Goal: Task Accomplishment & Management: Complete application form

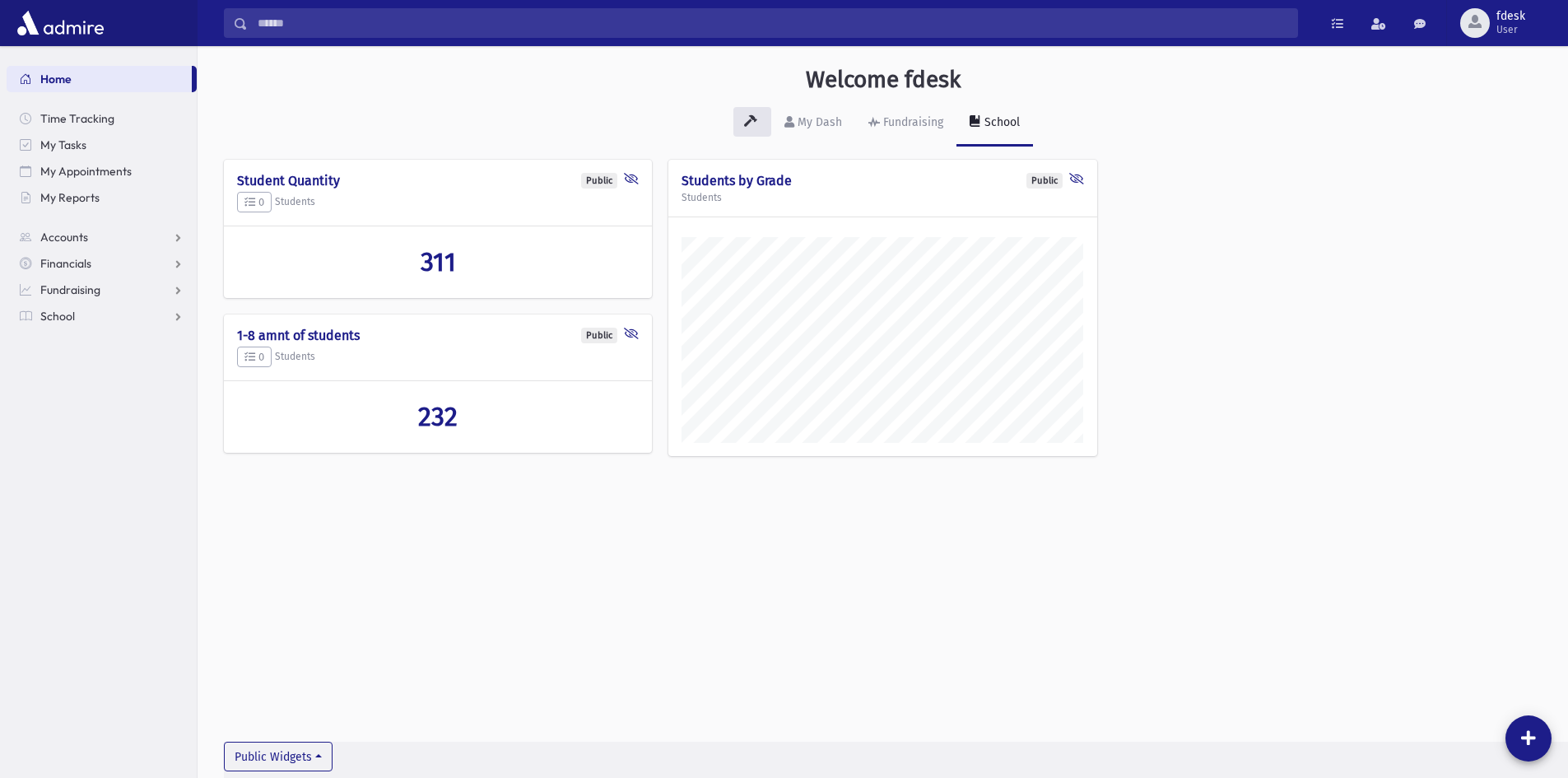
scroll to position [769, 1370]
click at [320, 19] on input "Search" at bounding box center [773, 23] width 1049 height 30
click at [95, 310] on link "School" at bounding box center [101, 316] width 190 height 26
click at [97, 362] on span "Attendance" at bounding box center [79, 368] width 61 height 15
click at [108, 393] on link "Entry" at bounding box center [101, 396] width 190 height 26
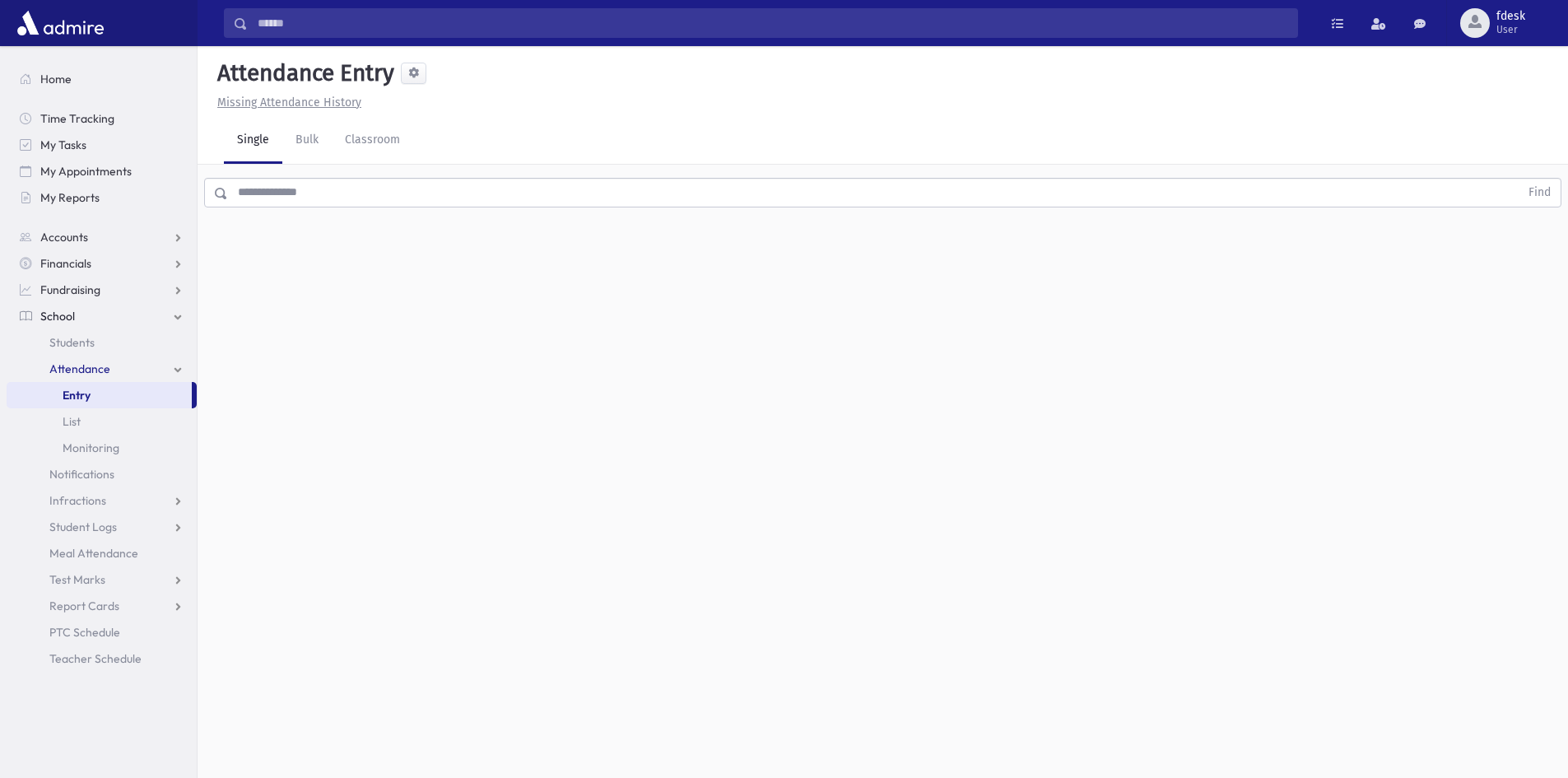
click at [335, 198] on input "text" at bounding box center [873, 193] width 1291 height 30
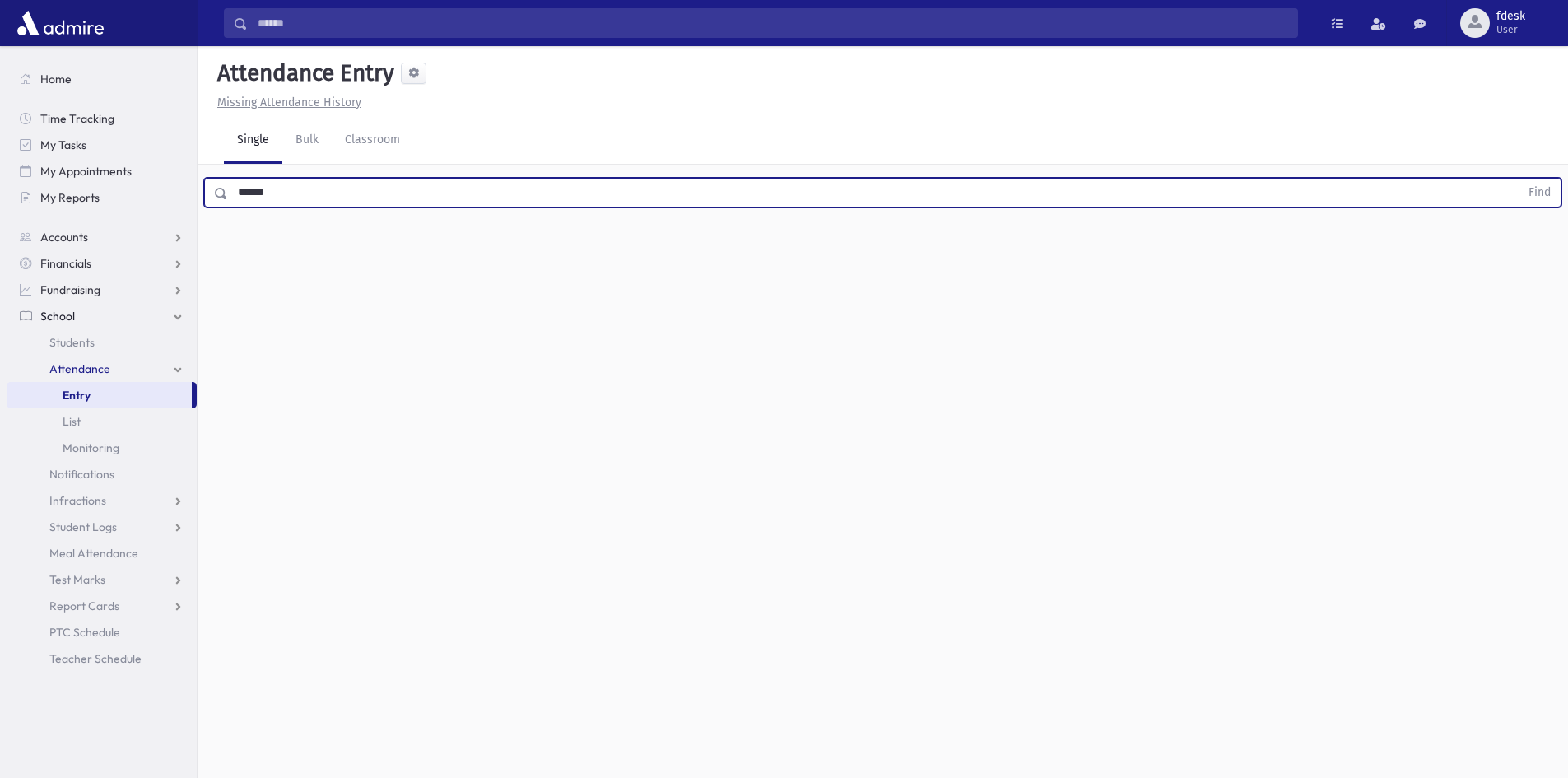
click at [1519, 178] on button "Find" at bounding box center [1540, 193] width 42 height 28
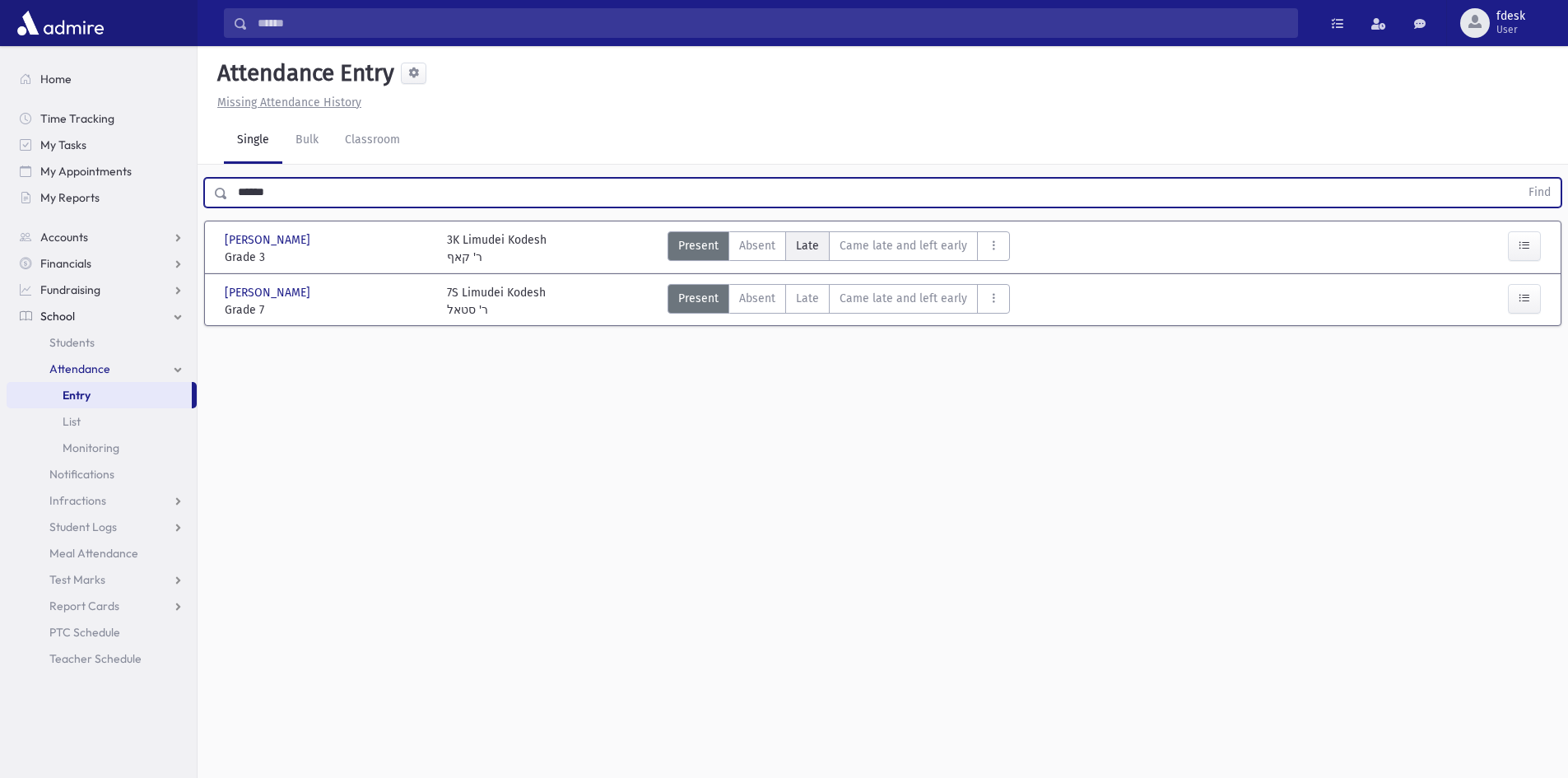
click at [797, 245] on span "Late" at bounding box center [808, 246] width 23 height 18
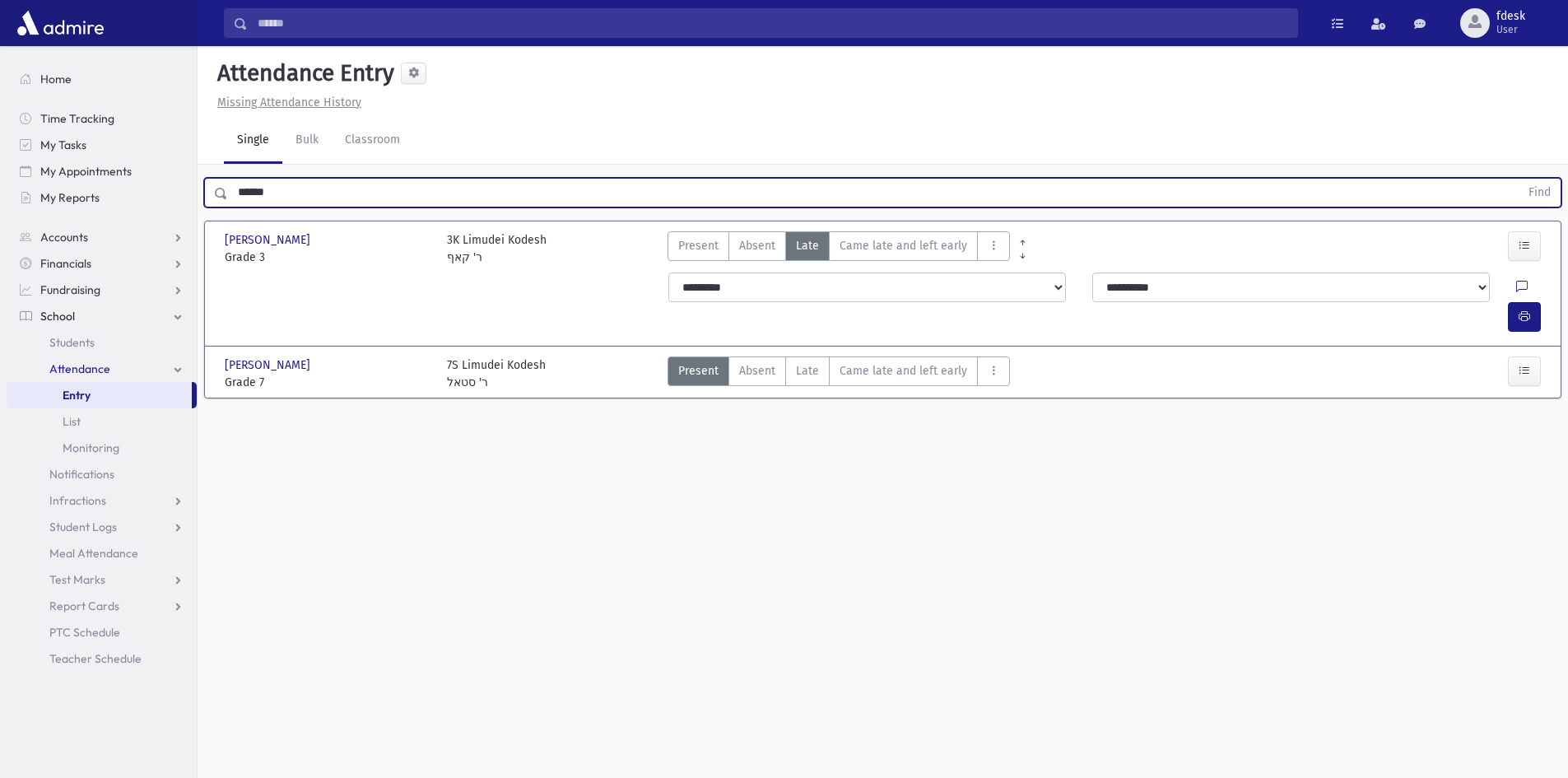
drag, startPoint x: 281, startPoint y: 191, endPoint x: 208, endPoint y: 211, distance: 75.7
click at [208, 210] on div "****** Find" at bounding box center [882, 189] width 1370 height 49
click at [1519, 178] on button "Find" at bounding box center [1540, 193] width 42 height 28
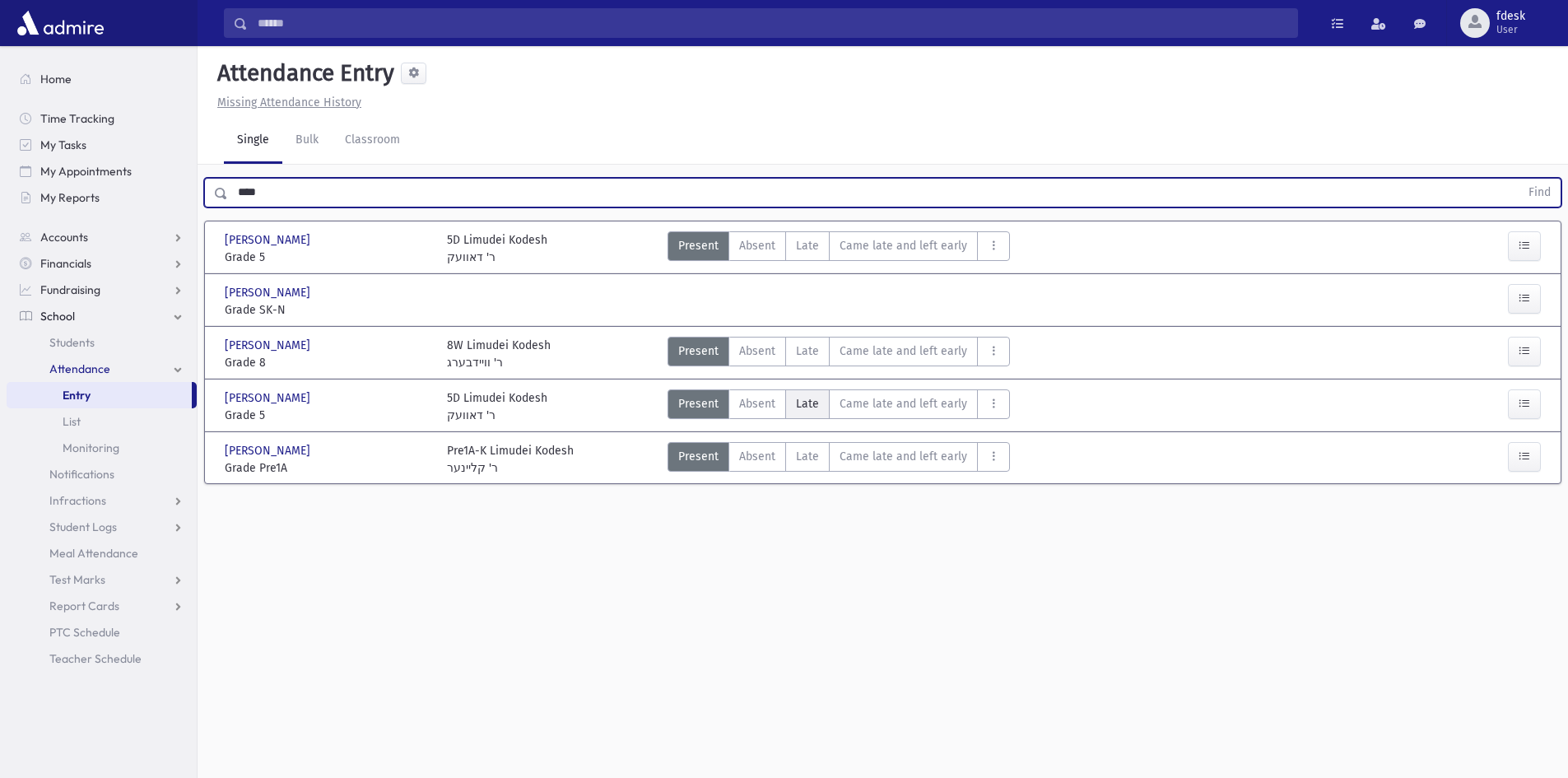
click at [818, 409] on label "Late L" at bounding box center [807, 404] width 45 height 30
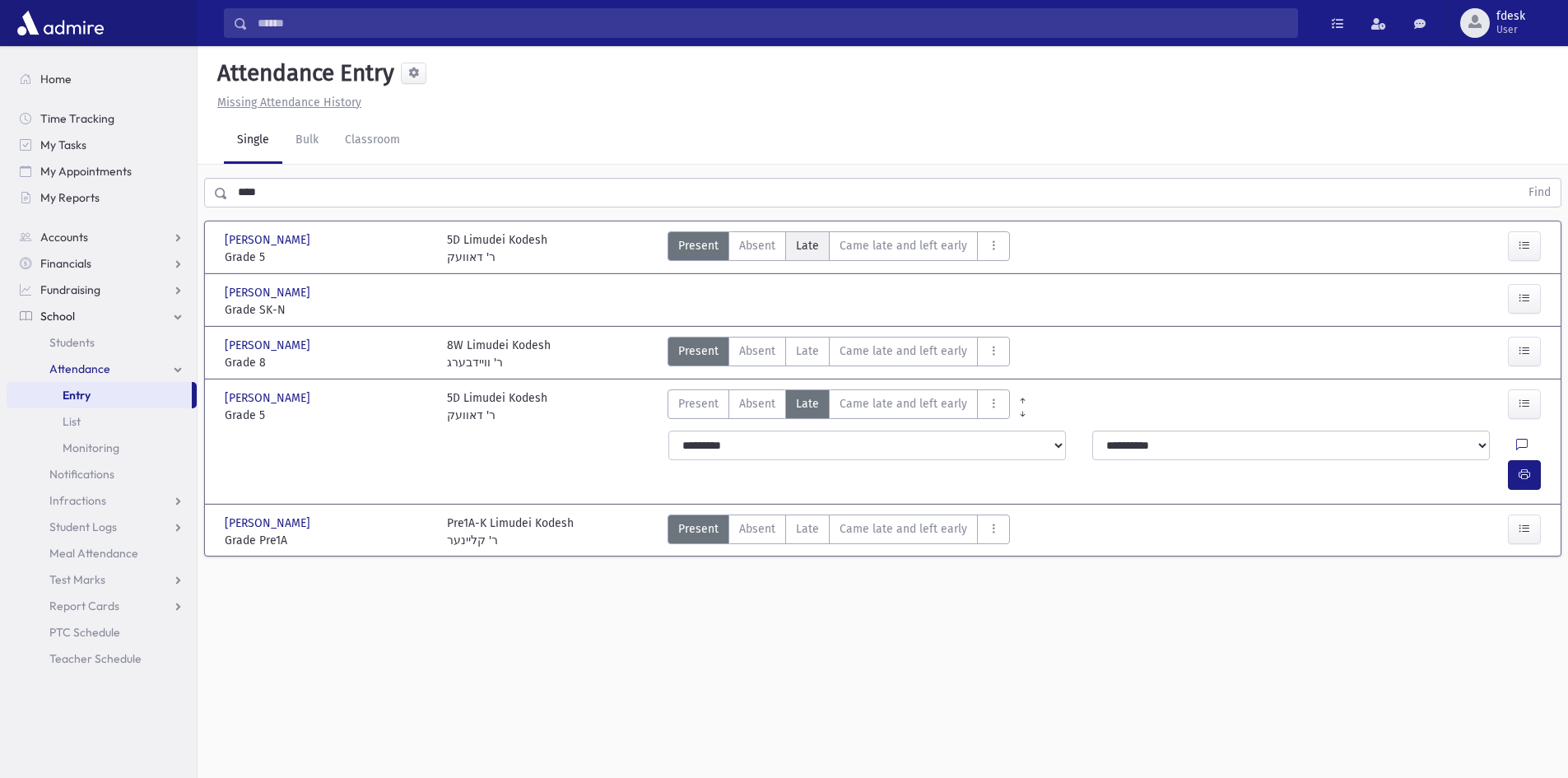
click at [792, 243] on label "Late L" at bounding box center [807, 246] width 45 height 30
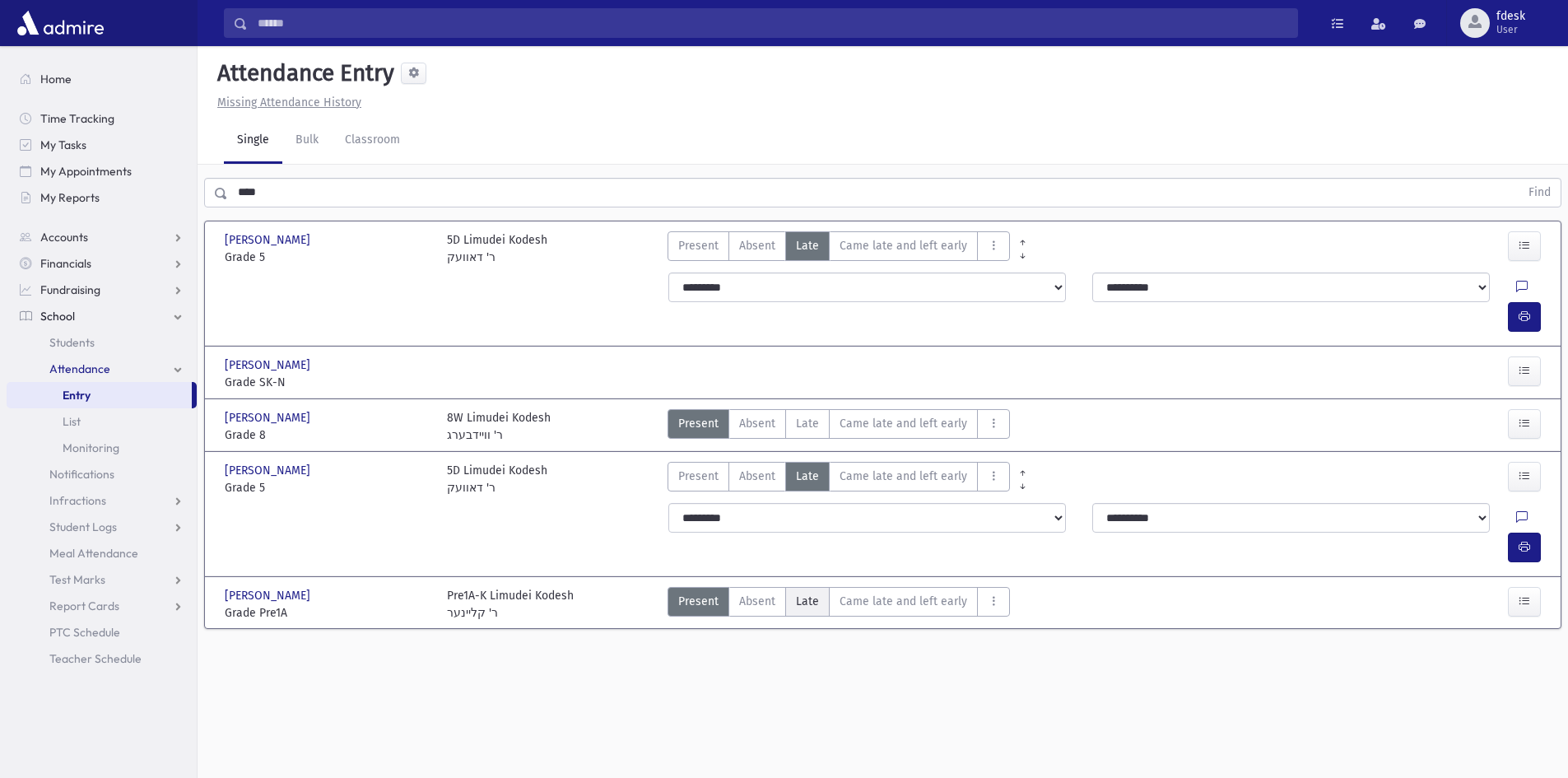
click at [787, 587] on label "Late L" at bounding box center [807, 602] width 45 height 30
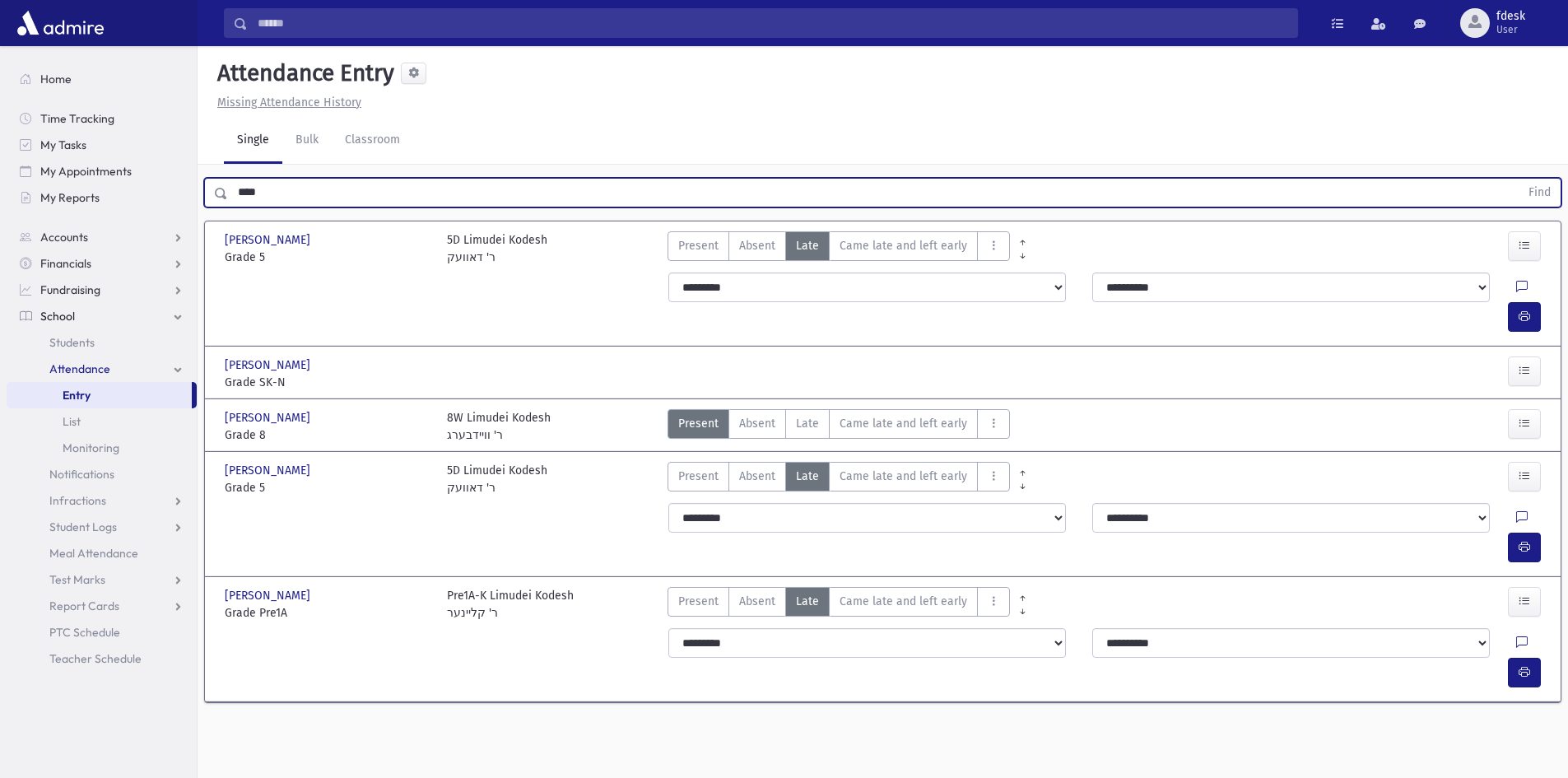
drag, startPoint x: 250, startPoint y: 199, endPoint x: 216, endPoint y: 190, distance: 35.2
click at [216, 190] on div "**** Find" at bounding box center [882, 193] width 1357 height 30
click at [1519, 178] on button "Find" at bounding box center [1540, 193] width 42 height 28
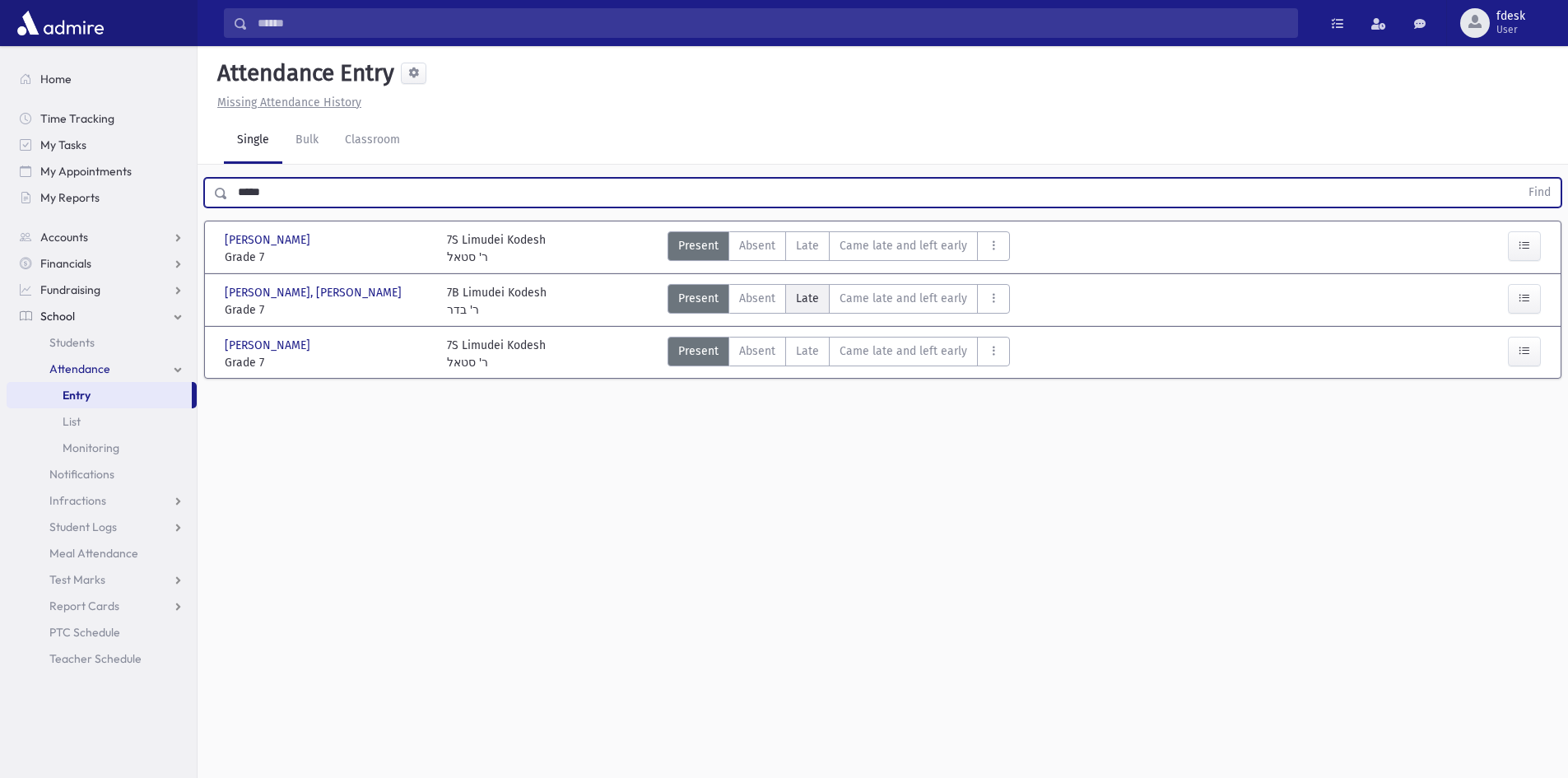
drag, startPoint x: 805, startPoint y: 241, endPoint x: 793, endPoint y: 300, distance: 60.2
click at [805, 242] on span "Late" at bounding box center [808, 246] width 23 height 18
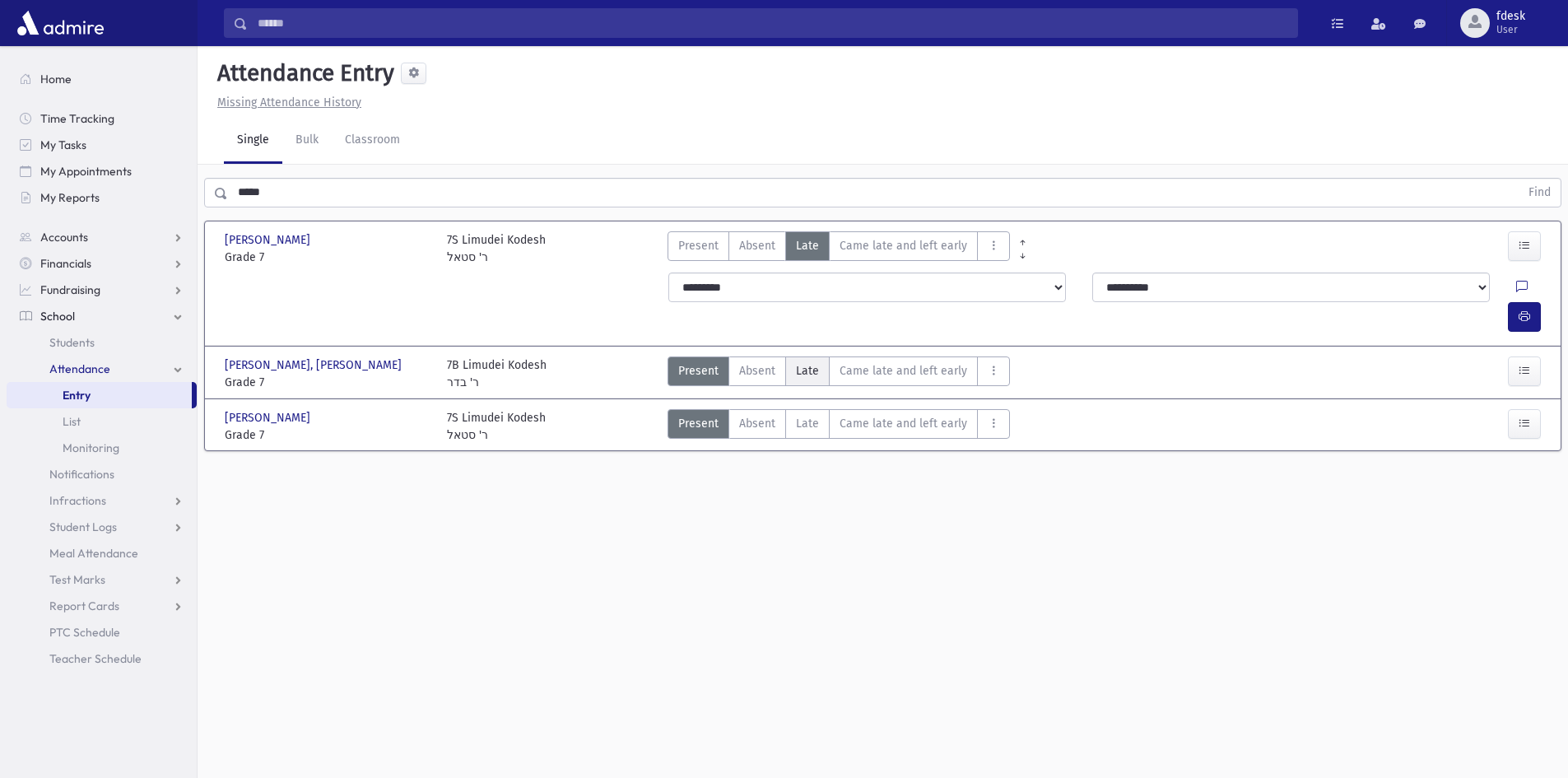
click at [799, 362] on span "Late" at bounding box center [808, 371] width 23 height 18
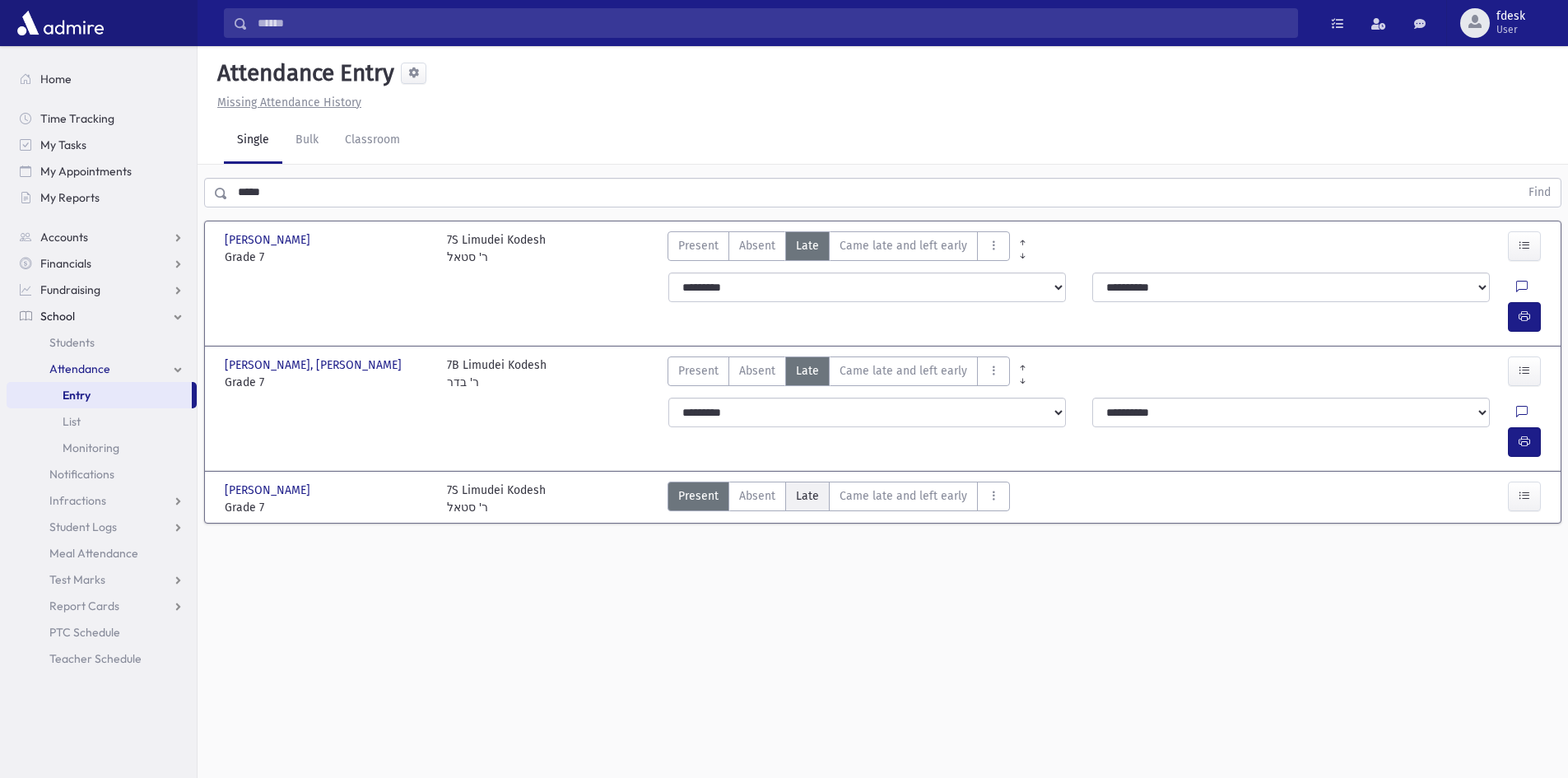
click at [803, 487] on span "Late" at bounding box center [808, 496] width 23 height 18
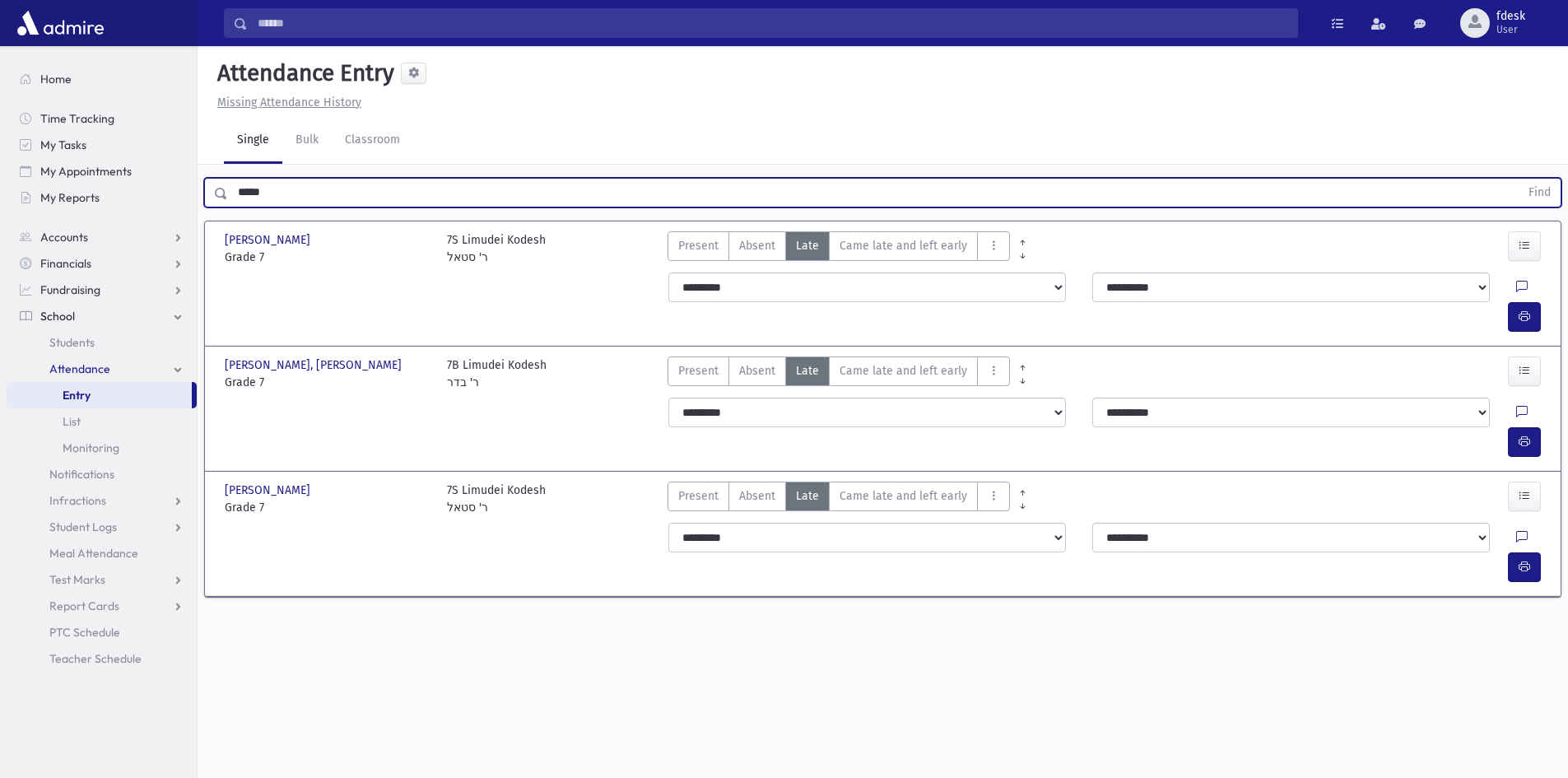
drag, startPoint x: 286, startPoint y: 189, endPoint x: 225, endPoint y: 198, distance: 61.7
click at [225, 198] on div "***** Find" at bounding box center [882, 193] width 1357 height 30
type input "*****"
click at [1519, 178] on button "Find" at bounding box center [1540, 193] width 42 height 28
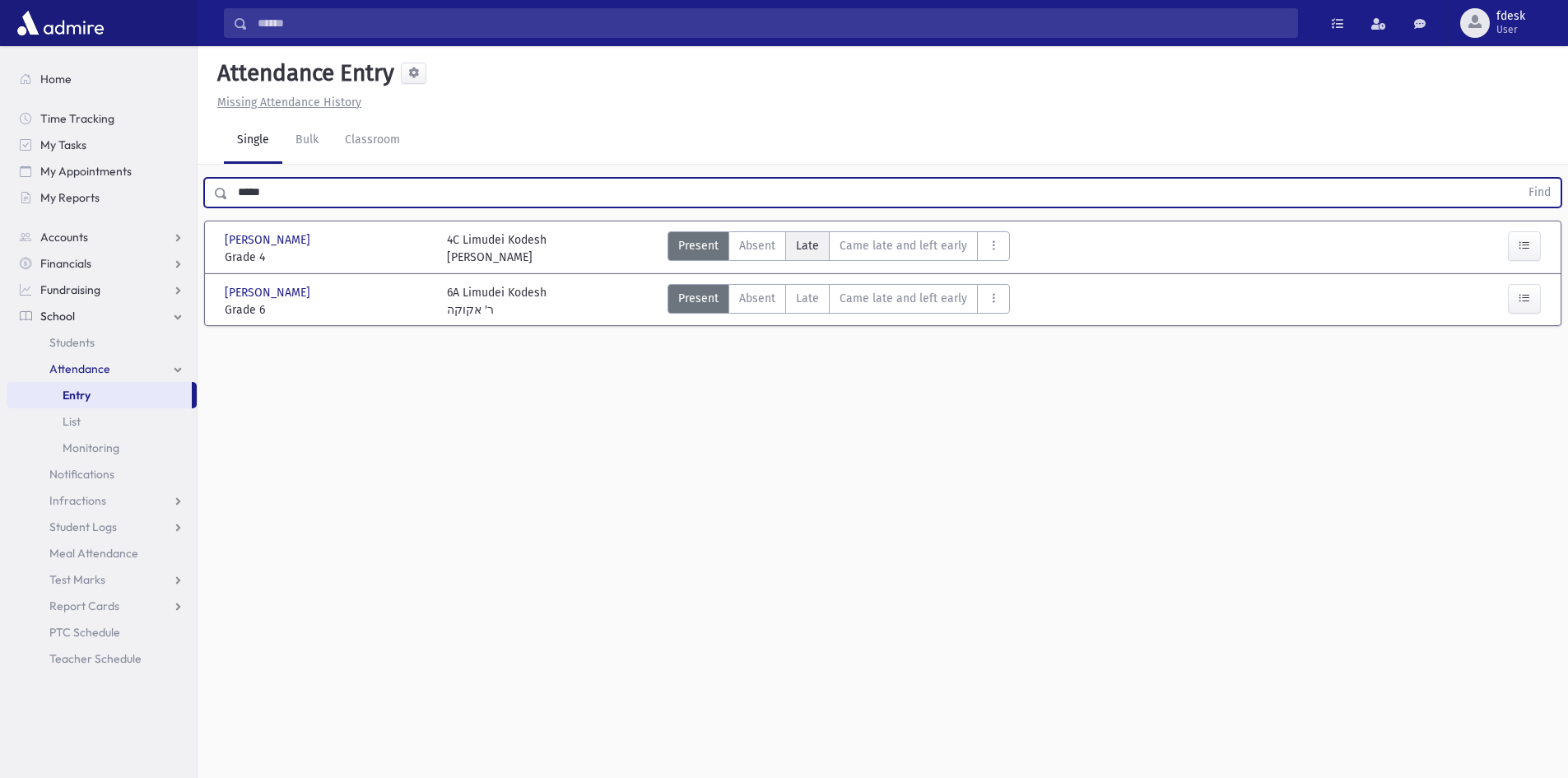
click at [807, 244] on span "Late" at bounding box center [808, 246] width 23 height 18
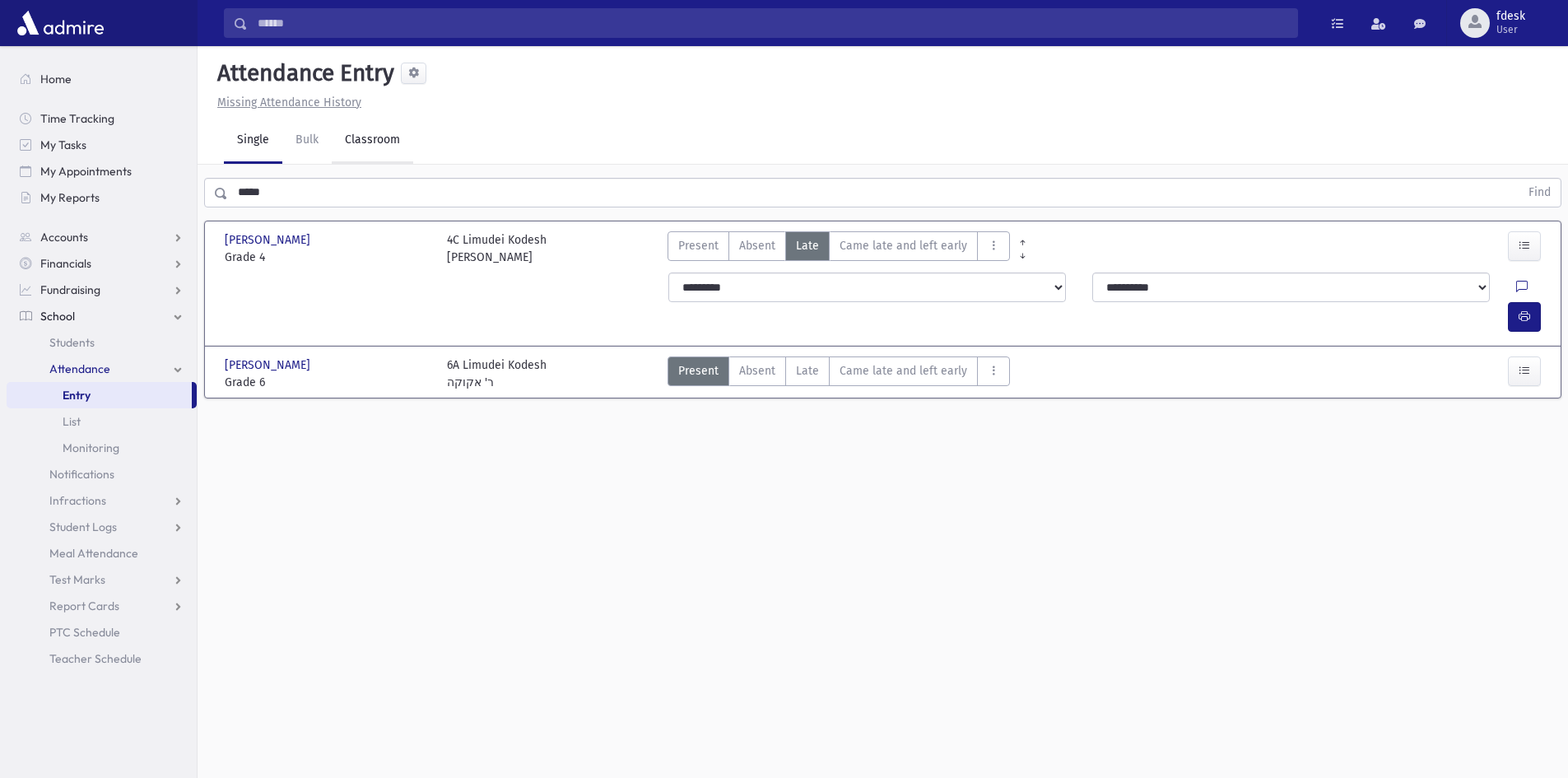
click at [370, 147] on link "Classroom" at bounding box center [372, 141] width 82 height 46
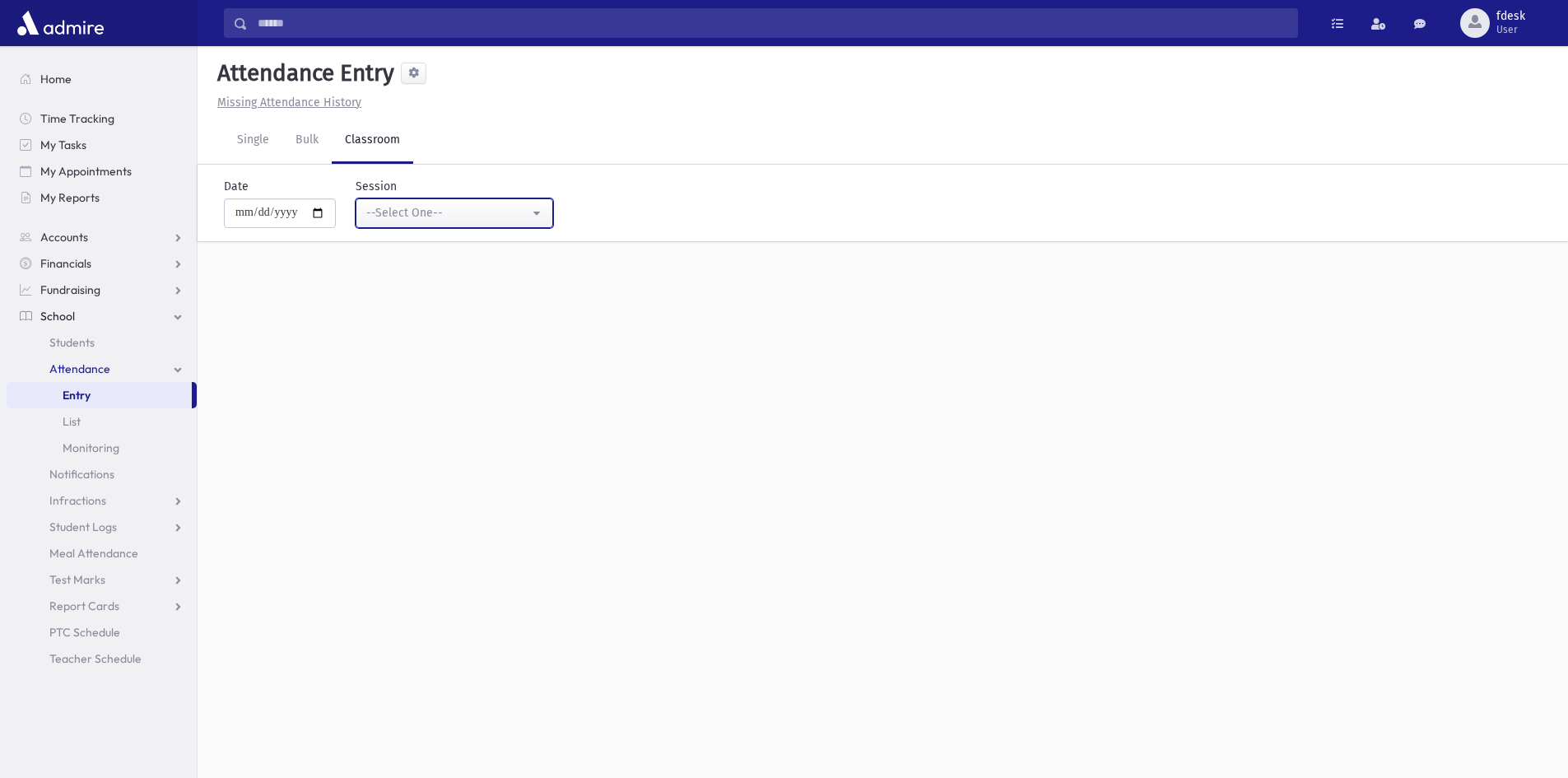
click at [382, 214] on div "--Select One--" at bounding box center [447, 213] width 163 height 18
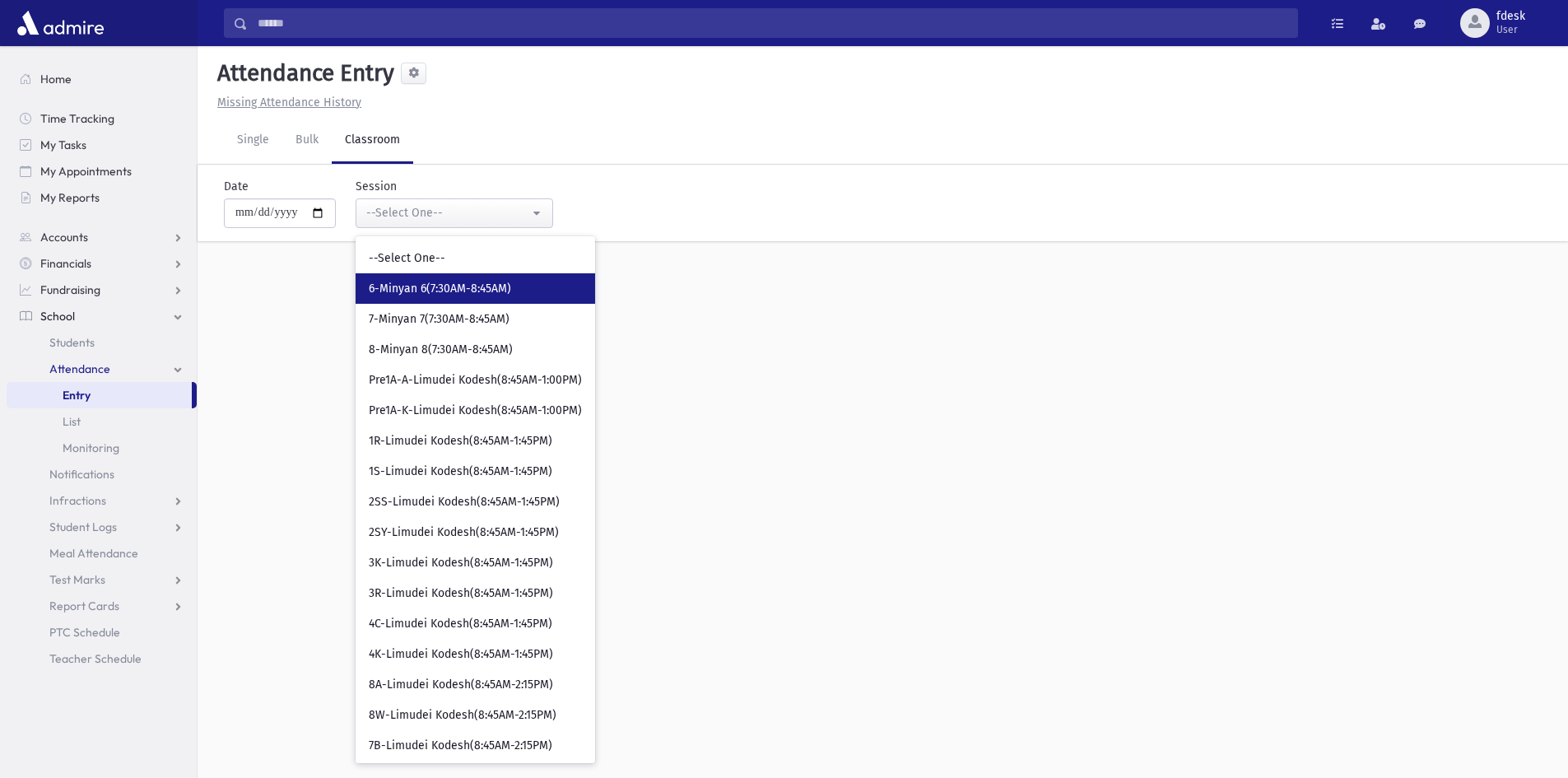
click at [402, 292] on span "6-Minyan 6(7:30AM-8:45AM)" at bounding box center [440, 288] width 142 height 17
select select "****"
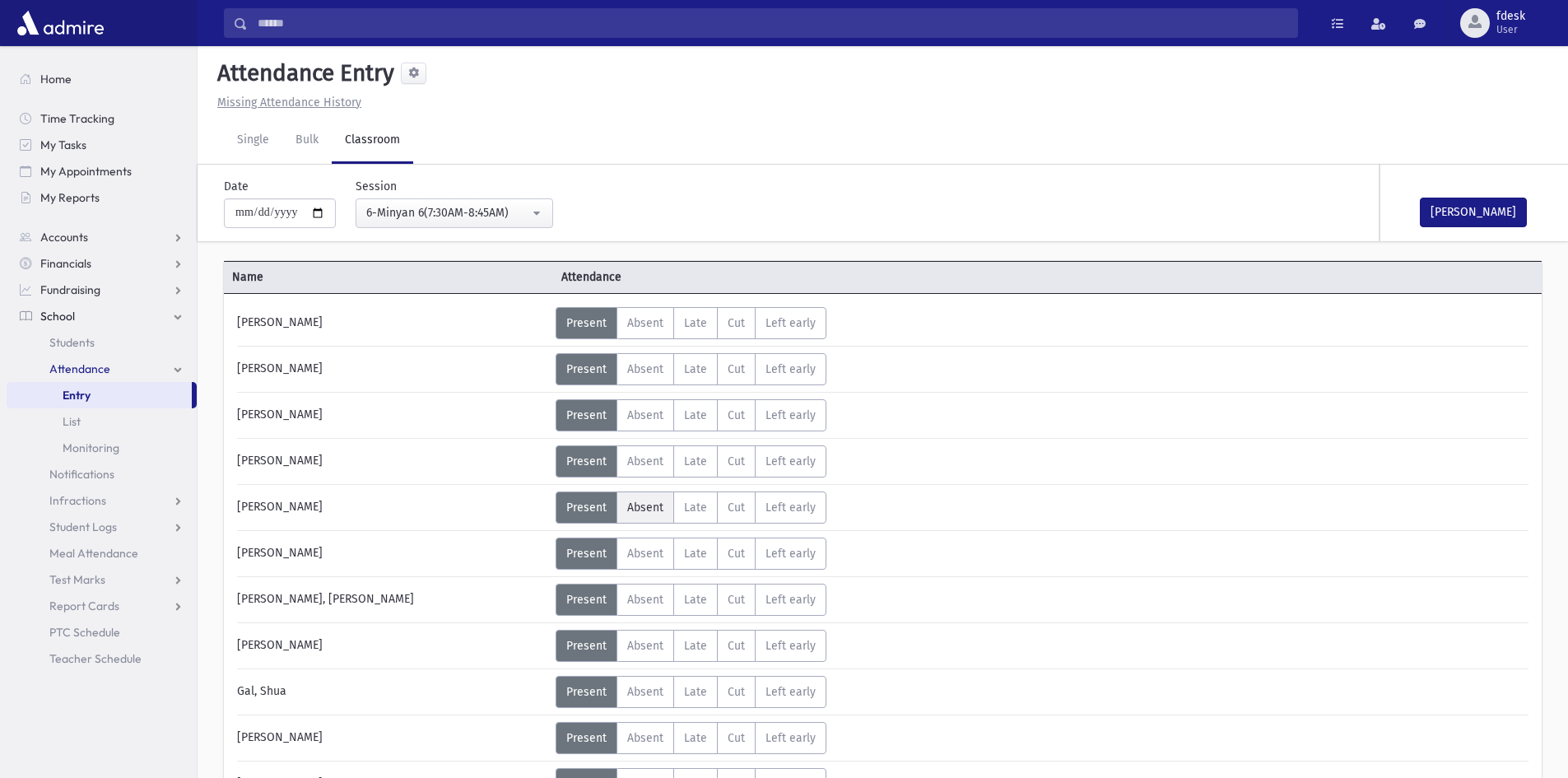
click at [646, 503] on span "Absent" at bounding box center [645, 507] width 36 height 14
click at [645, 658] on label "Absent A" at bounding box center [645, 645] width 58 height 33
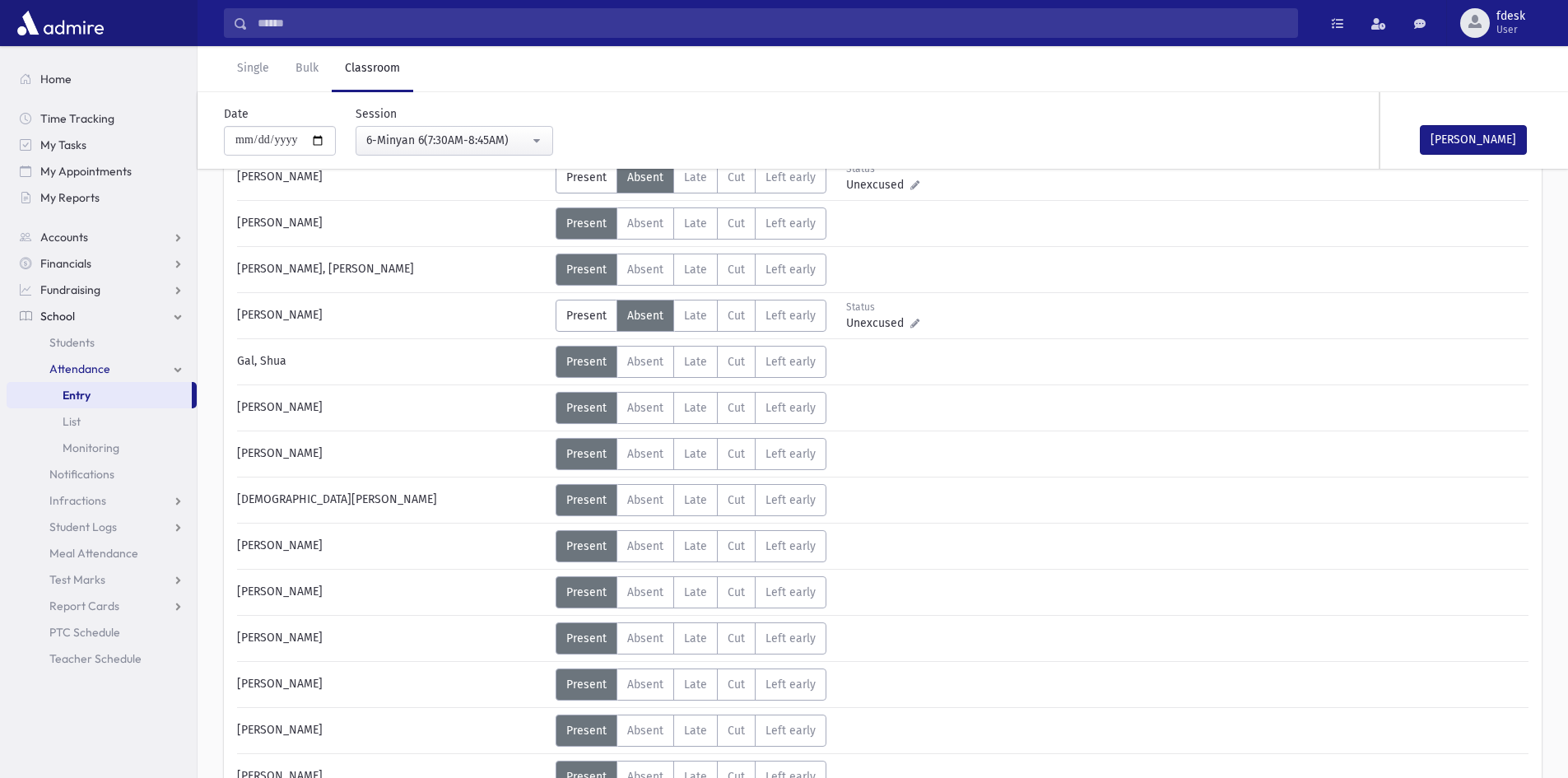
scroll to position [494, 0]
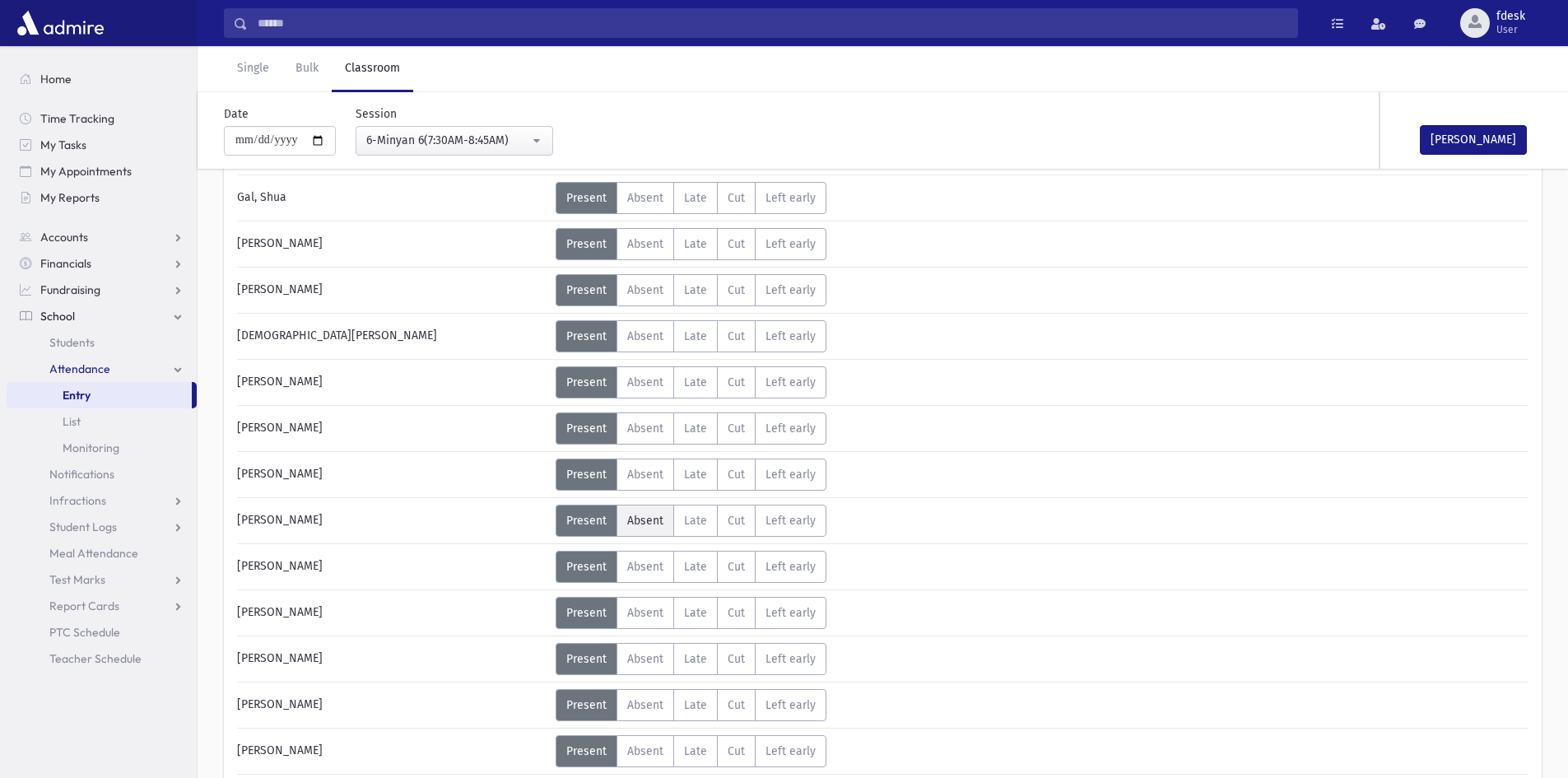
click at [631, 526] on span "Absent" at bounding box center [645, 520] width 36 height 14
click at [646, 577] on label "Absent A" at bounding box center [645, 566] width 58 height 33
click at [243, 62] on link "Single" at bounding box center [253, 69] width 58 height 46
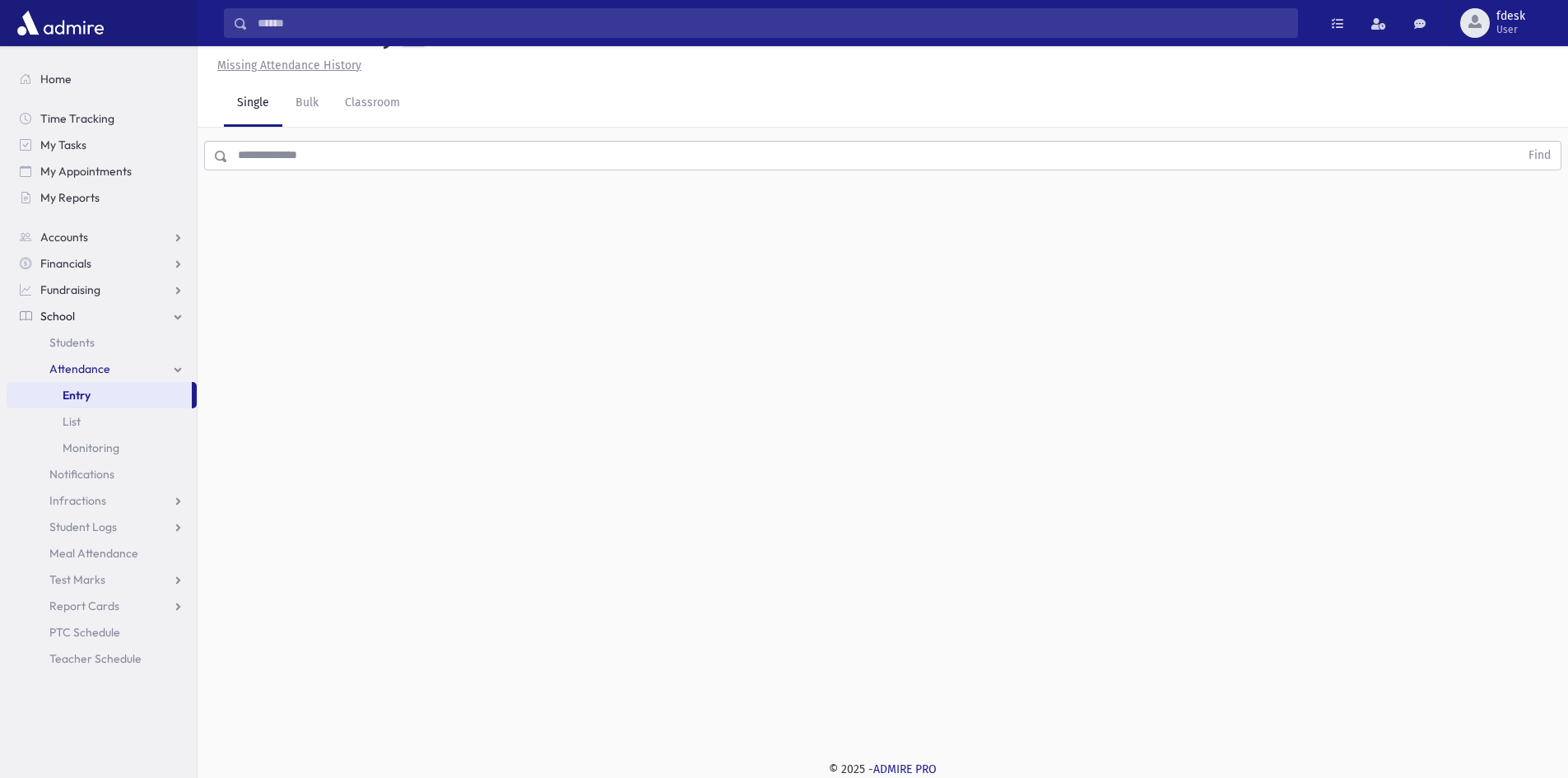
click at [284, 157] on input "text" at bounding box center [873, 156] width 1291 height 30
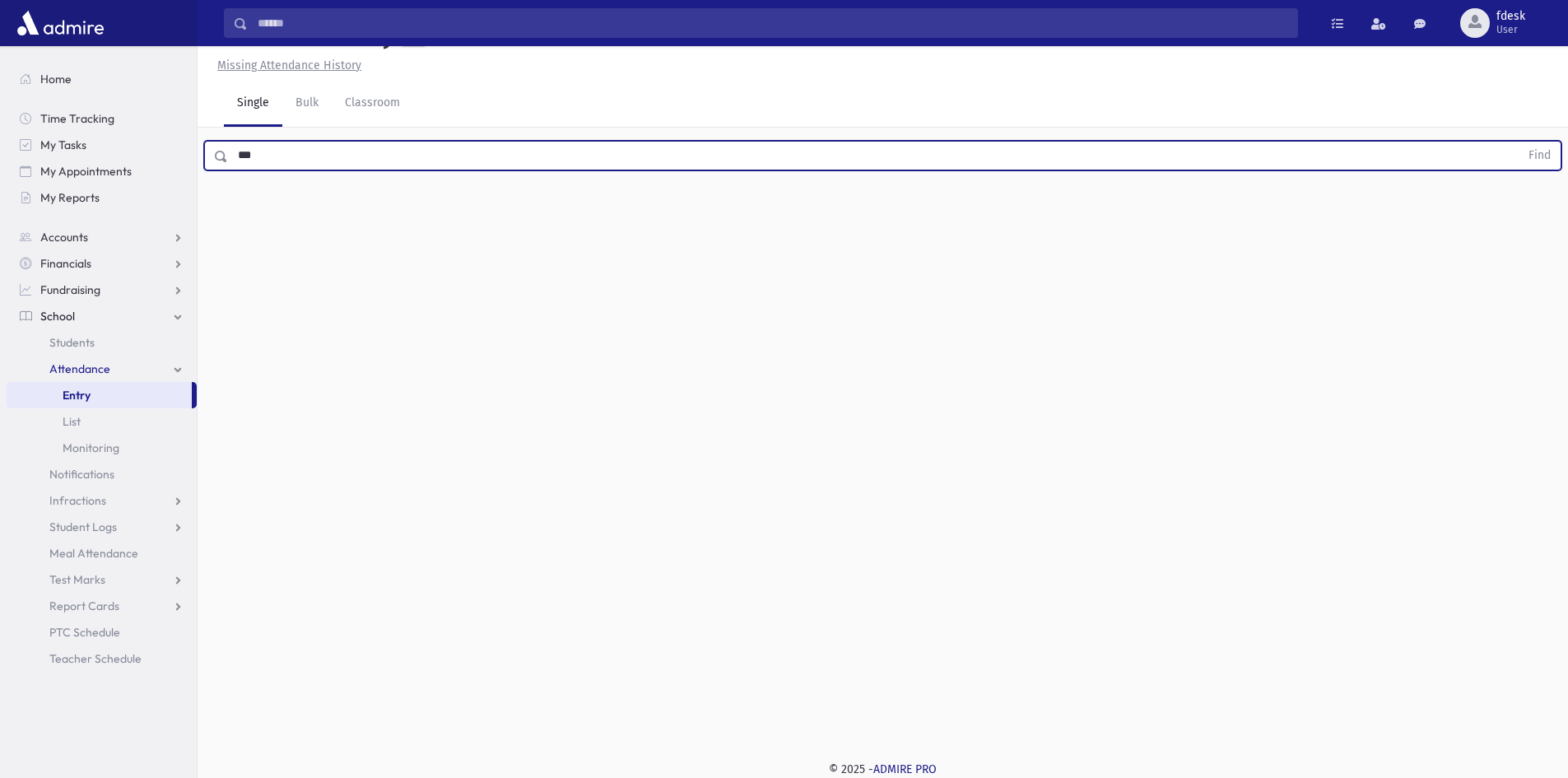
type input "***"
click at [1519, 142] on button "Find" at bounding box center [1540, 156] width 42 height 28
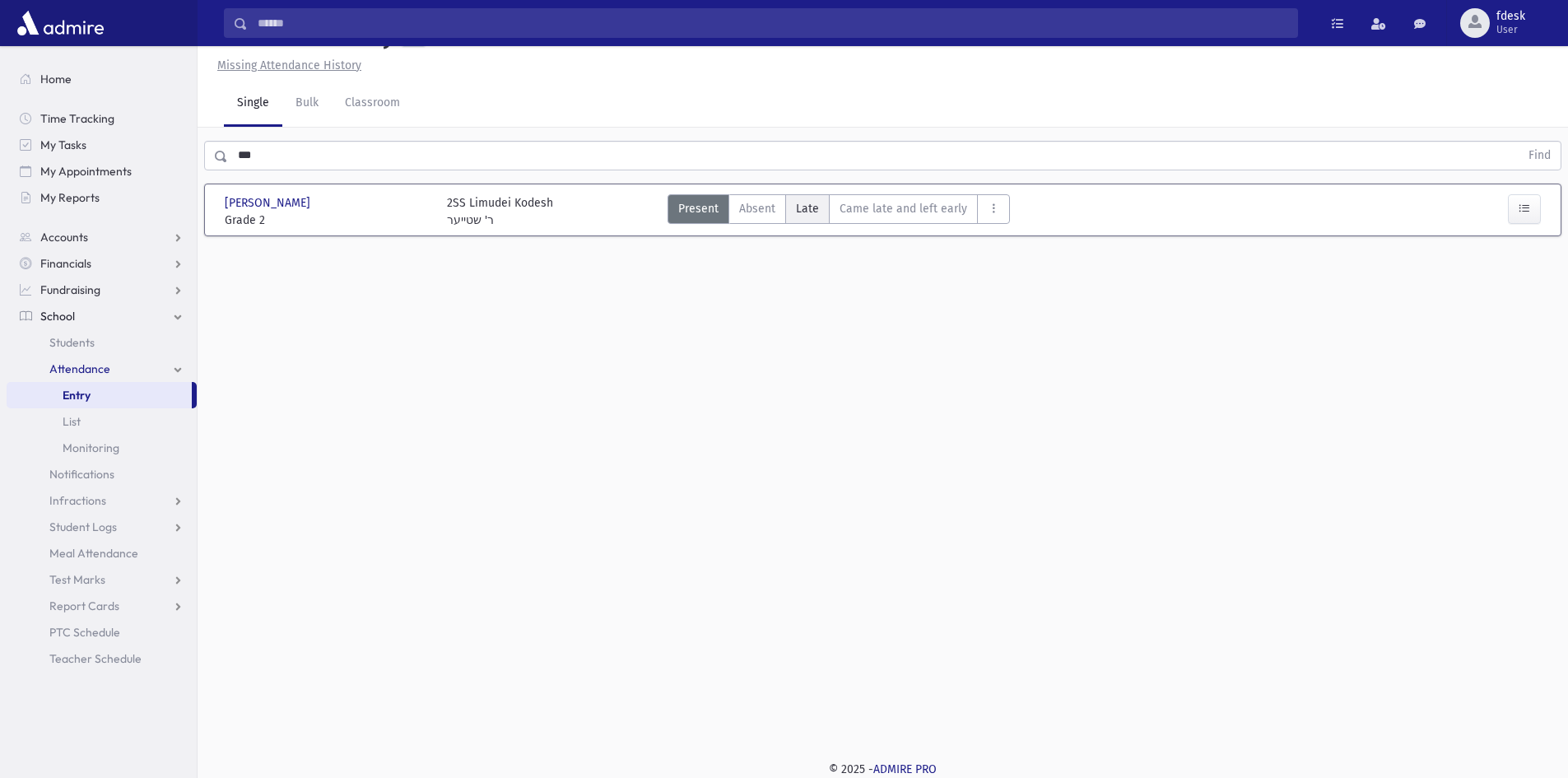
click at [796, 218] on label "Late L" at bounding box center [807, 209] width 45 height 30
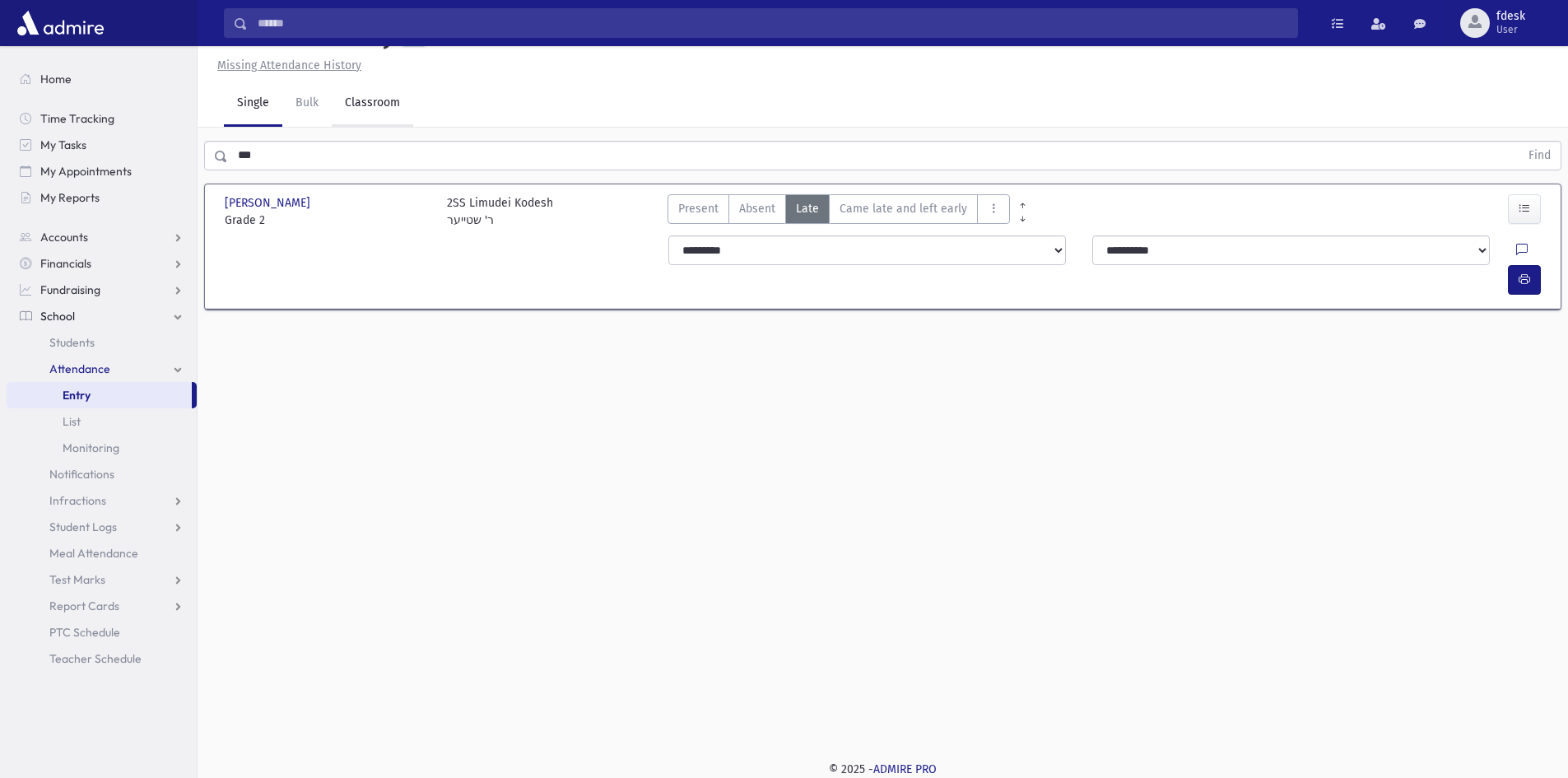
click at [381, 100] on link "Classroom" at bounding box center [372, 104] width 82 height 46
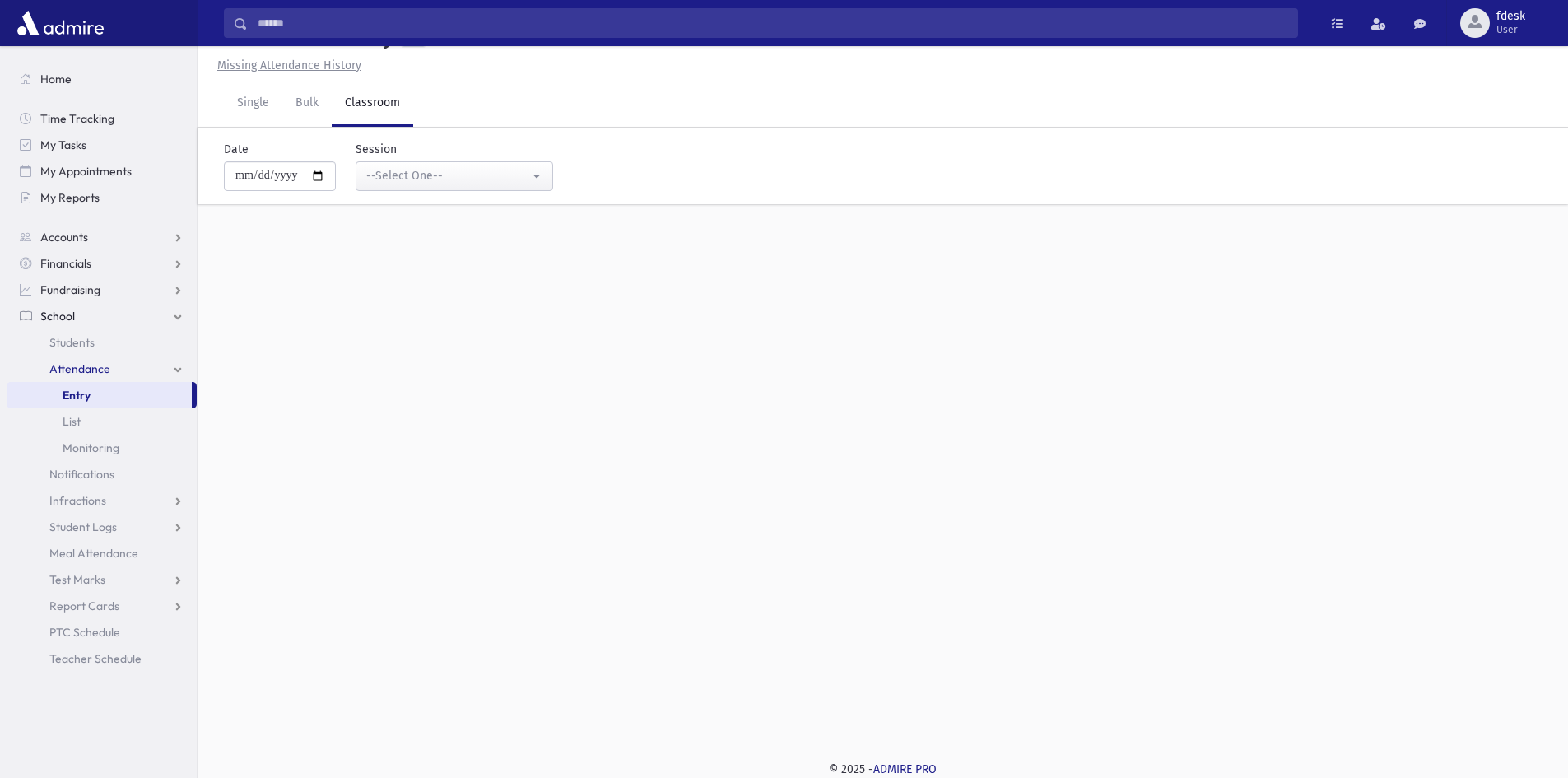
click at [409, 191] on div "**********" at bounding box center [875, 165] width 1357 height 76
click at [407, 189] on button "--Select One--" at bounding box center [454, 177] width 198 height 30
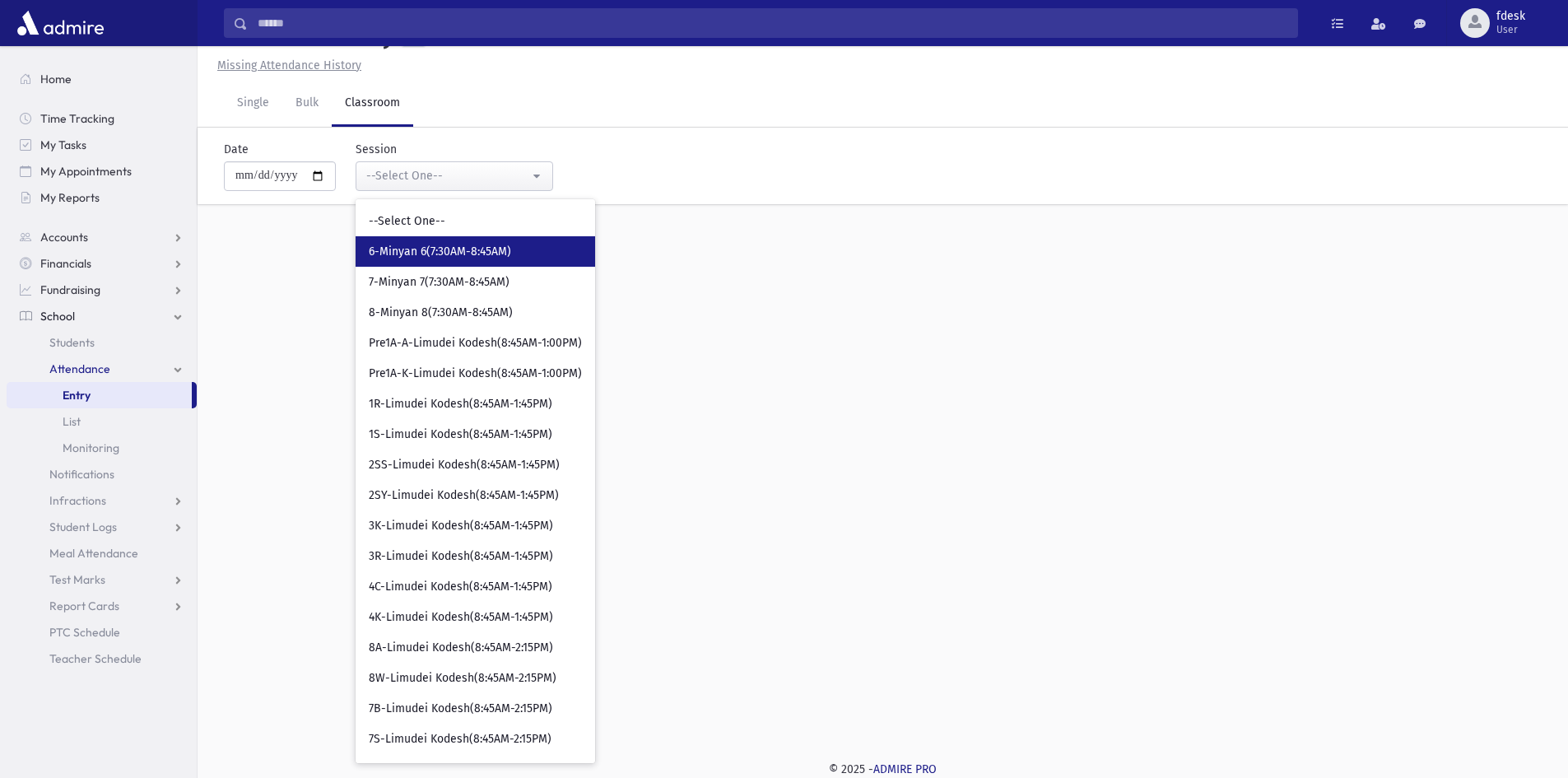
click at [411, 254] on span "6-Minyan 6(7:30AM-8:45AM)" at bounding box center [440, 251] width 142 height 17
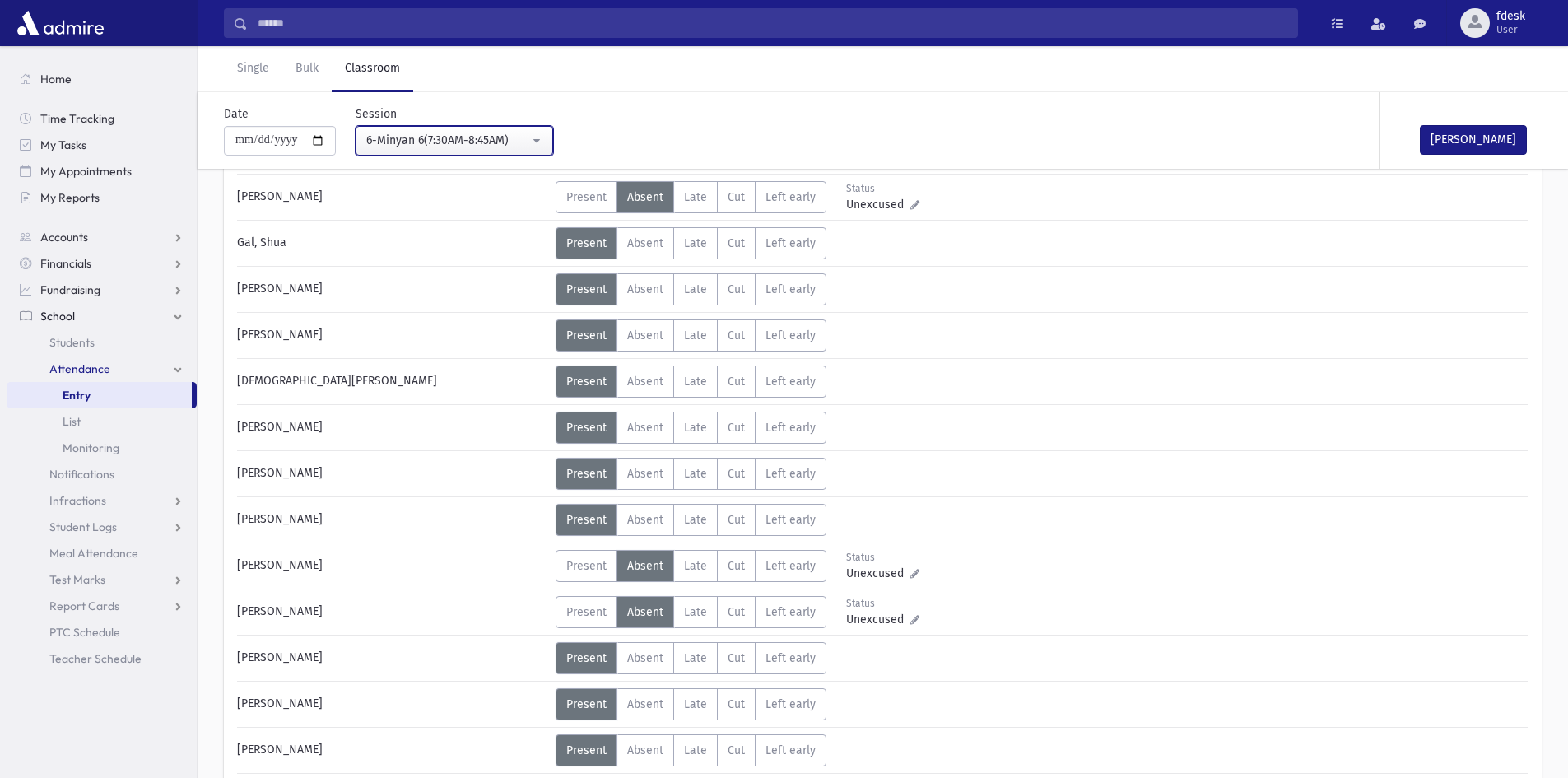
scroll to position [531, 0]
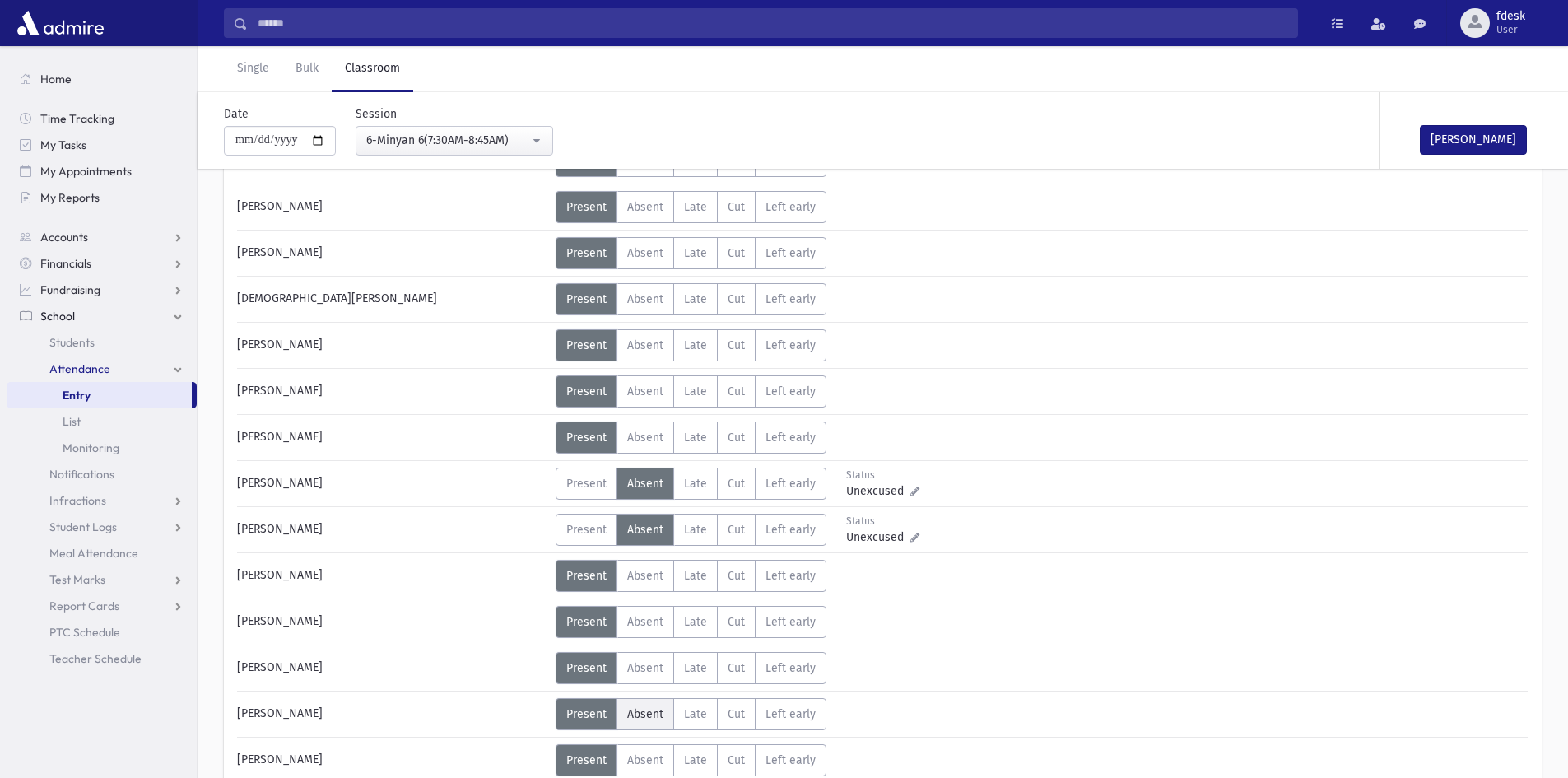
click at [648, 708] on span "Absent" at bounding box center [645, 714] width 36 height 14
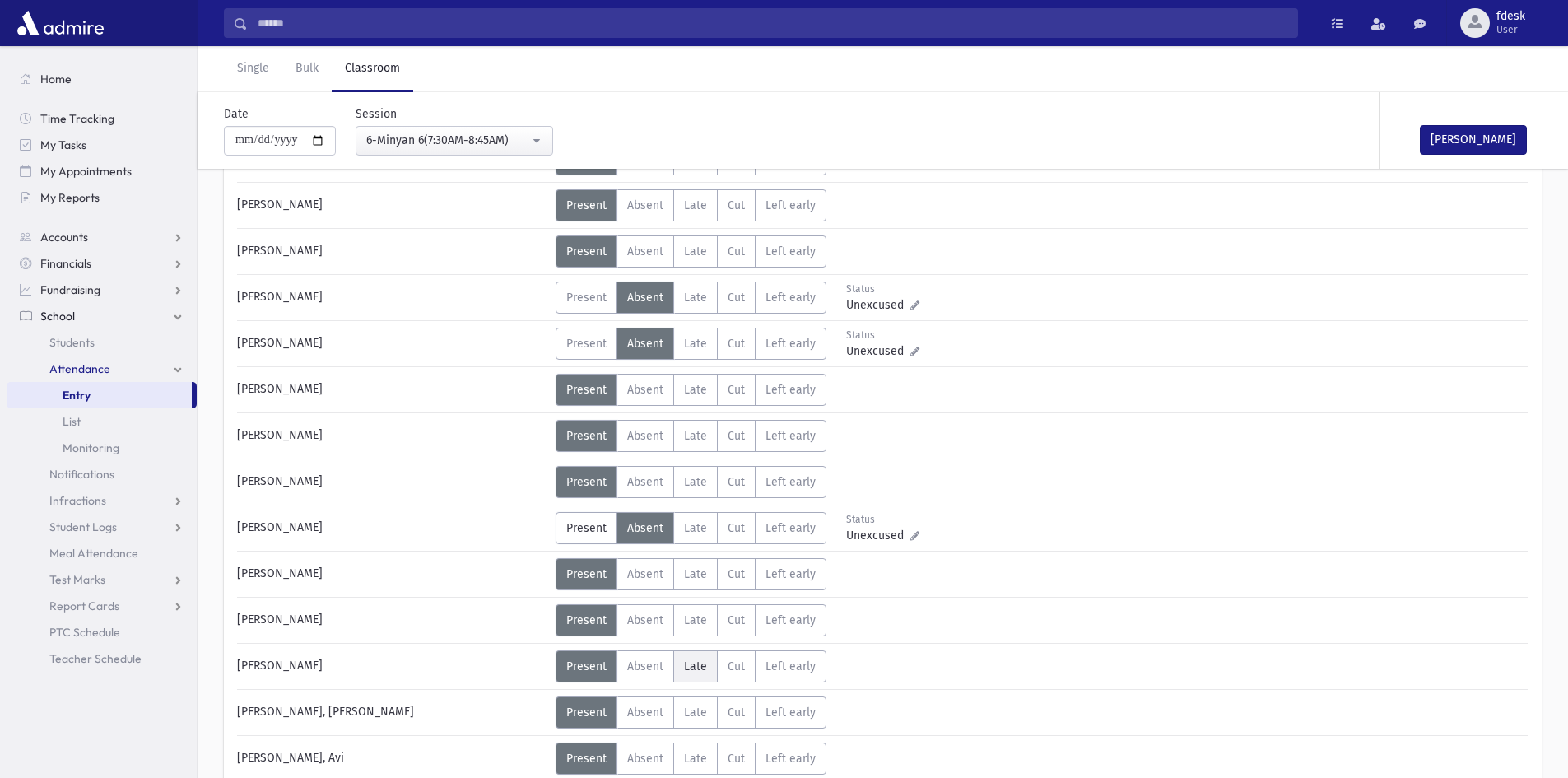
scroll to position [778, 0]
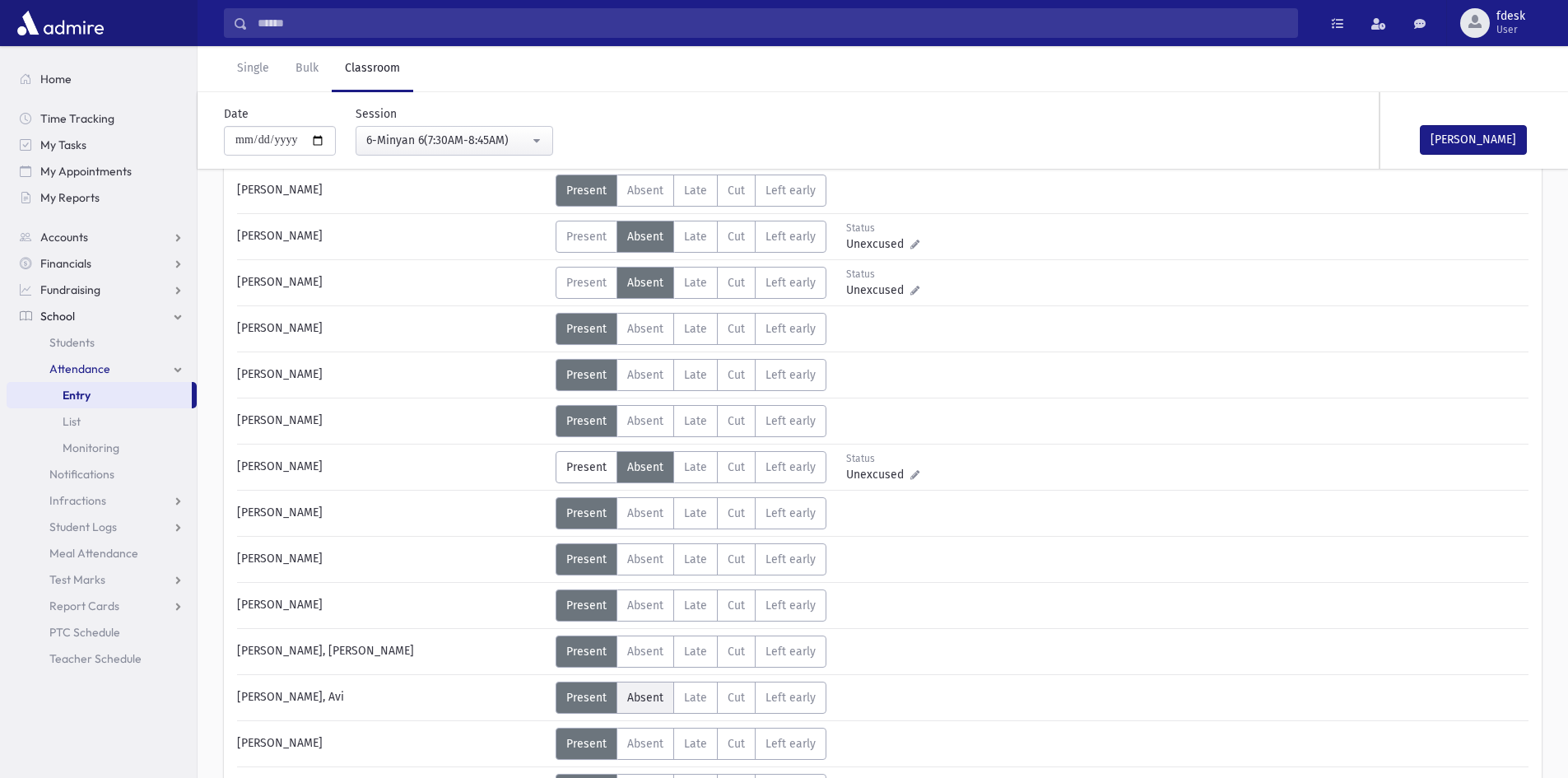
click at [628, 691] on span "Absent" at bounding box center [645, 698] width 36 height 14
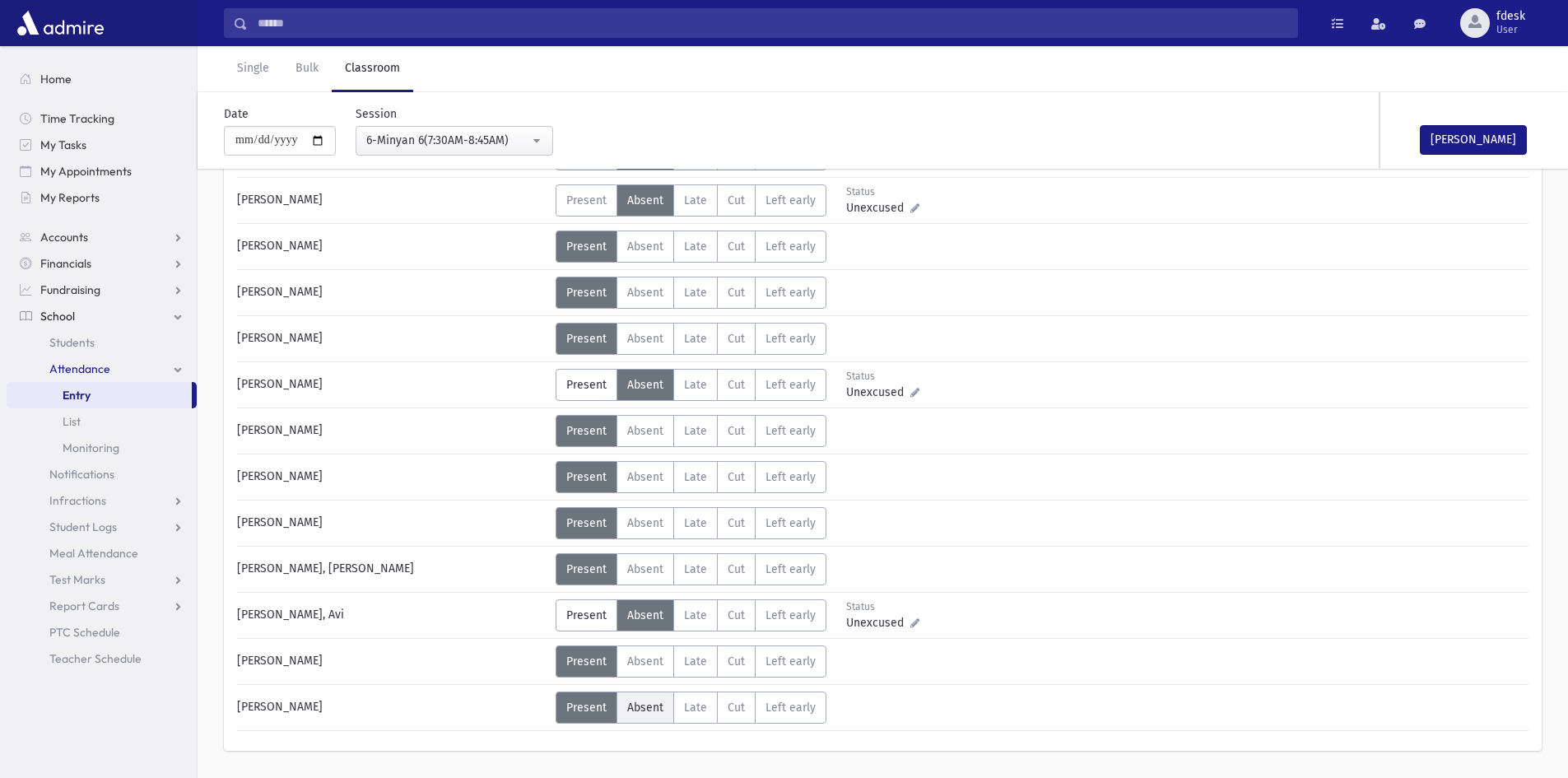
click at [629, 697] on label "Absent A" at bounding box center [645, 708] width 58 height 33
drag, startPoint x: 1451, startPoint y: 134, endPoint x: 1359, endPoint y: 140, distance: 92.2
click at [1450, 135] on button "Mark Done" at bounding box center [1473, 140] width 107 height 30
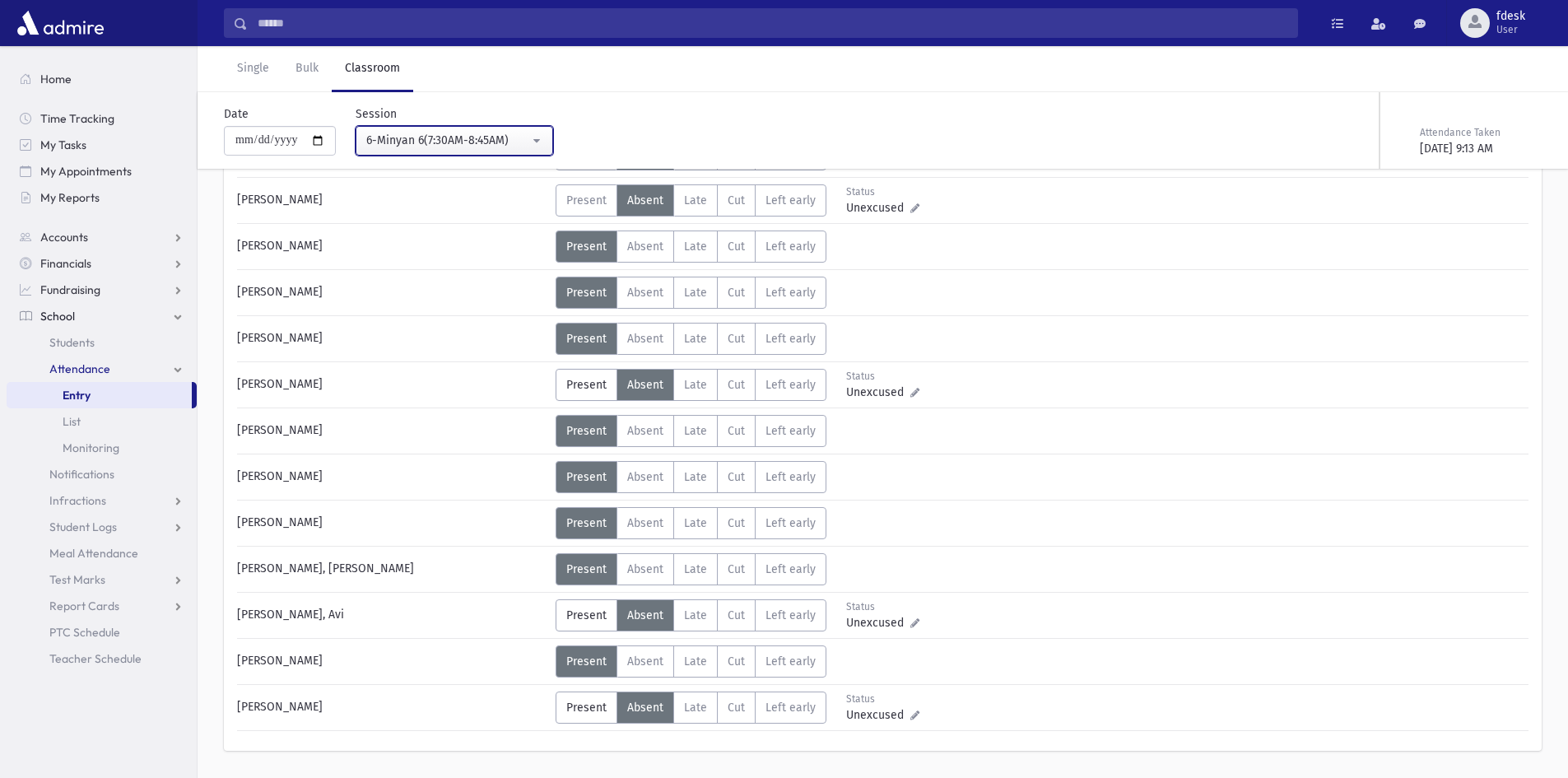
click at [447, 133] on div "6-Minyan 6(7:30AM-8:45AM)" at bounding box center [447, 141] width 163 height 18
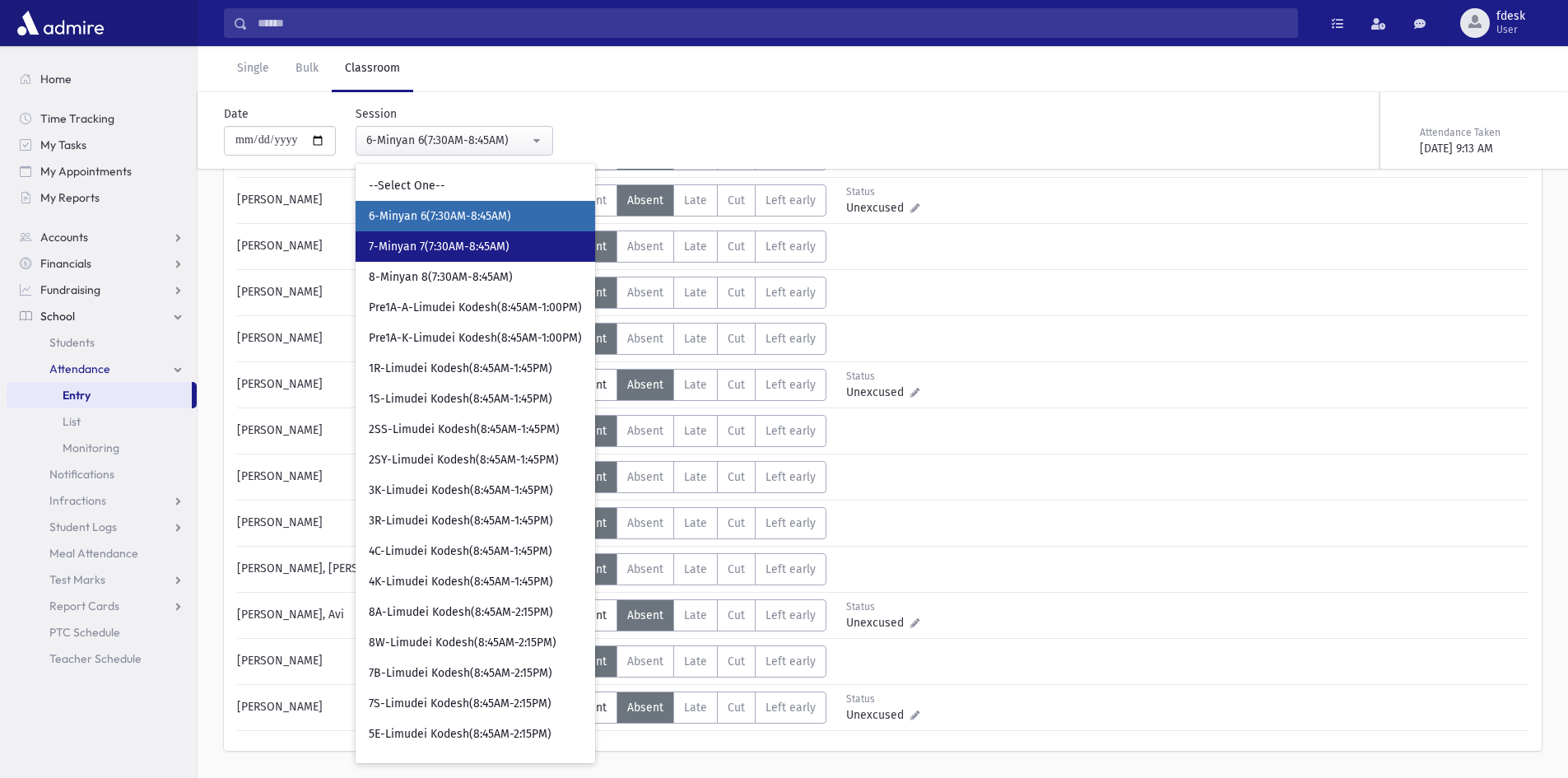
click at [460, 251] on span "7-Minyan 7(7:30AM-8:45AM)" at bounding box center [439, 247] width 141 height 17
select select "****"
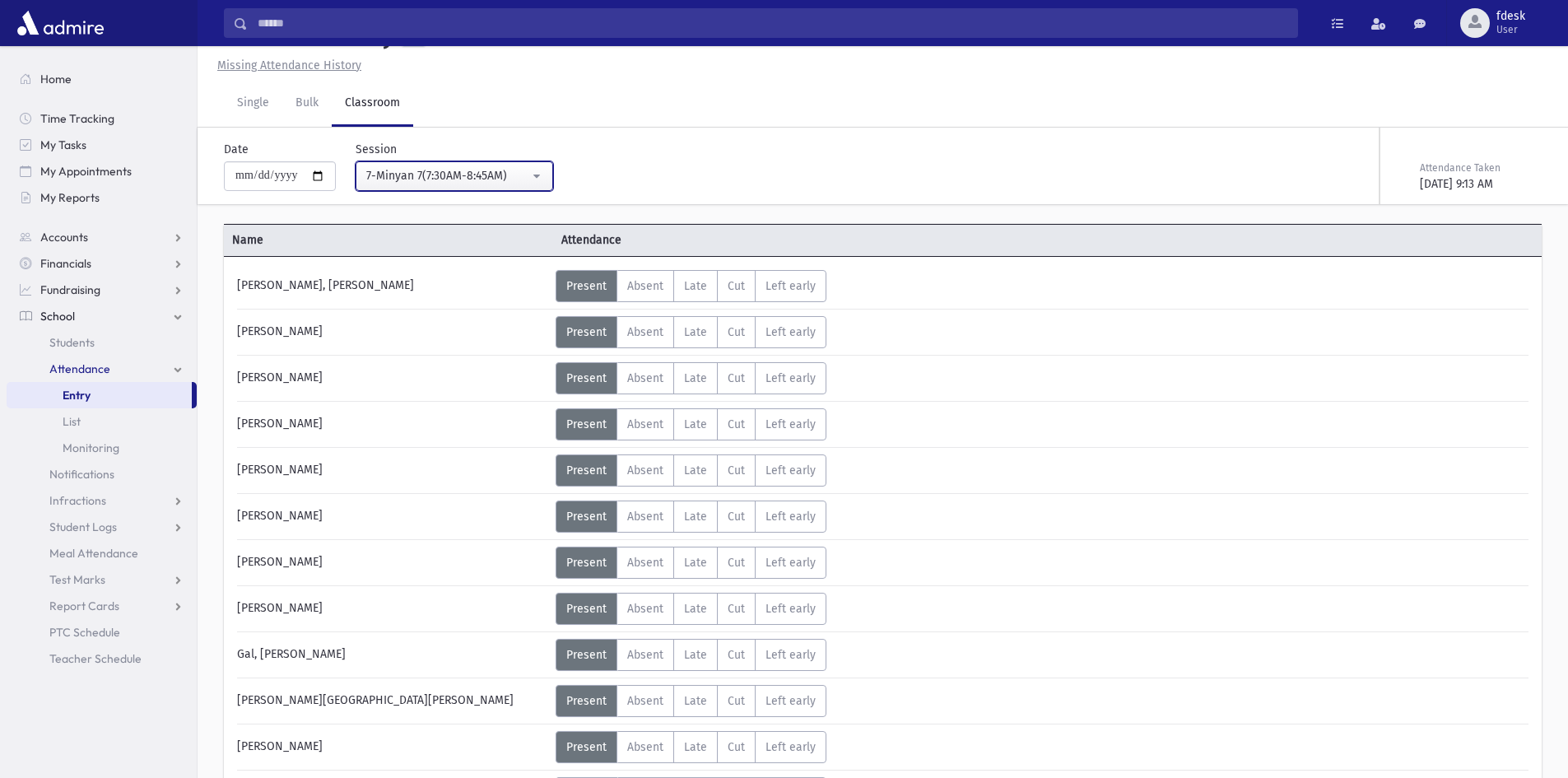
scroll to position [861, 0]
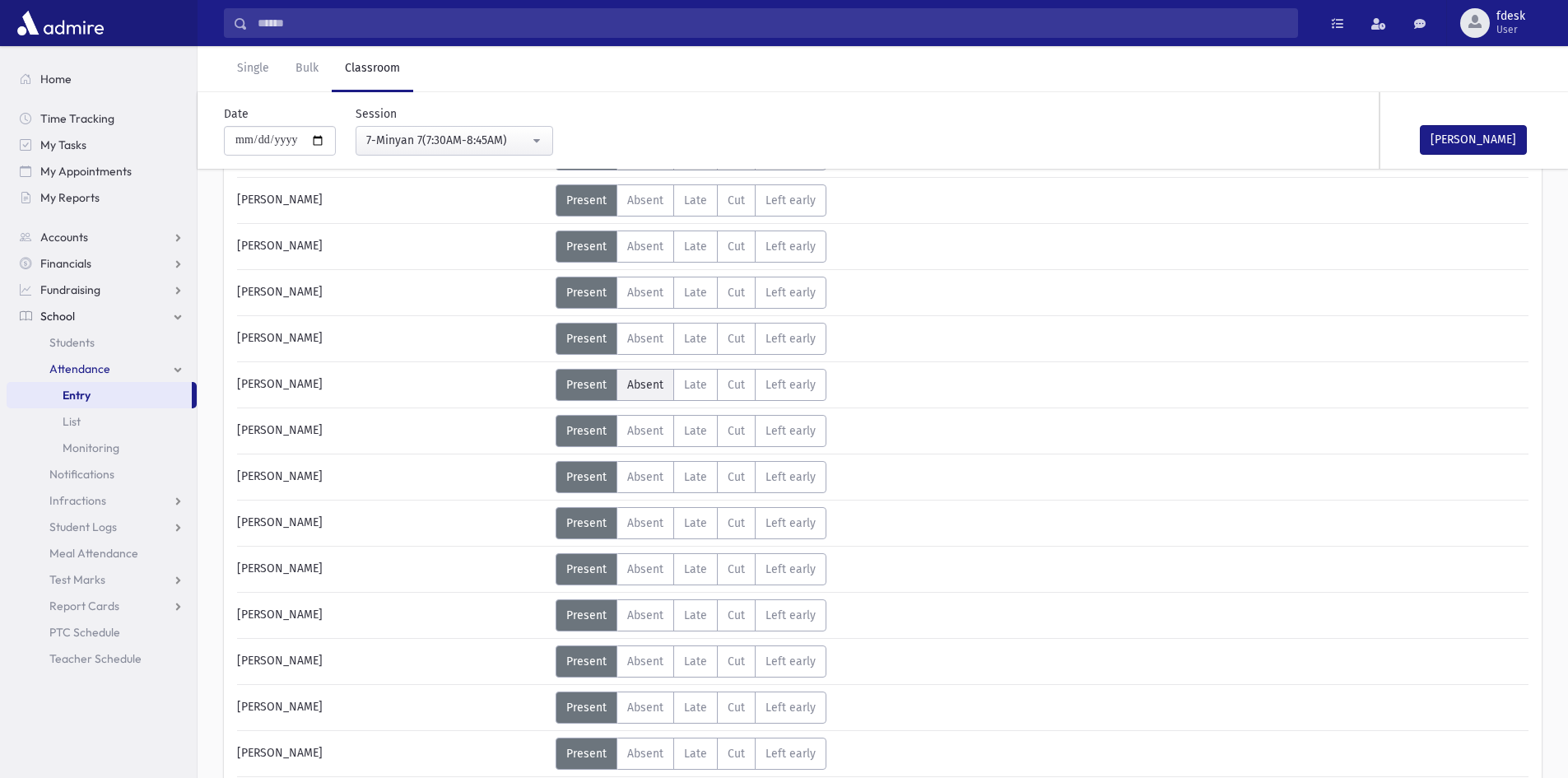
click at [648, 383] on span "Absent" at bounding box center [645, 385] width 36 height 14
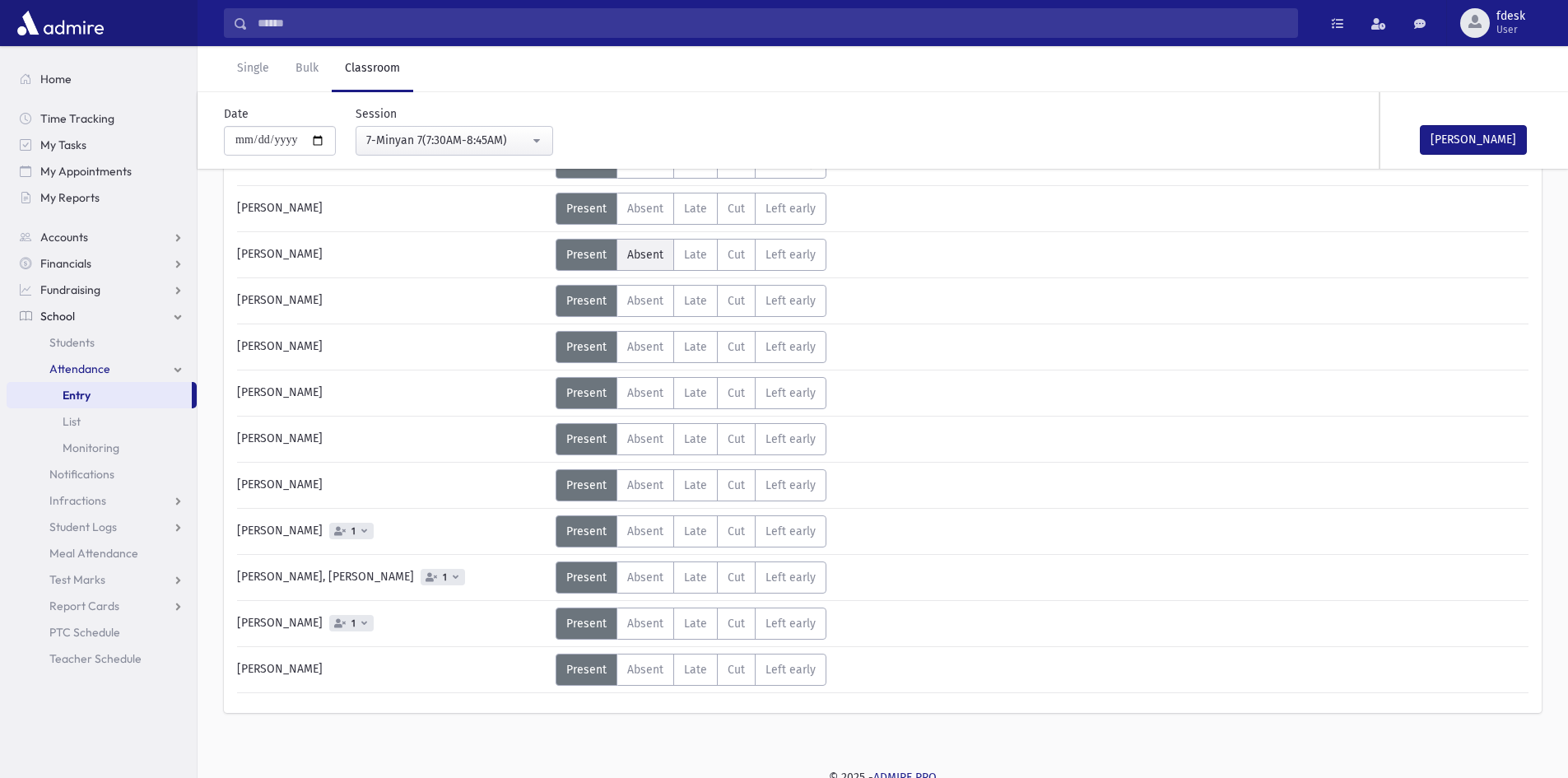
scroll to position [1137, 0]
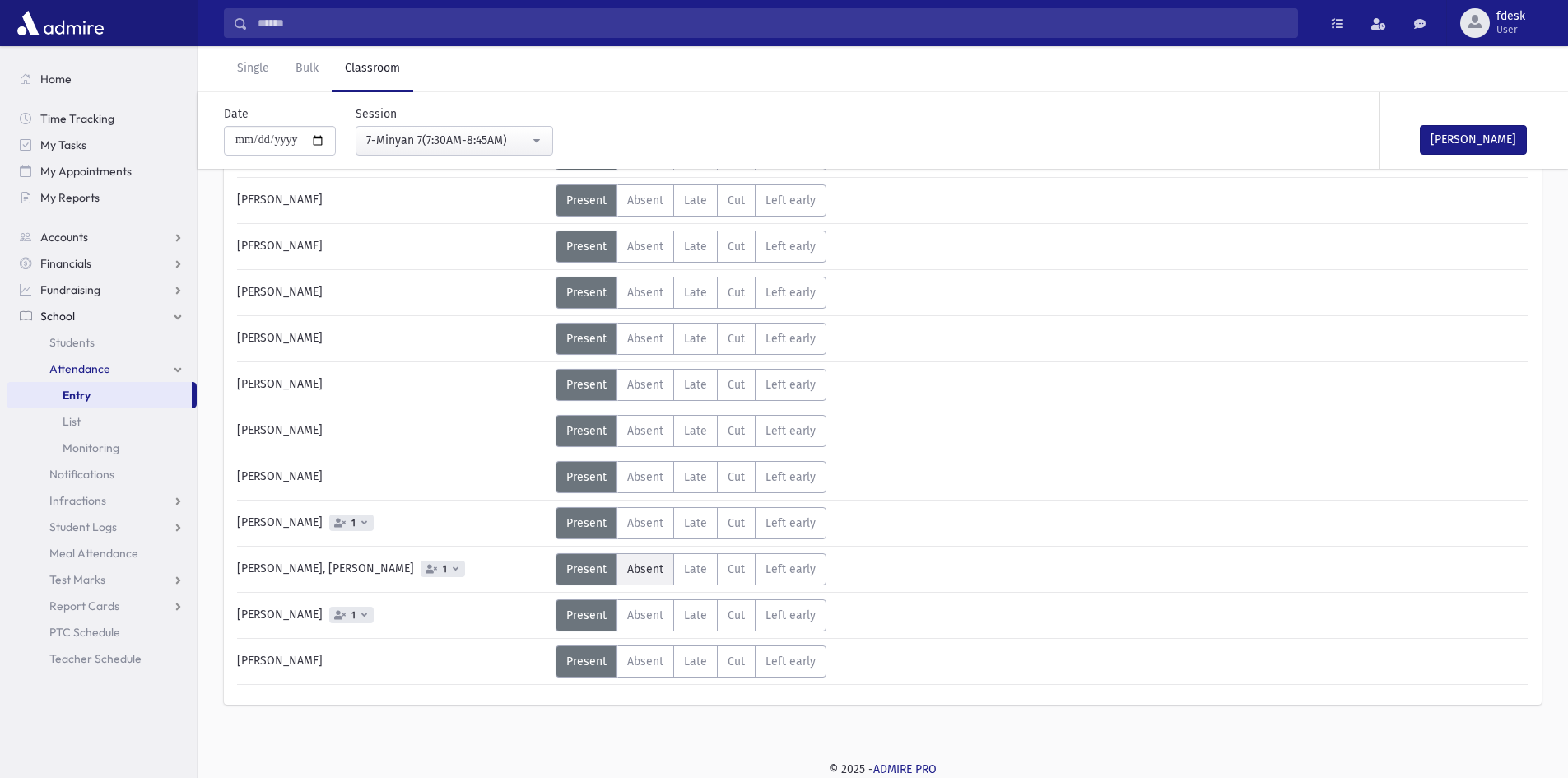
click at [651, 565] on span "Absent" at bounding box center [645, 570] width 36 height 14
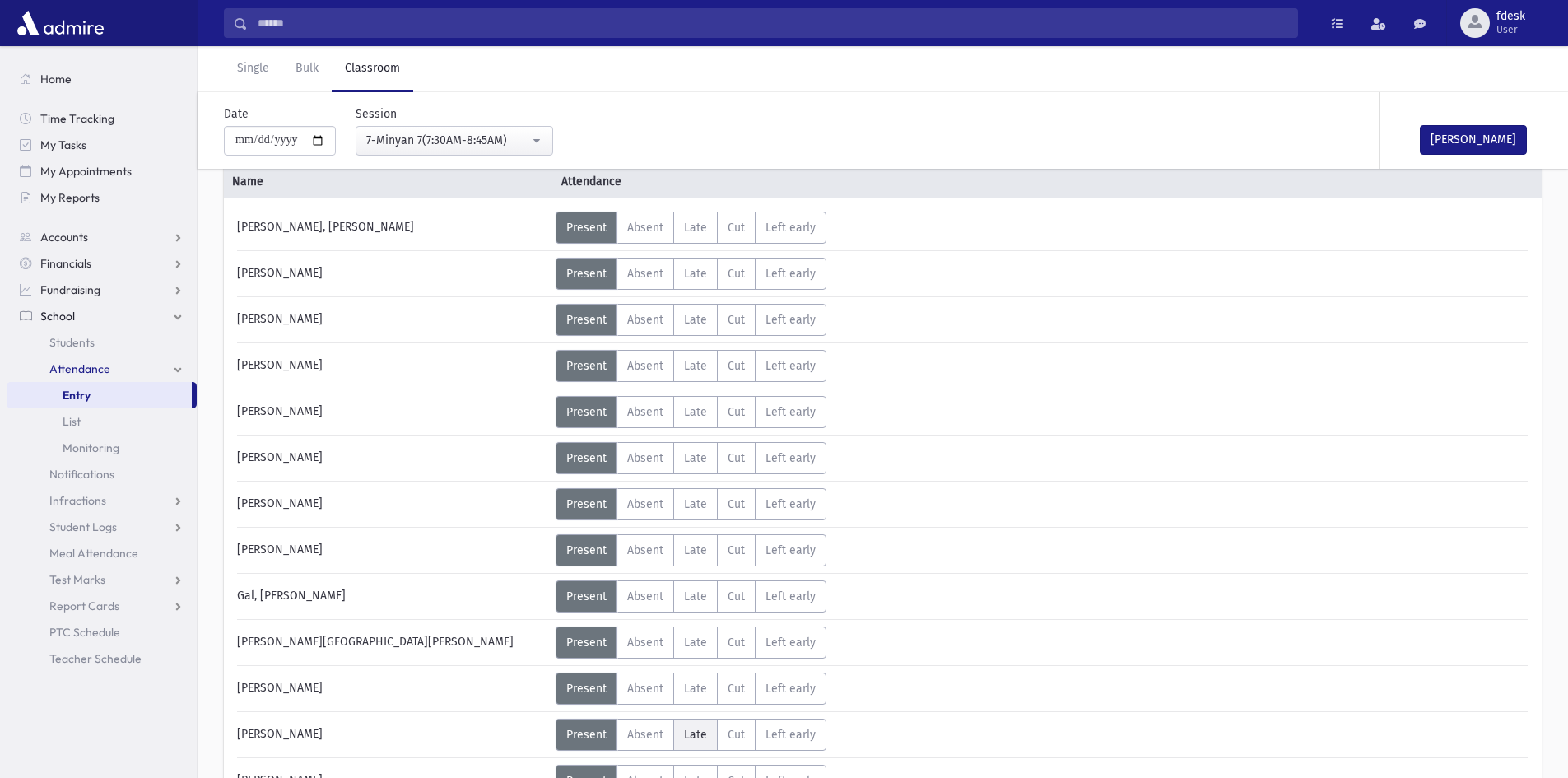
scroll to position [67, 0]
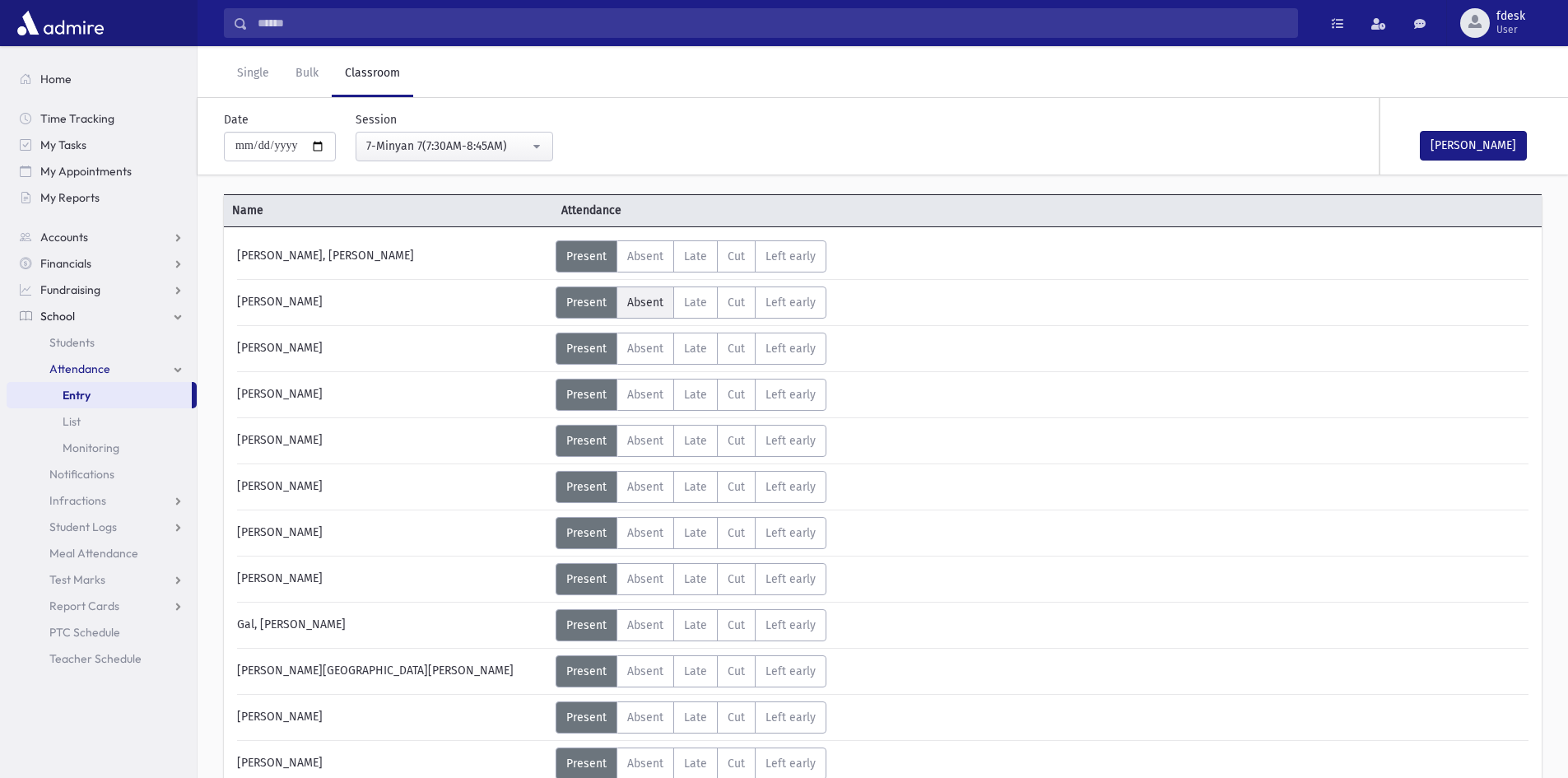
click at [651, 307] on span "Absent" at bounding box center [645, 302] width 36 height 14
click at [656, 347] on span "Absent" at bounding box center [645, 349] width 36 height 14
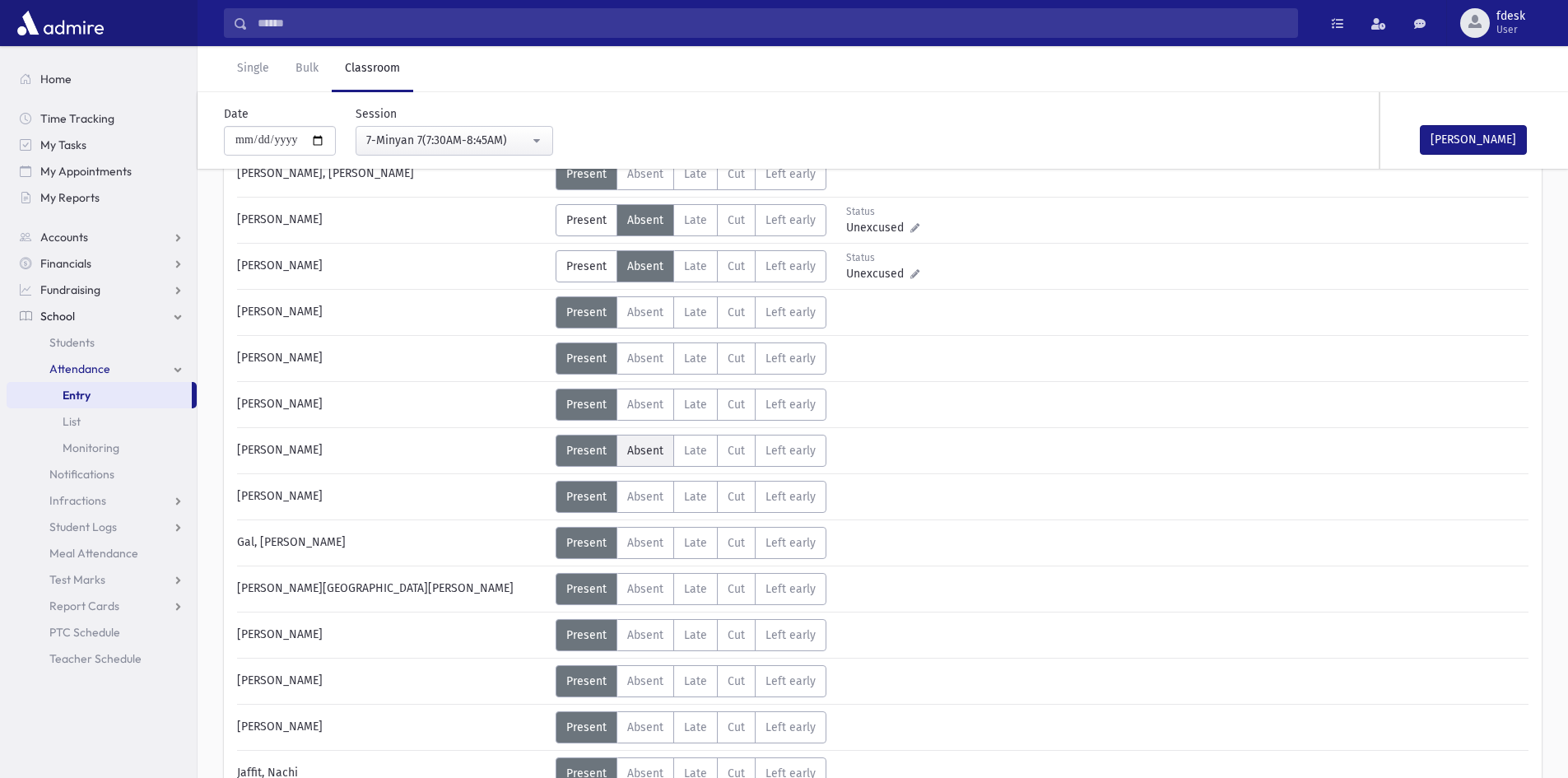
scroll to position [231, 0]
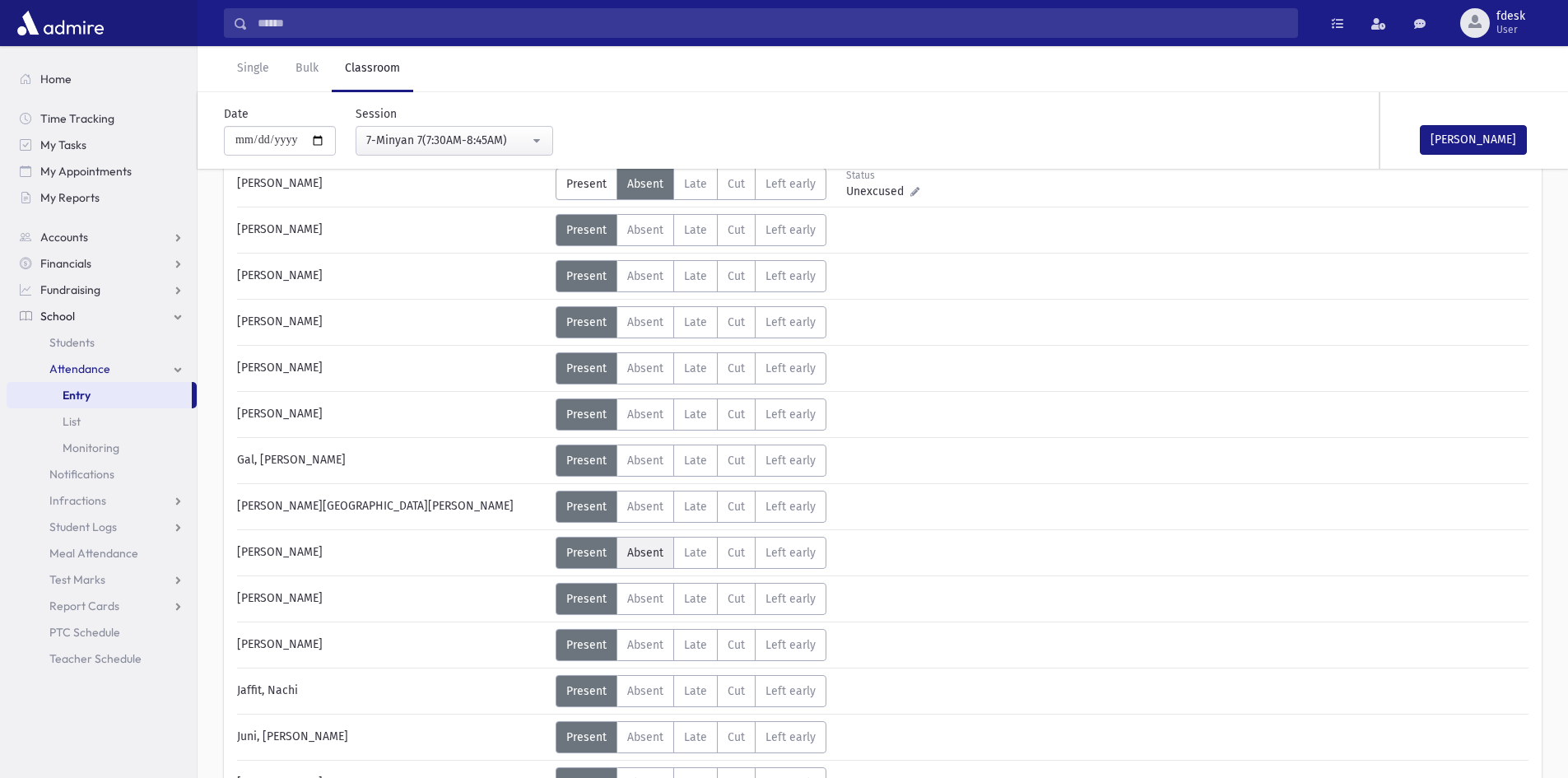
click at [644, 546] on span "Absent" at bounding box center [645, 553] width 36 height 14
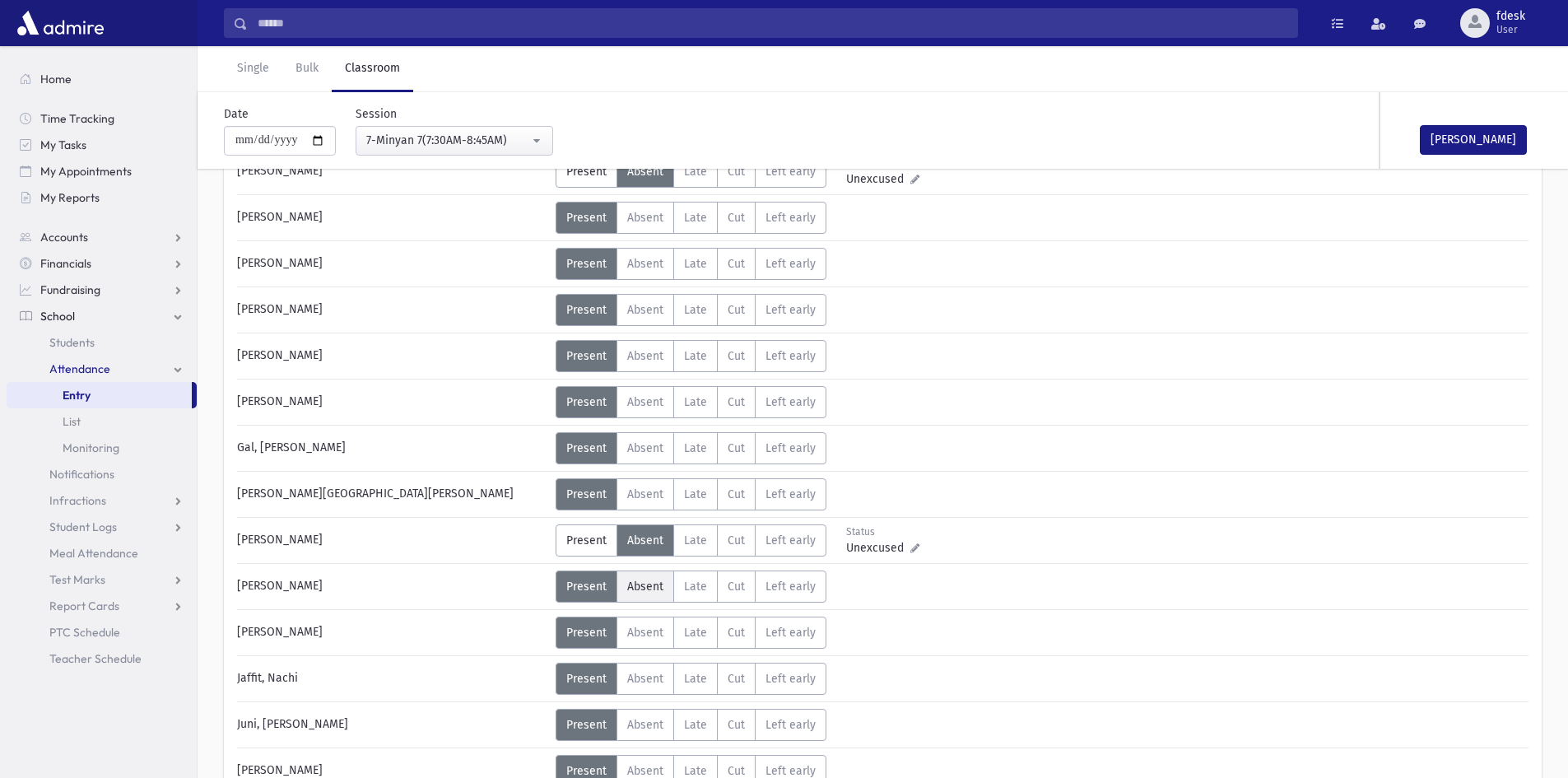
scroll to position [396, 0]
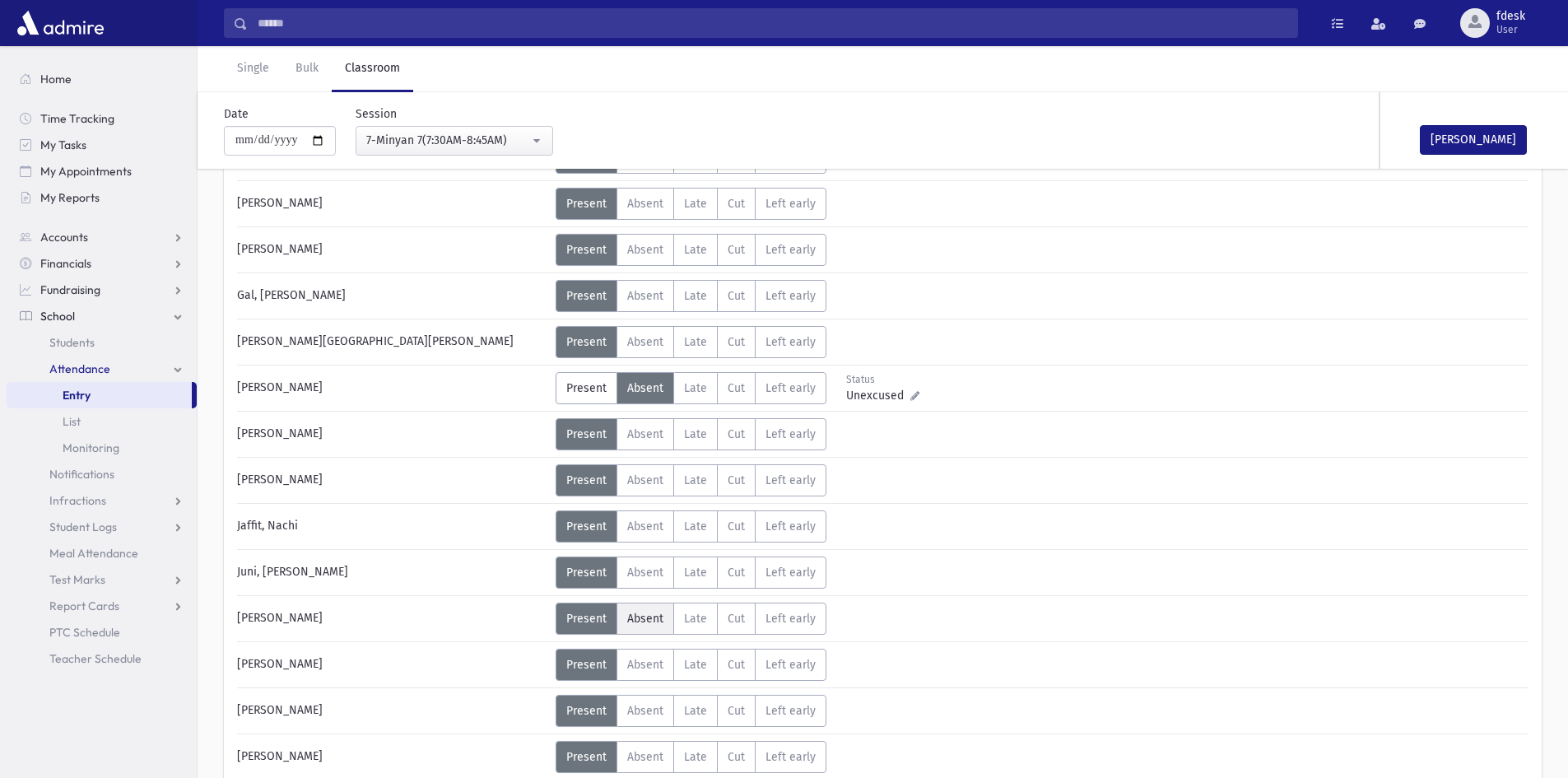
click at [644, 609] on label "Absent A" at bounding box center [645, 618] width 58 height 33
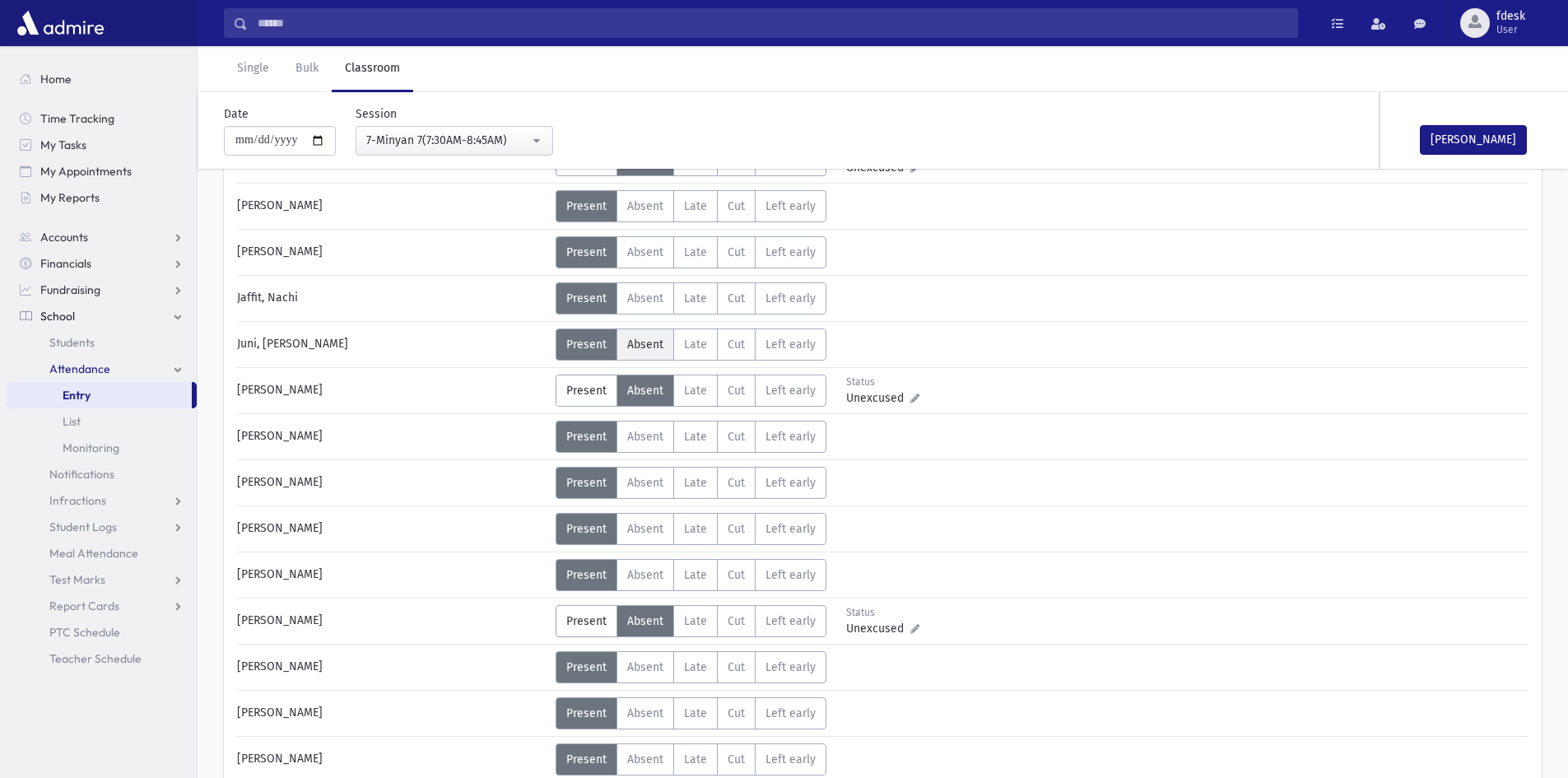
scroll to position [643, 0]
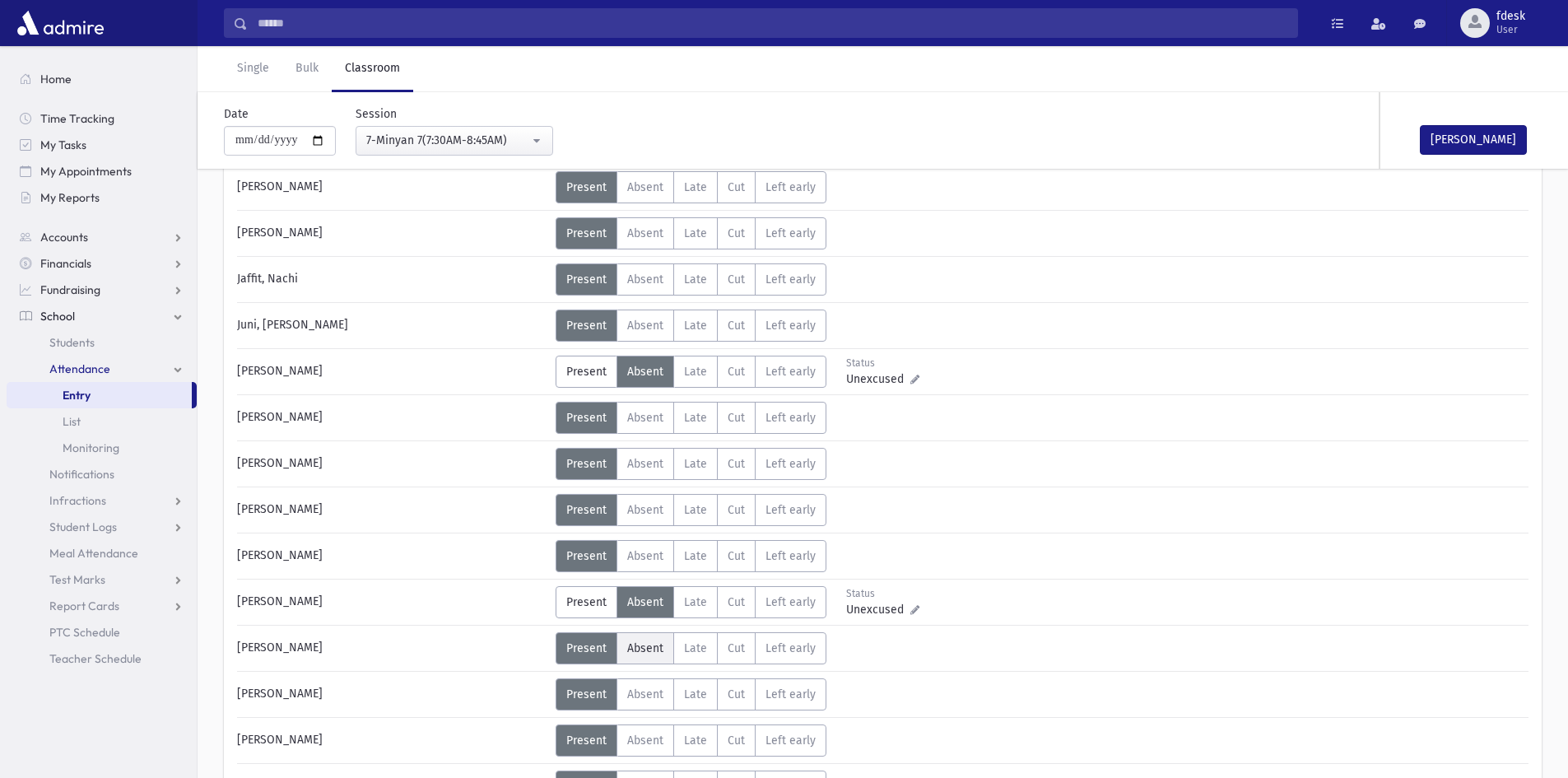
drag, startPoint x: 661, startPoint y: 641, endPoint x: 659, endPoint y: 632, distance: 9.2
click at [659, 639] on label "Absent A" at bounding box center [645, 648] width 58 height 33
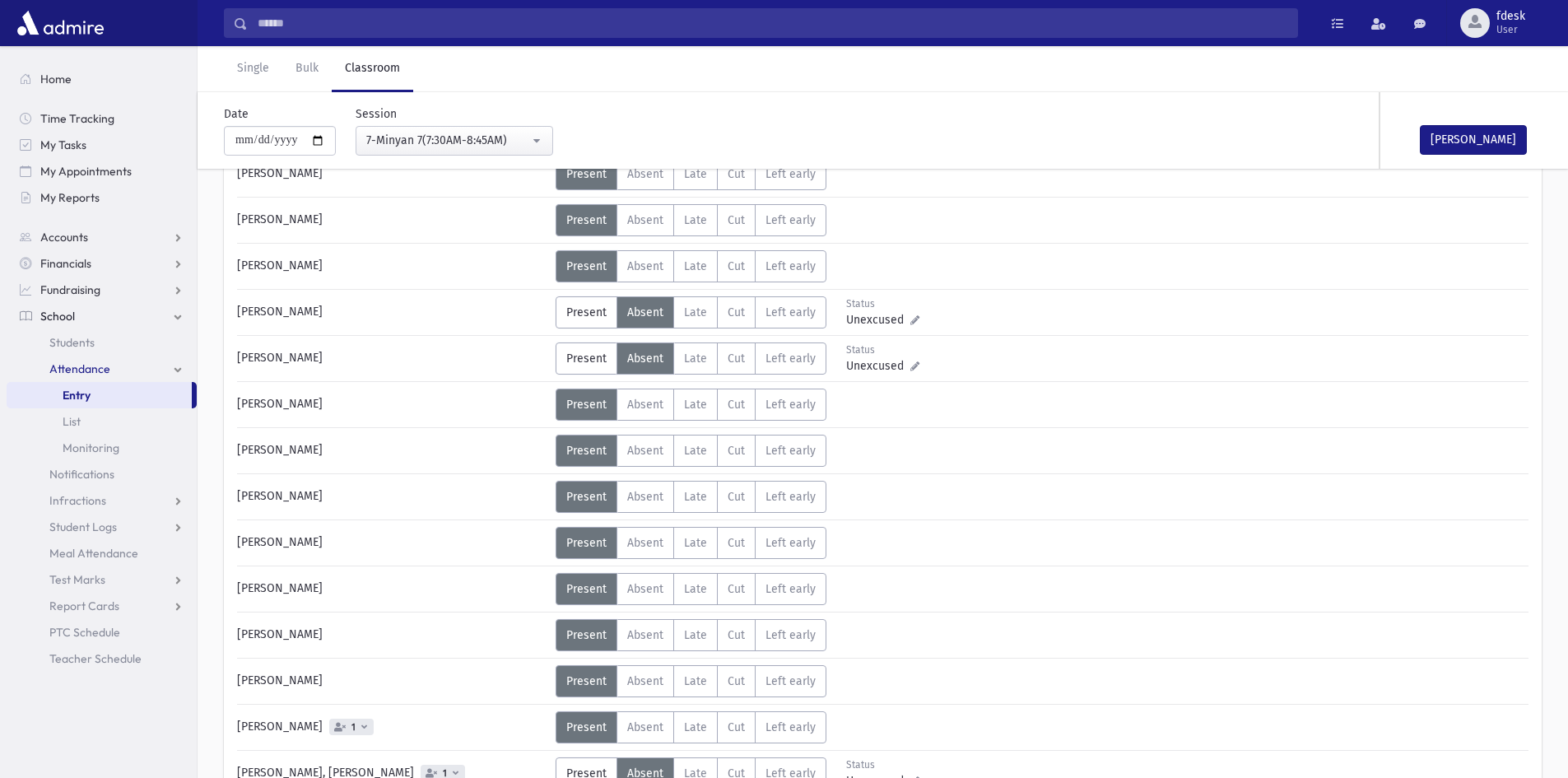
scroll to position [972, 0]
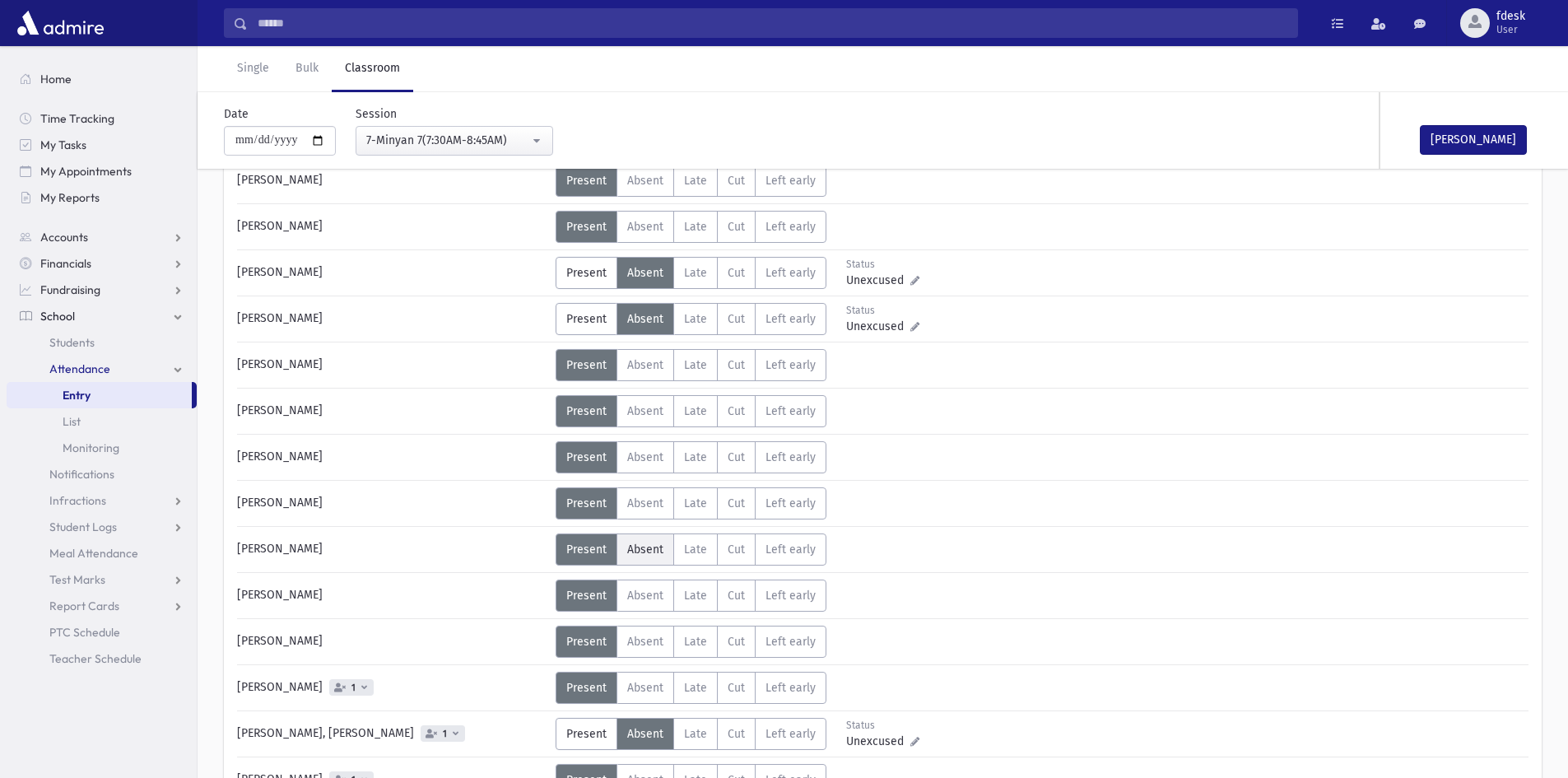
click at [642, 550] on span "Absent" at bounding box center [645, 549] width 36 height 14
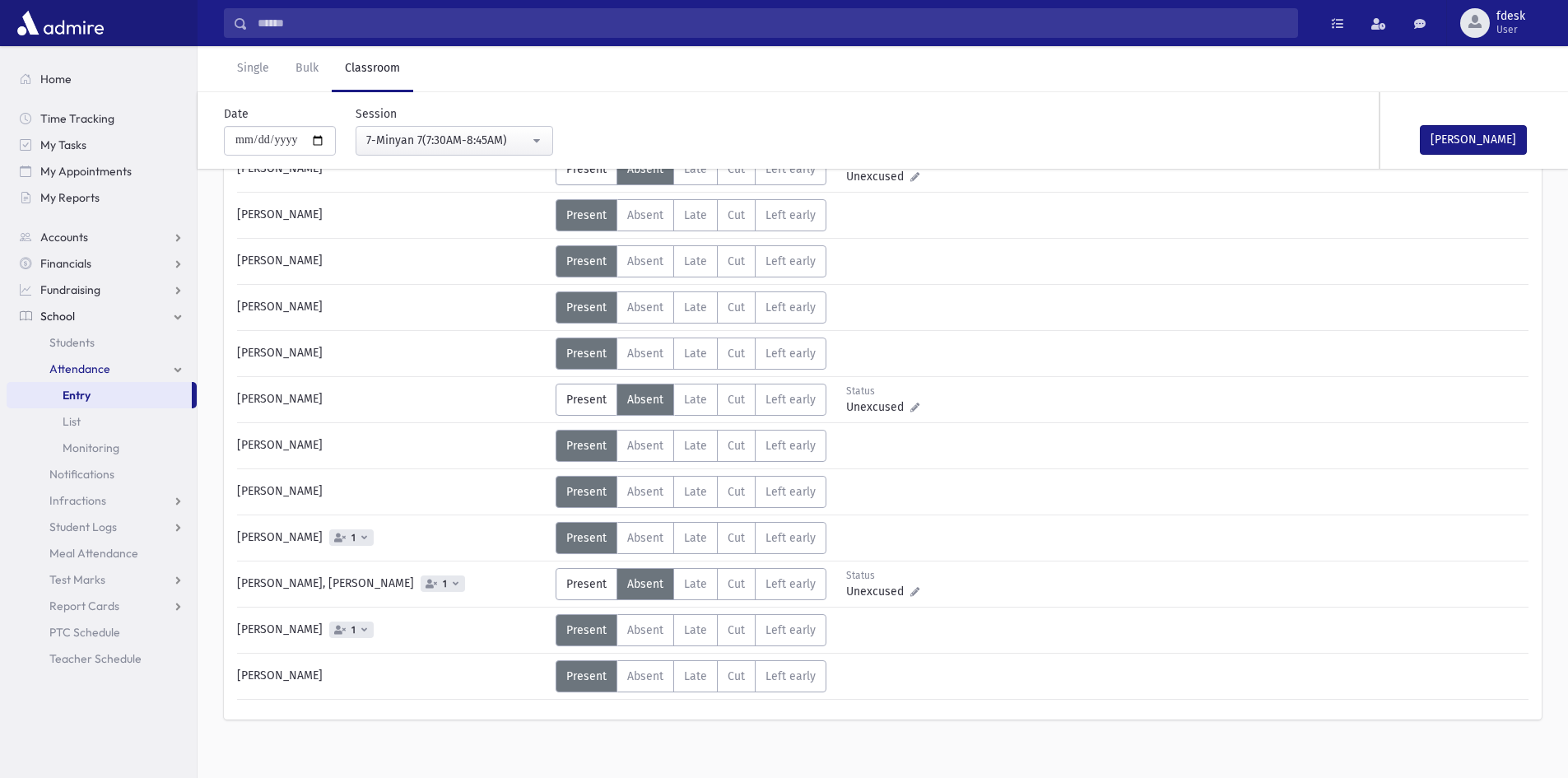
scroll to position [1137, 0]
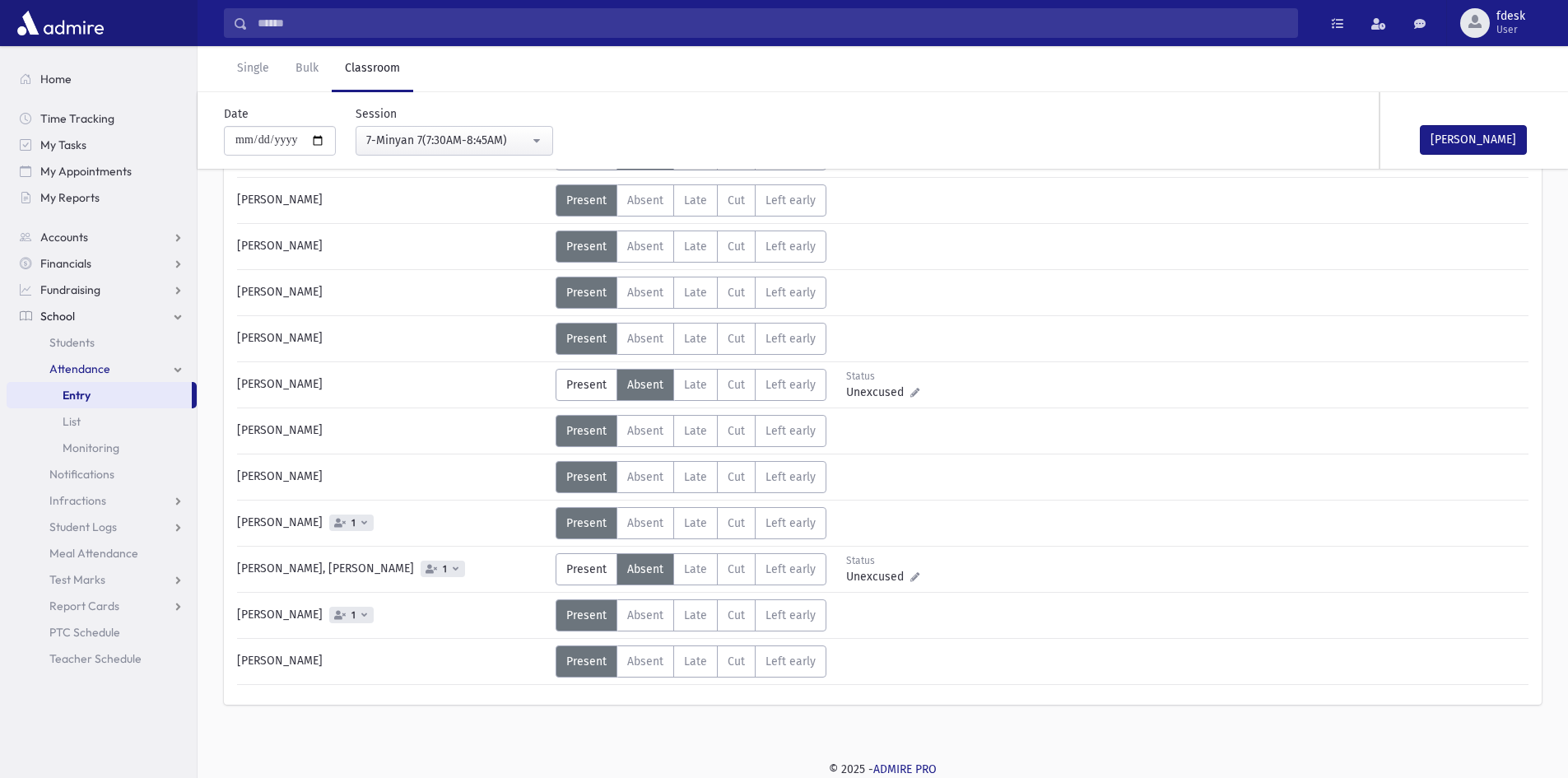
drag, startPoint x: 628, startPoint y: 522, endPoint x: 632, endPoint y: 533, distance: 11.7
click at [628, 522] on span "Absent" at bounding box center [645, 523] width 36 height 14
click at [637, 607] on label "Absent A" at bounding box center [645, 615] width 58 height 33
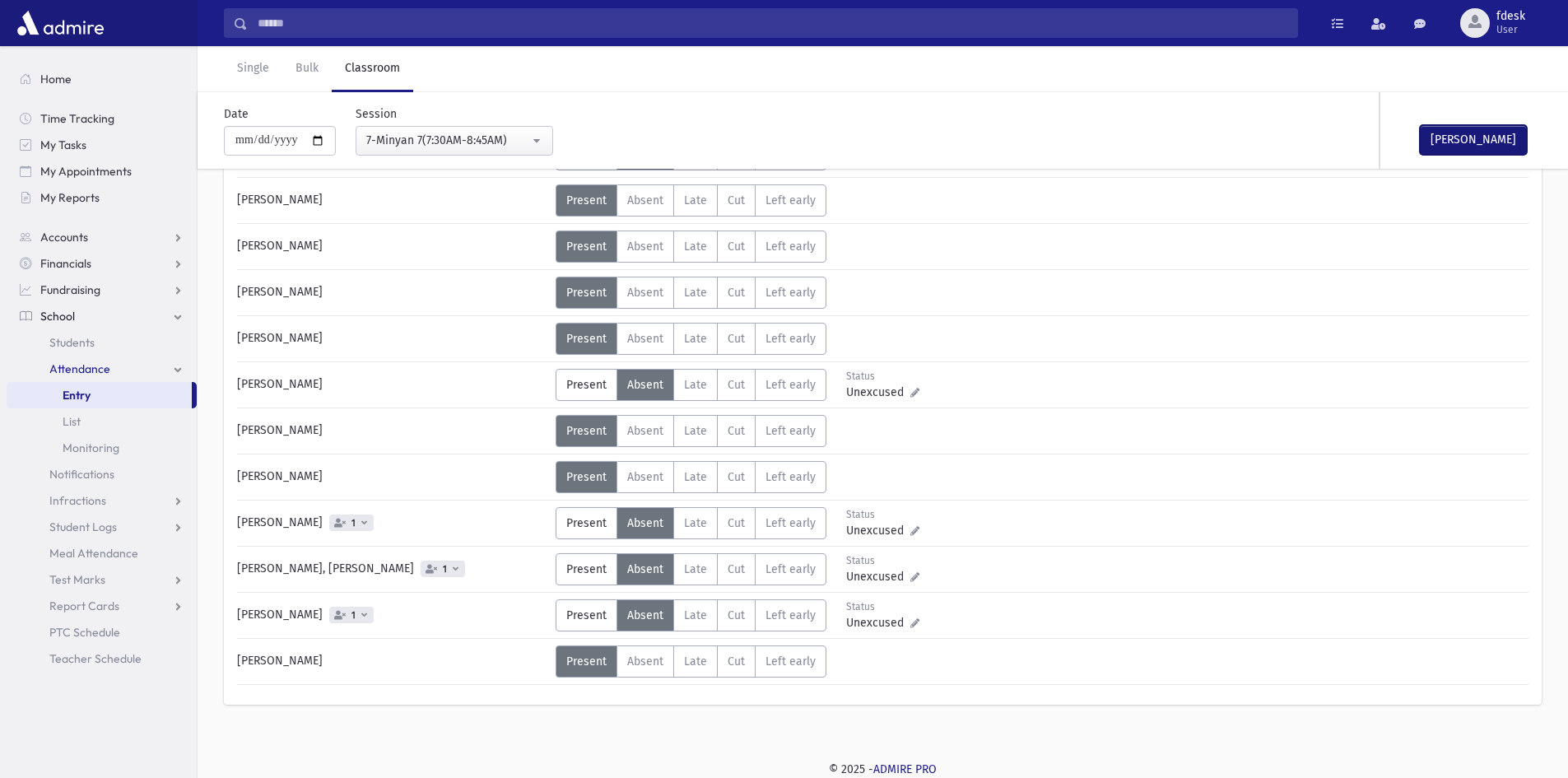
drag, startPoint x: 1466, startPoint y: 140, endPoint x: 1453, endPoint y: 140, distance: 13.0
click at [1466, 136] on button "Mark Done" at bounding box center [1473, 140] width 107 height 30
click at [261, 71] on link "Single" at bounding box center [253, 69] width 58 height 46
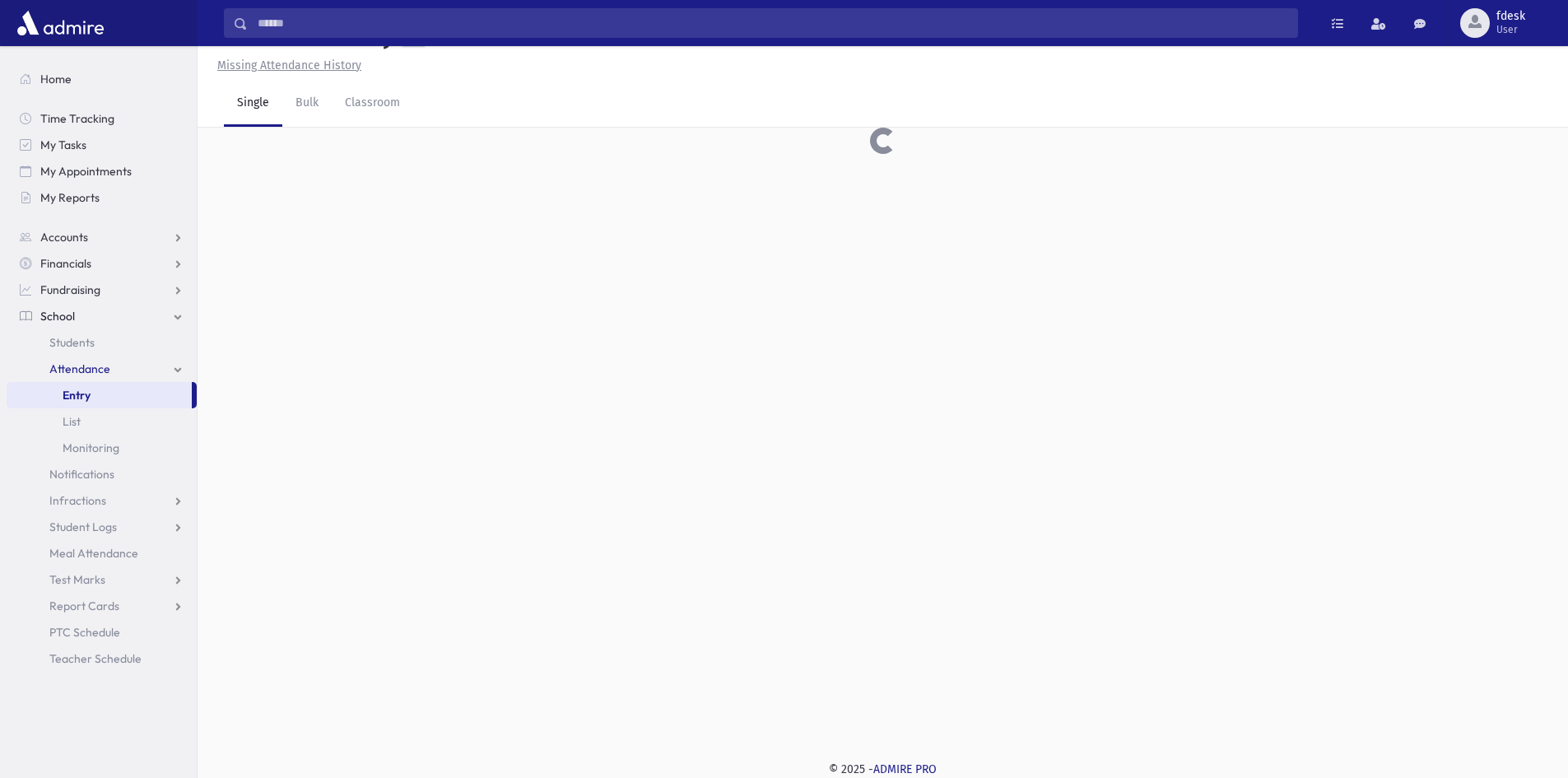
scroll to position [37, 0]
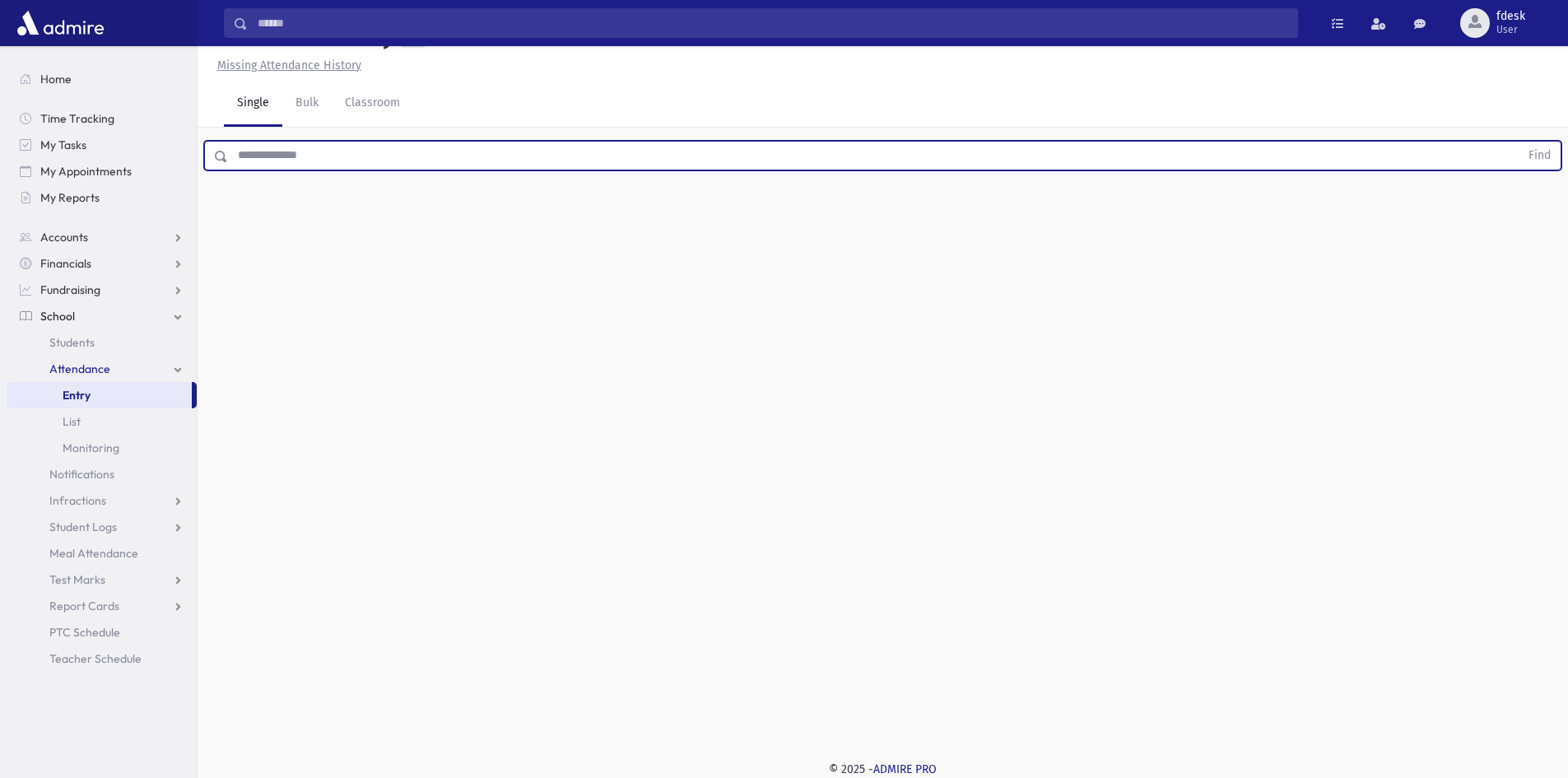
click at [279, 151] on input "text" at bounding box center [873, 156] width 1291 height 30
click at [1519, 142] on button "Find" at bounding box center [1540, 156] width 42 height 28
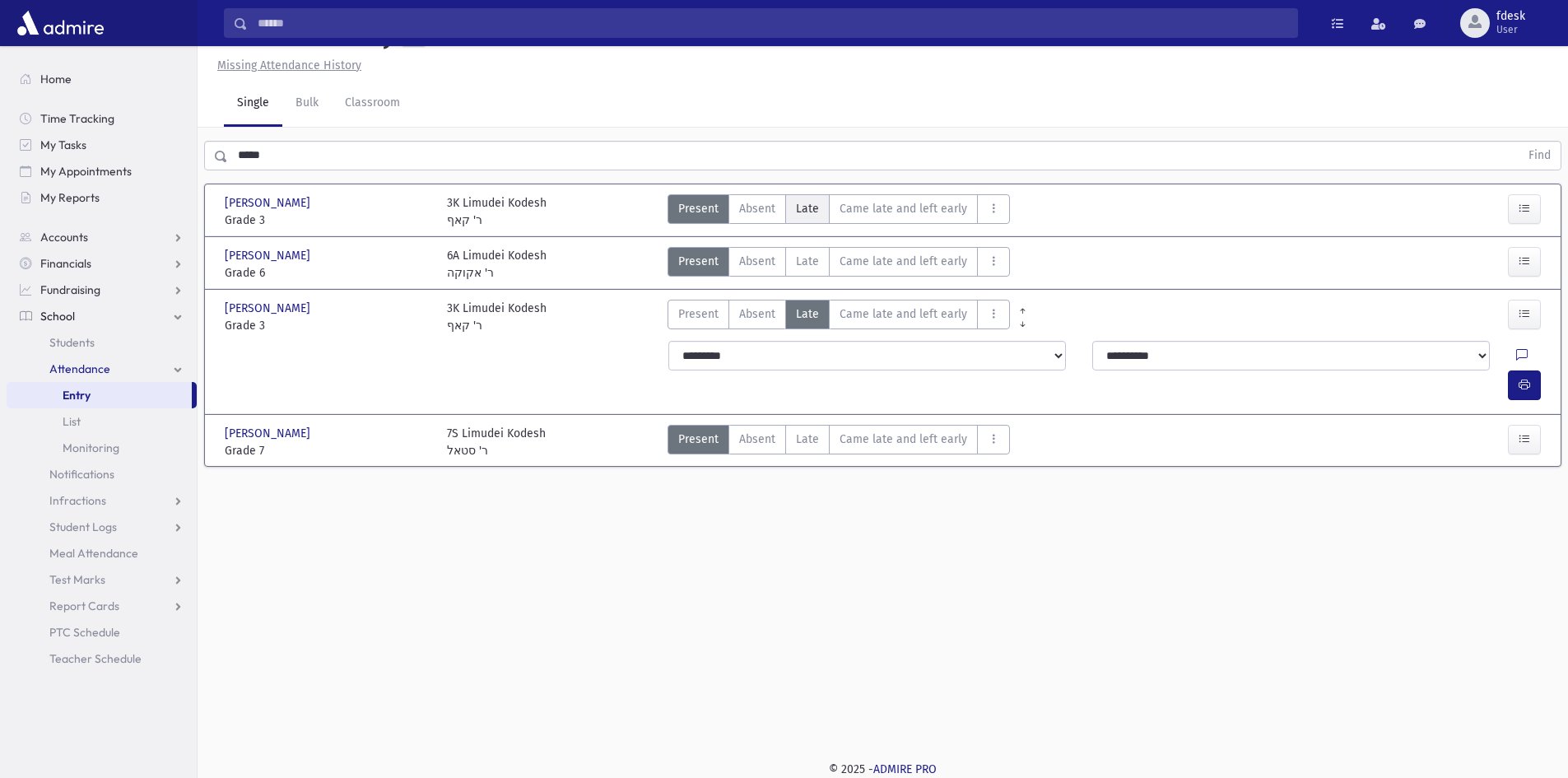
click at [810, 204] on span "Late" at bounding box center [808, 209] width 23 height 18
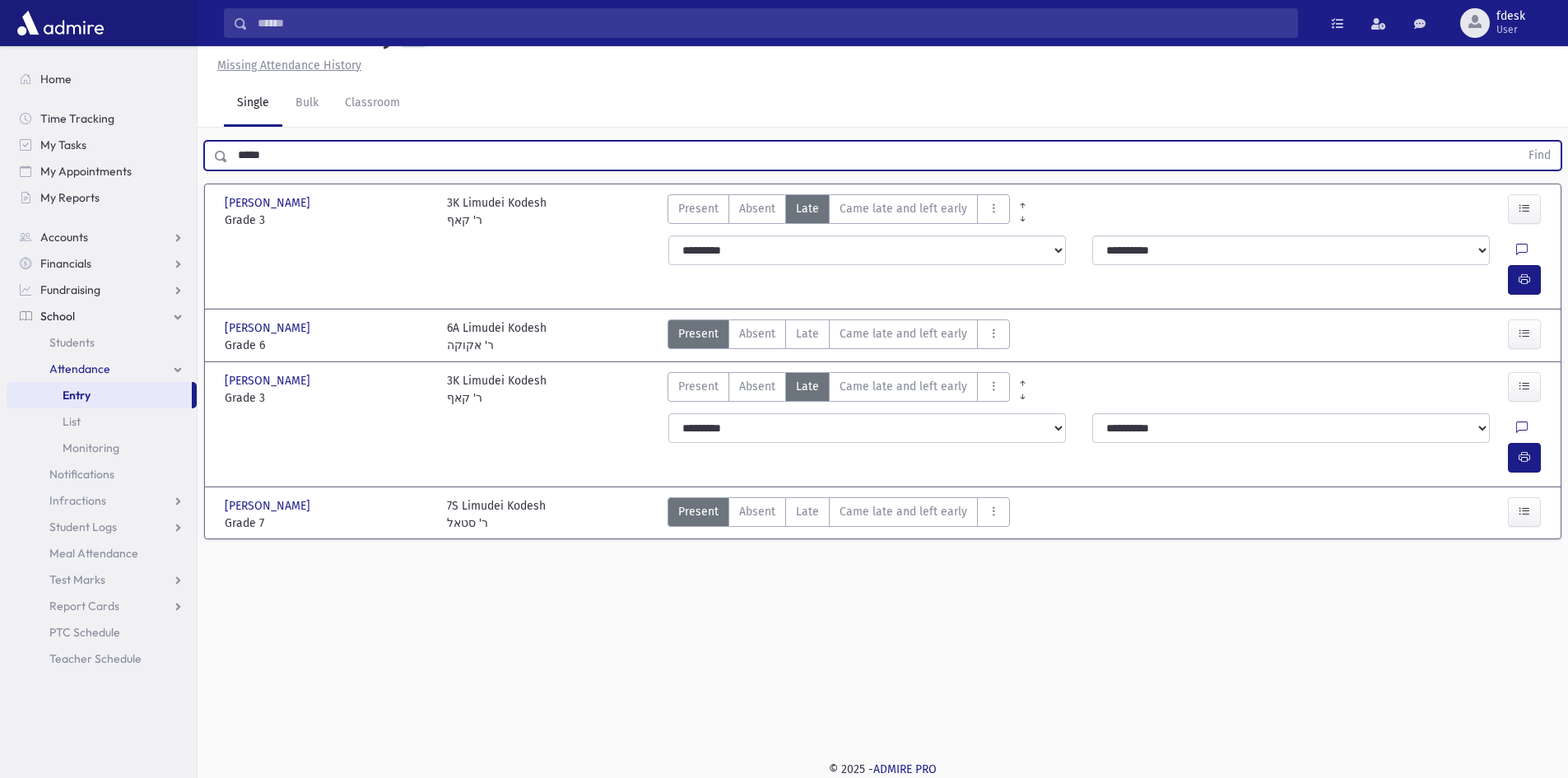
drag, startPoint x: 282, startPoint y: 137, endPoint x: 229, endPoint y: 136, distance: 53.0
click at [226, 133] on div "***** Find" at bounding box center [882, 152] width 1370 height 49
click at [1519, 142] on button "Find" at bounding box center [1540, 156] width 42 height 28
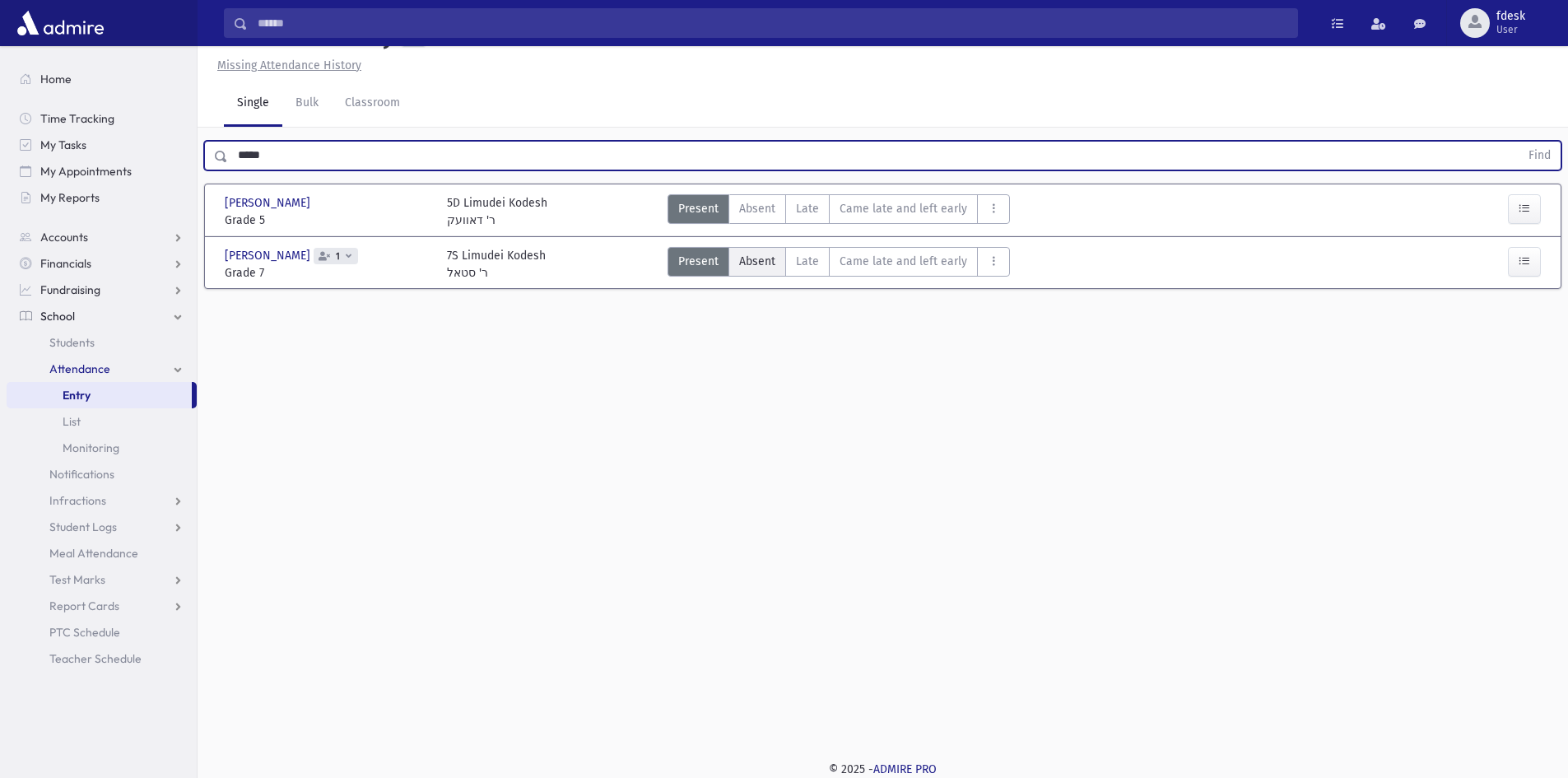
drag, startPoint x: 790, startPoint y: 255, endPoint x: 769, endPoint y: 250, distance: 21.6
click at [791, 255] on label "Late L" at bounding box center [807, 262] width 45 height 30
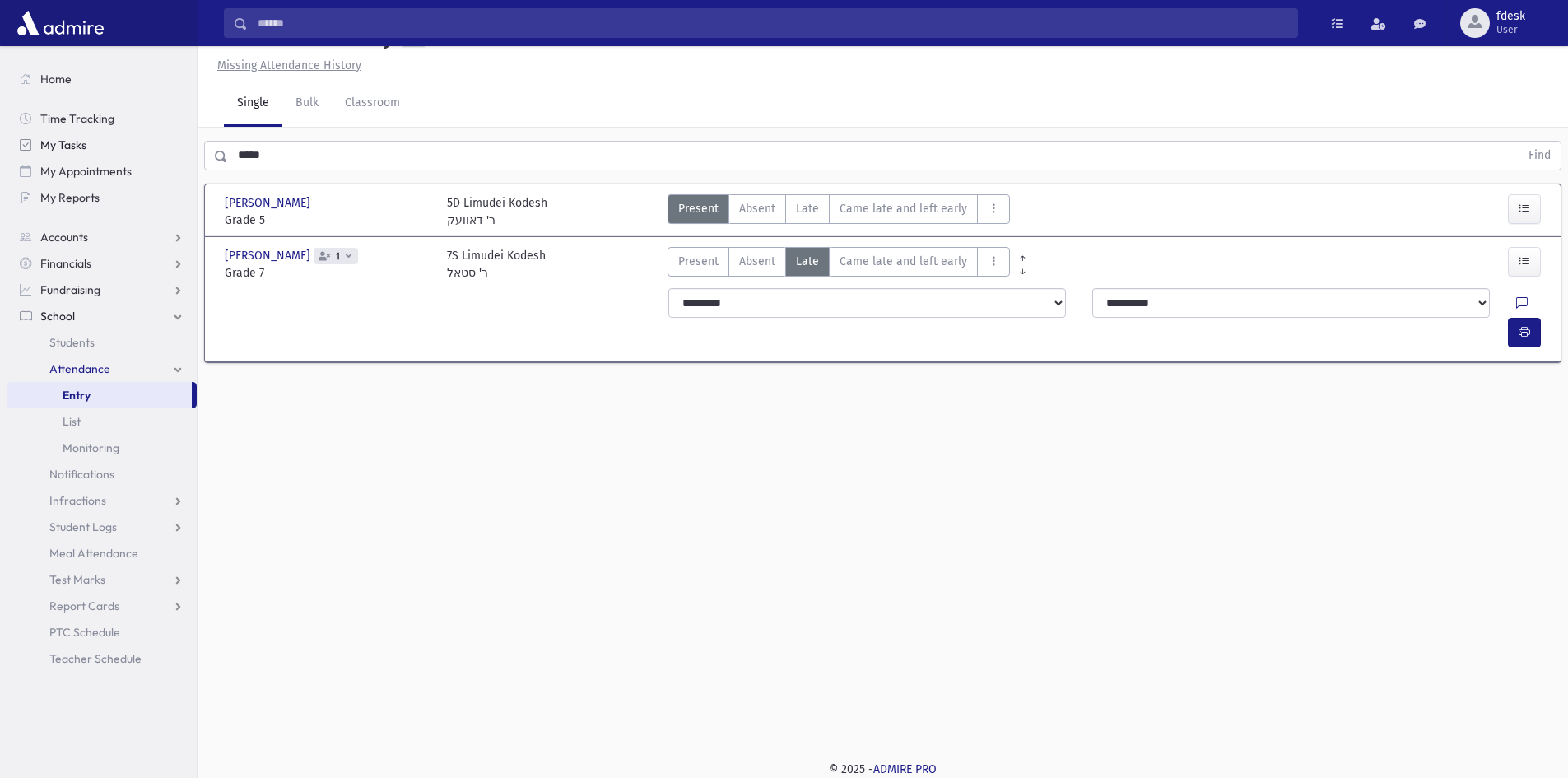
drag, startPoint x: 293, startPoint y: 158, endPoint x: 174, endPoint y: 147, distance: 119.5
click at [174, 147] on div "Search Results All Accounts" at bounding box center [784, 370] width 1568 height 815
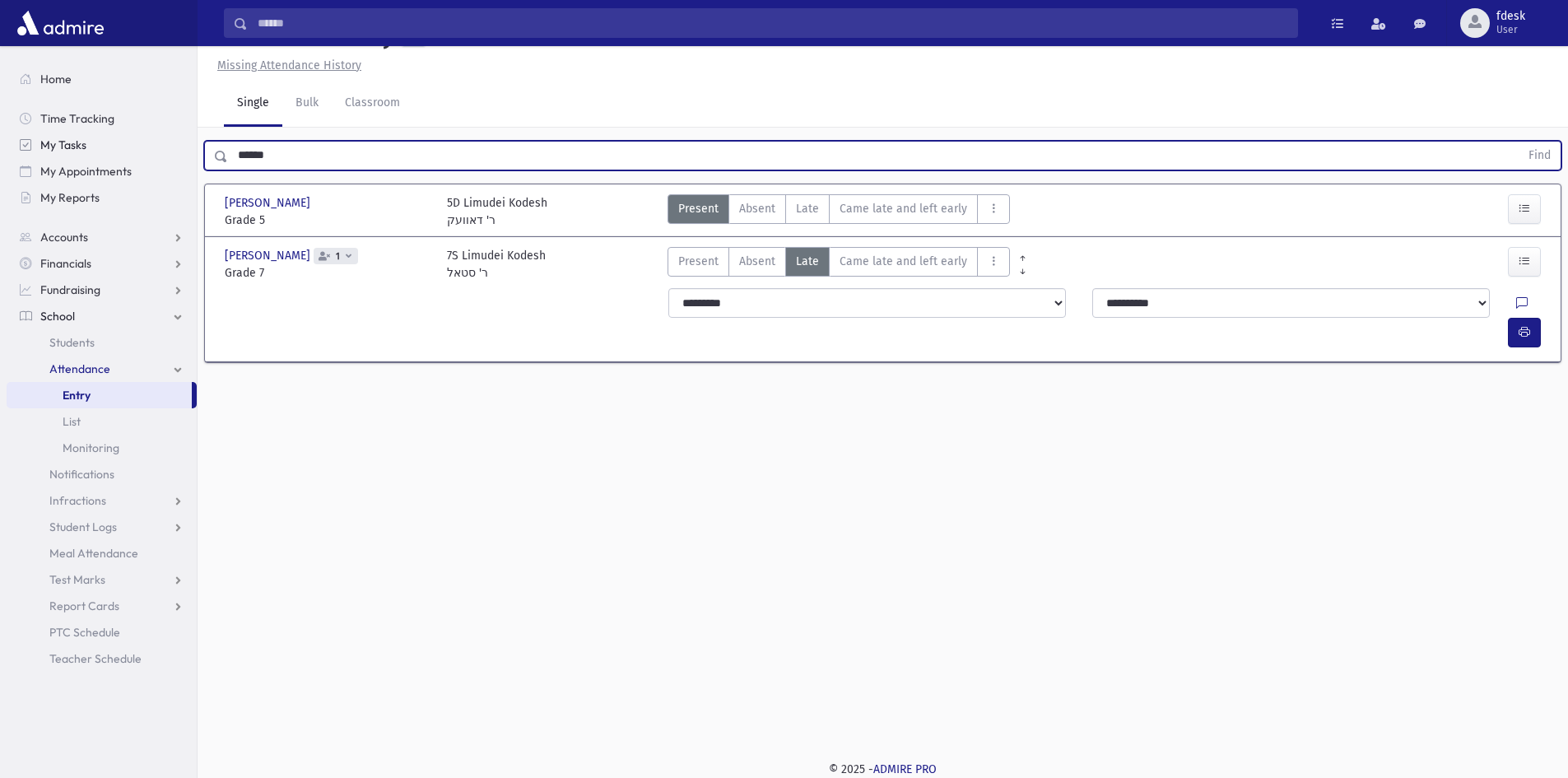
type input "******"
click at [1519, 142] on button "Find" at bounding box center [1540, 156] width 42 height 28
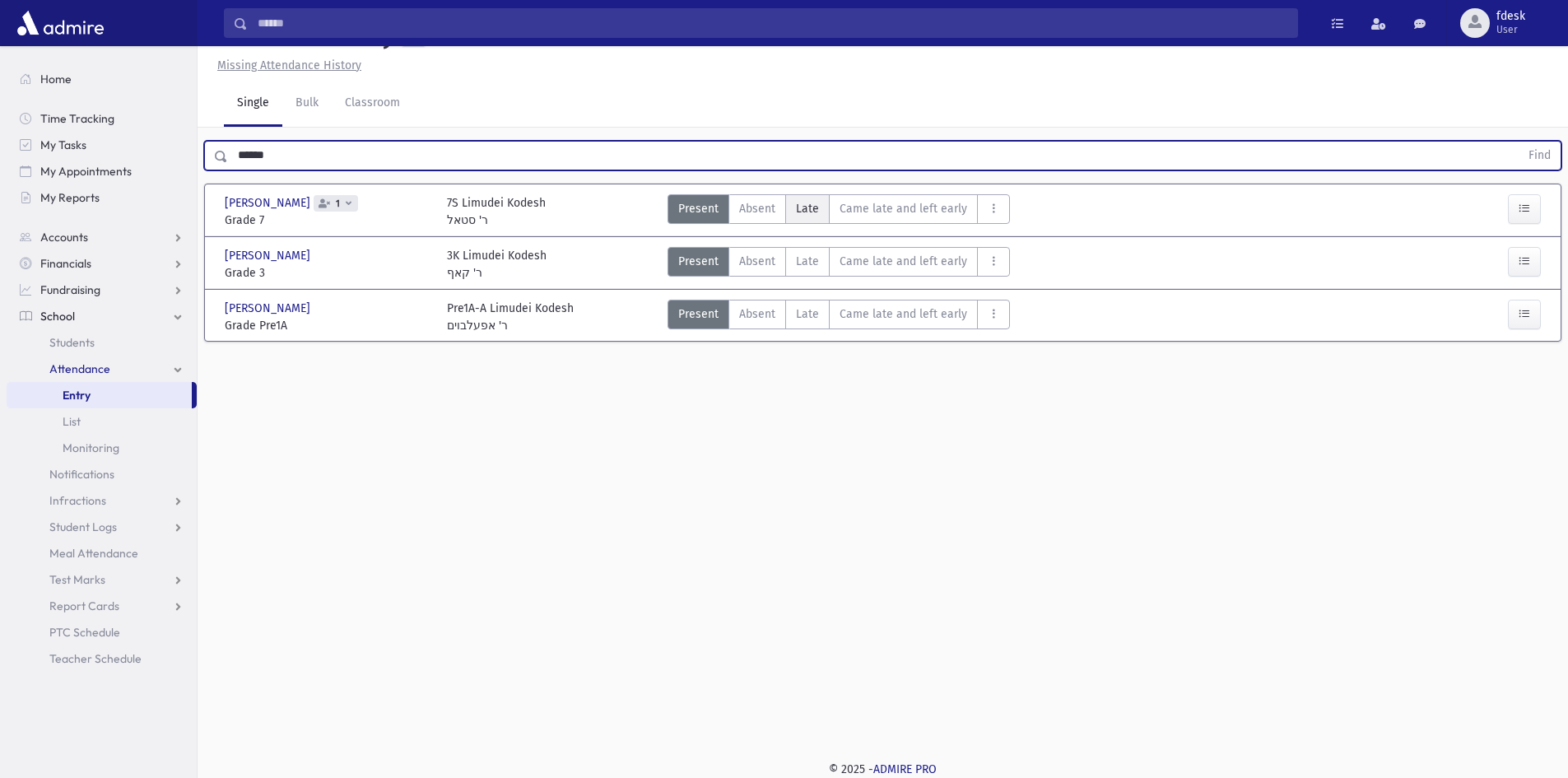
click at [796, 214] on span "Late" at bounding box center [808, 209] width 23 height 18
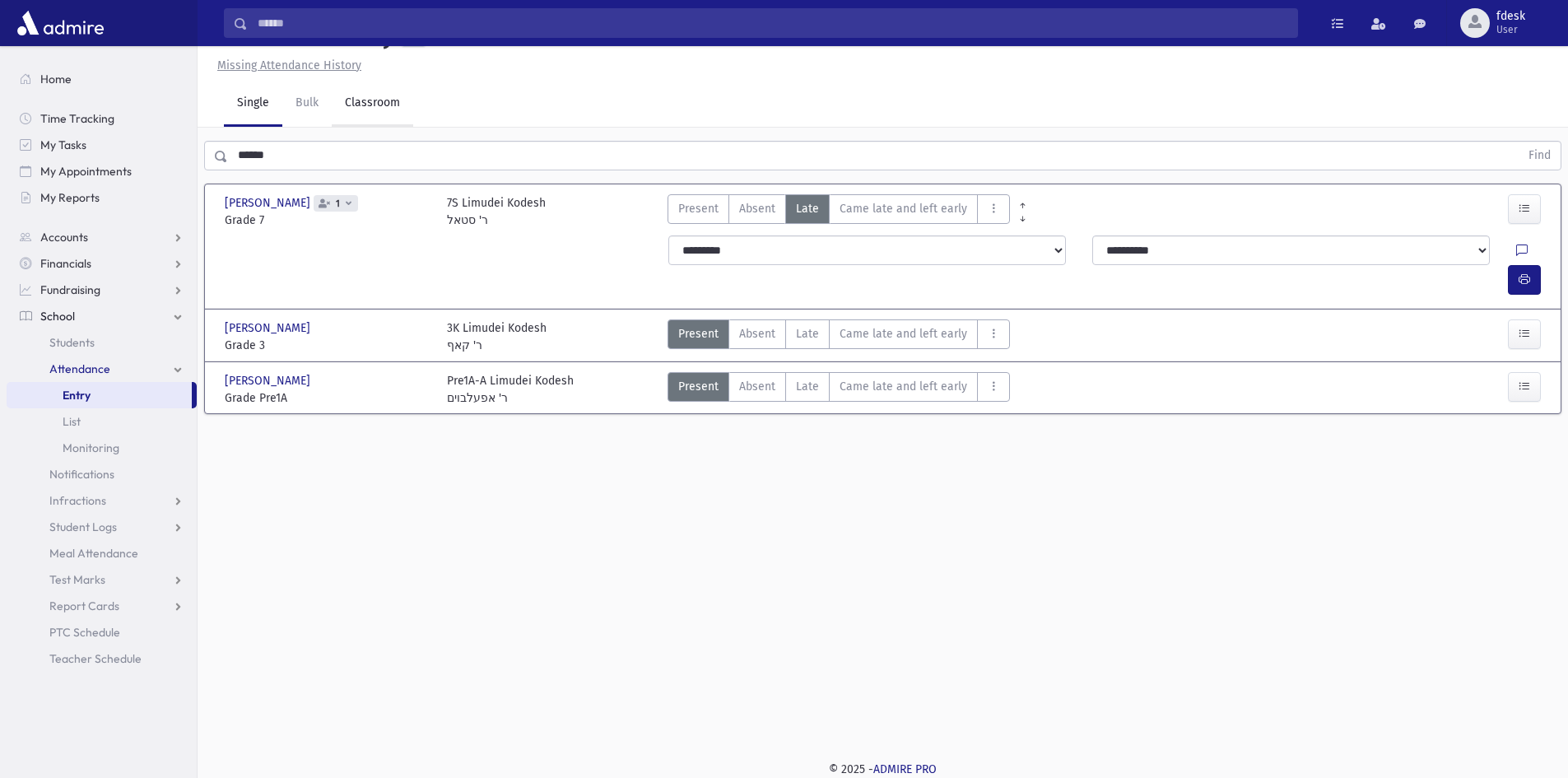
drag, startPoint x: 359, startPoint y: 77, endPoint x: 371, endPoint y: 105, distance: 30.5
click at [362, 82] on div "Attendance Entry Missing Attendance History Single Bulk Classroom ****** Find S…" at bounding box center [882, 374] width 1370 height 731
click at [373, 113] on link "Classroom" at bounding box center [372, 104] width 82 height 46
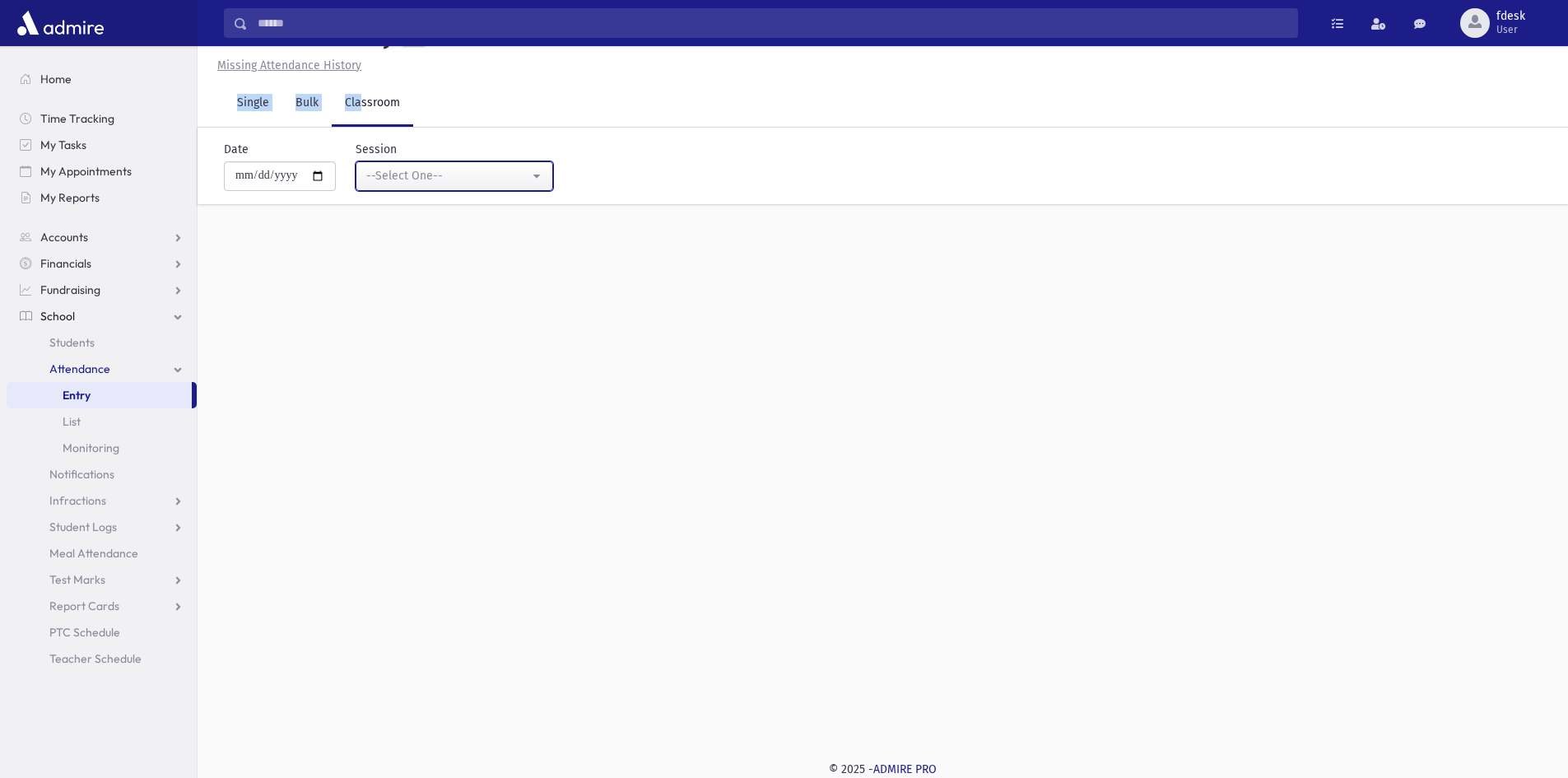
click at [403, 170] on div "--Select One--" at bounding box center [447, 176] width 163 height 18
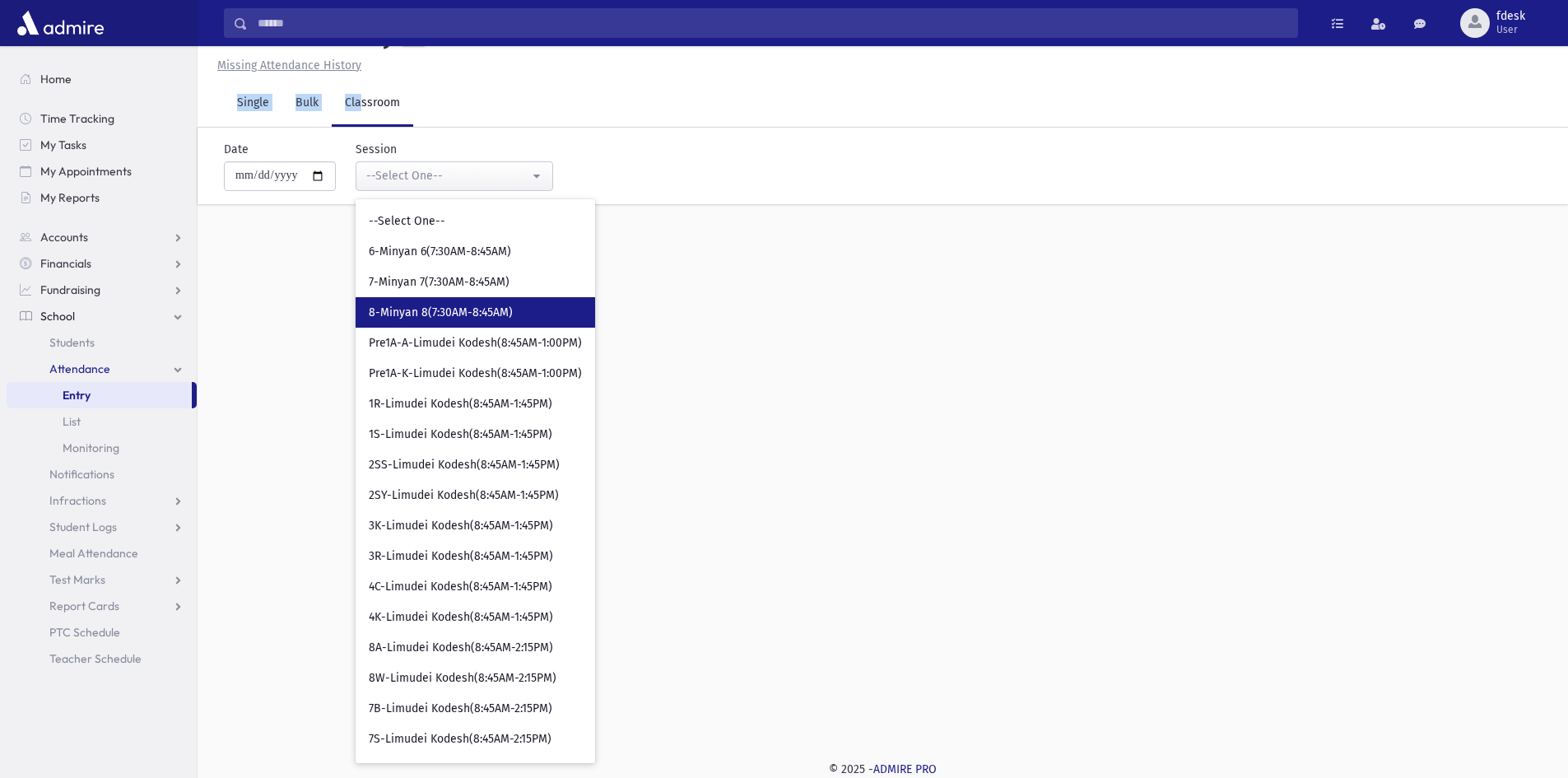
click at [439, 304] on link "8-Minyan 8(7:30AM-8:45AM)" at bounding box center [475, 312] width 240 height 31
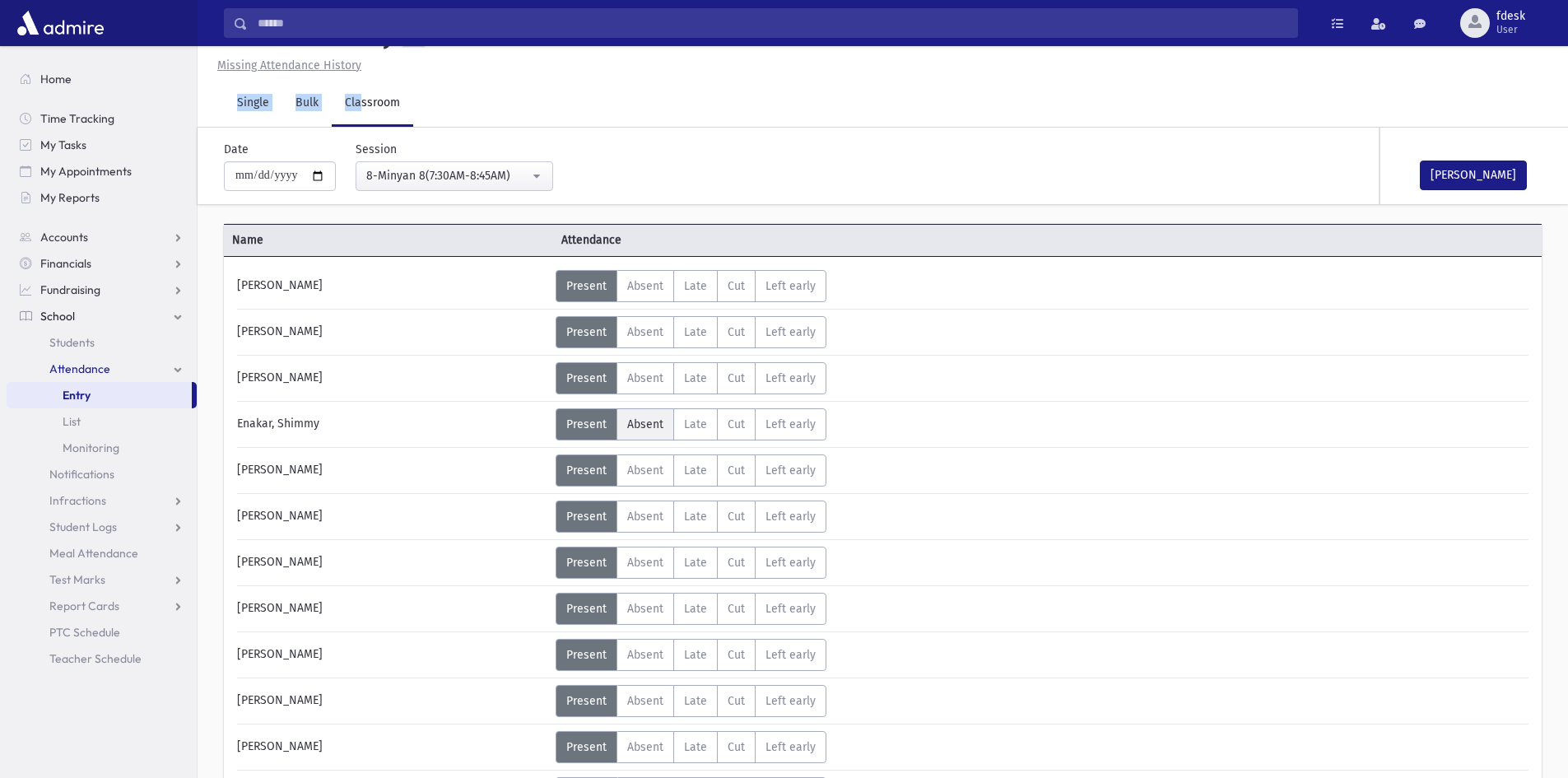
click at [646, 426] on span "Absent" at bounding box center [645, 425] width 36 height 14
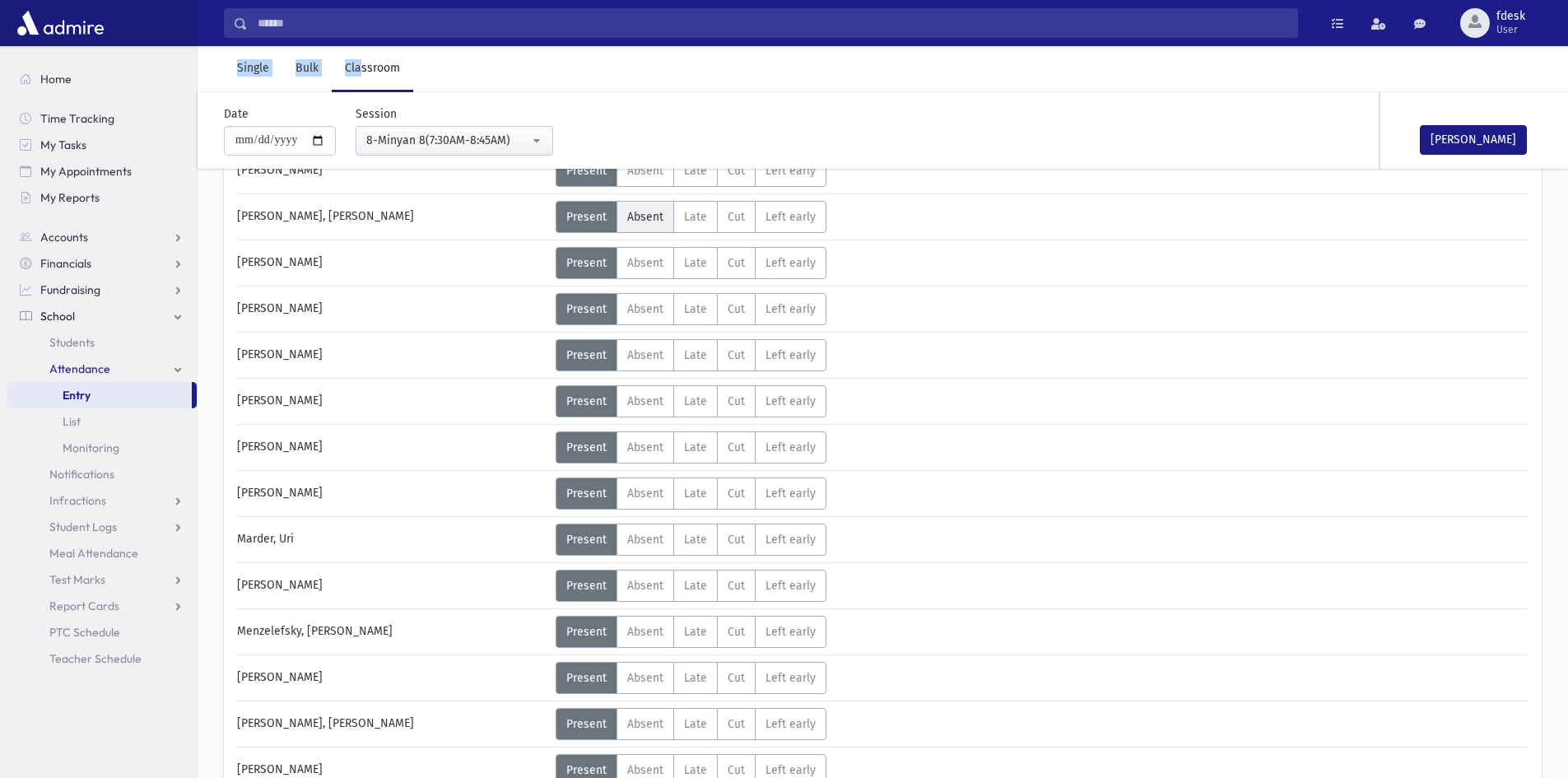
click at [636, 432] on label "Absent A" at bounding box center [645, 447] width 58 height 33
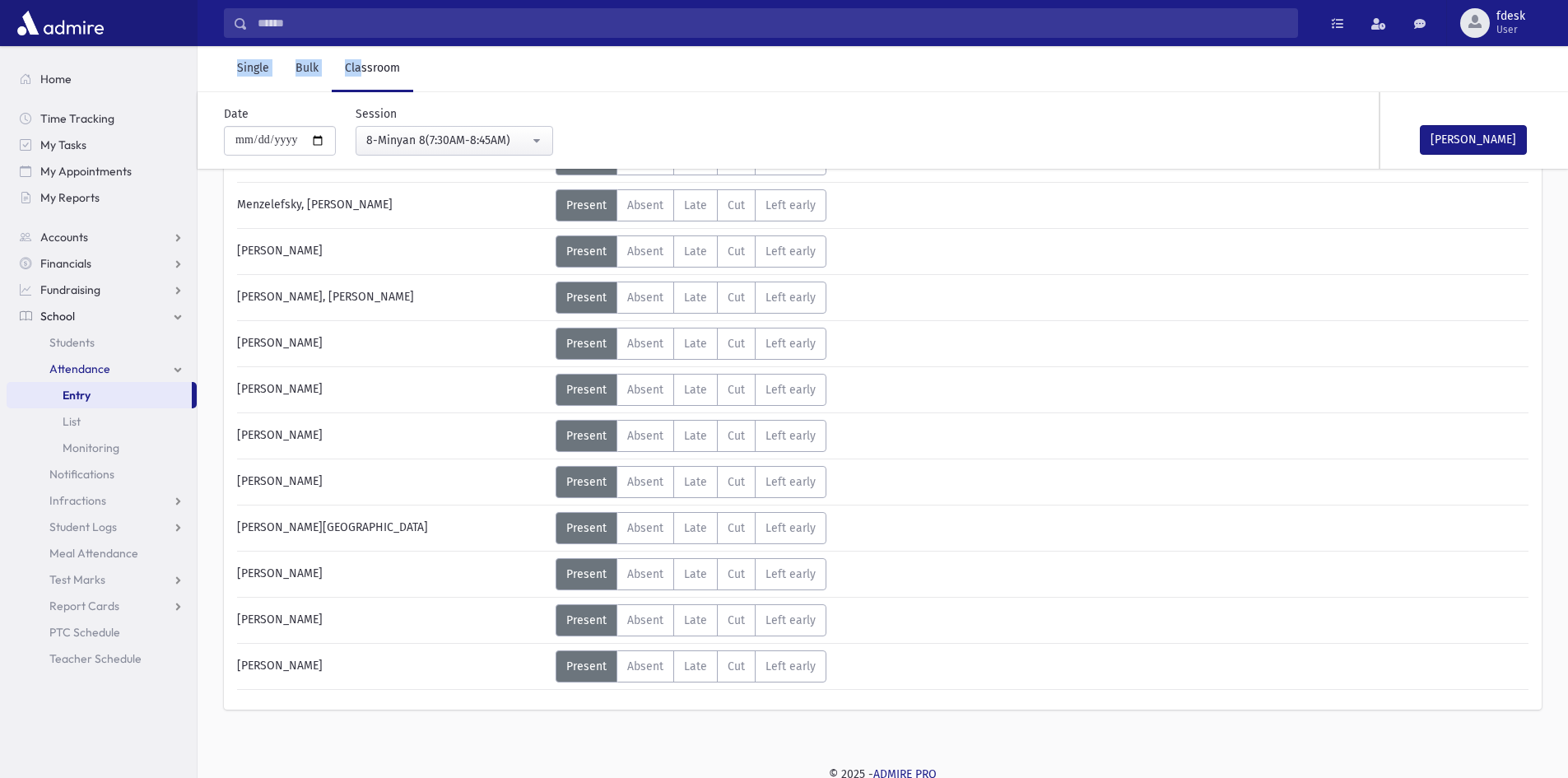
scroll to position [1044, 0]
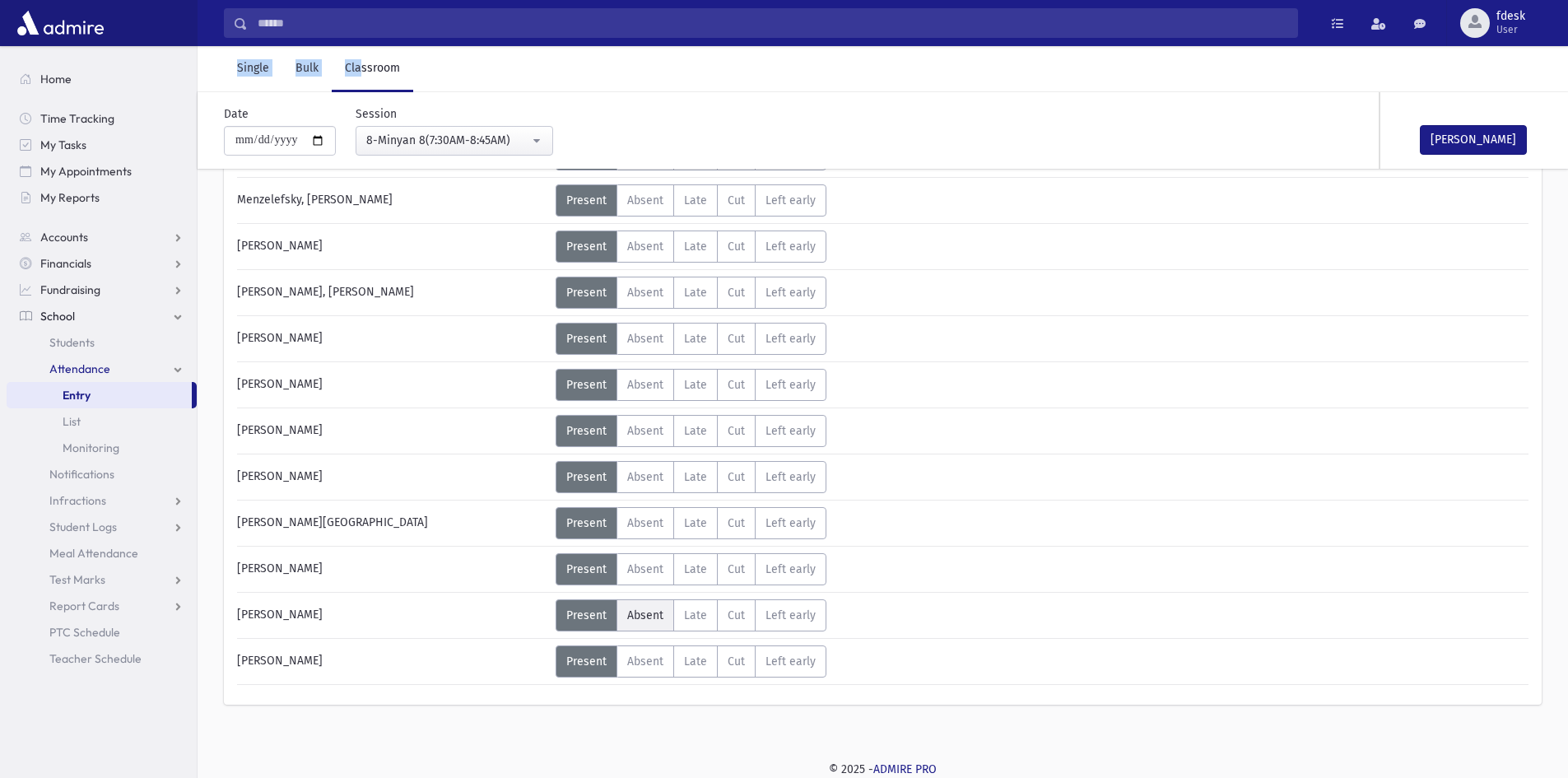
click at [649, 615] on span "Absent" at bounding box center [645, 615] width 36 height 14
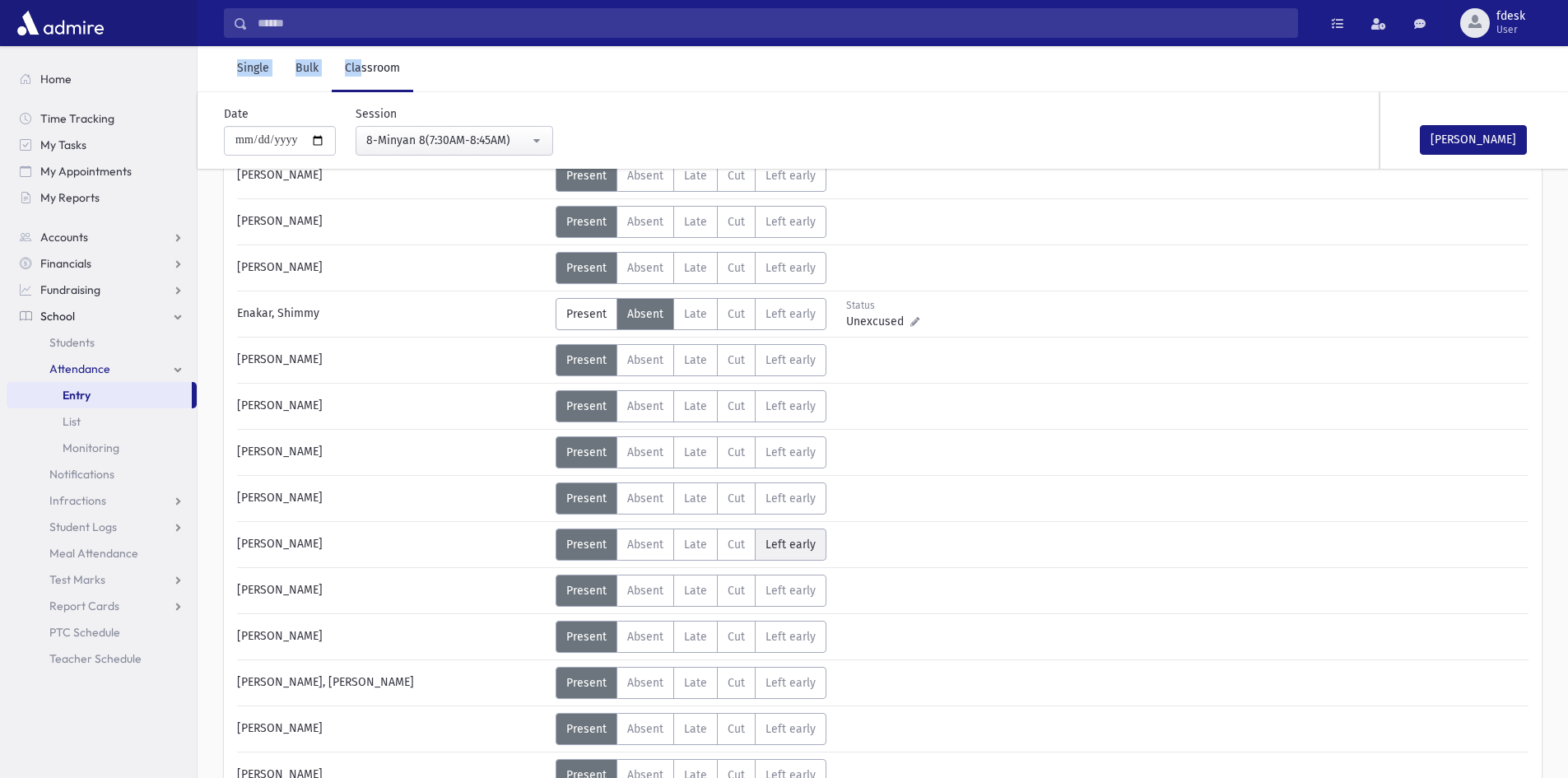
scroll to position [0, 0]
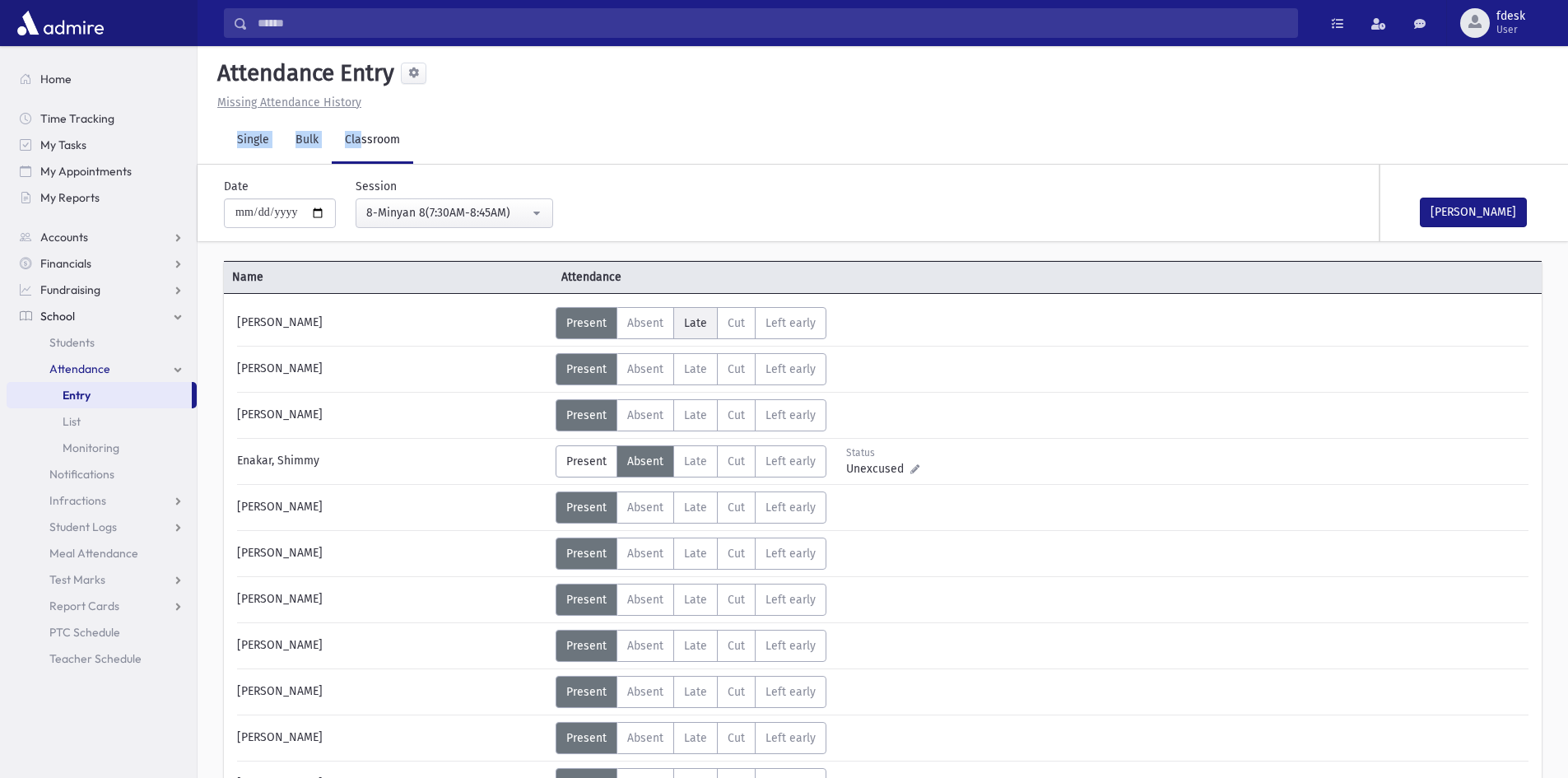
click at [700, 323] on span "Late" at bounding box center [695, 324] width 23 height 14
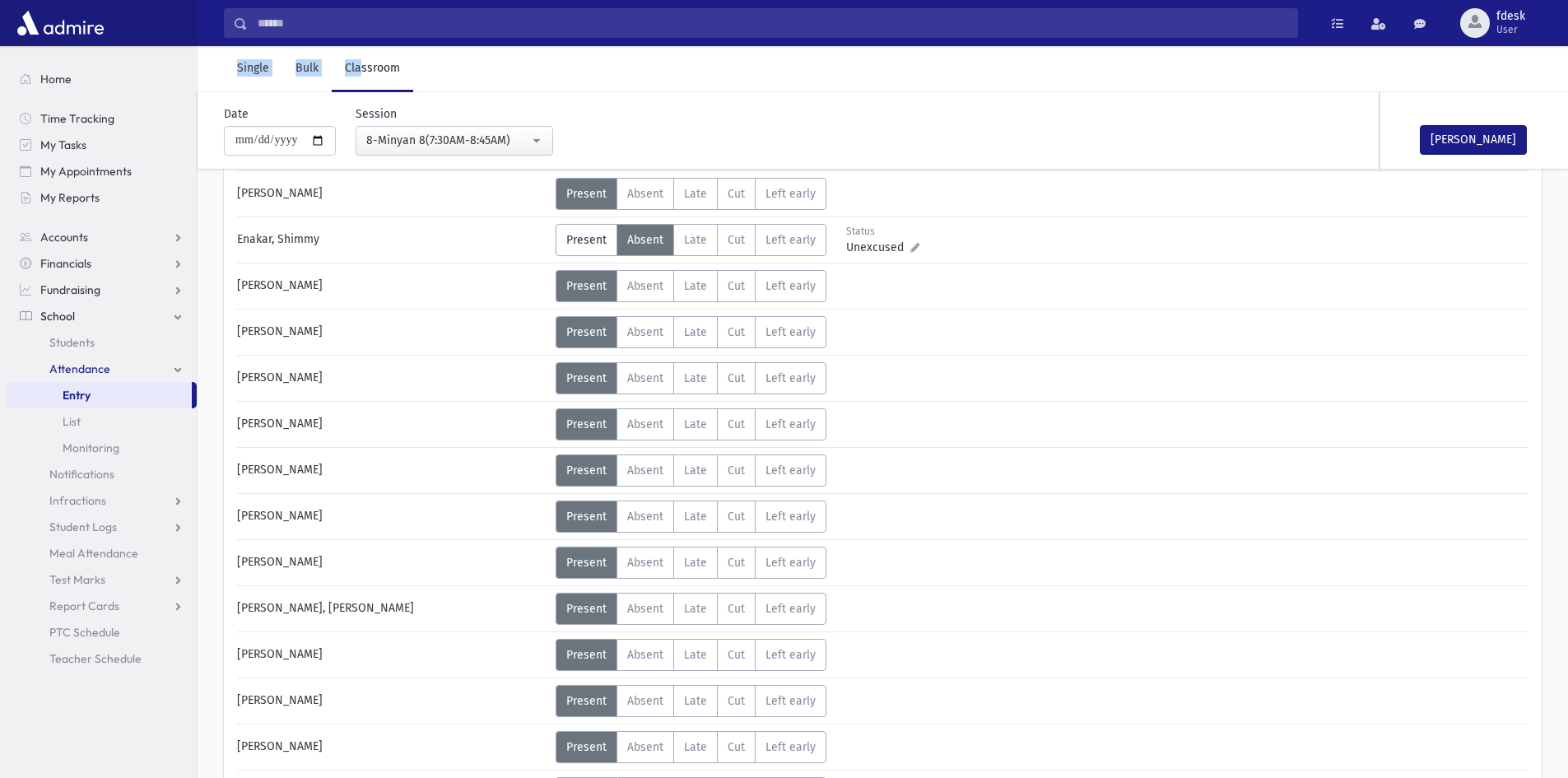
scroll to position [247, 0]
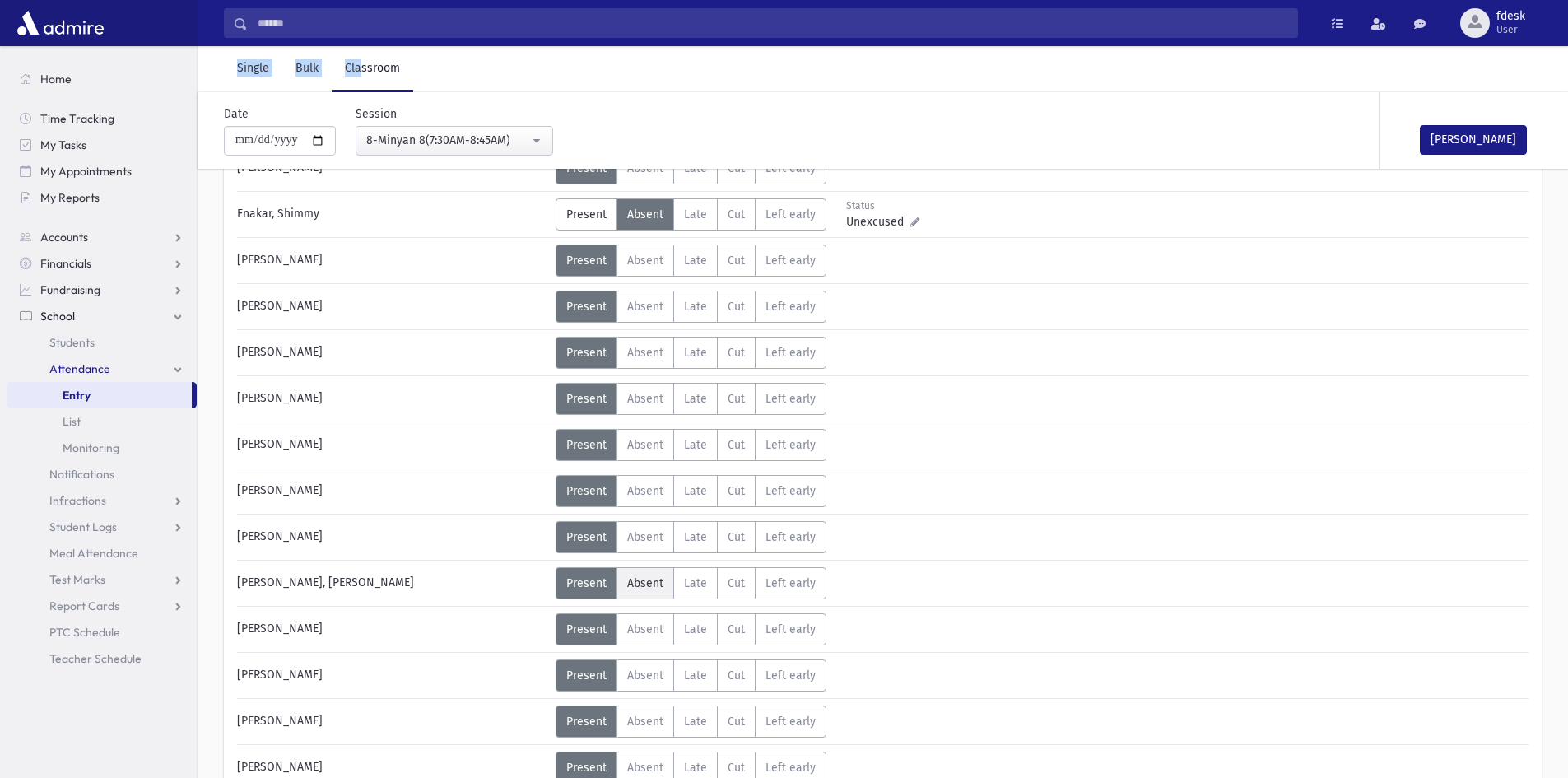
click at [651, 579] on span "Absent" at bounding box center [645, 584] width 36 height 14
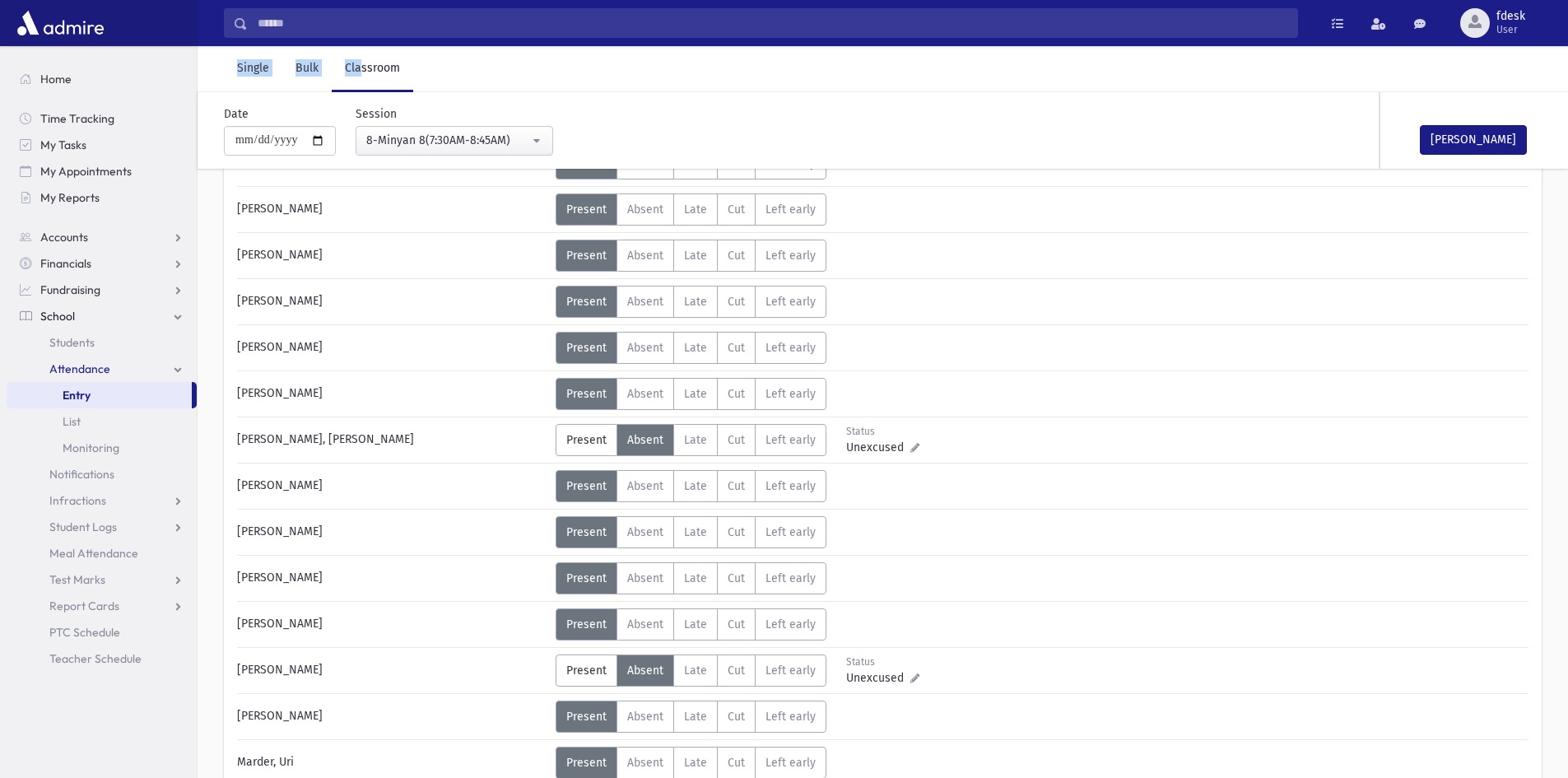
scroll to position [411, 0]
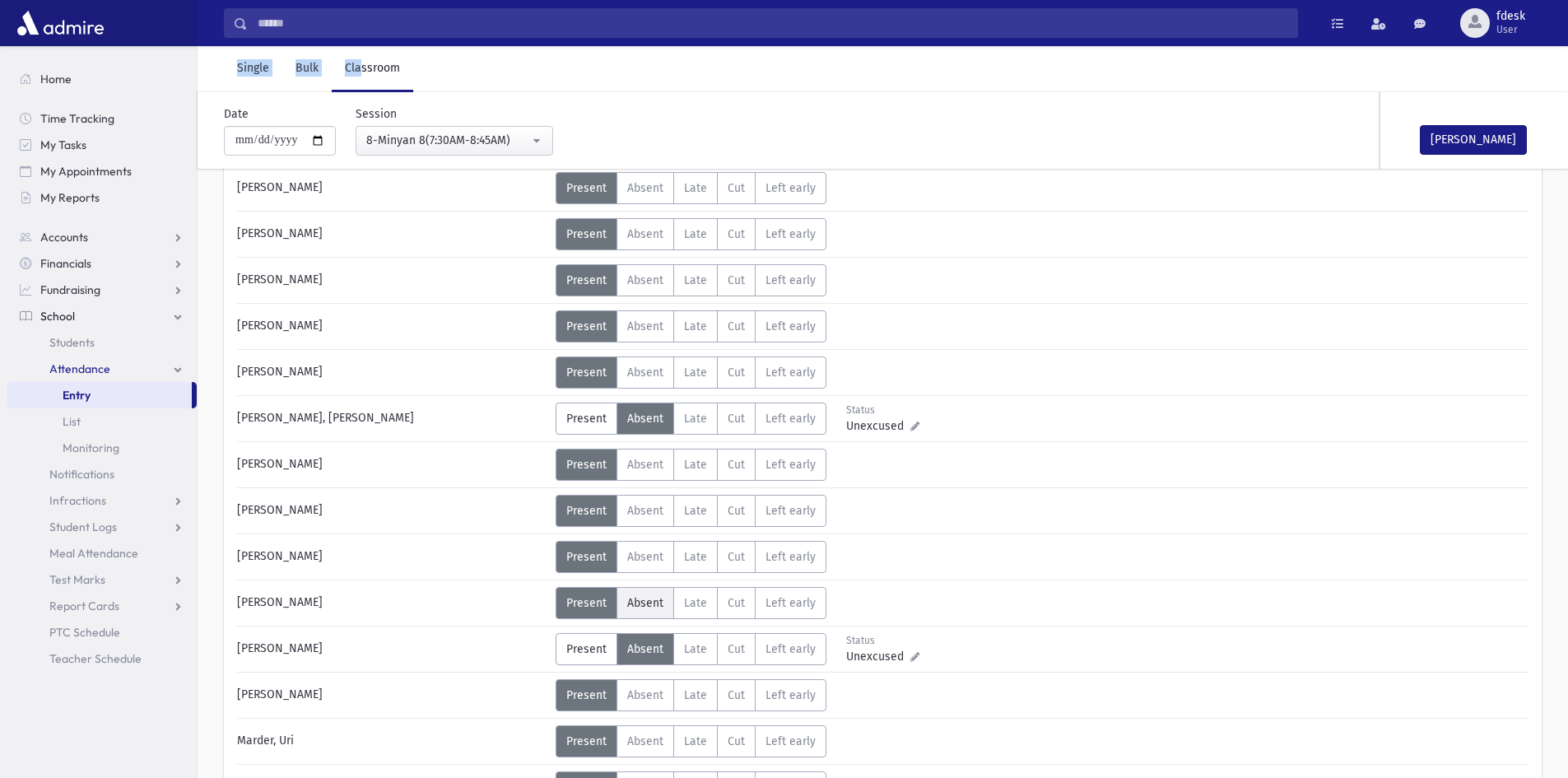
click at [644, 599] on span "Absent" at bounding box center [645, 603] width 36 height 14
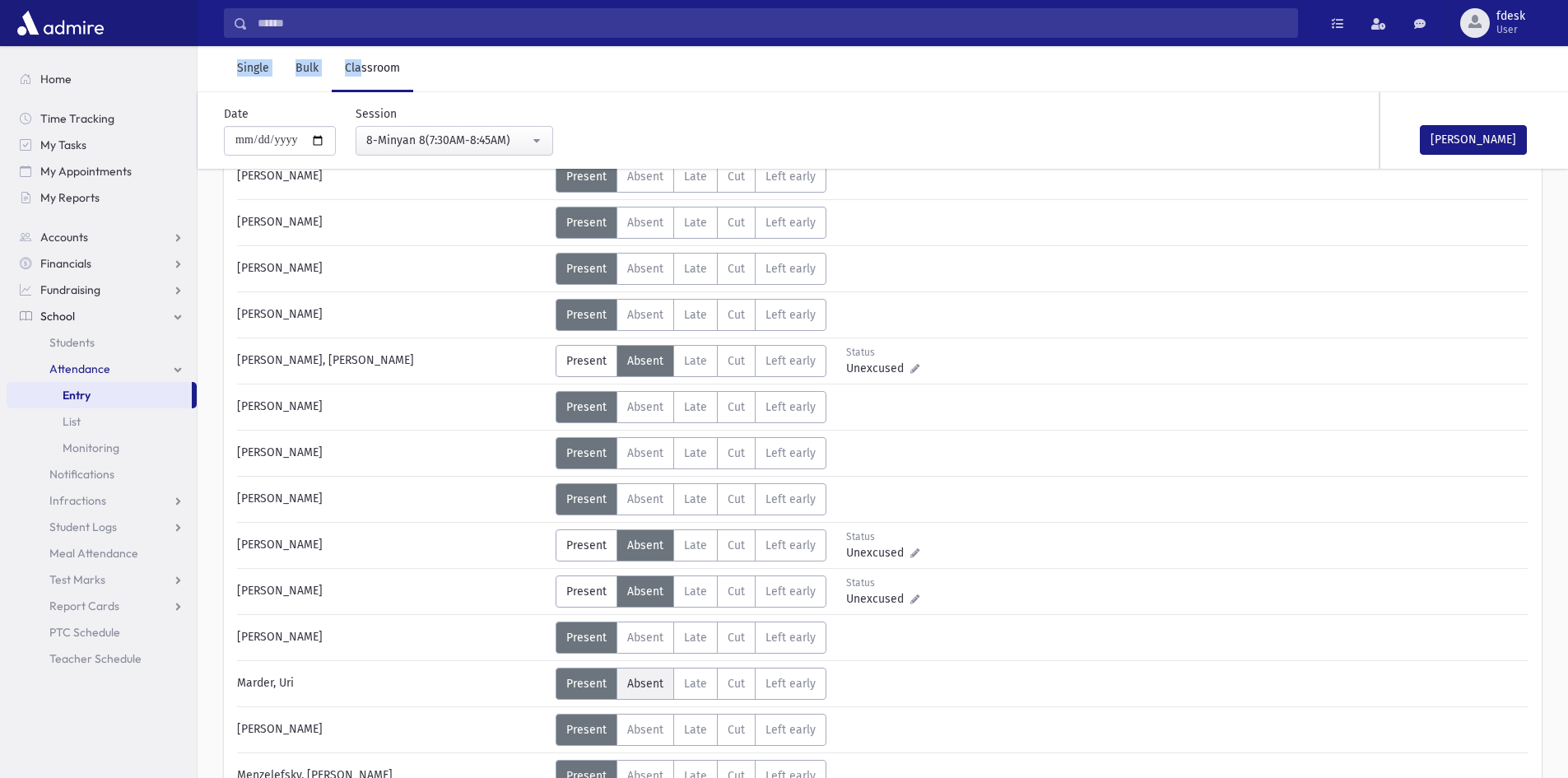
scroll to position [577, 0]
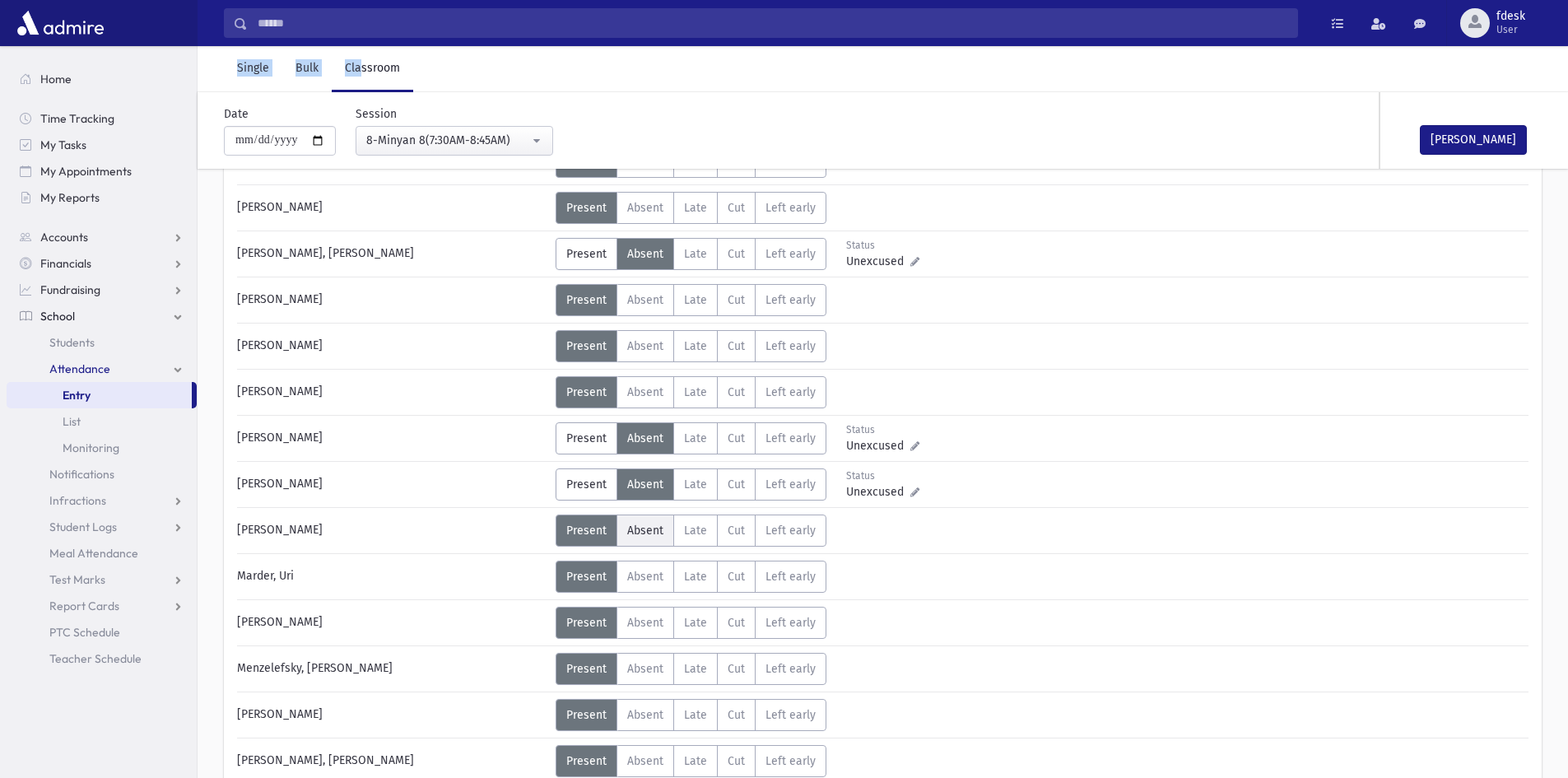
click at [655, 532] on span "Absent" at bounding box center [645, 531] width 36 height 14
click at [1466, 143] on button "Mark Done" at bounding box center [1473, 140] width 107 height 30
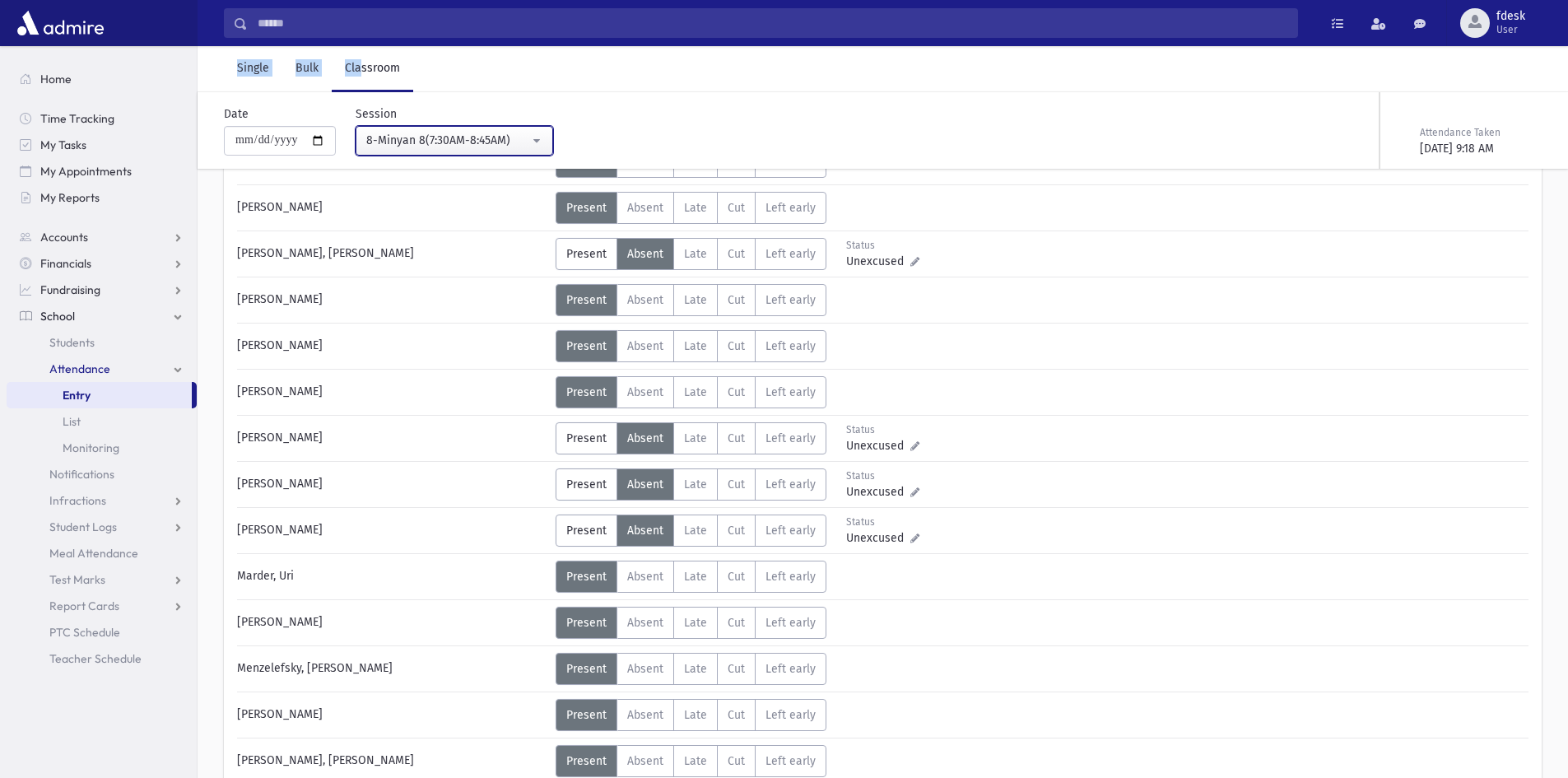
click at [449, 142] on div "8-Minyan 8(7:30AM-8:45AM)" at bounding box center [447, 141] width 163 height 18
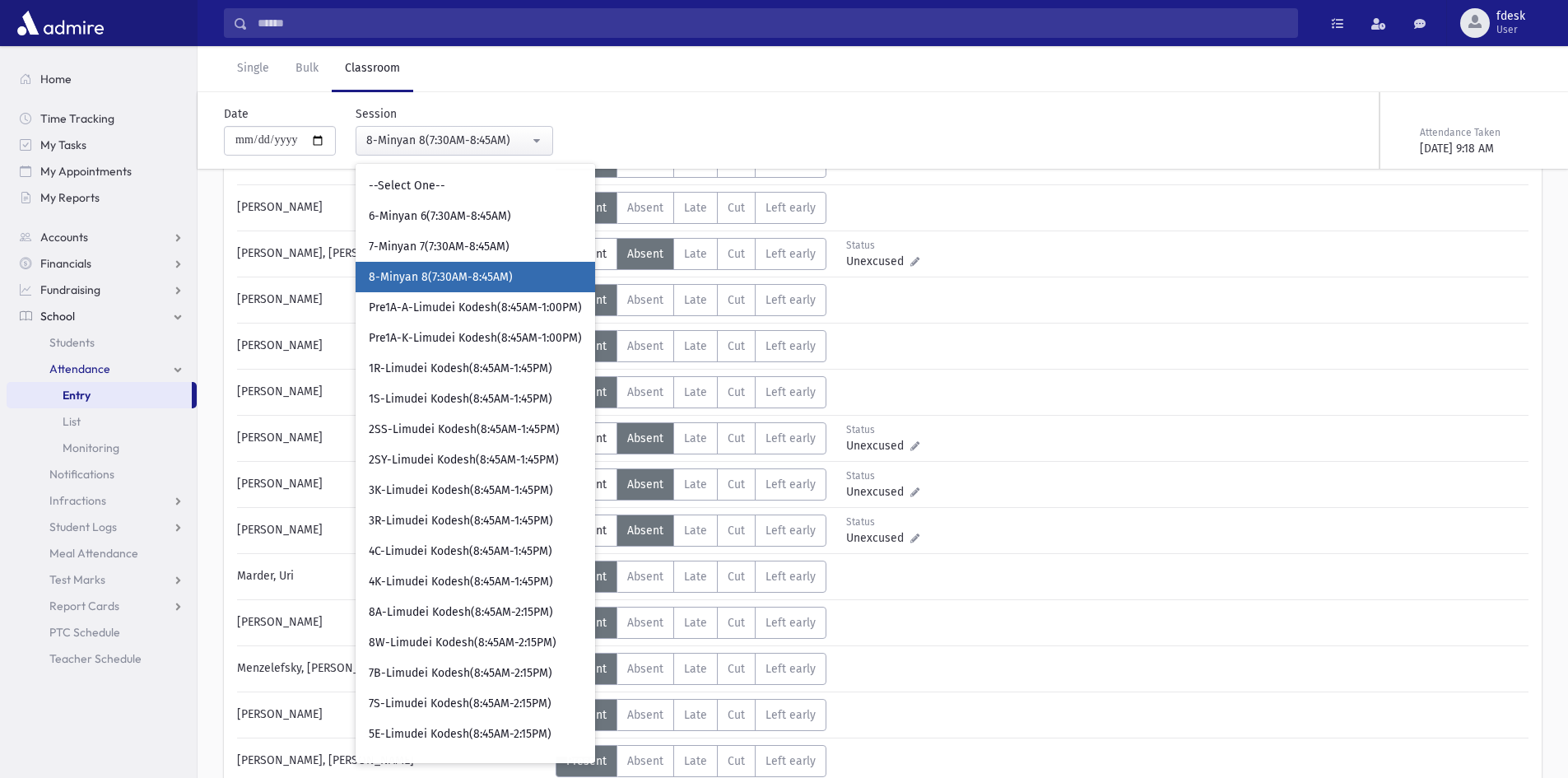
click at [417, 63] on div "Single Bulk Classroom" at bounding box center [896, 69] width 1344 height 46
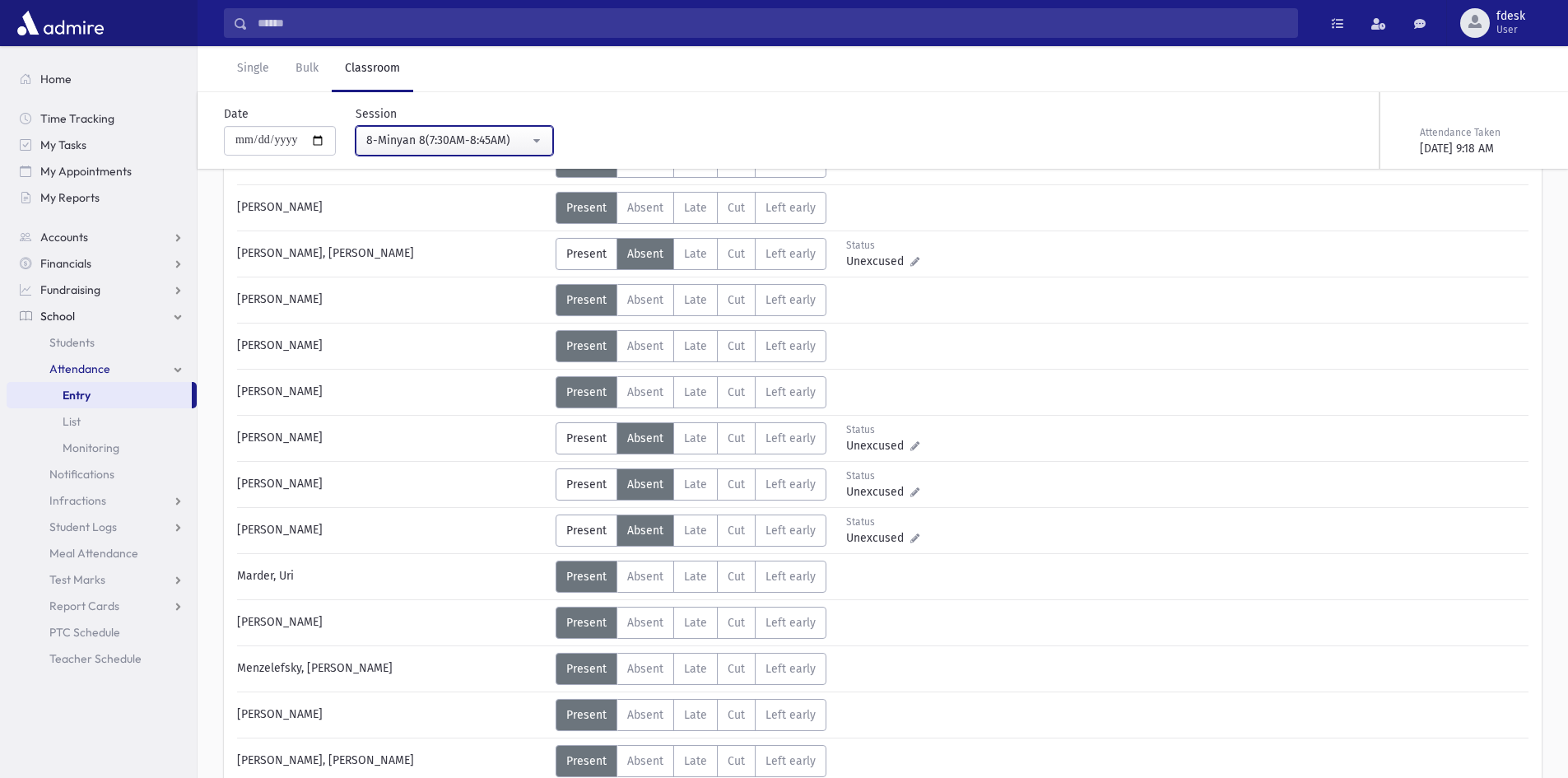
click at [454, 135] on div "8-Minyan 8(7:30AM-8:45AM)" at bounding box center [447, 141] width 163 height 18
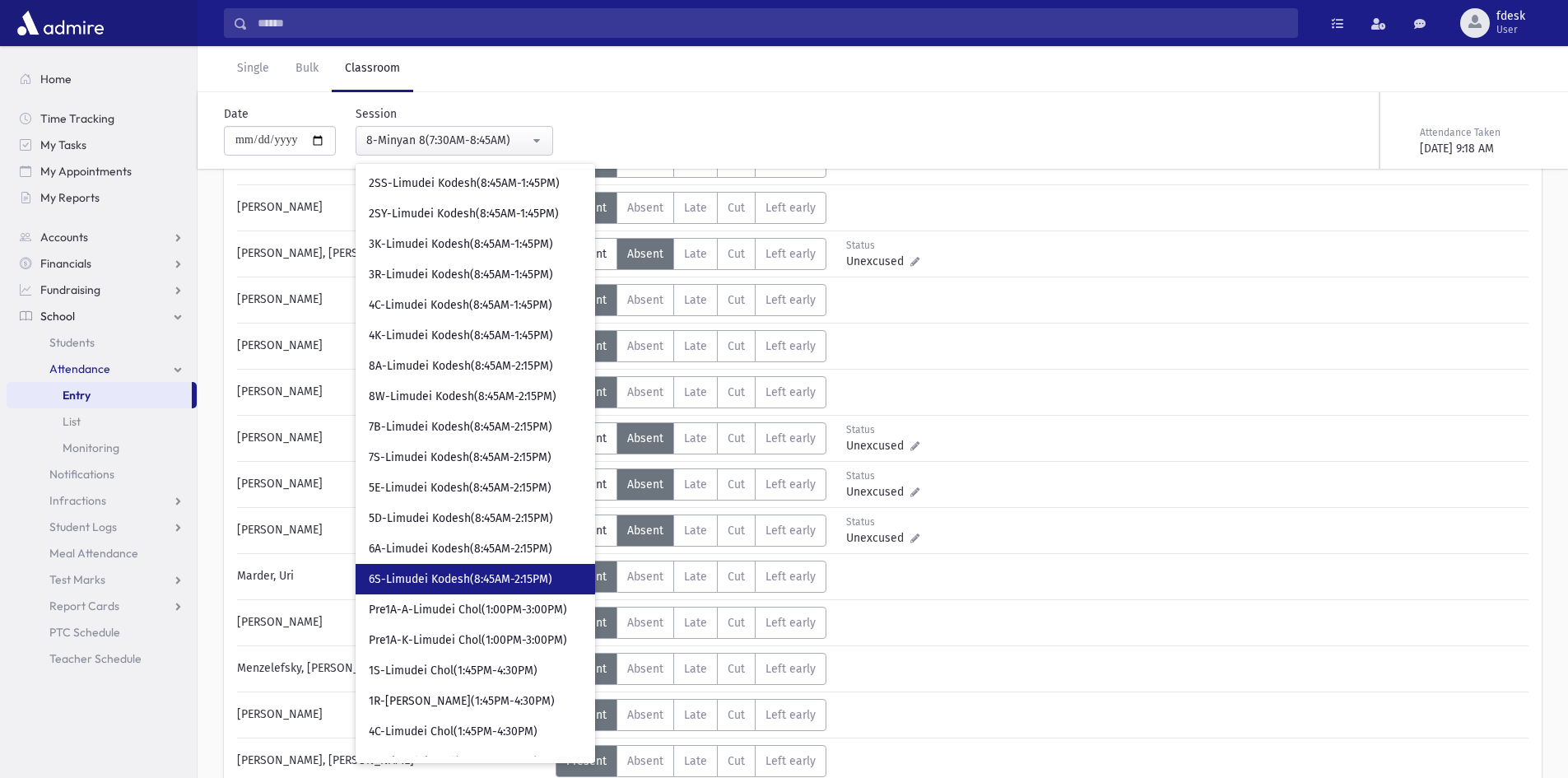
scroll to position [247, 0]
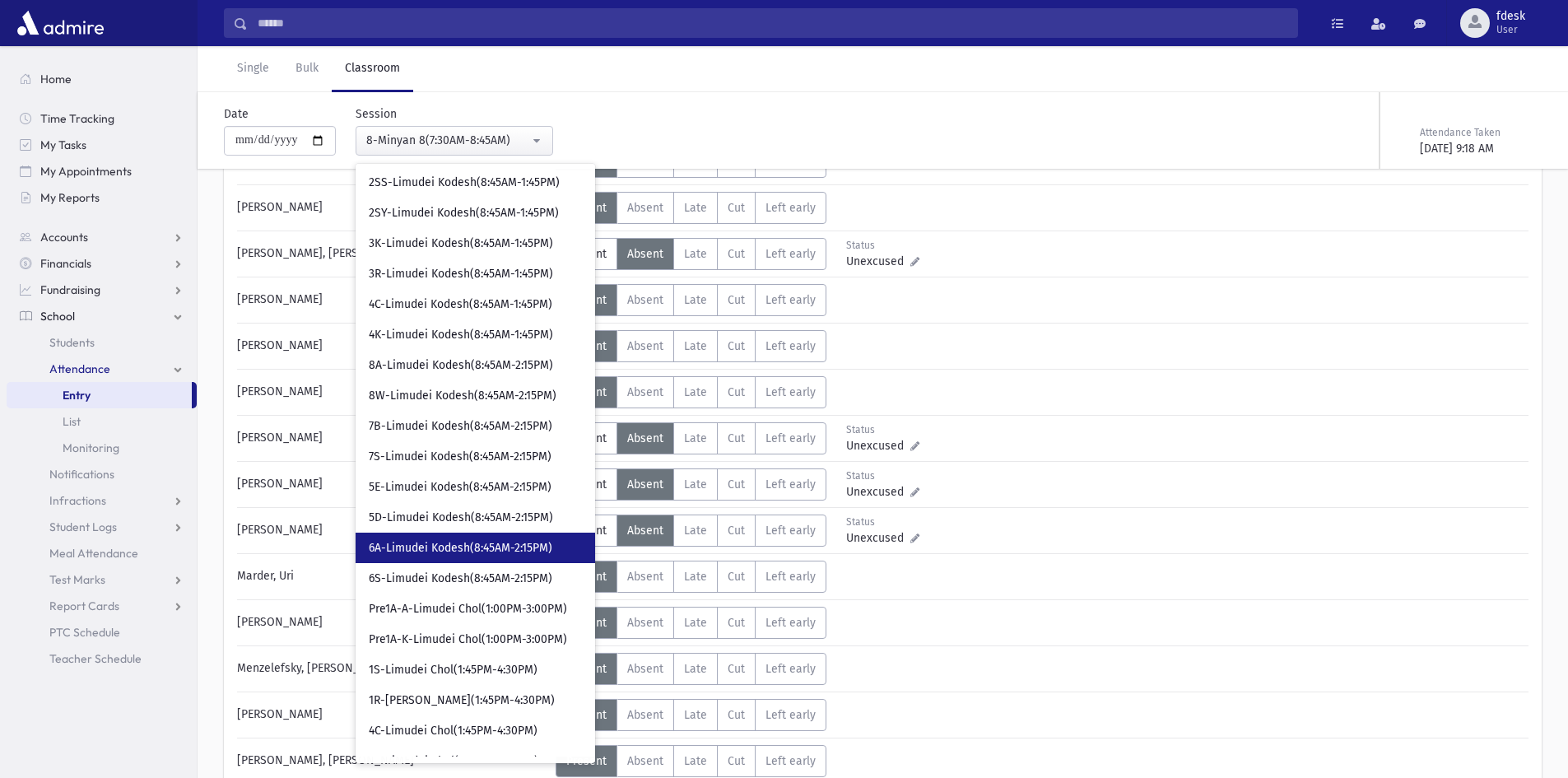
click at [471, 555] on span "6A-Limudei Kodesh(8:45AM-2:15PM)" at bounding box center [461, 548] width 184 height 17
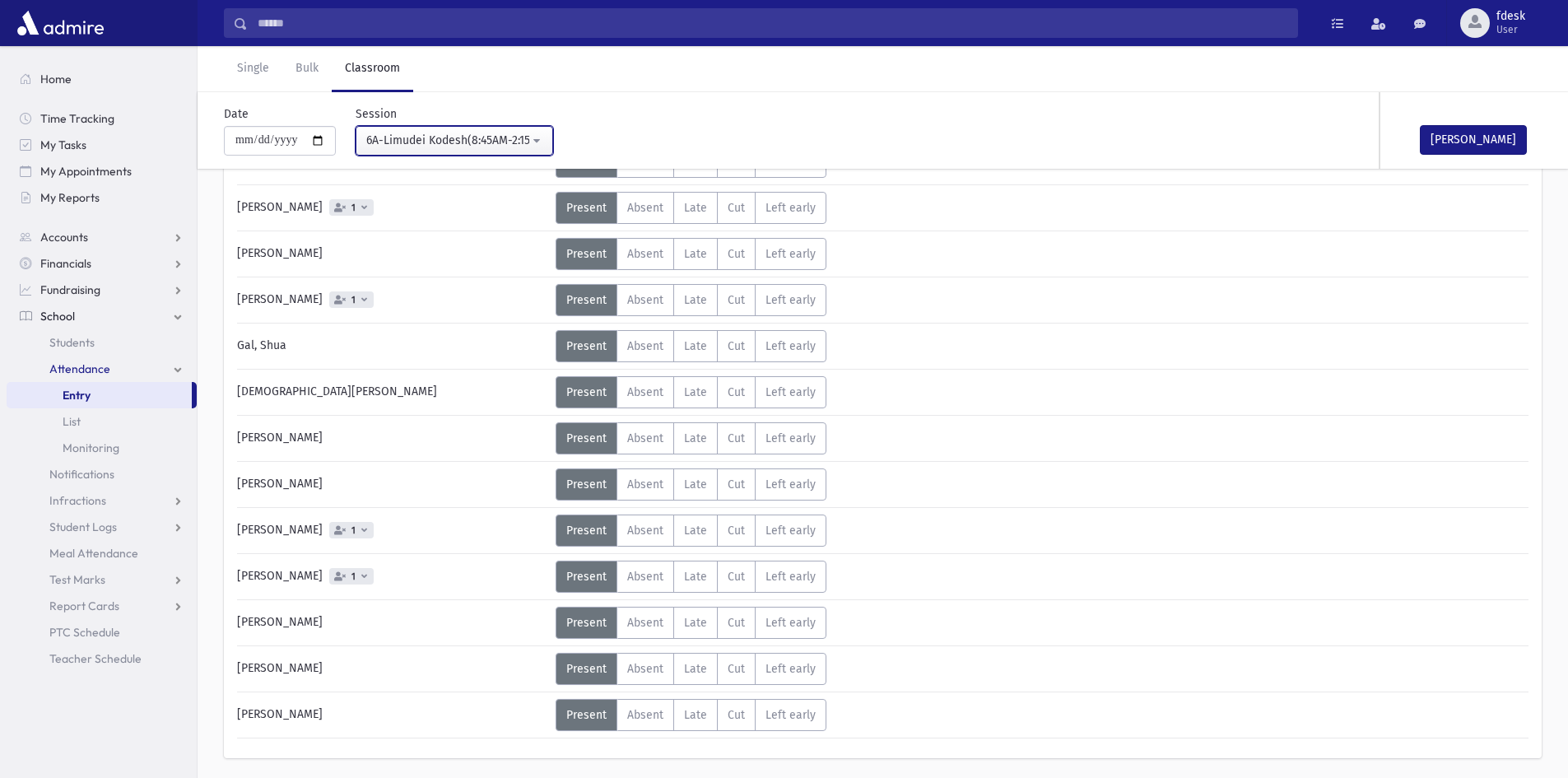
scroll to position [178, 0]
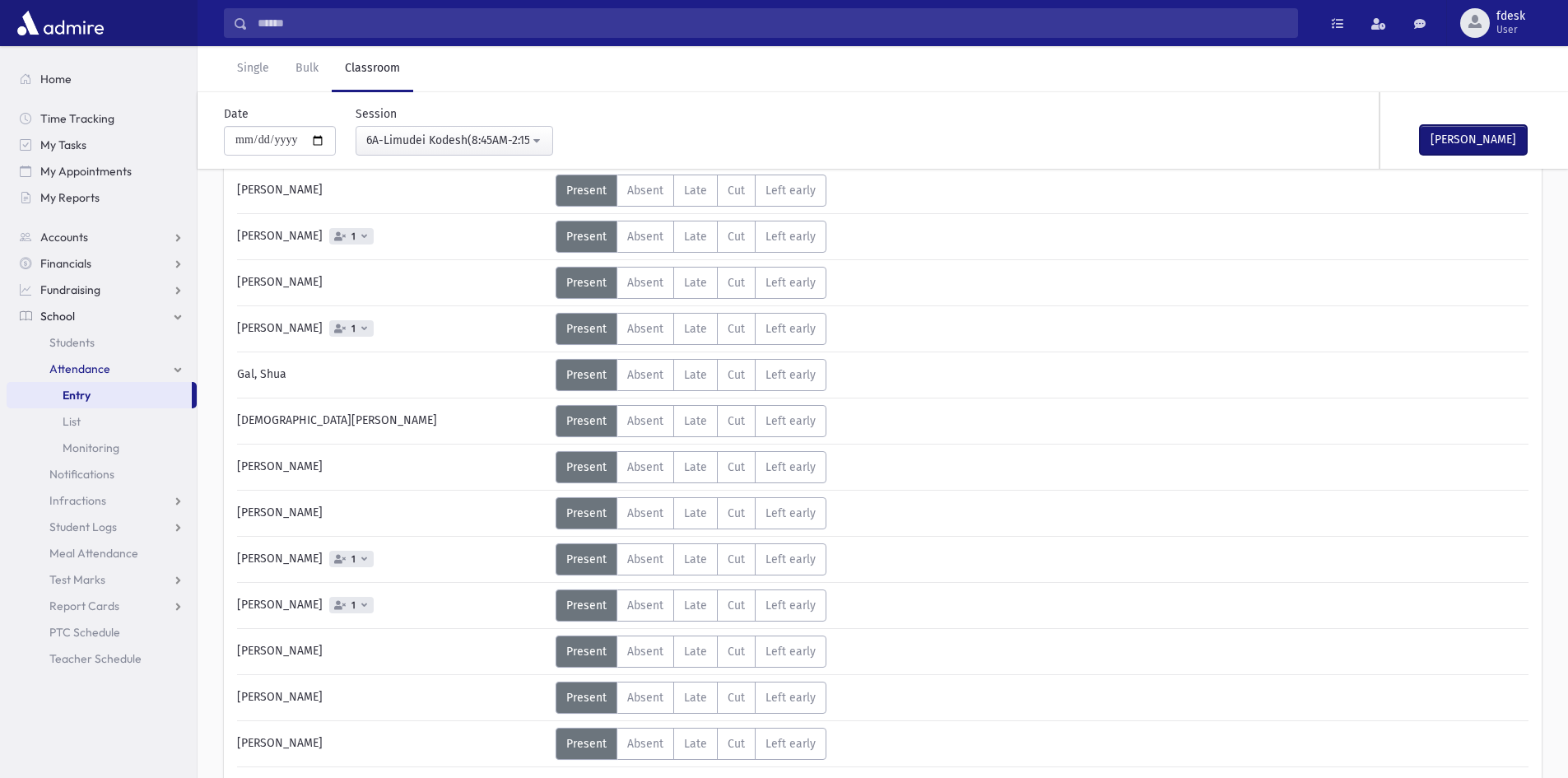
drag, startPoint x: 1457, startPoint y: 129, endPoint x: 1448, endPoint y: 134, distance: 10.3
click at [1457, 131] on button "Mark Done" at bounding box center [1473, 140] width 107 height 30
click at [408, 137] on div "6A-Limudei Kodesh(8:45AM-2:15PM)" at bounding box center [447, 141] width 163 height 18
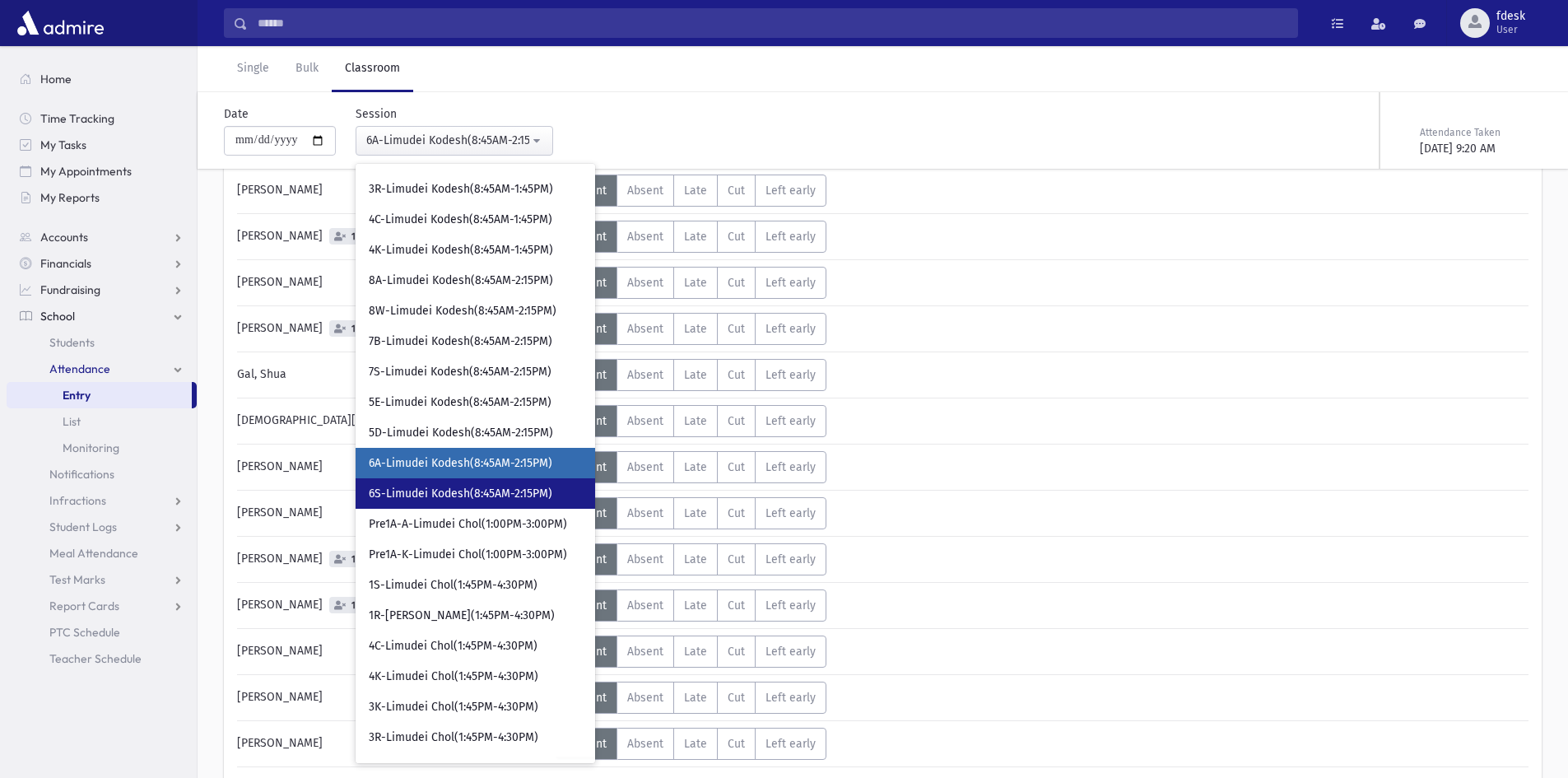
click at [518, 491] on span "6S-Limudei Kodesh(8:45AM-2:15PM)" at bounding box center [461, 493] width 184 height 17
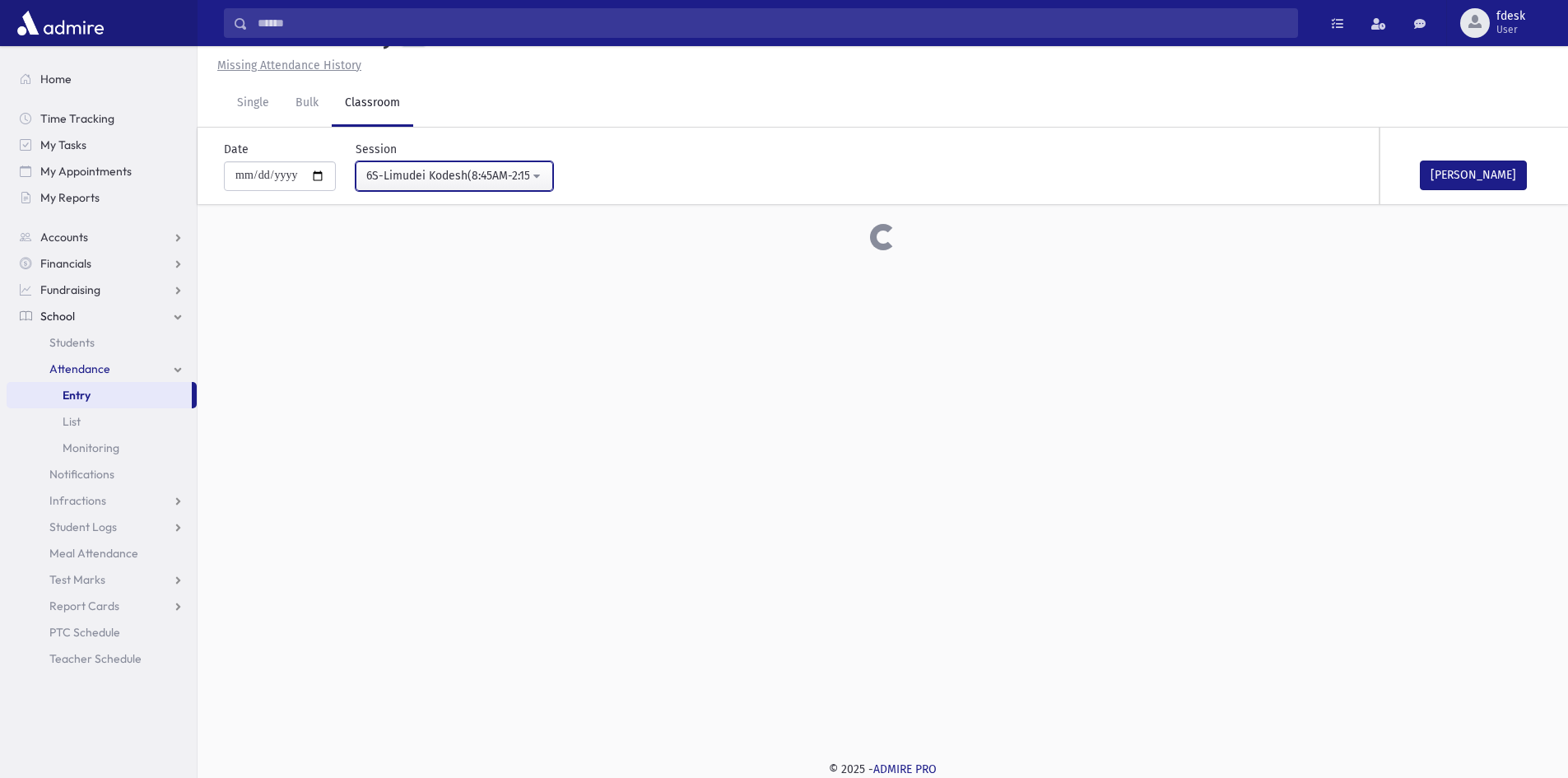
scroll to position [178, 0]
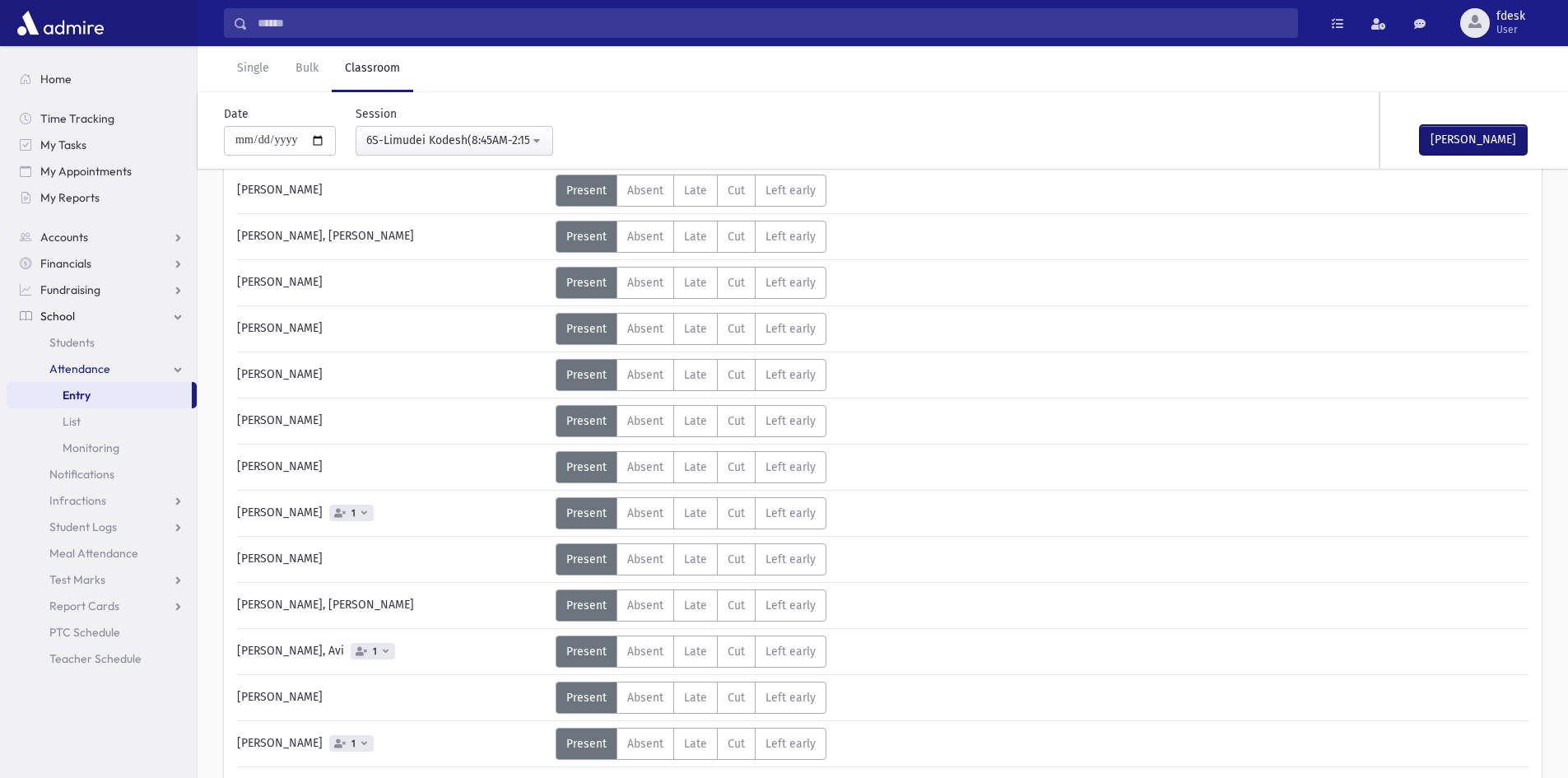
click at [1448, 145] on button "Mark Done" at bounding box center [1473, 140] width 107 height 30
click at [395, 132] on div "6S-Limudei Kodesh(8:45AM-2:15PM)" at bounding box center [447, 141] width 163 height 18
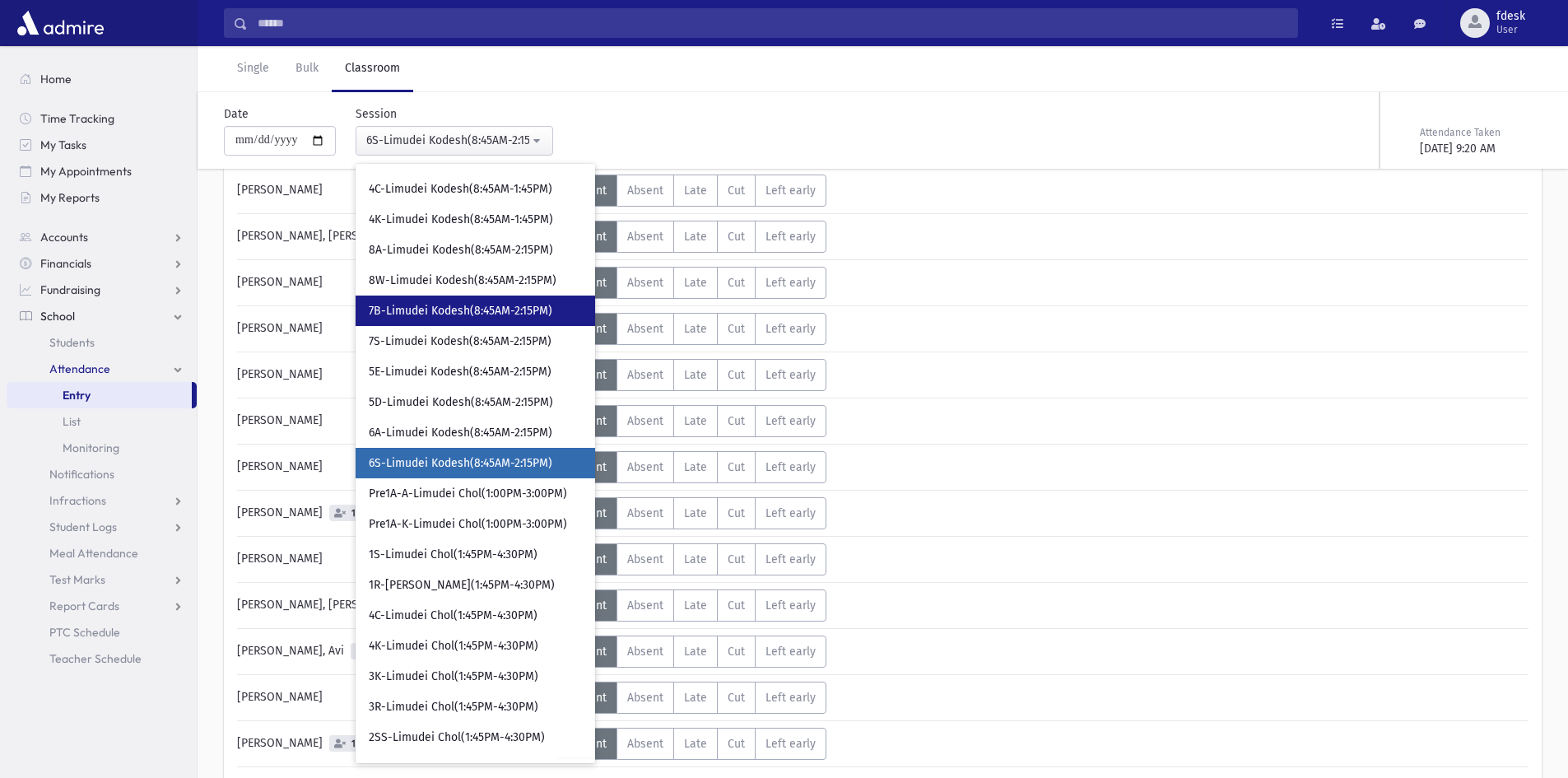
click at [459, 316] on span "7B-Limudei Kodesh(8:45AM-2:15PM)" at bounding box center [461, 311] width 184 height 17
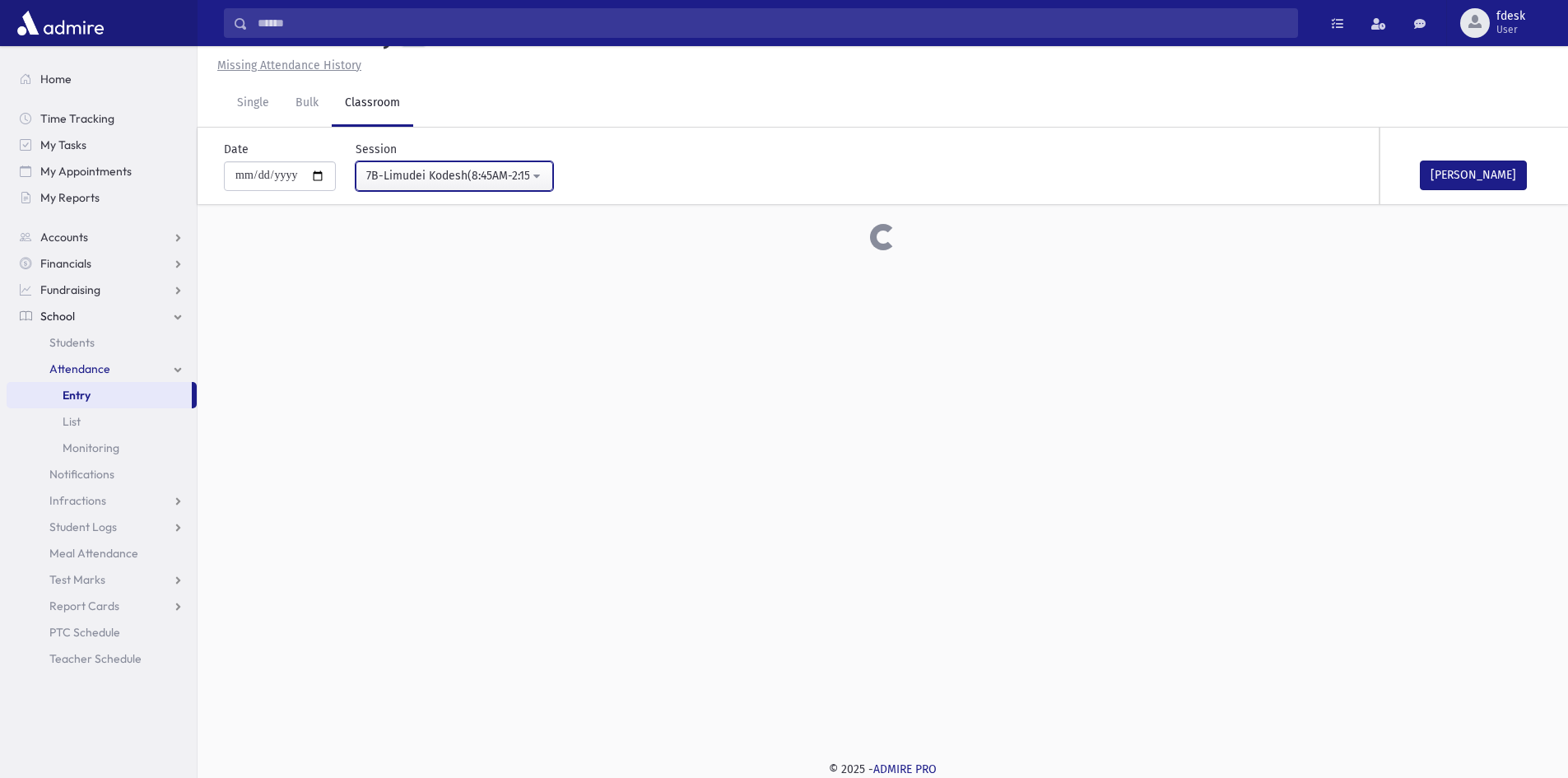
scroll to position [178, 0]
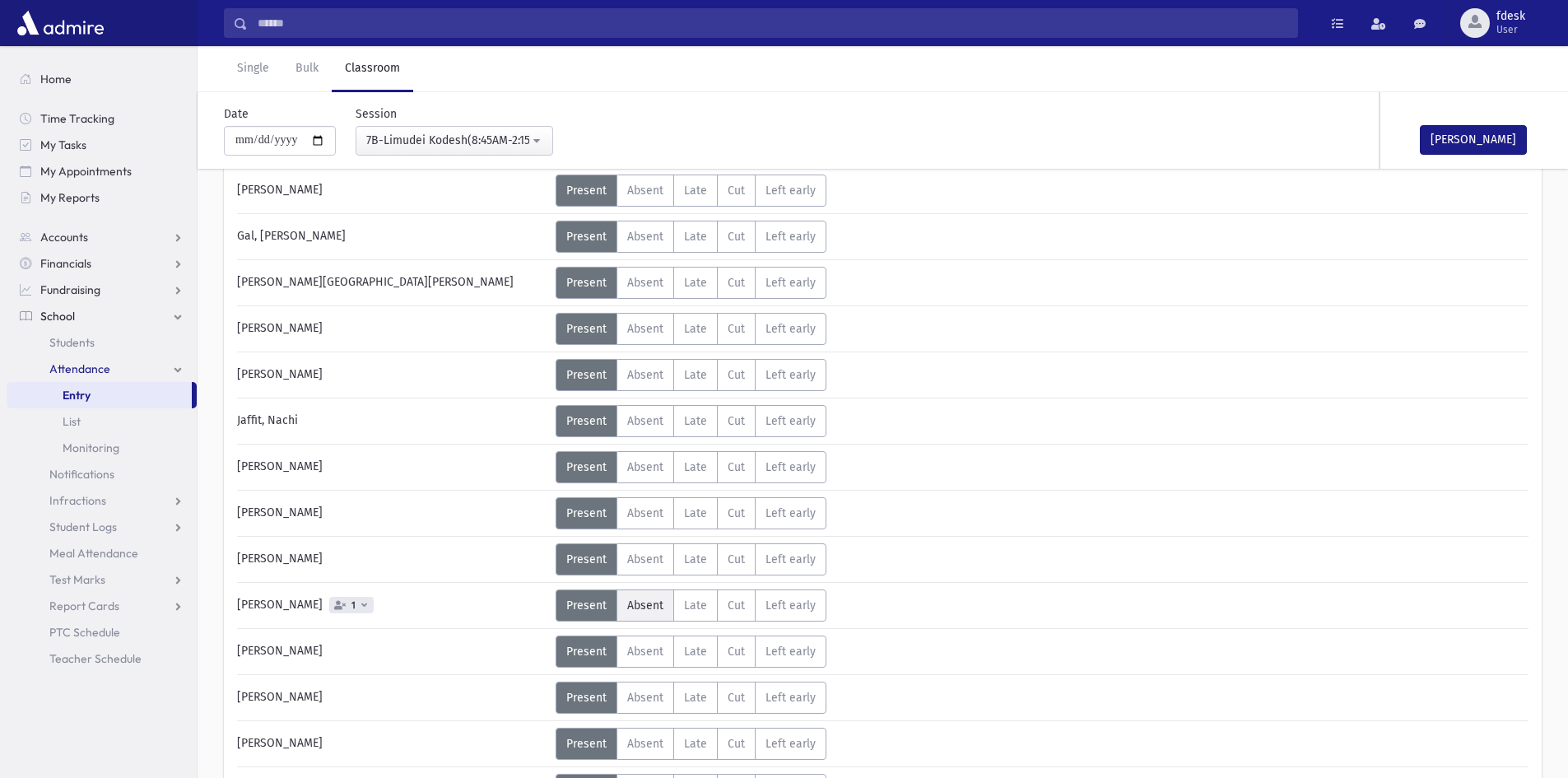
click at [652, 608] on span "Absent" at bounding box center [645, 606] width 36 height 14
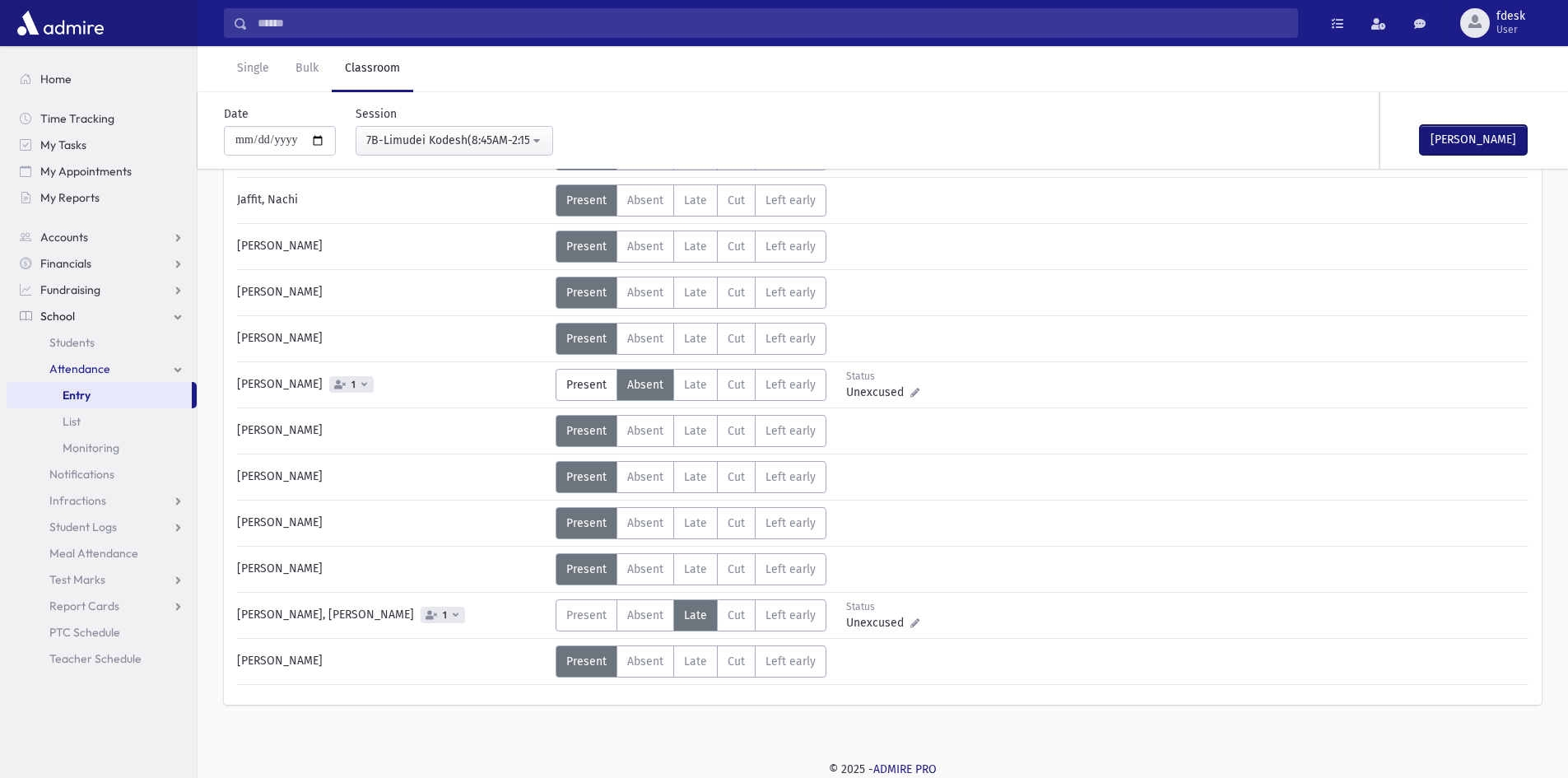
click at [1463, 132] on button "Mark Done" at bounding box center [1473, 140] width 107 height 30
click at [410, 138] on div "7B-Limudei Kodesh(8:45AM-2:15PM)" at bounding box center [447, 141] width 163 height 18
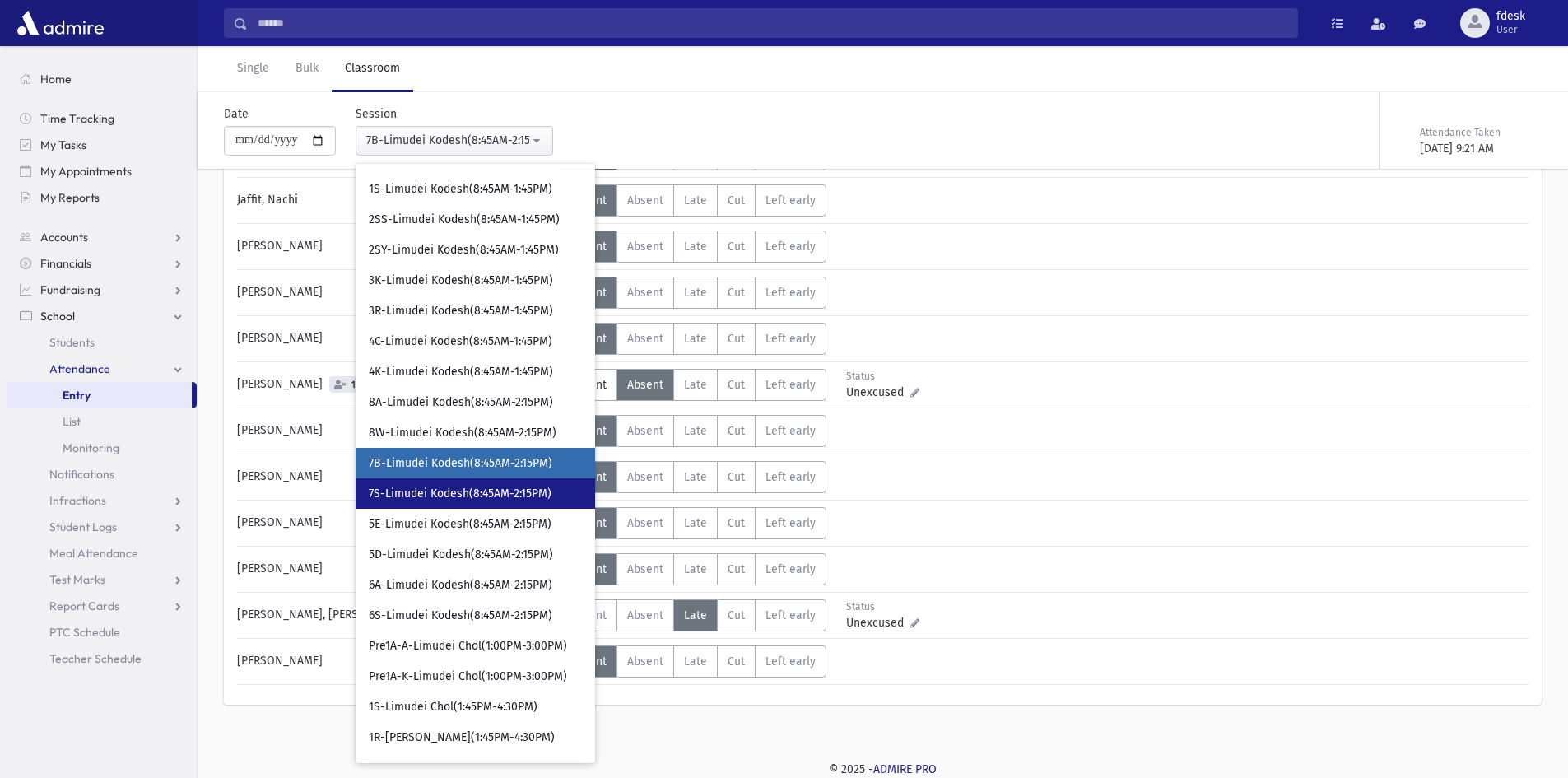
click at [402, 493] on span "7S-Limudei Kodesh(8:45AM-2:15PM)" at bounding box center [461, 493] width 183 height 17
select select "****"
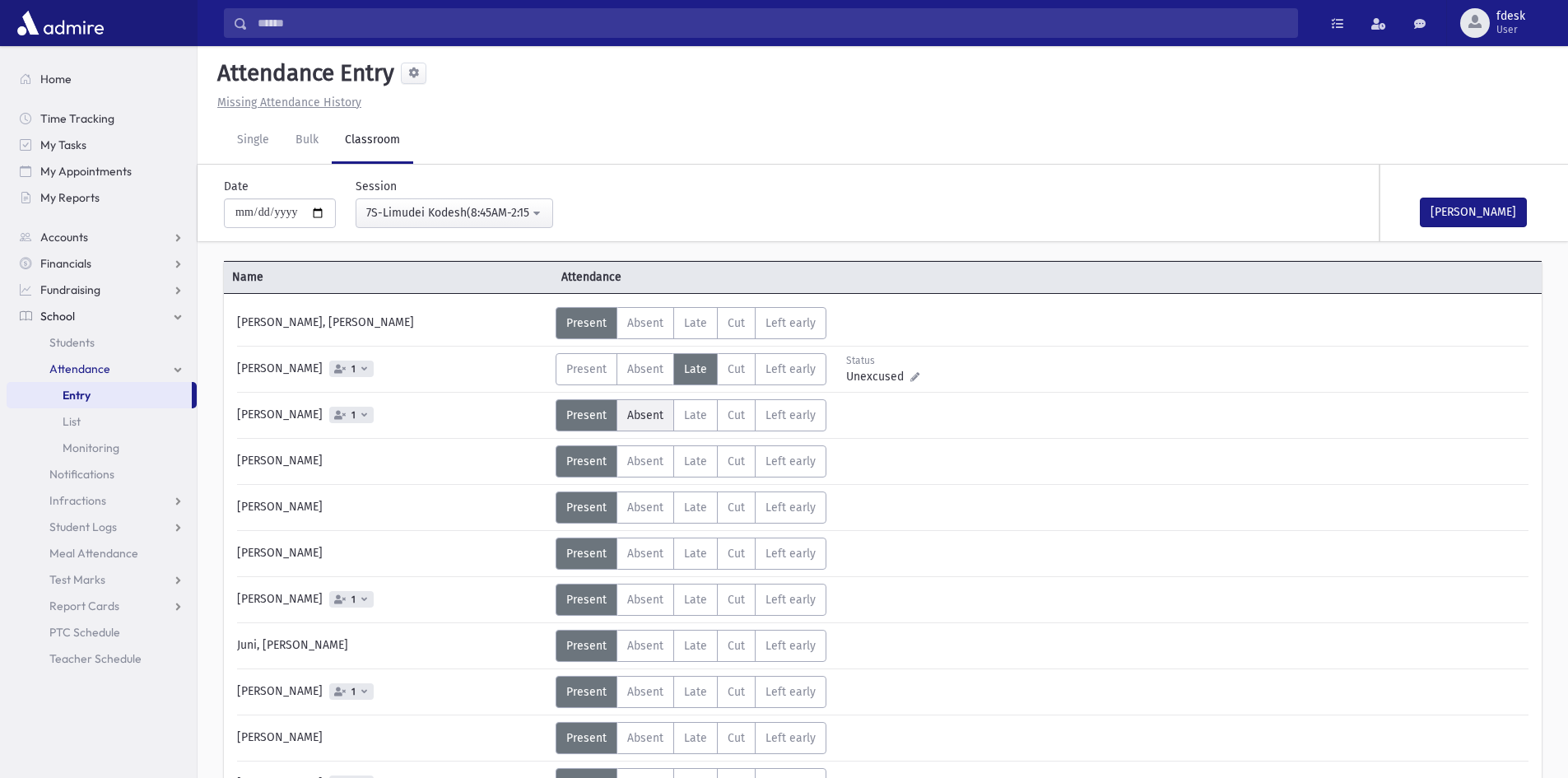
click at [624, 410] on label "Absent A" at bounding box center [645, 415] width 58 height 33
click at [687, 597] on span "Late" at bounding box center [695, 600] width 23 height 14
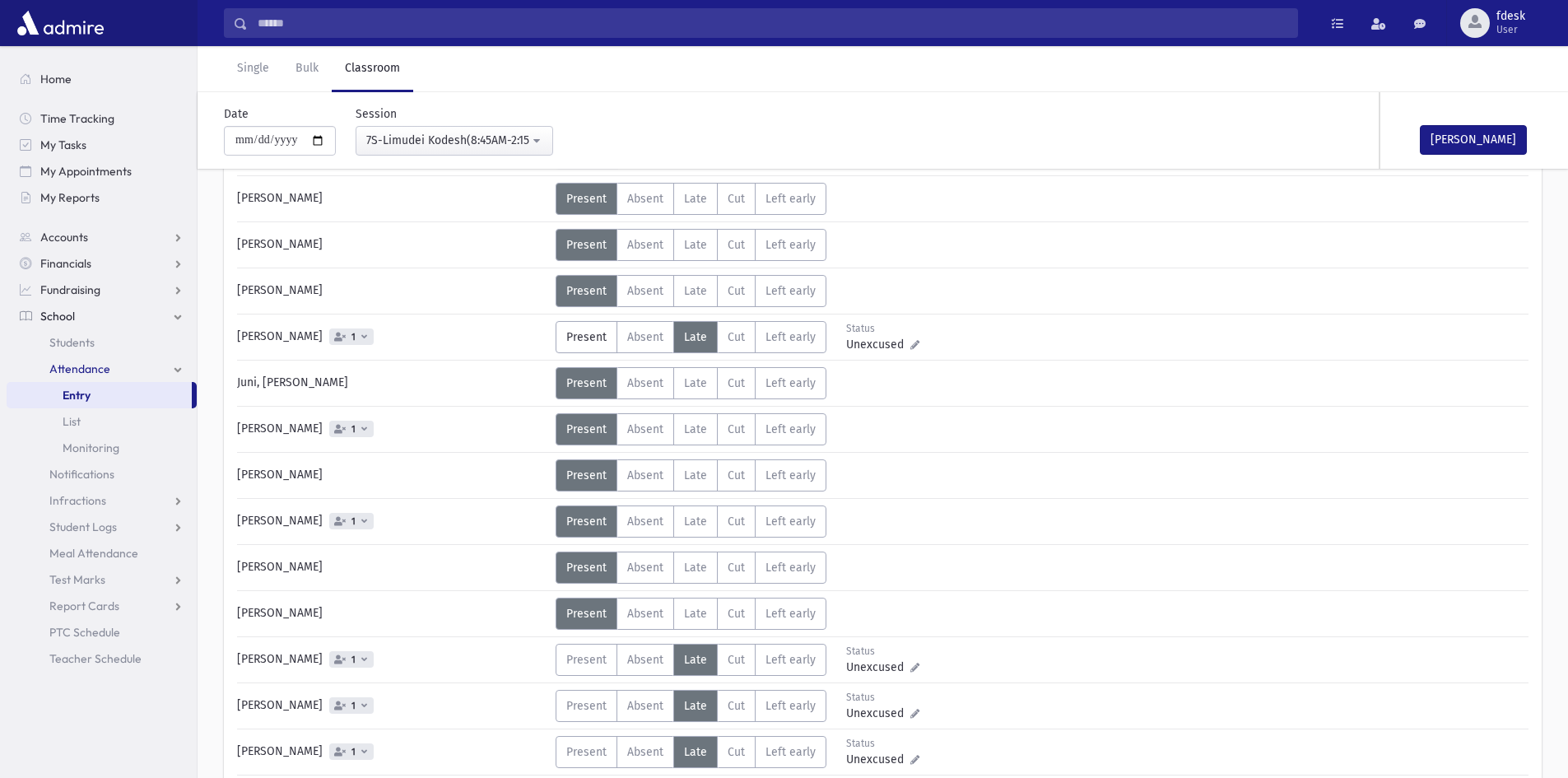
scroll to position [353, 0]
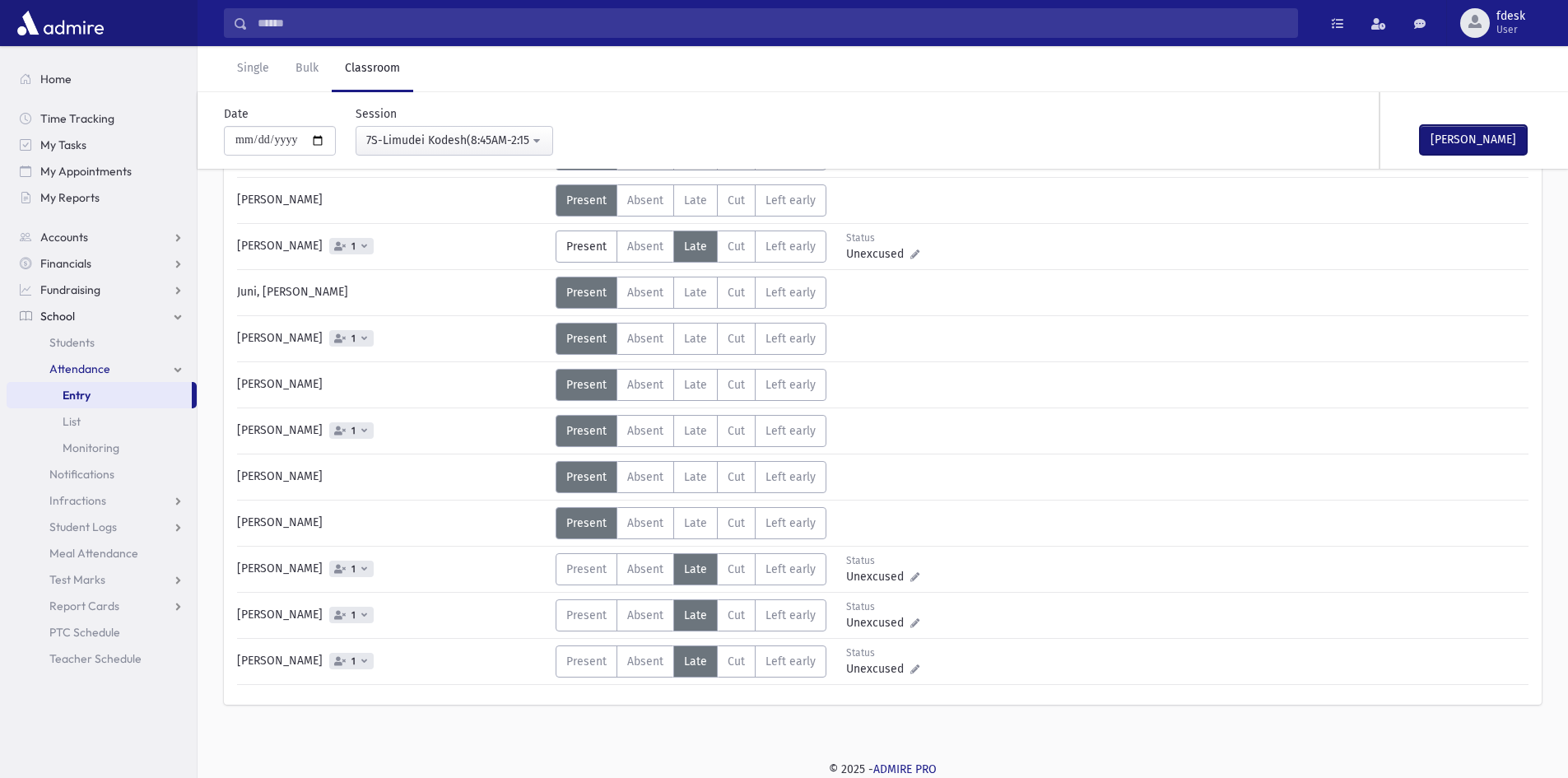
click at [1471, 136] on button "Mark Done" at bounding box center [1473, 140] width 107 height 30
click at [238, 73] on link "Single" at bounding box center [253, 69] width 58 height 46
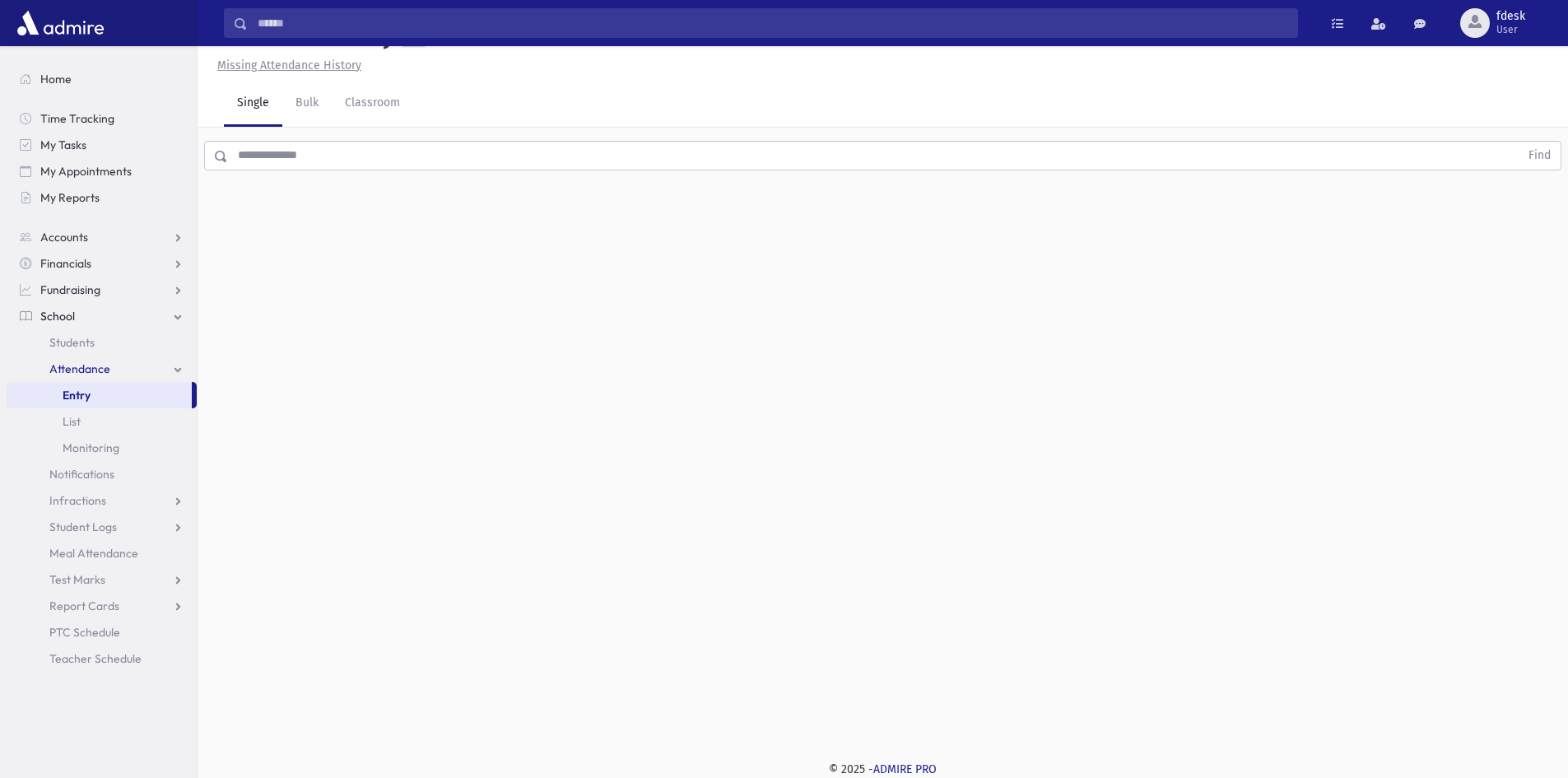
scroll to position [37, 0]
click at [316, 156] on input "text" at bounding box center [873, 156] width 1291 height 30
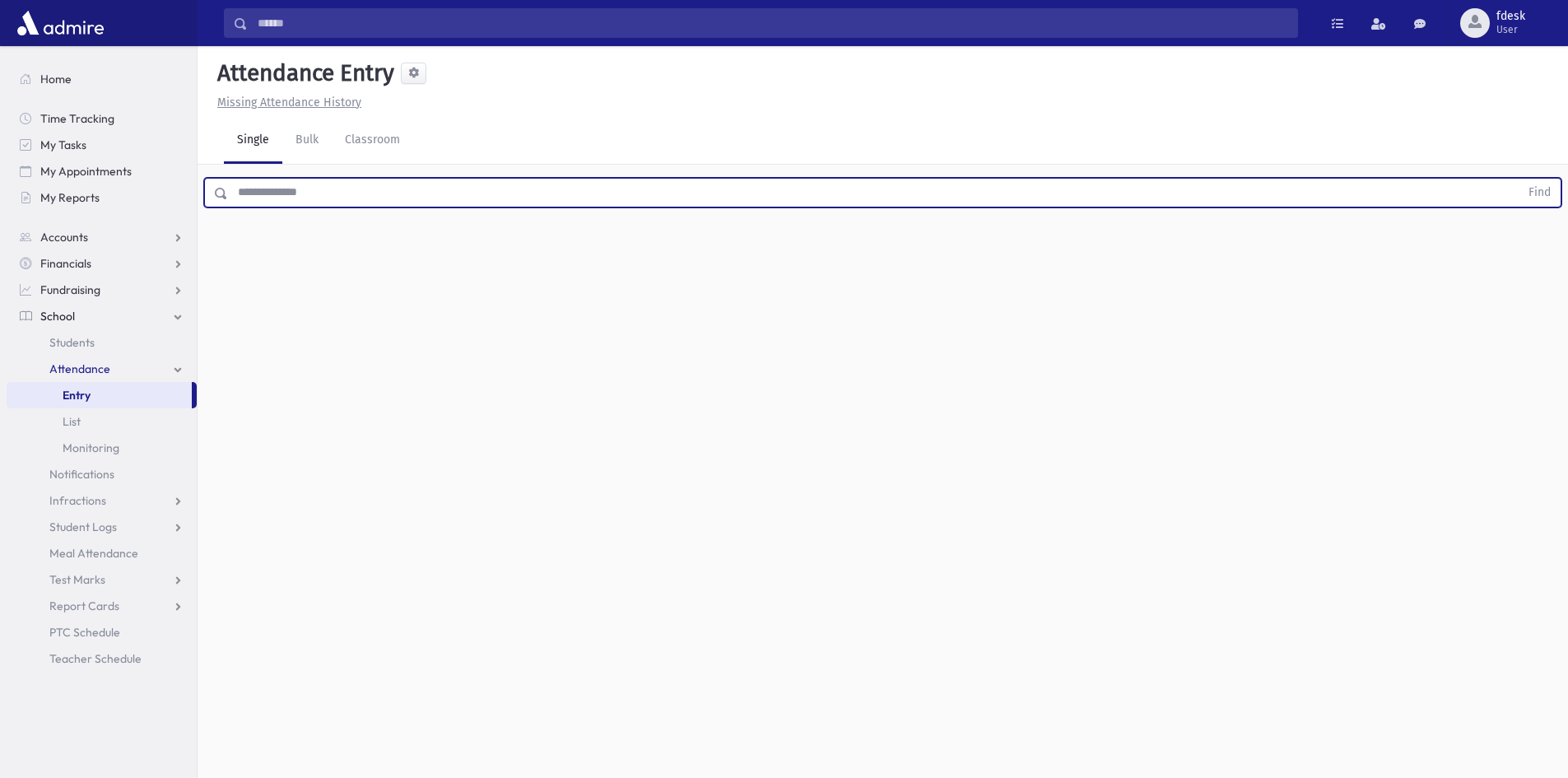
click at [324, 202] on input "text" at bounding box center [873, 193] width 1291 height 30
click at [1519, 178] on button "Find" at bounding box center [1540, 193] width 42 height 28
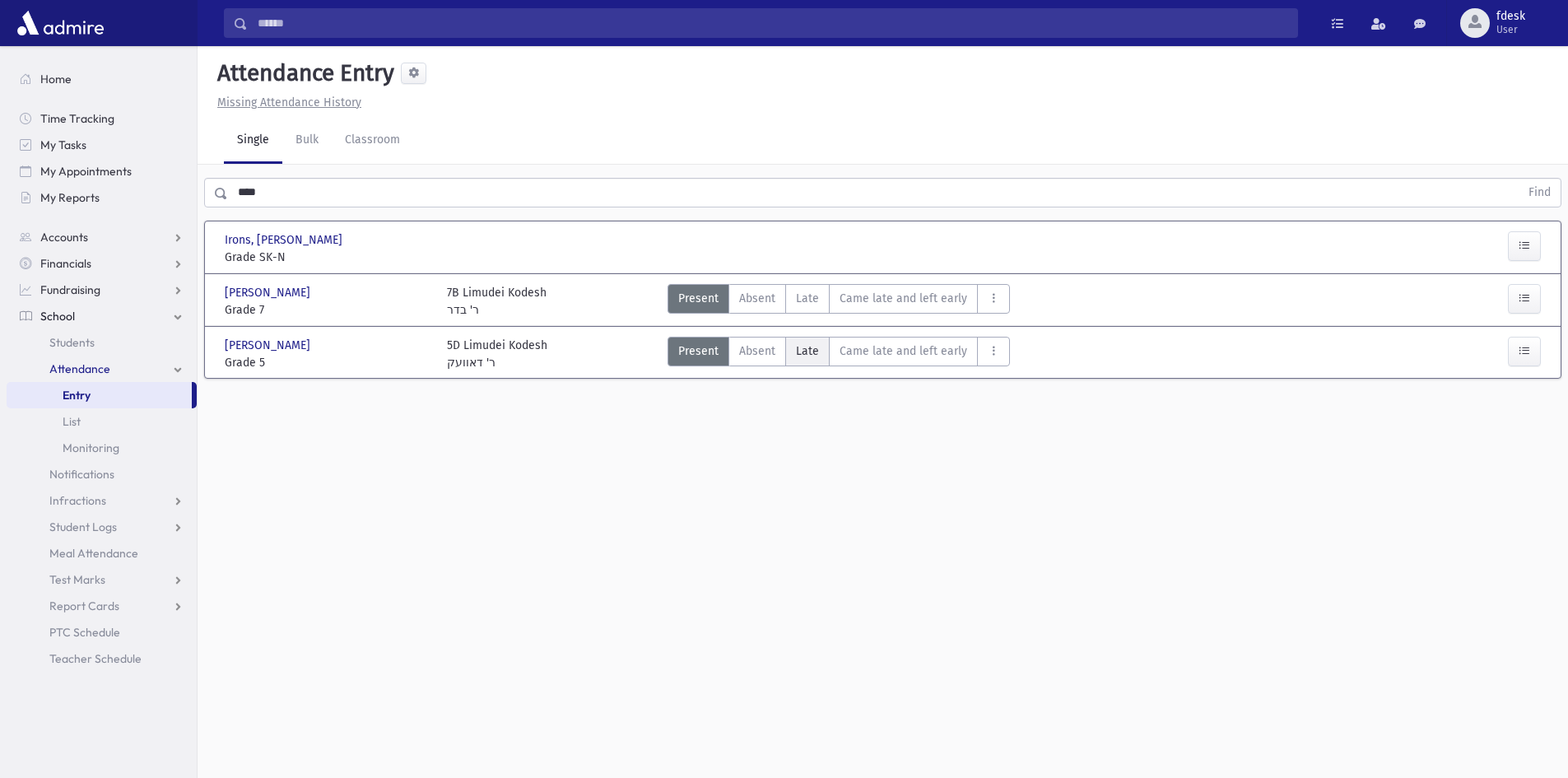
click at [810, 353] on span "Late" at bounding box center [808, 352] width 23 height 18
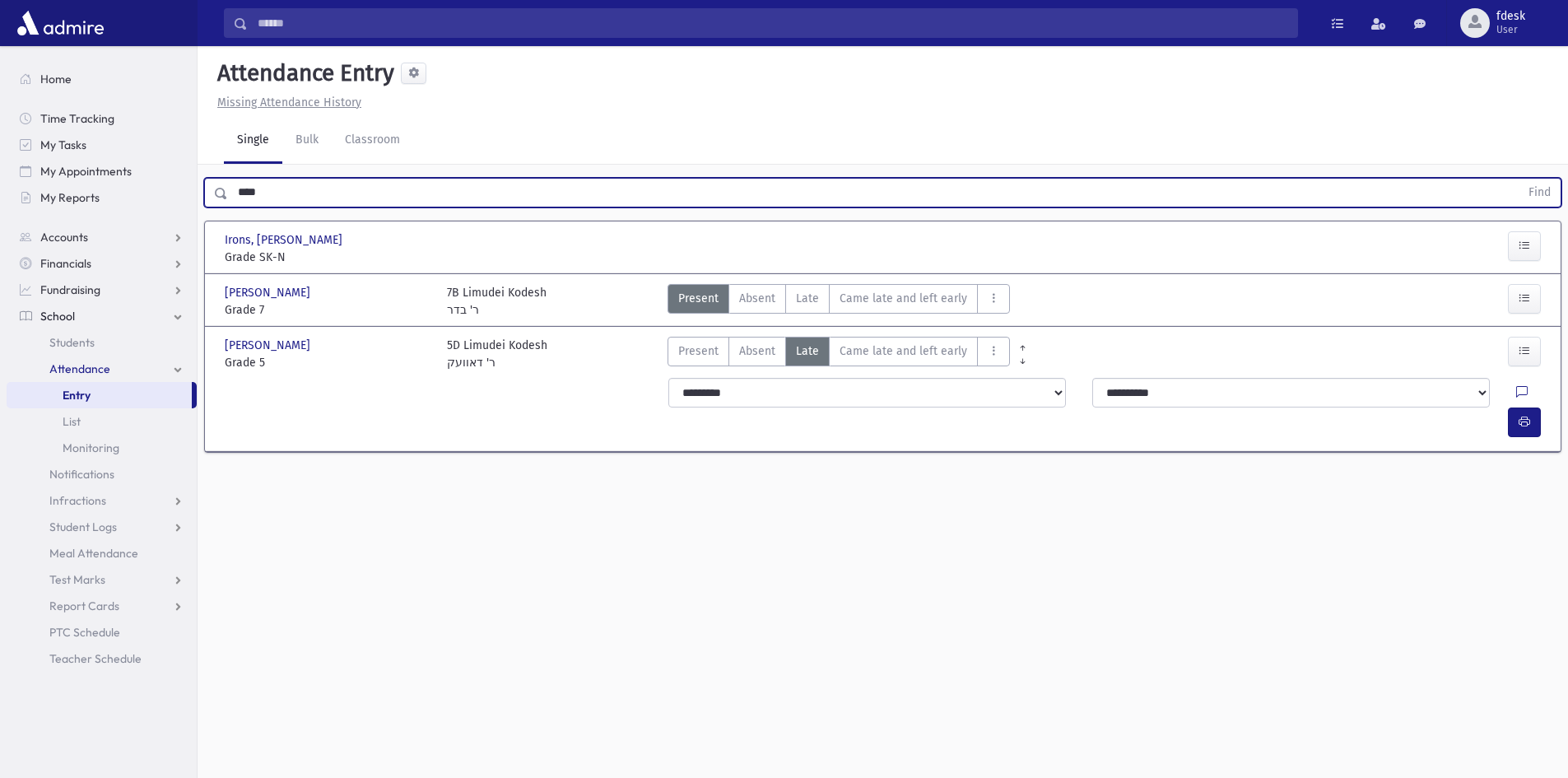
drag, startPoint x: 280, startPoint y: 193, endPoint x: 224, endPoint y: 211, distance: 58.8
click at [224, 206] on div "**** Find" at bounding box center [882, 193] width 1357 height 30
type input "***"
click at [1519, 178] on button "Find" at bounding box center [1540, 193] width 42 height 28
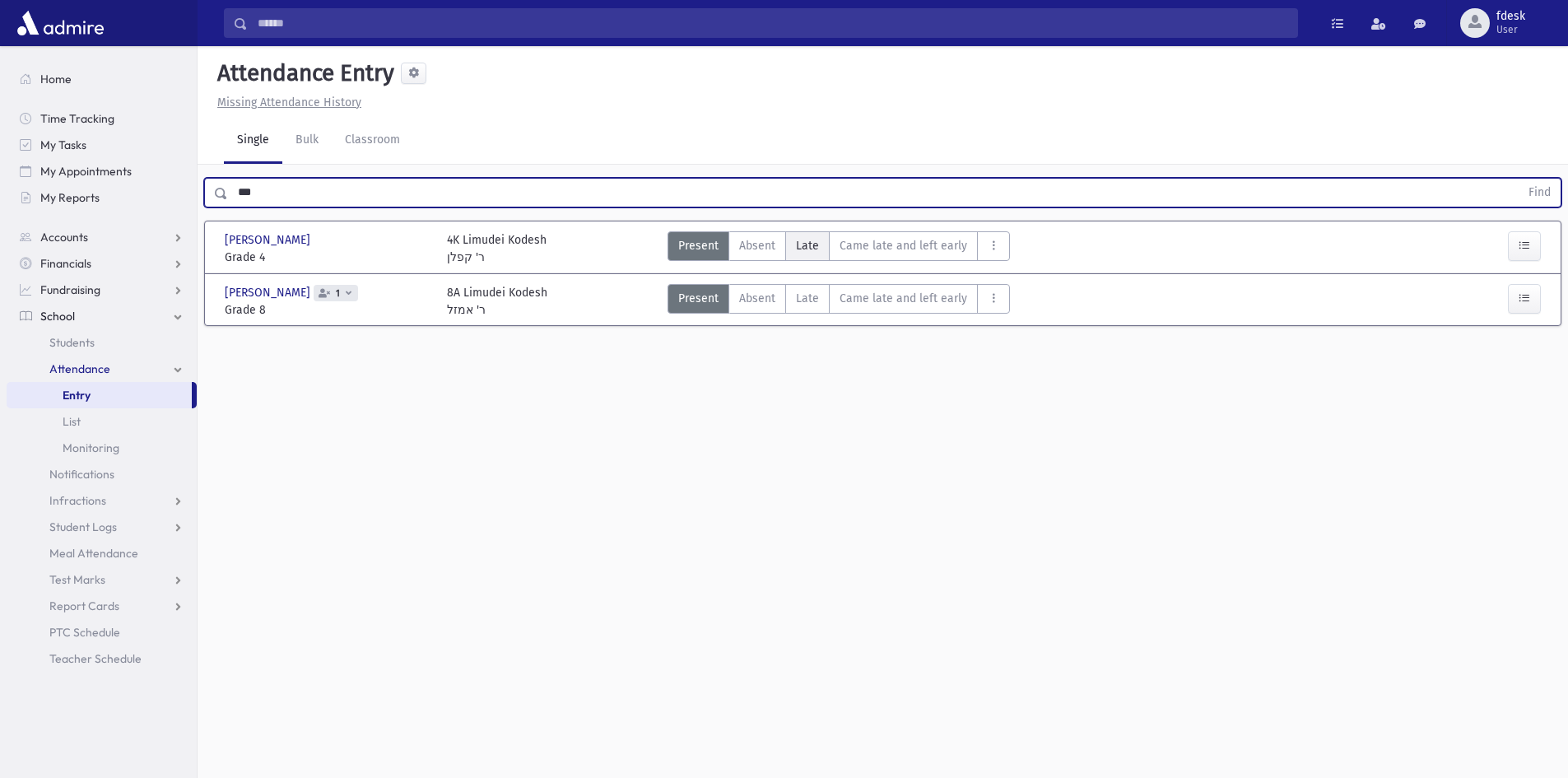
click at [812, 242] on span "Late" at bounding box center [808, 246] width 23 height 18
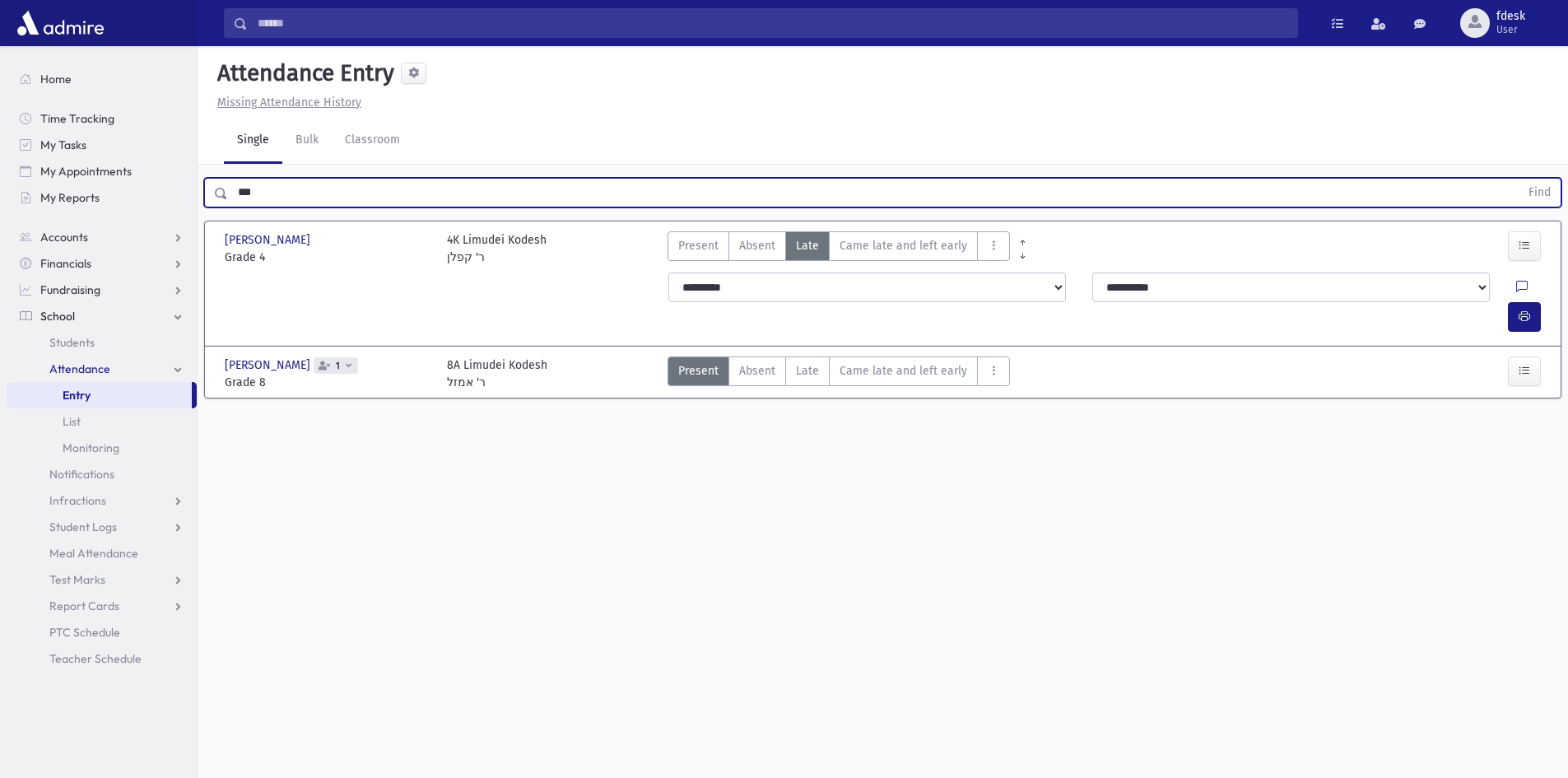
drag, startPoint x: 251, startPoint y: 193, endPoint x: 214, endPoint y: 188, distance: 37.3
click at [214, 188] on div "*** Find" at bounding box center [882, 193] width 1357 height 30
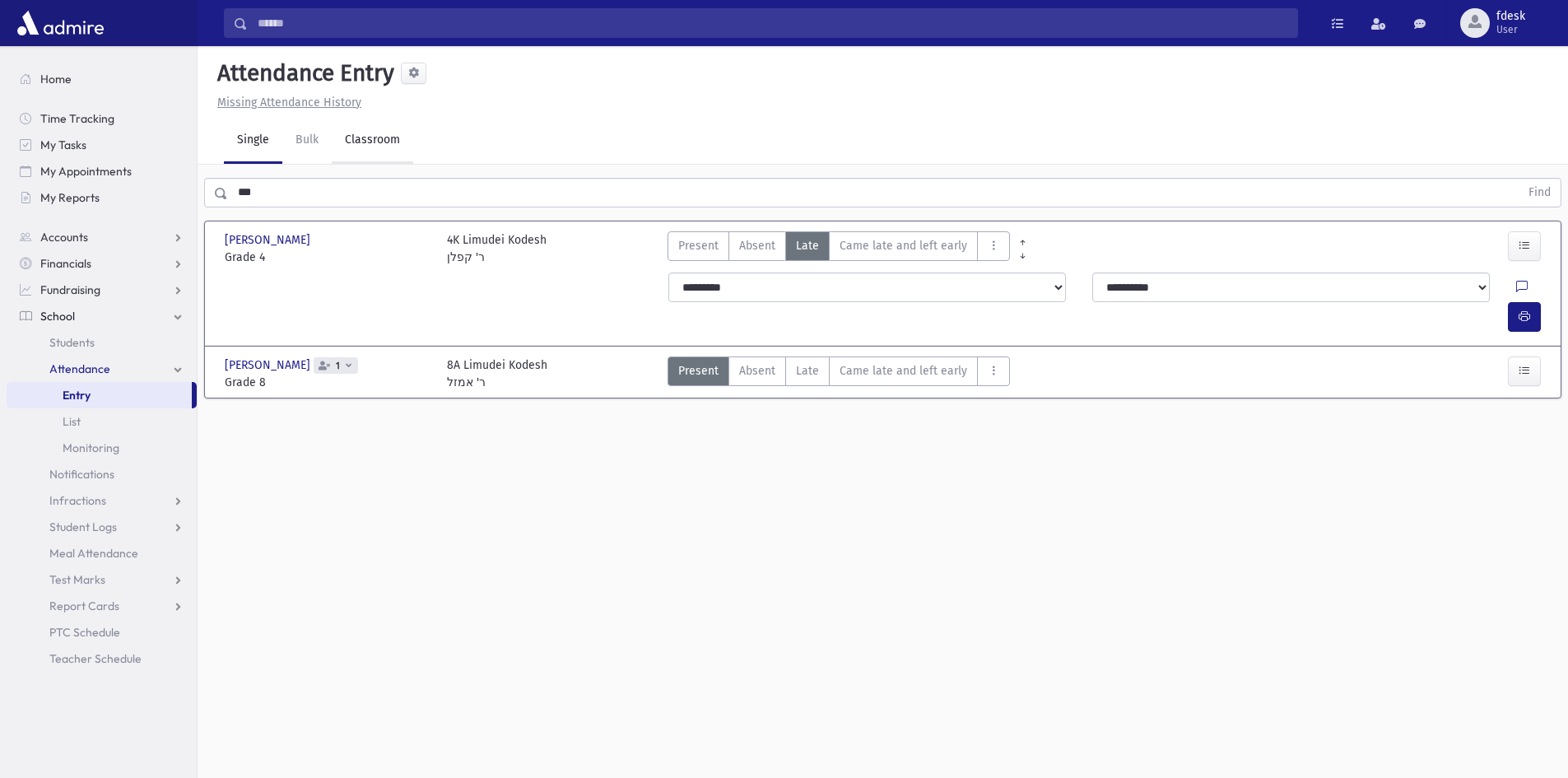
click at [382, 142] on link "Classroom" at bounding box center [372, 141] width 82 height 46
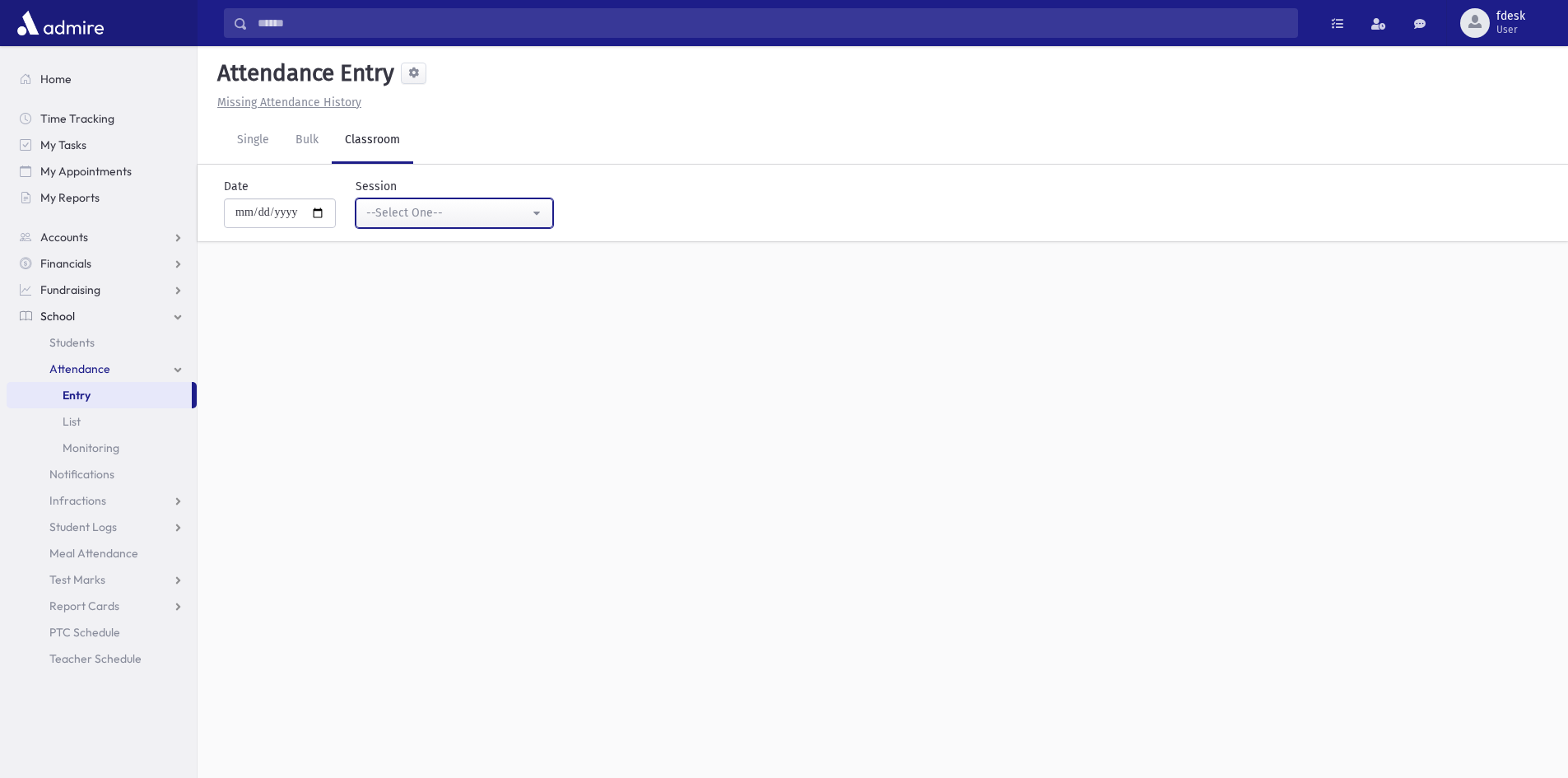
click at [378, 211] on div "--Select One--" at bounding box center [447, 213] width 163 height 18
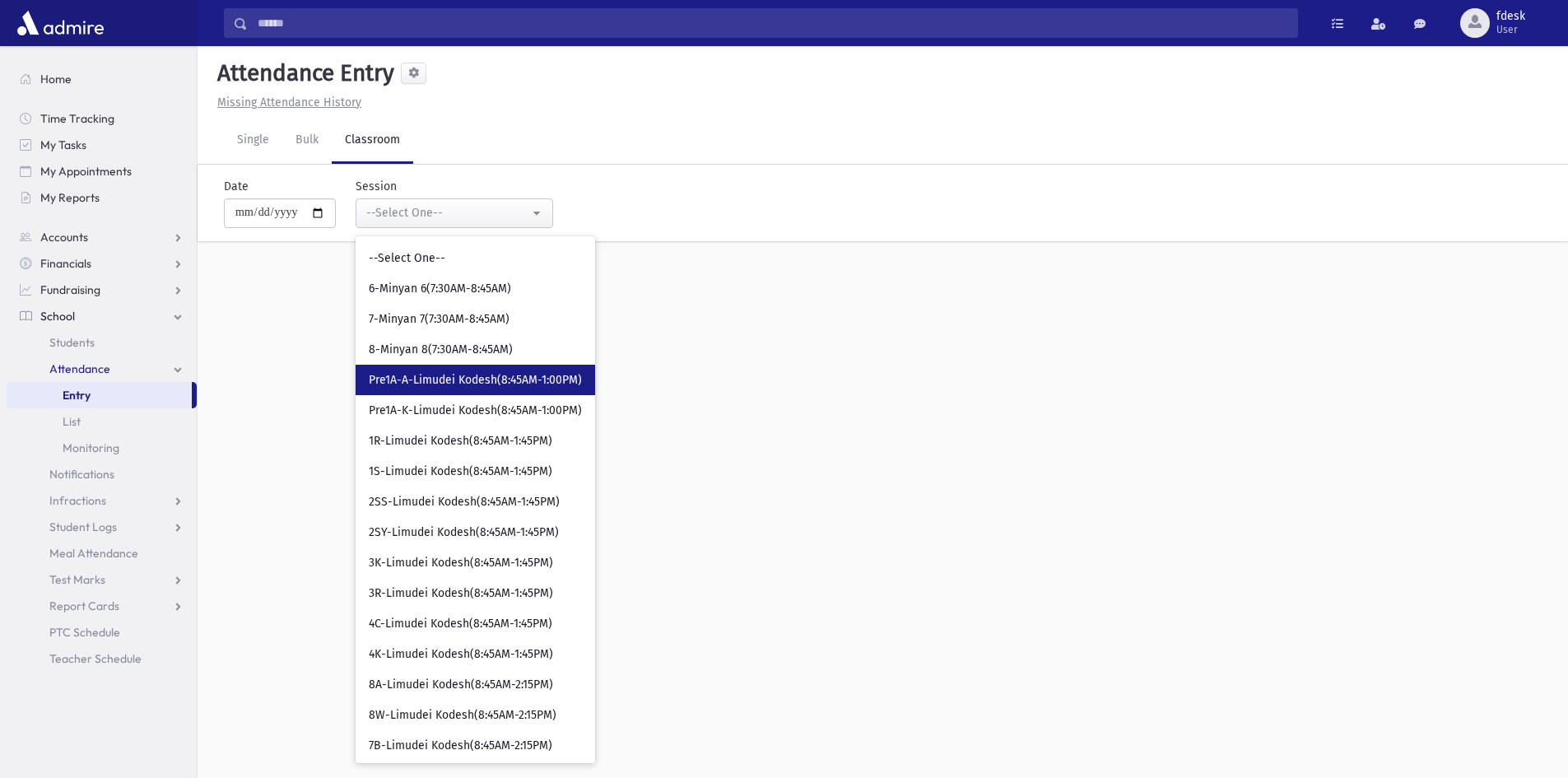
click at [404, 369] on link "Pre1A-A-Limudei Kodesh(8:45AM-1:00PM)" at bounding box center [475, 380] width 240 height 31
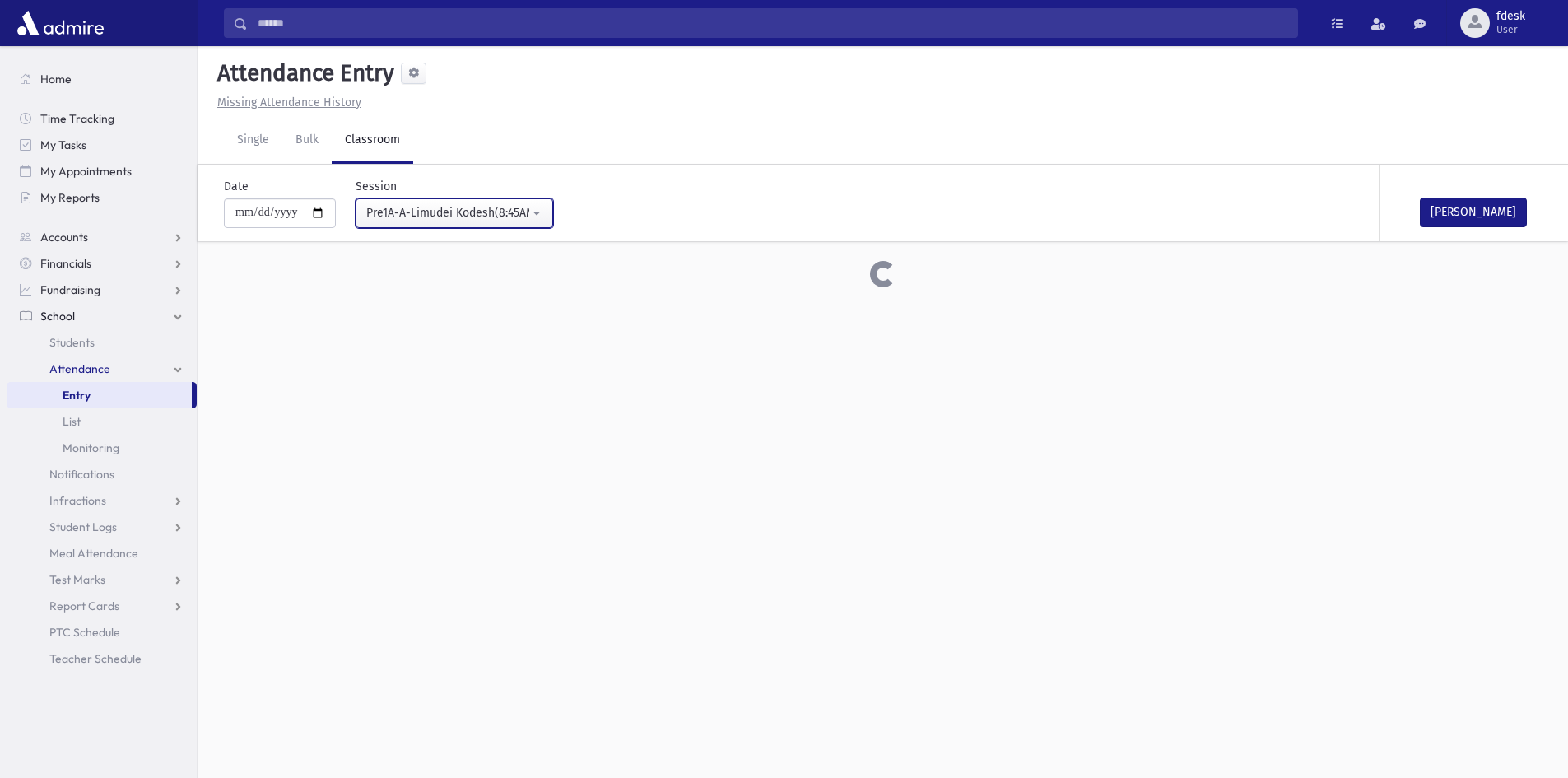
click at [428, 222] on div "Pre1A-A-Limudei Kodesh(8:45AM-1:00PM)" at bounding box center [447, 213] width 163 height 18
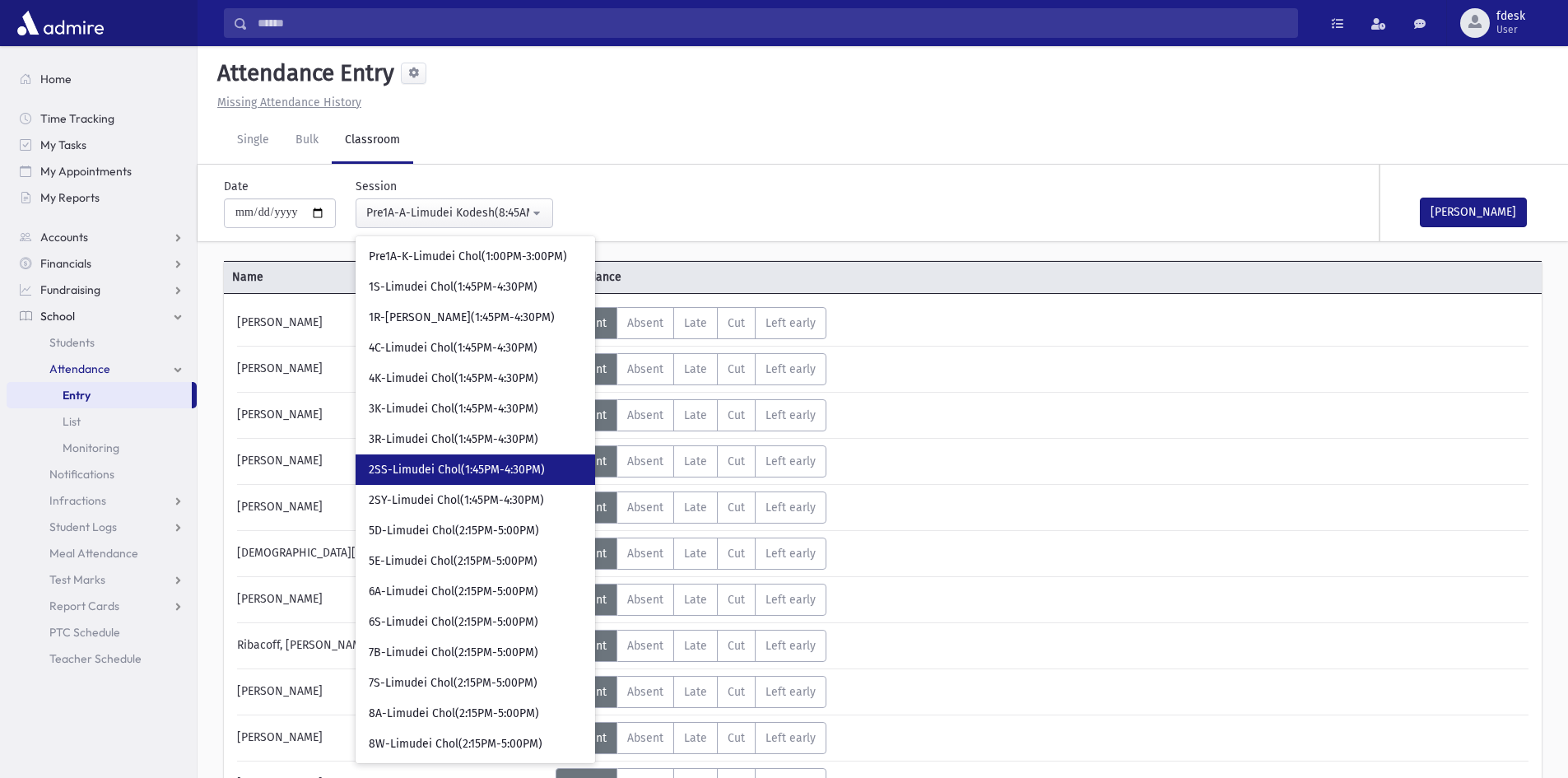
scroll to position [705, 0]
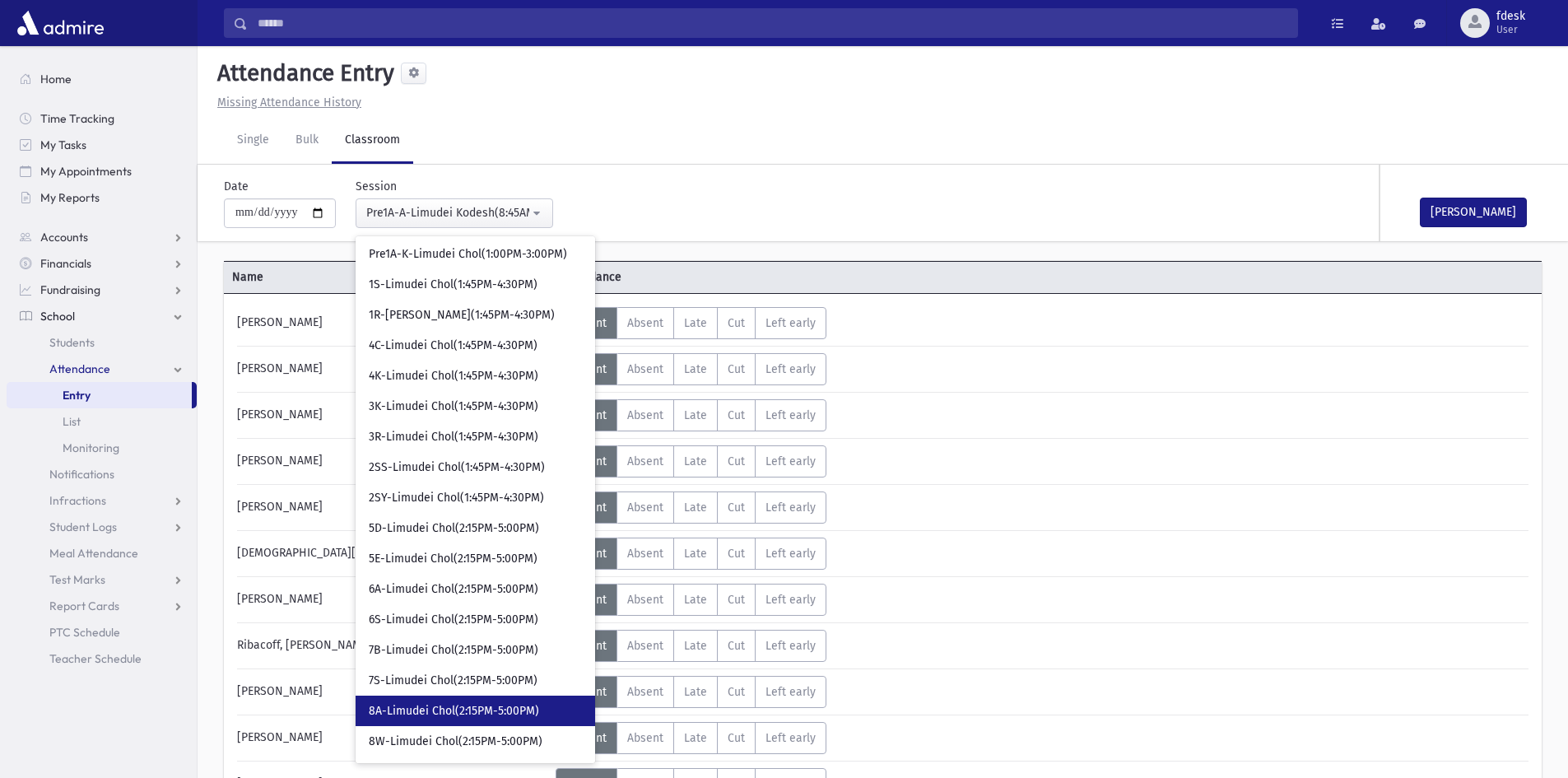
click at [439, 702] on link "8A-Limudei Chol(2:15PM-5:00PM)" at bounding box center [475, 710] width 240 height 31
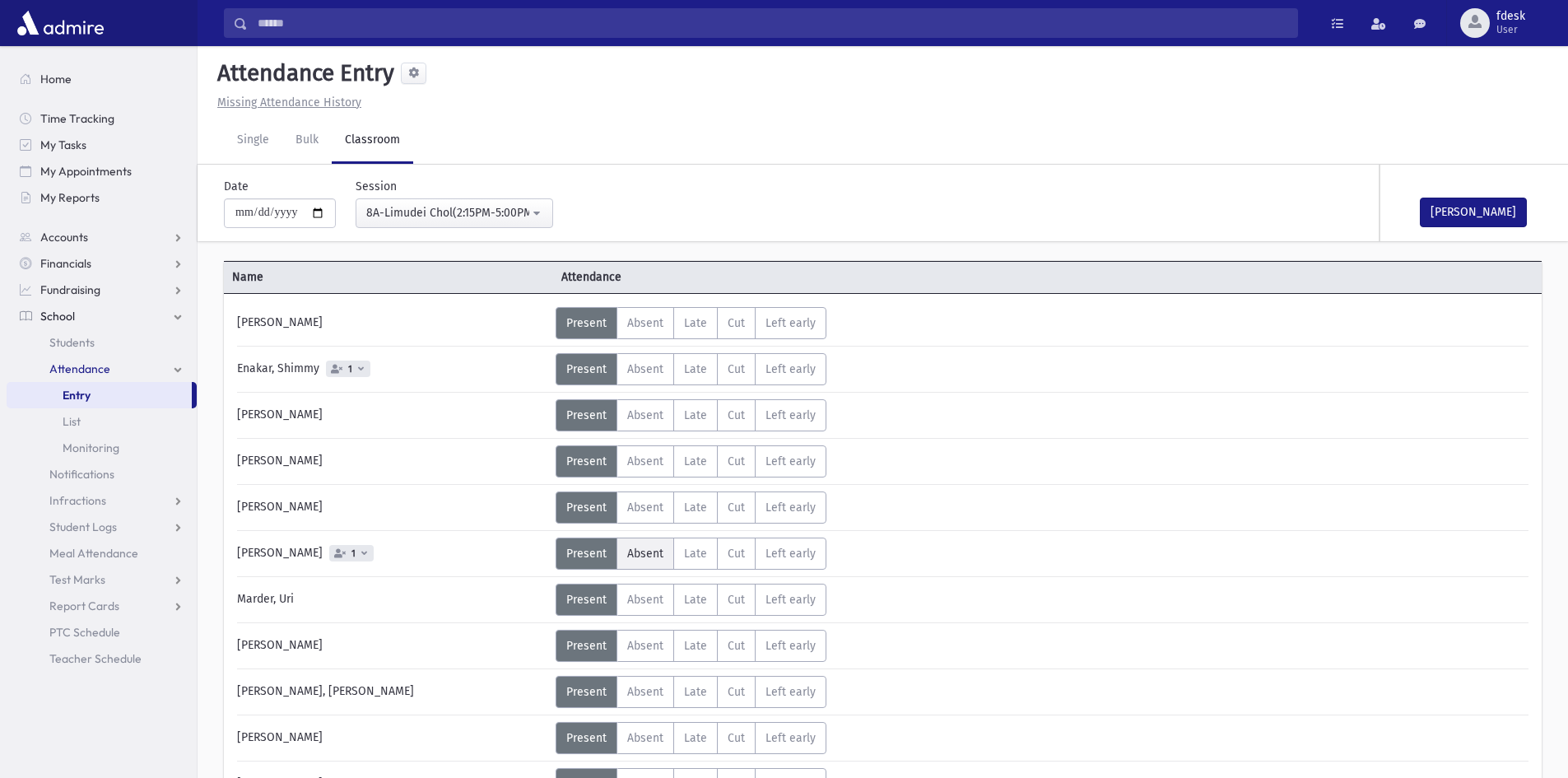
click at [660, 553] on span "Absent" at bounding box center [645, 554] width 36 height 14
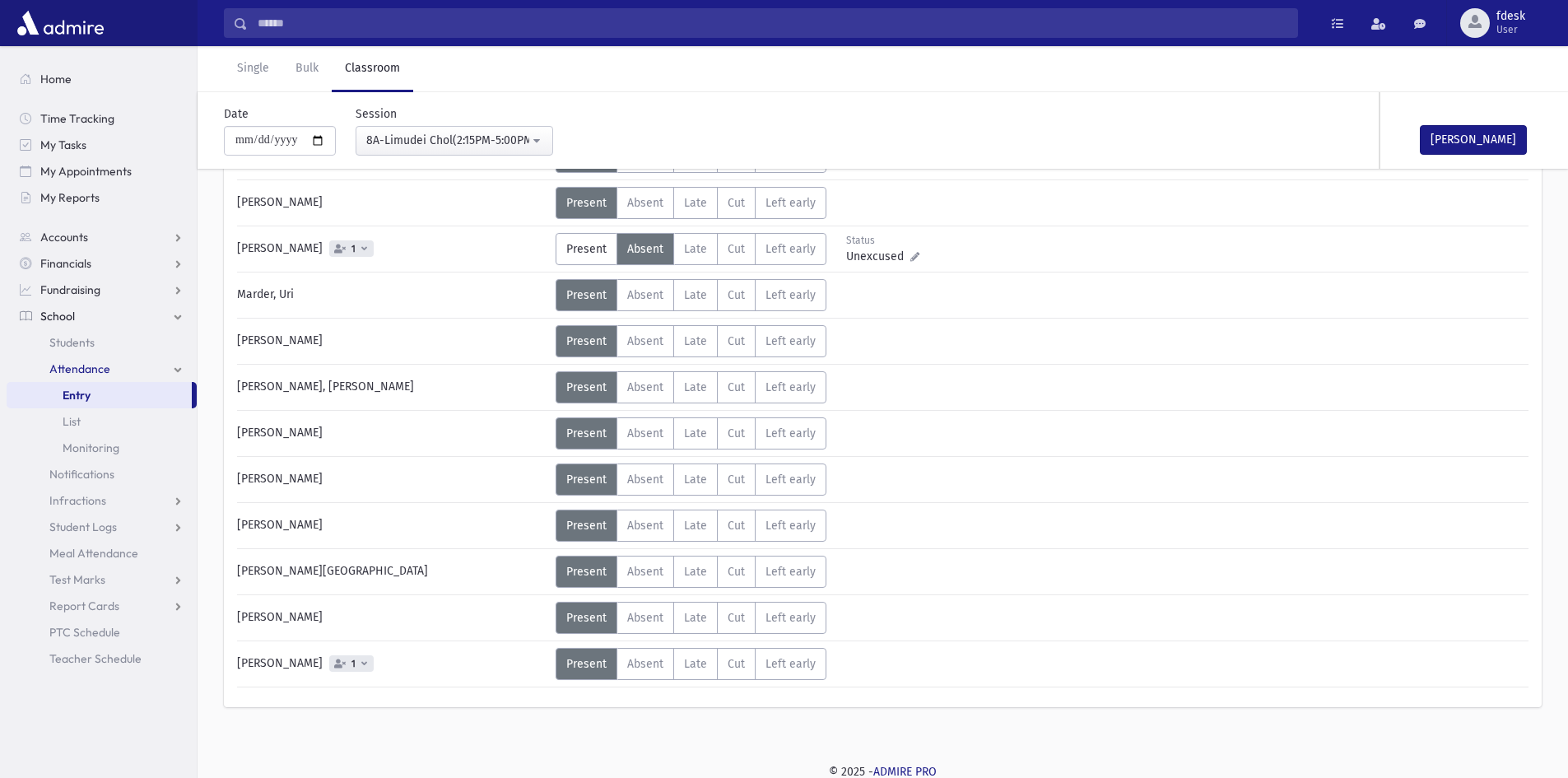
scroll to position [307, 0]
click at [646, 655] on span "Absent" at bounding box center [645, 661] width 36 height 14
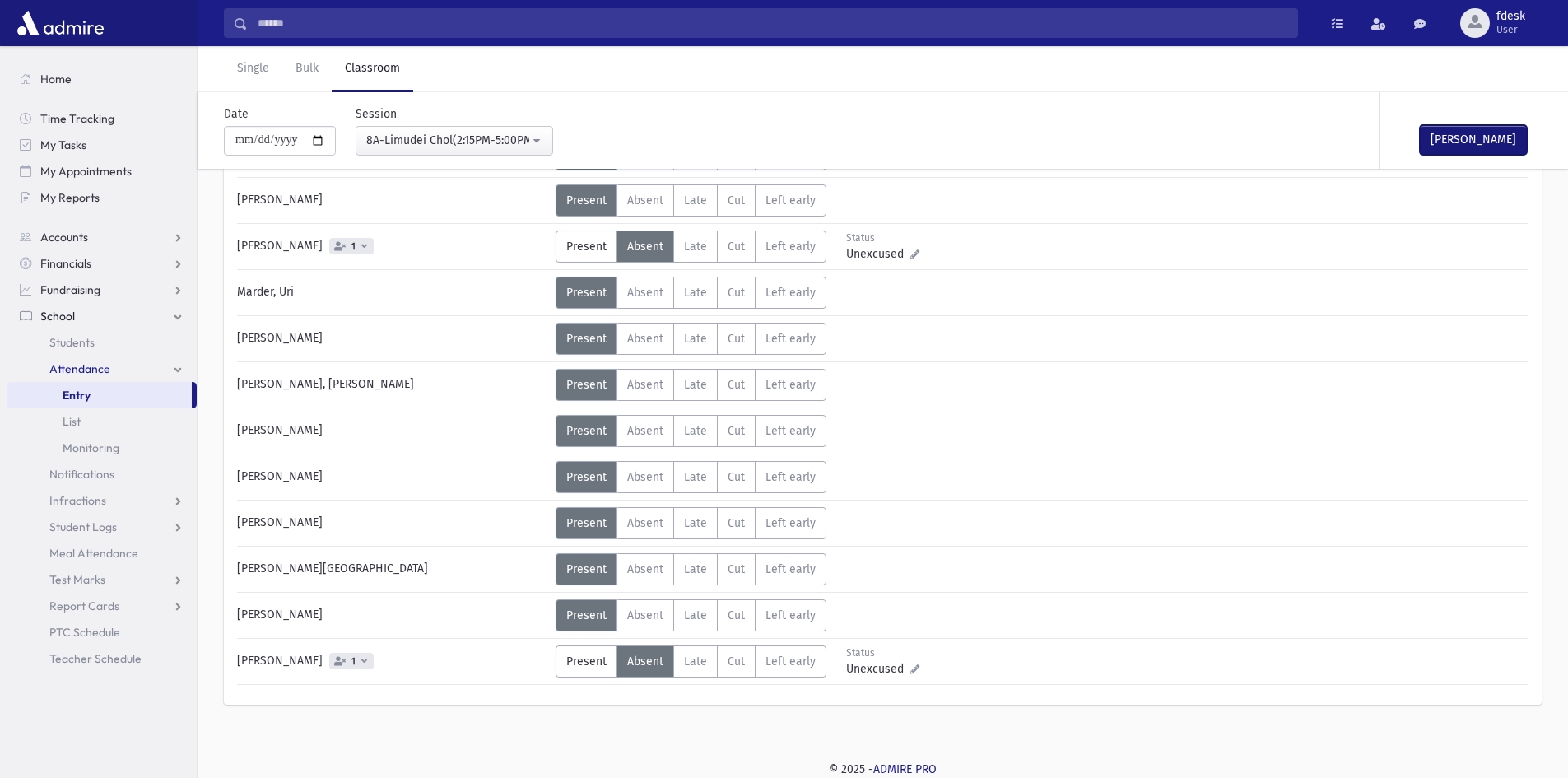
click at [1427, 136] on button "Mark Done" at bounding box center [1473, 140] width 107 height 30
click at [461, 123] on div "**********" at bounding box center [444, 130] width 217 height 50
click at [409, 140] on div "8A-Limudei Chol(2:15PM-5:00PM)" at bounding box center [447, 141] width 163 height 18
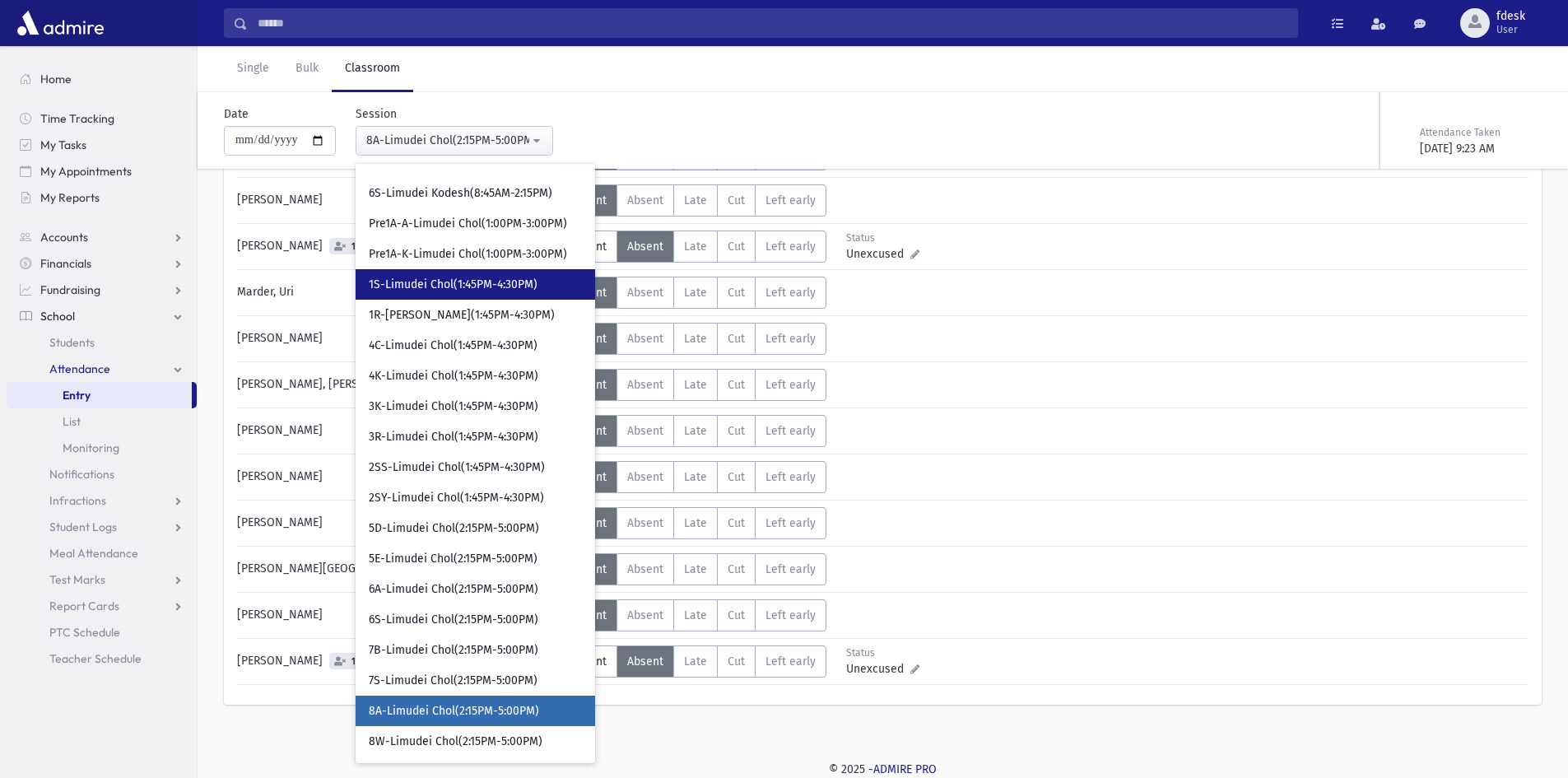
scroll to position [632, 0]
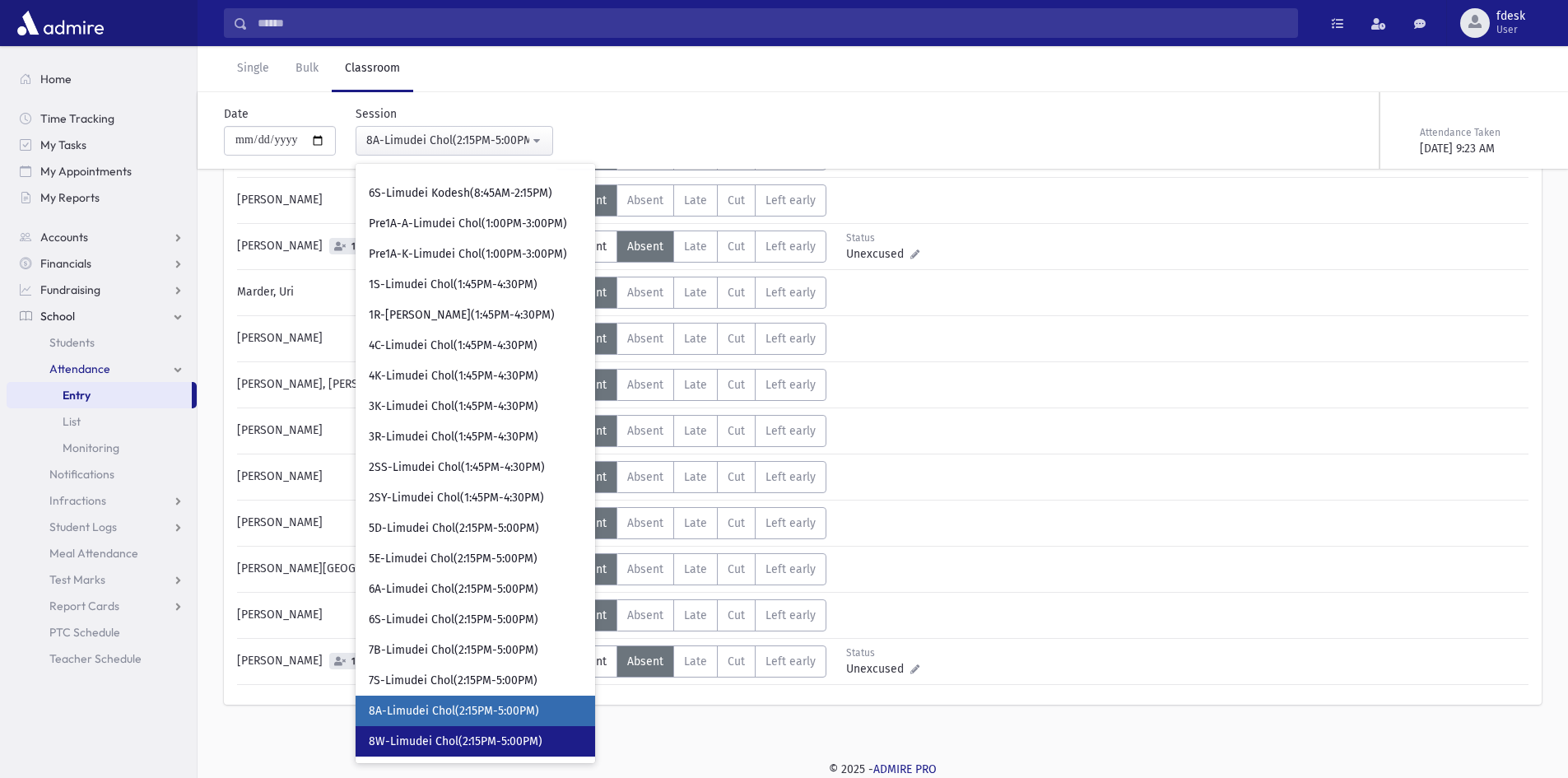
click at [478, 745] on span "8W-Limudei Chol(2:15PM-5:00PM)" at bounding box center [456, 741] width 174 height 17
select select "****"
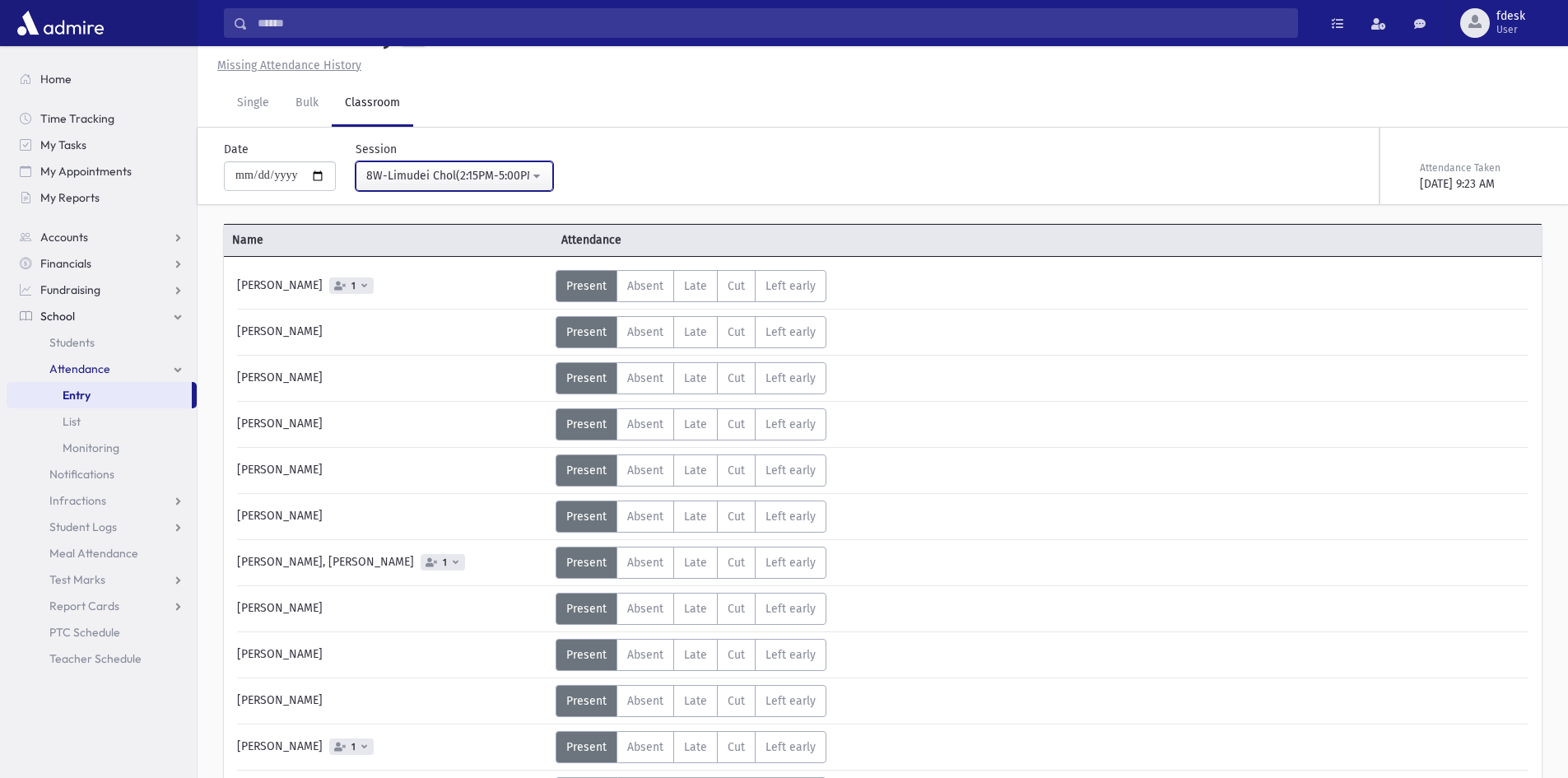
scroll to position [307, 0]
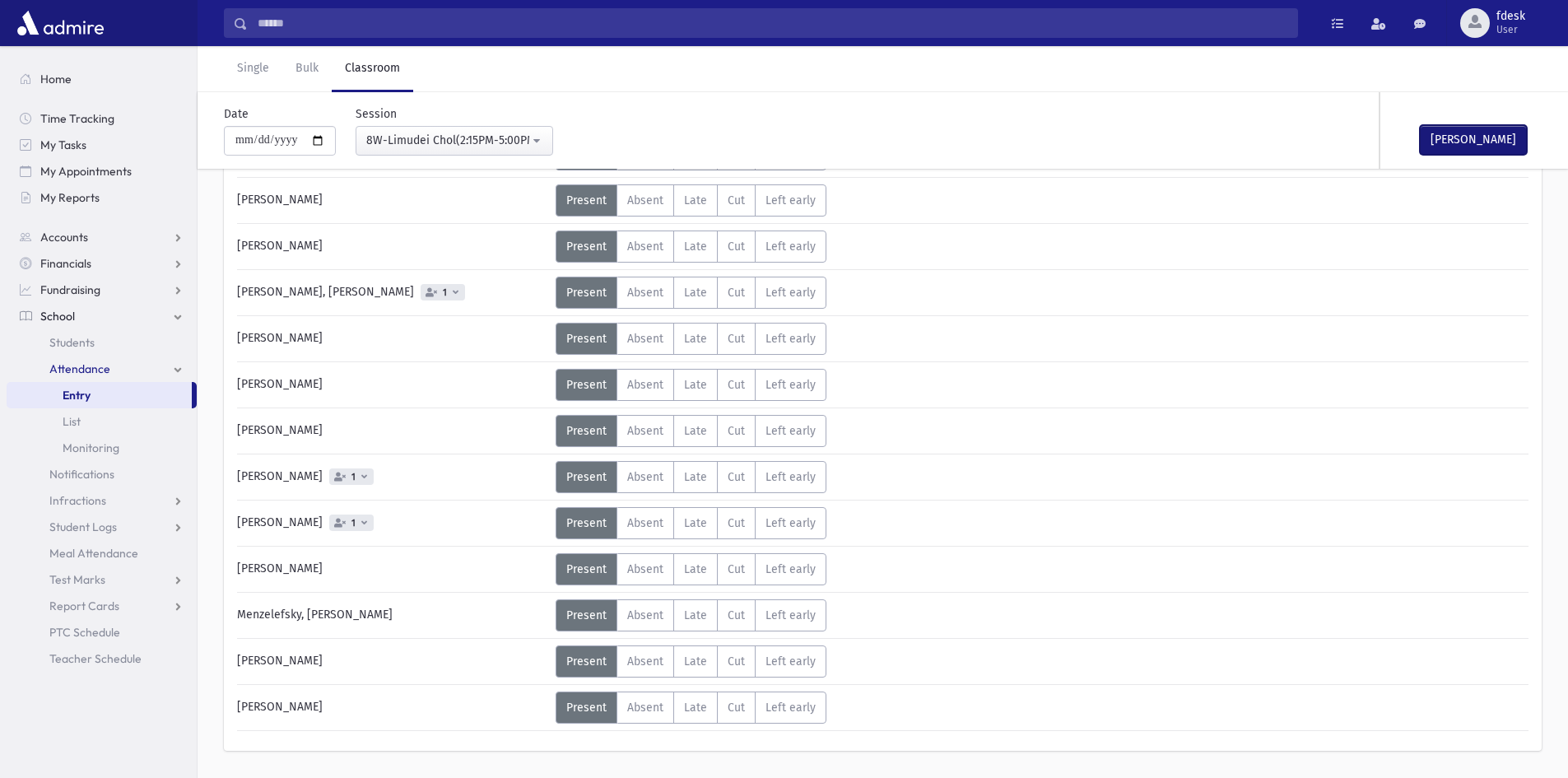
click at [1445, 135] on button "Mark Done" at bounding box center [1473, 140] width 107 height 30
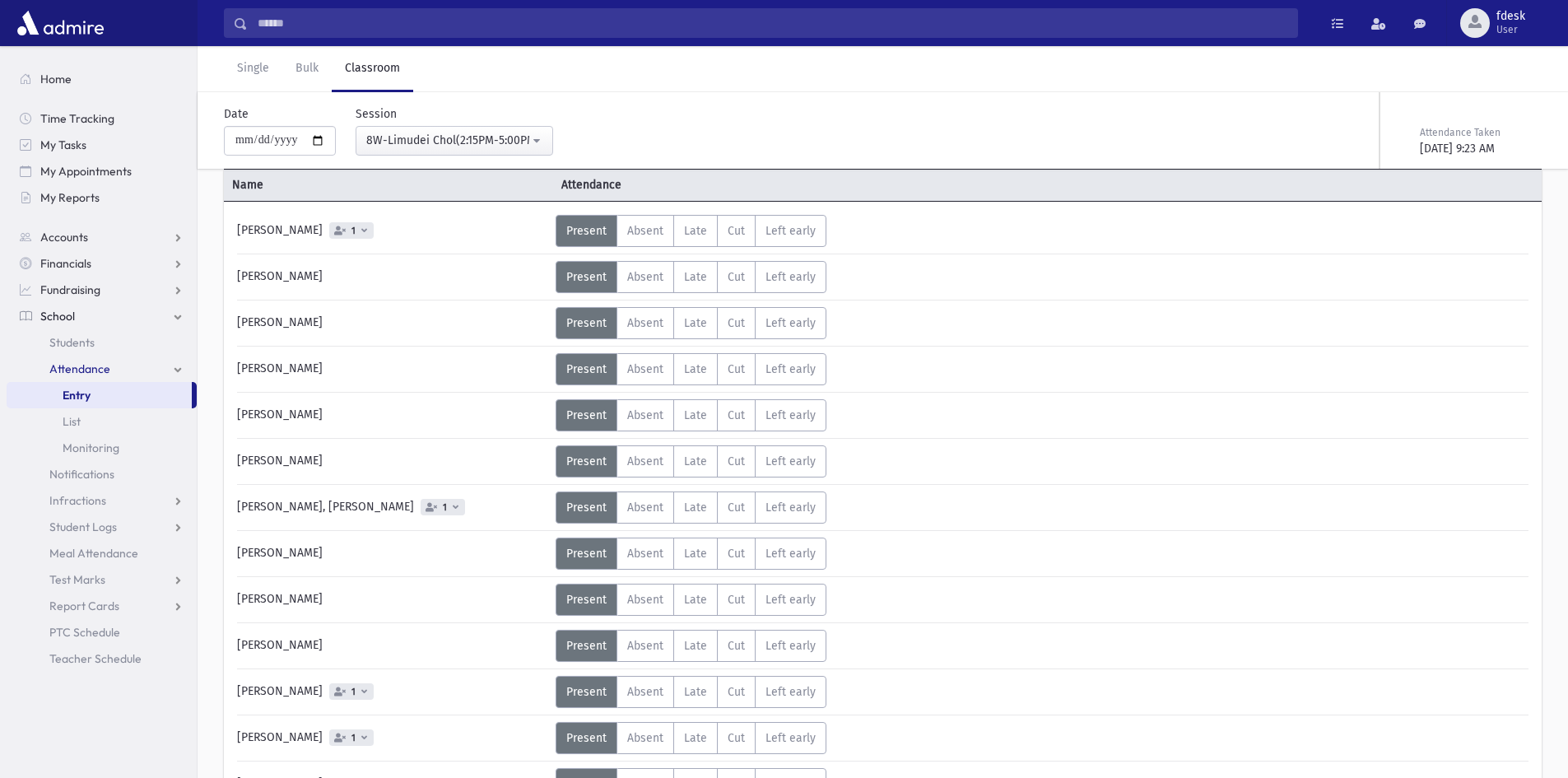
scroll to position [0, 0]
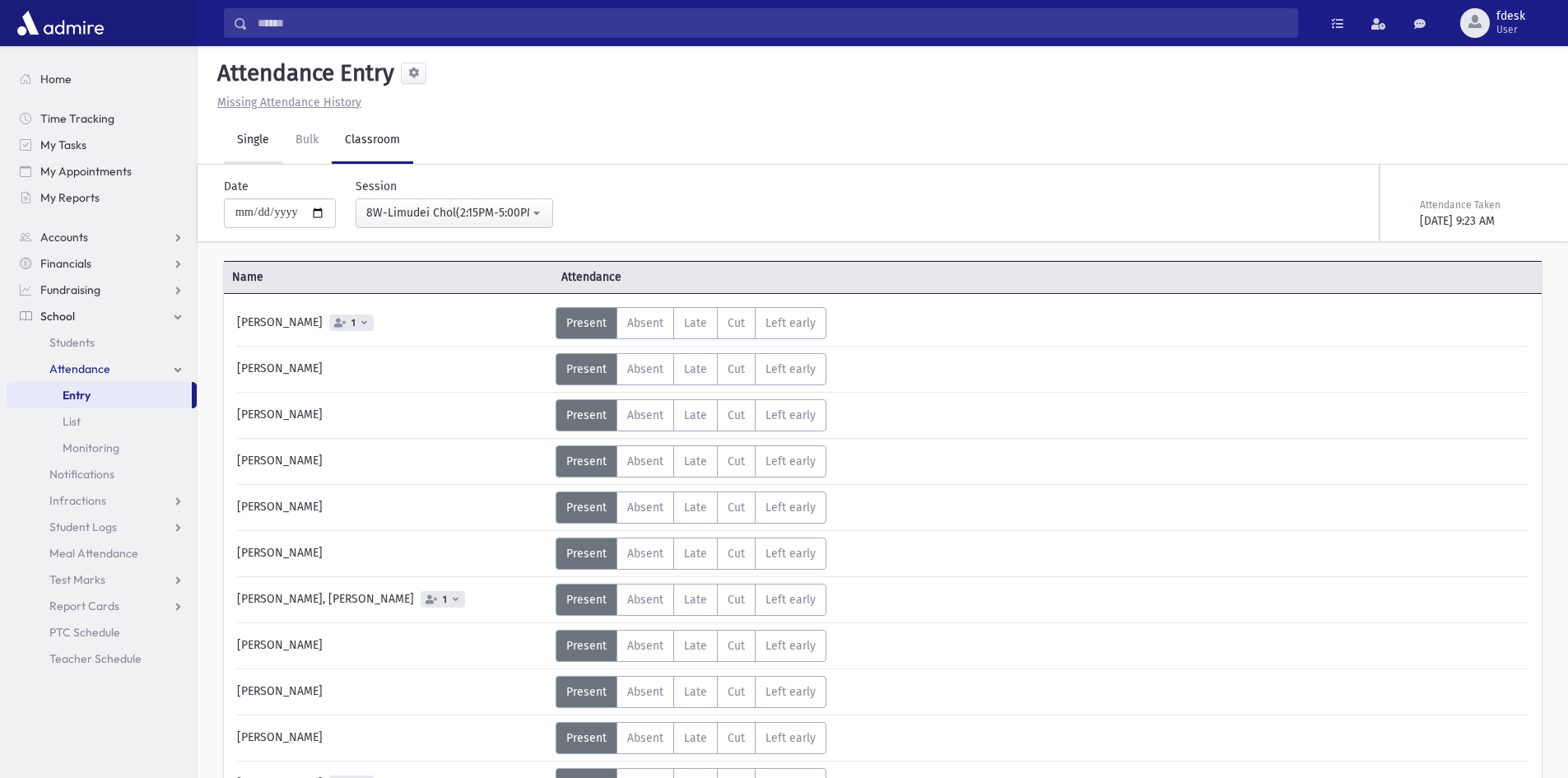
click at [252, 139] on link "Single" at bounding box center [253, 141] width 58 height 46
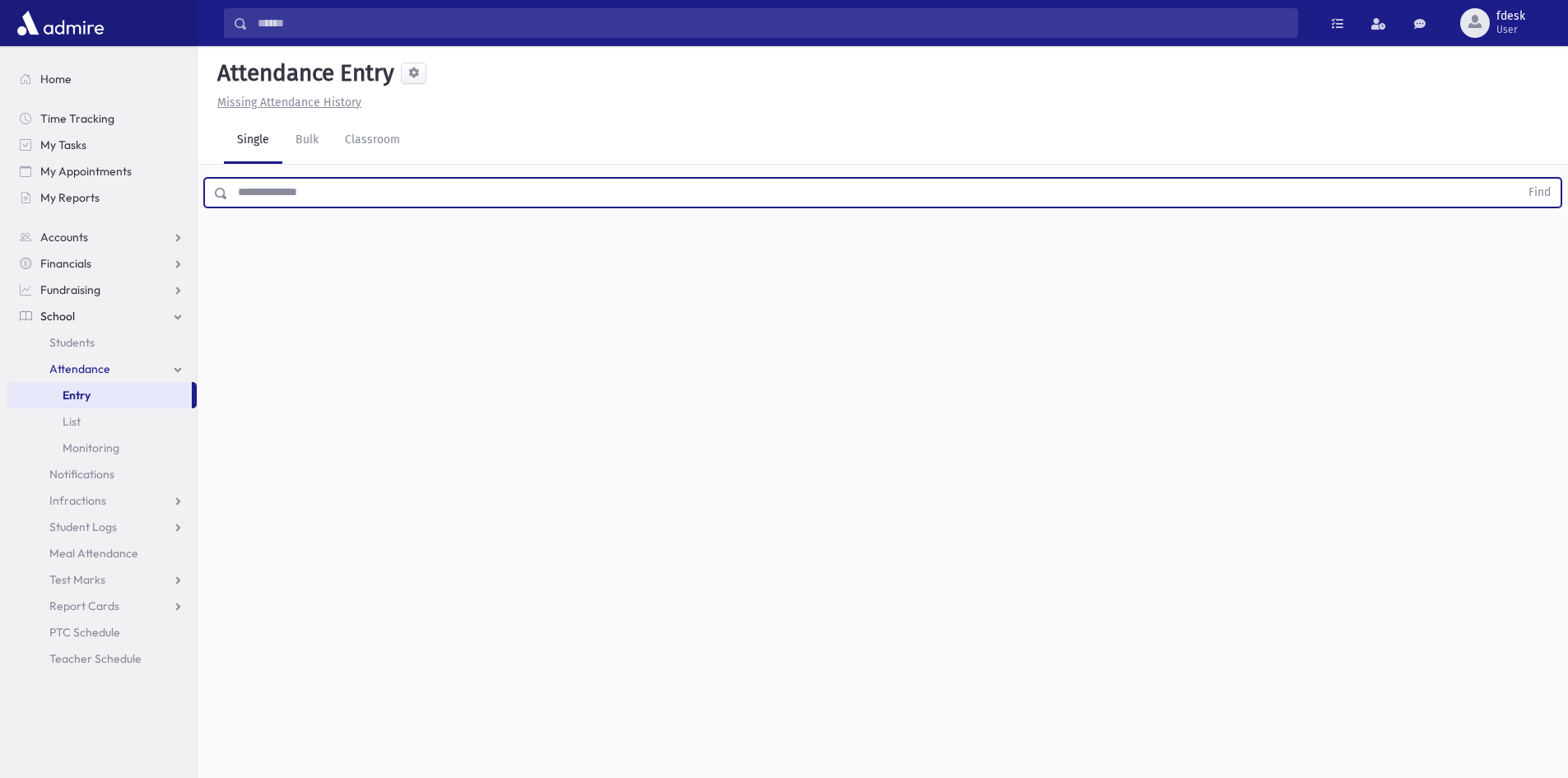
click at [303, 197] on input "text" at bounding box center [873, 193] width 1291 height 30
click at [1519, 178] on button "Find" at bounding box center [1540, 193] width 42 height 28
click at [303, 197] on input "*******" at bounding box center [873, 193] width 1291 height 30
drag, startPoint x: 303, startPoint y: 197, endPoint x: 268, endPoint y: 196, distance: 35.0
click at [268, 196] on input "*******" at bounding box center [873, 193] width 1291 height 30
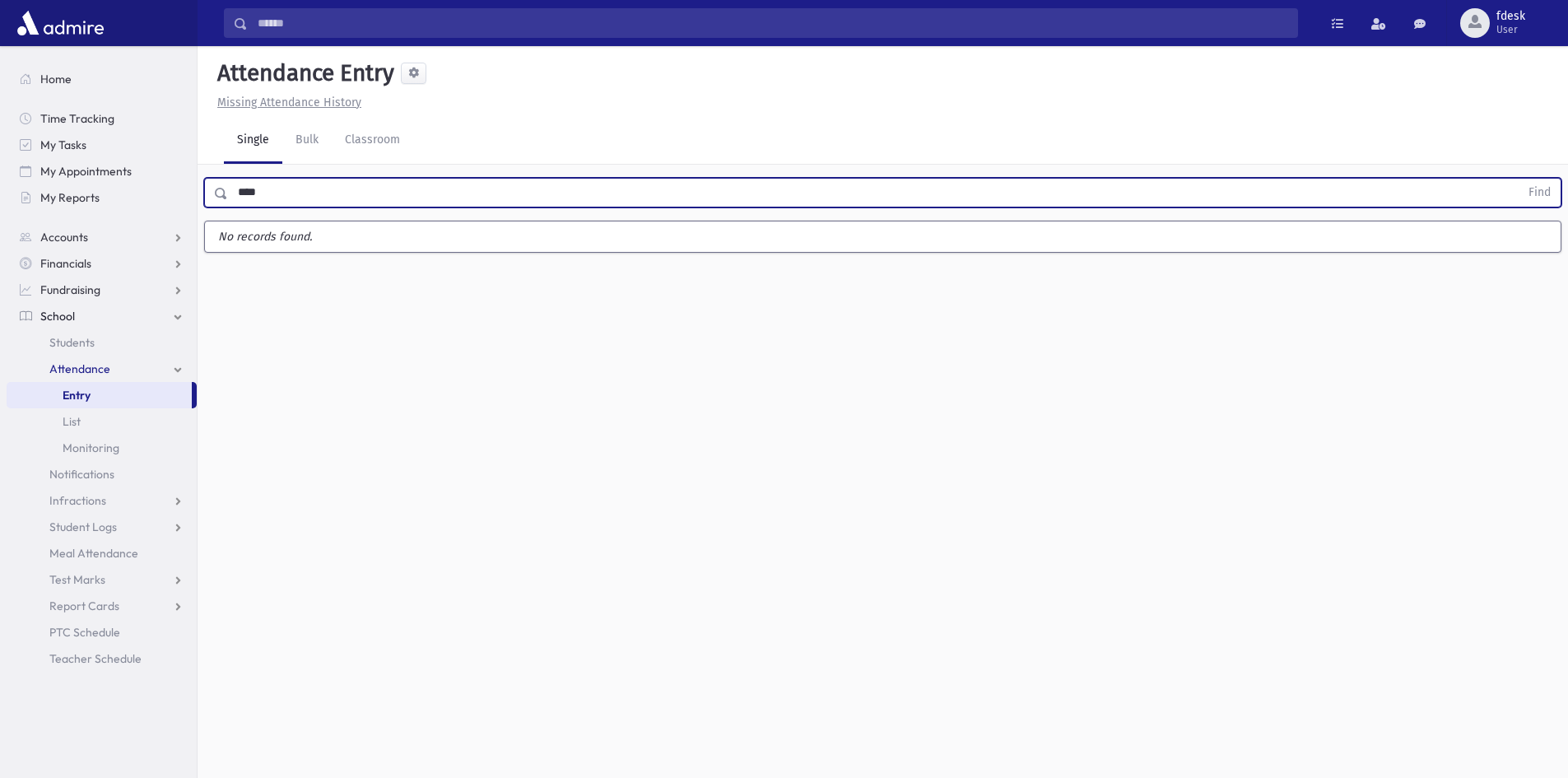
click at [1519, 178] on button "Find" at bounding box center [1540, 193] width 42 height 28
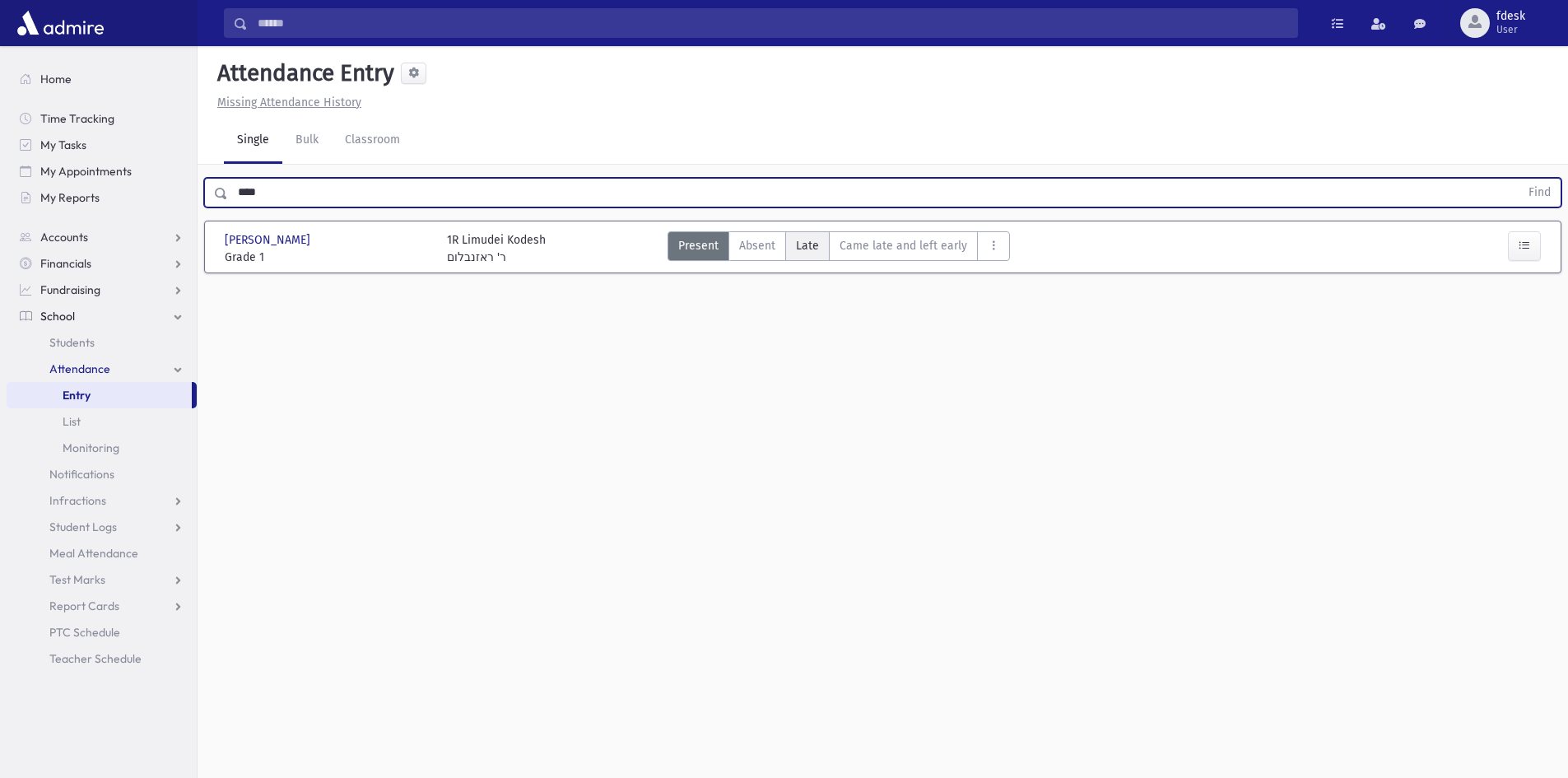
click at [805, 238] on span "Late" at bounding box center [808, 246] width 23 height 18
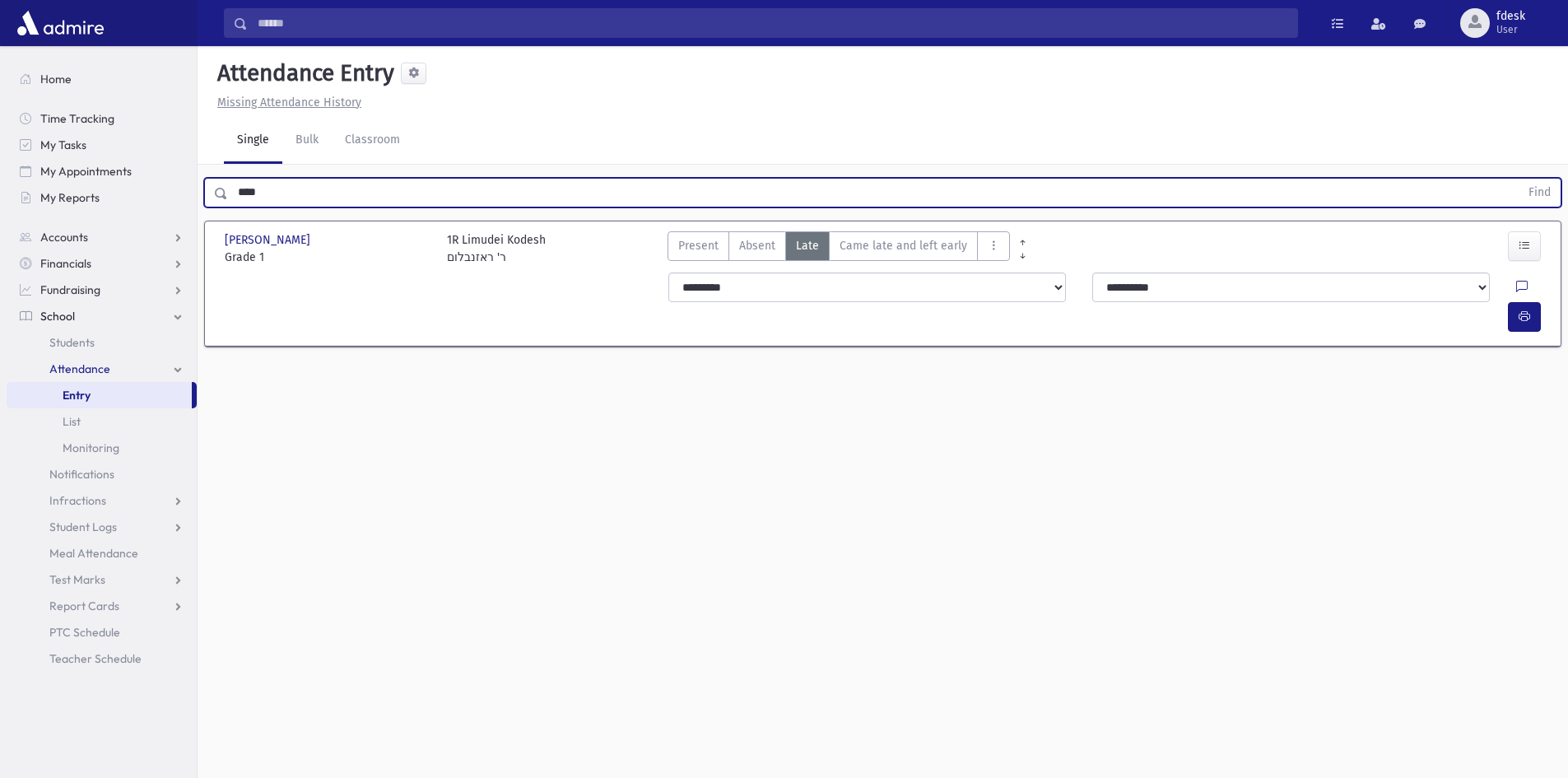
drag, startPoint x: 284, startPoint y: 185, endPoint x: 212, endPoint y: 212, distance: 76.9
click at [213, 210] on div "**** Find" at bounding box center [882, 189] width 1370 height 49
type input "*****"
click at [1519, 178] on button "Find" at bounding box center [1540, 193] width 42 height 28
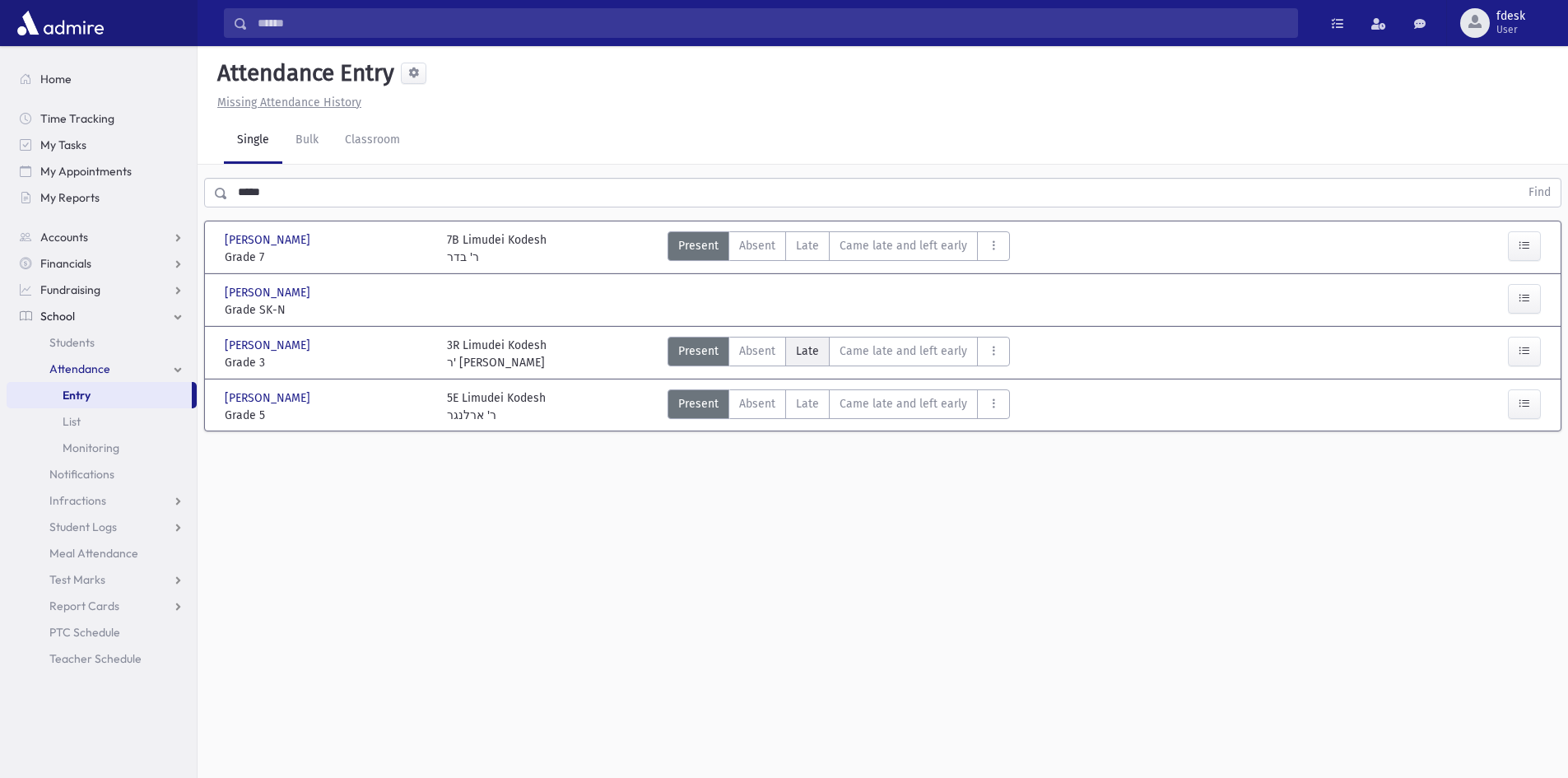
drag, startPoint x: 821, startPoint y: 351, endPoint x: 820, endPoint y: 360, distance: 9.1
click at [822, 356] on label "Late L" at bounding box center [807, 352] width 45 height 30
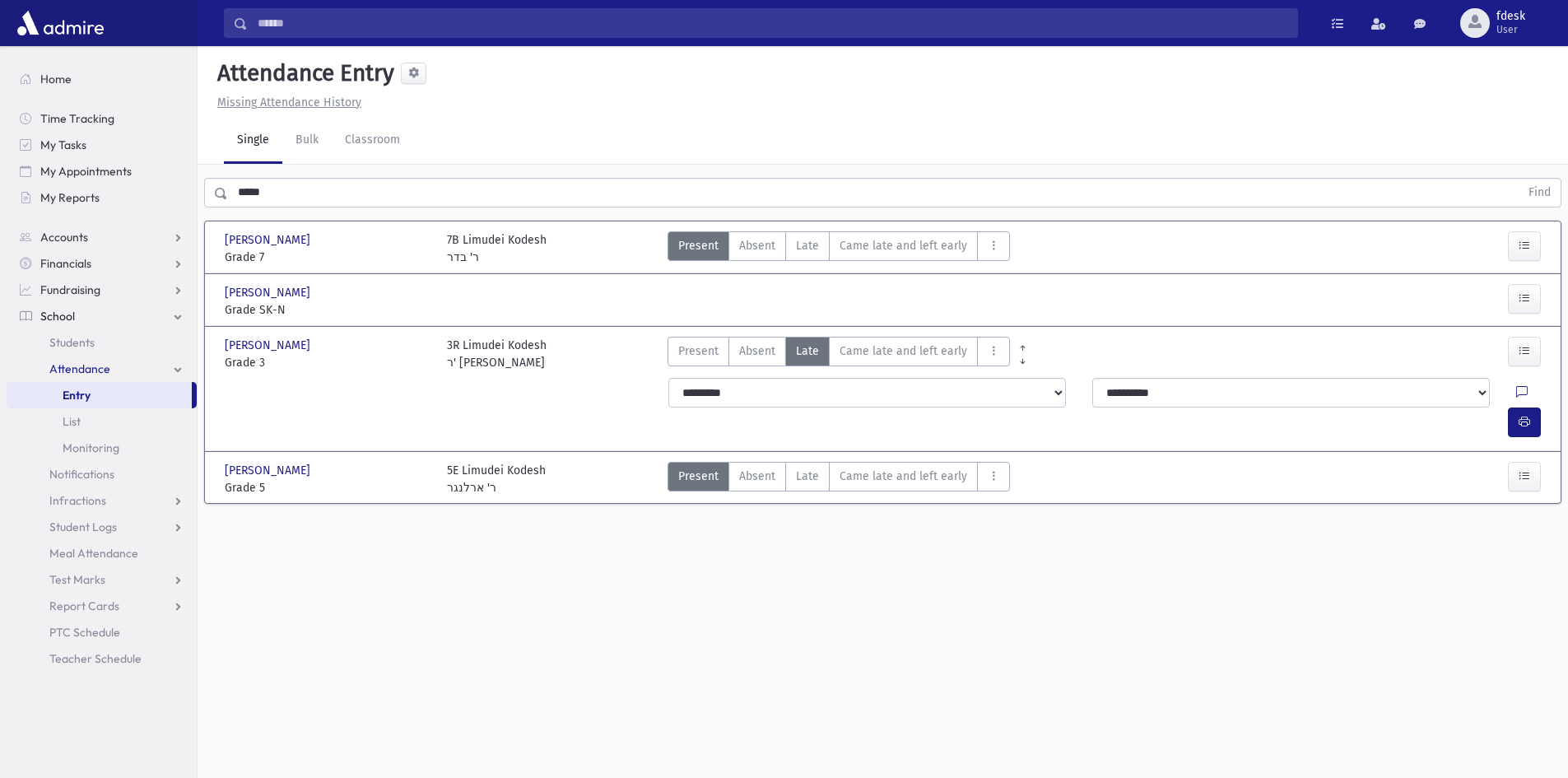
drag, startPoint x: 299, startPoint y: 21, endPoint x: 294, endPoint y: 30, distance: 10.3
click at [299, 25] on input "Search" at bounding box center [773, 23] width 1049 height 30
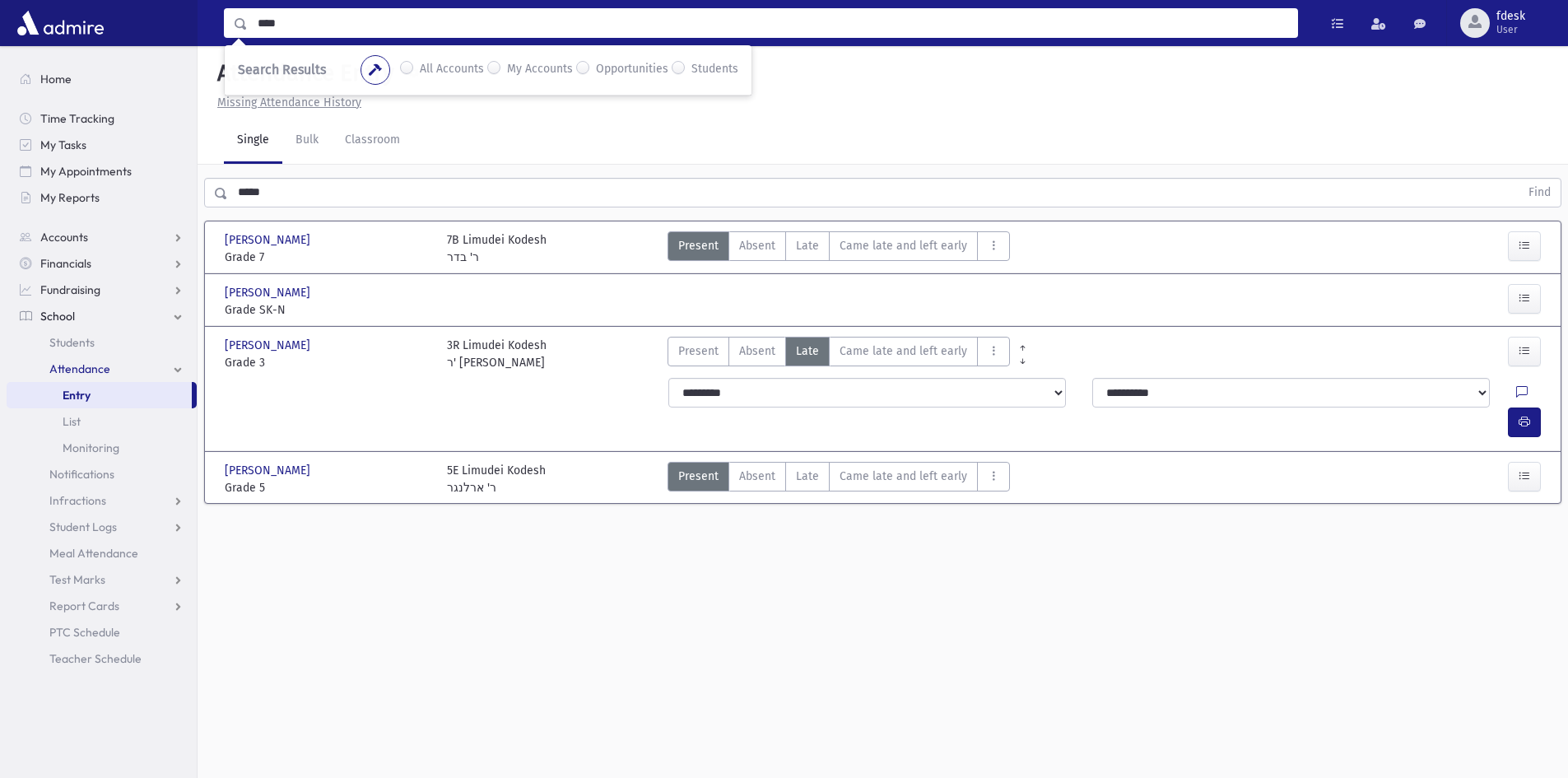
type input "****"
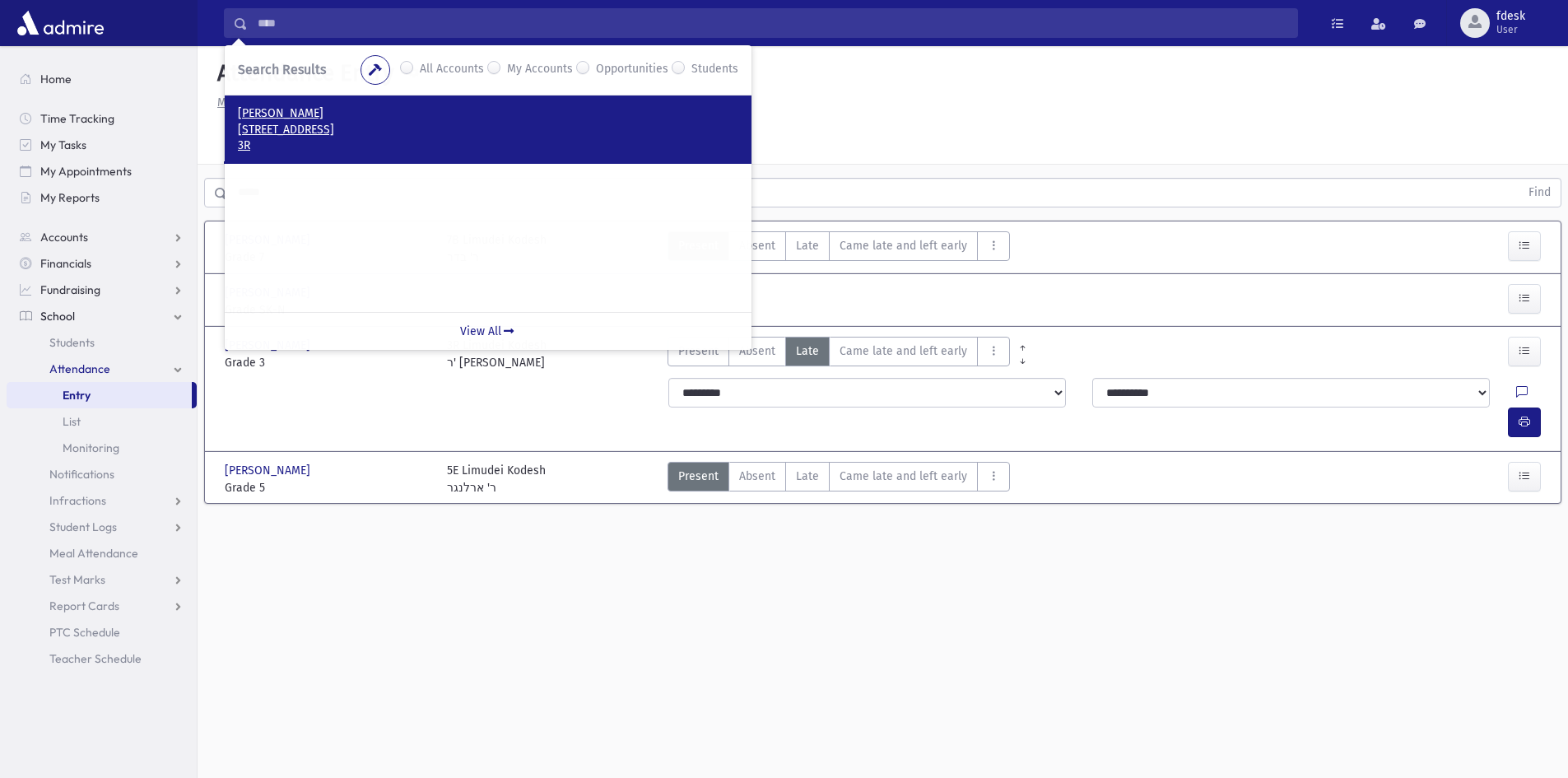
click at [315, 146] on p "3R" at bounding box center [488, 145] width 500 height 17
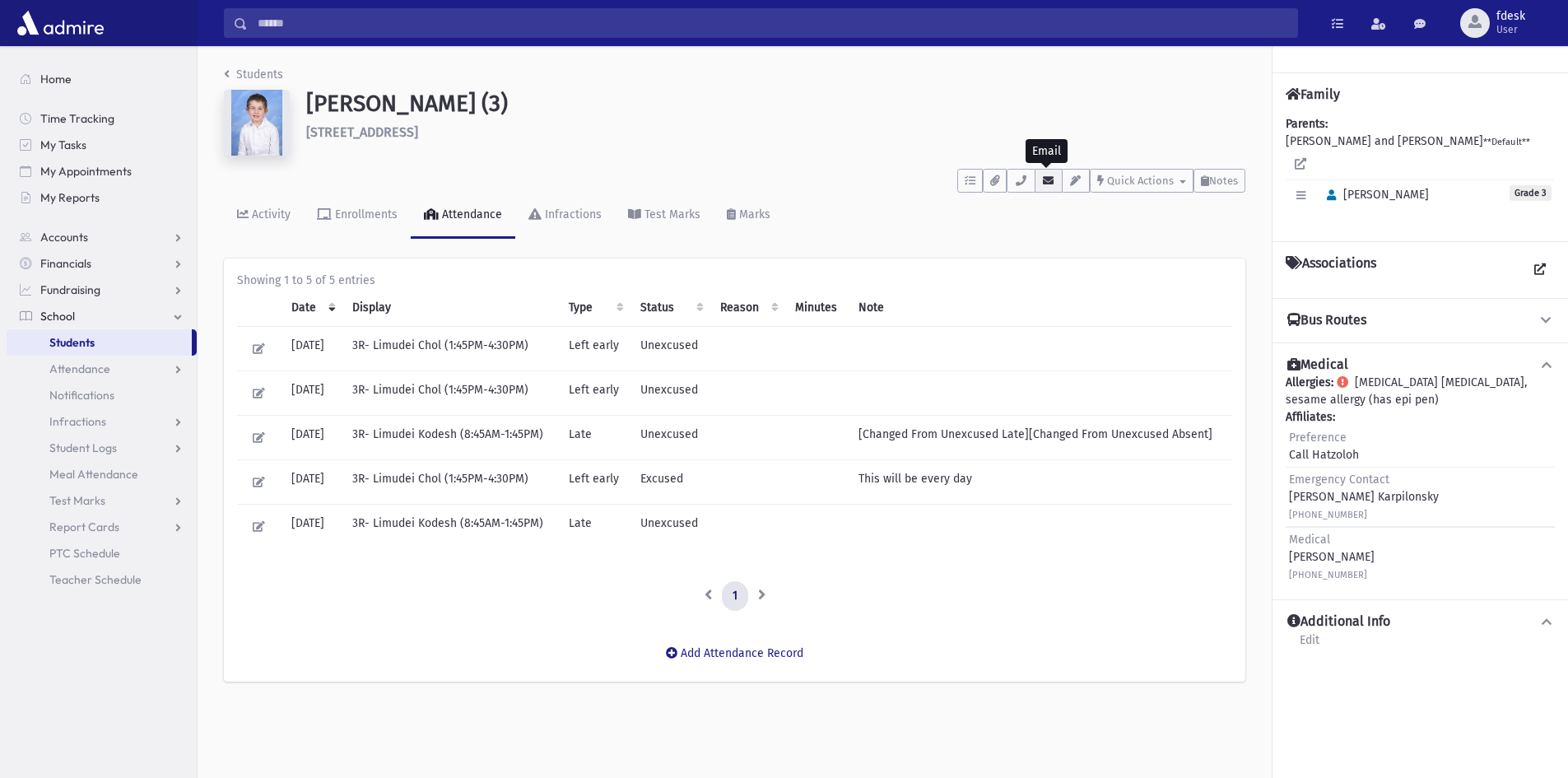
click at [1053, 181] on icon "button" at bounding box center [1049, 180] width 13 height 11
click at [403, 22] on input "Search" at bounding box center [773, 23] width 1049 height 30
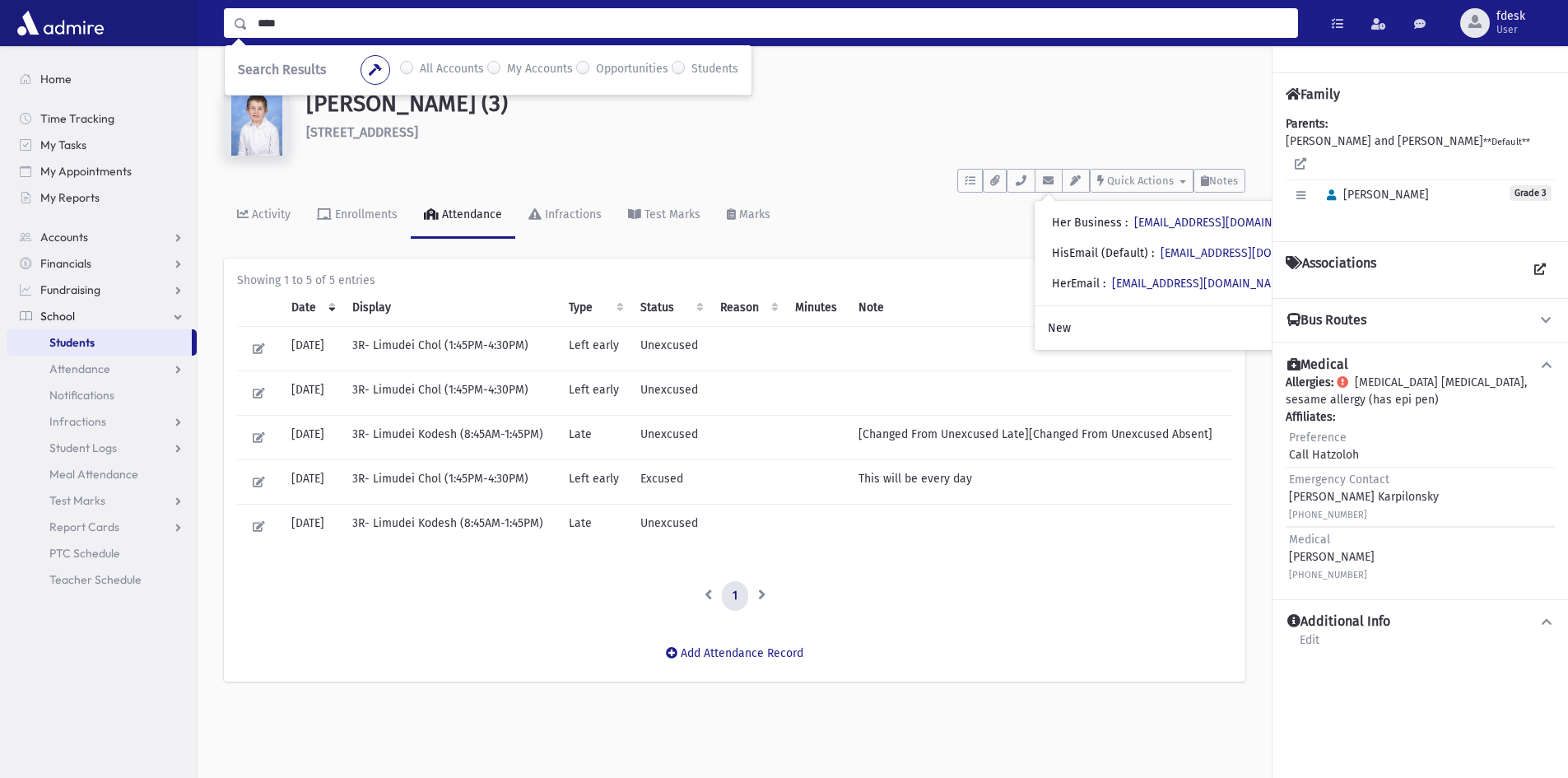
type input "****"
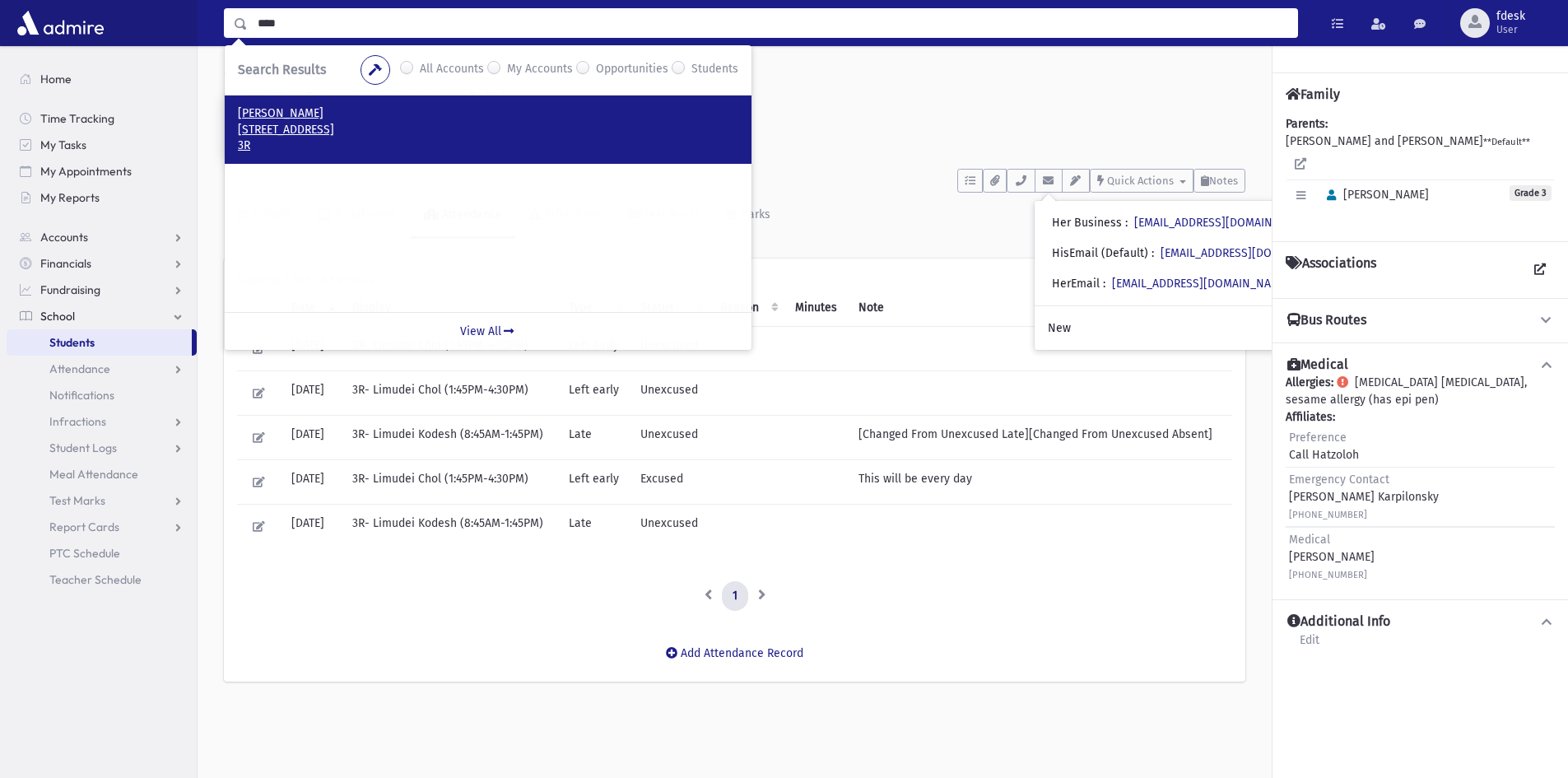
click at [292, 119] on p "Kohn, Yechiel Chaim" at bounding box center [488, 113] width 500 height 17
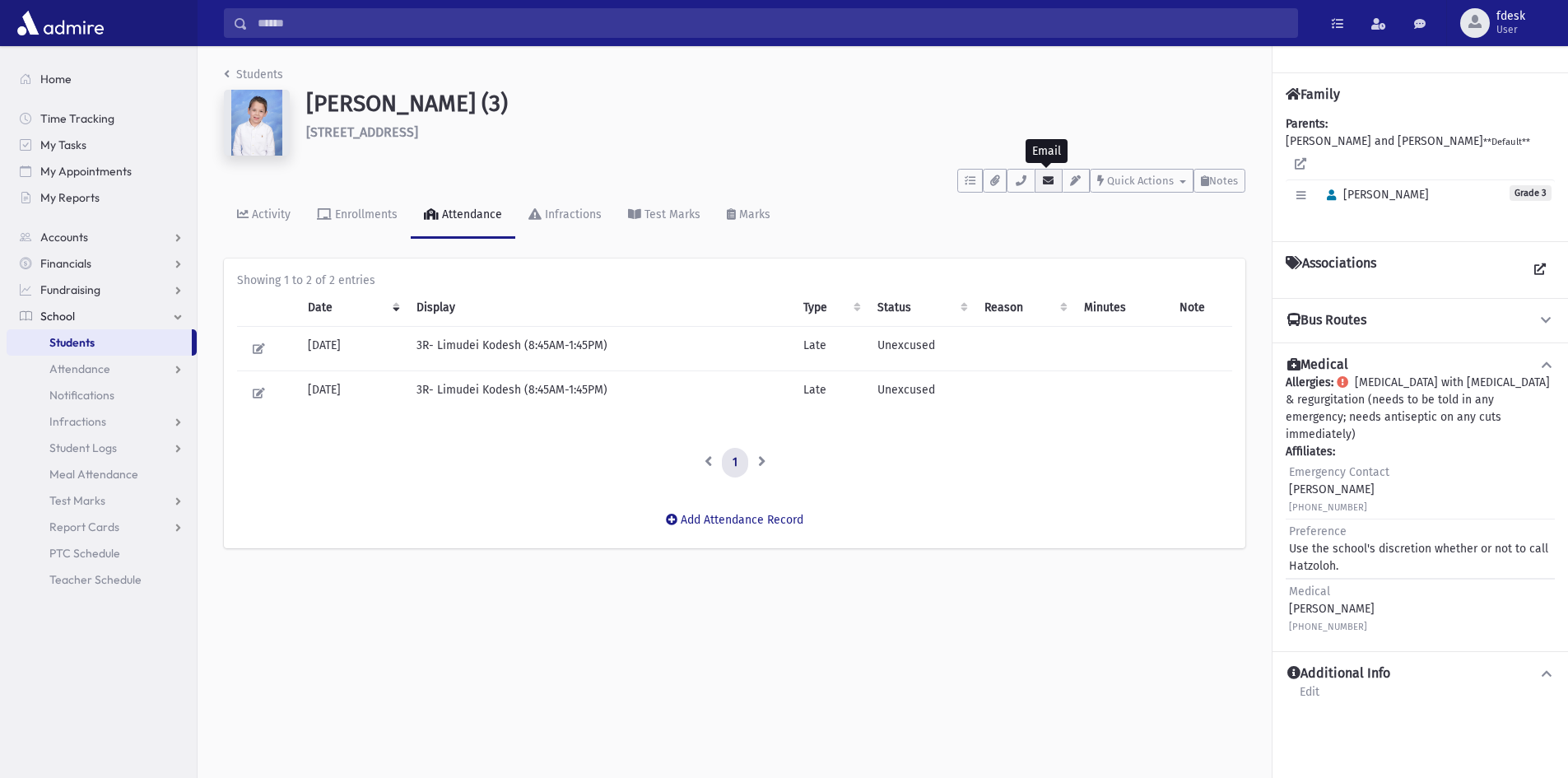
click at [1050, 178] on icon "button" at bounding box center [1049, 180] width 13 height 11
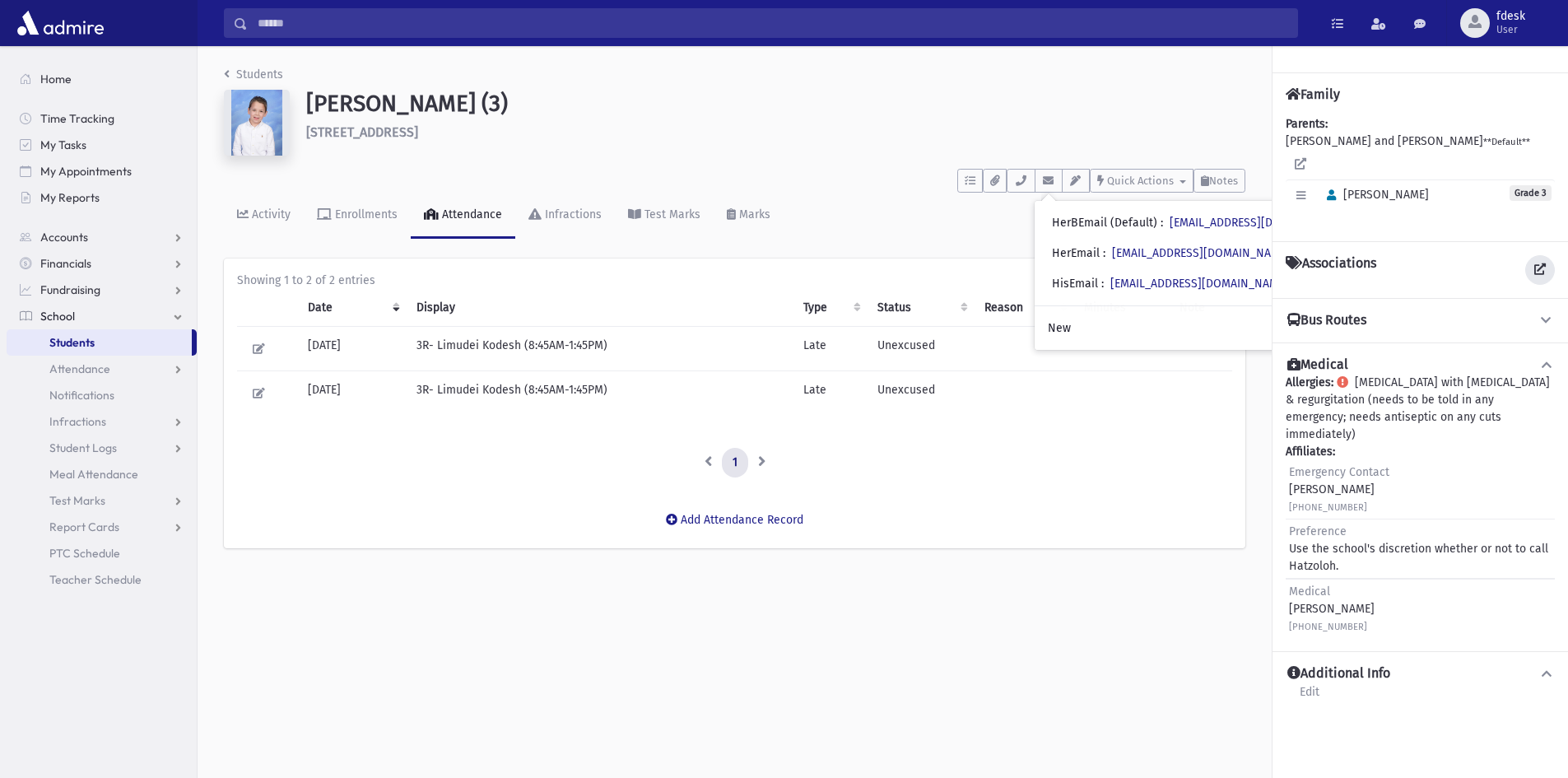
click at [1543, 261] on link at bounding box center [1540, 270] width 30 height 30
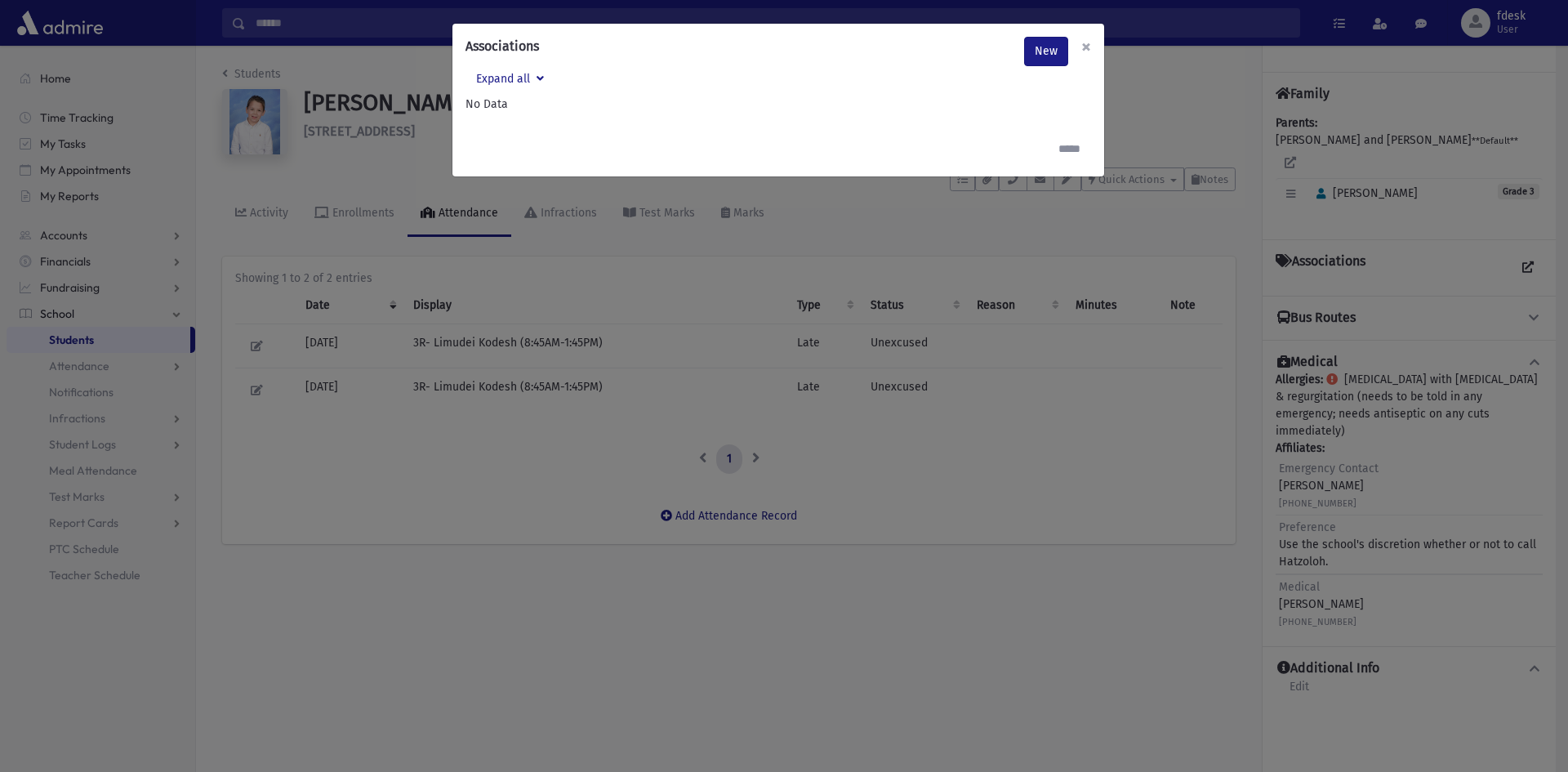
click at [1087, 44] on span "×" at bounding box center [1086, 46] width 10 height 23
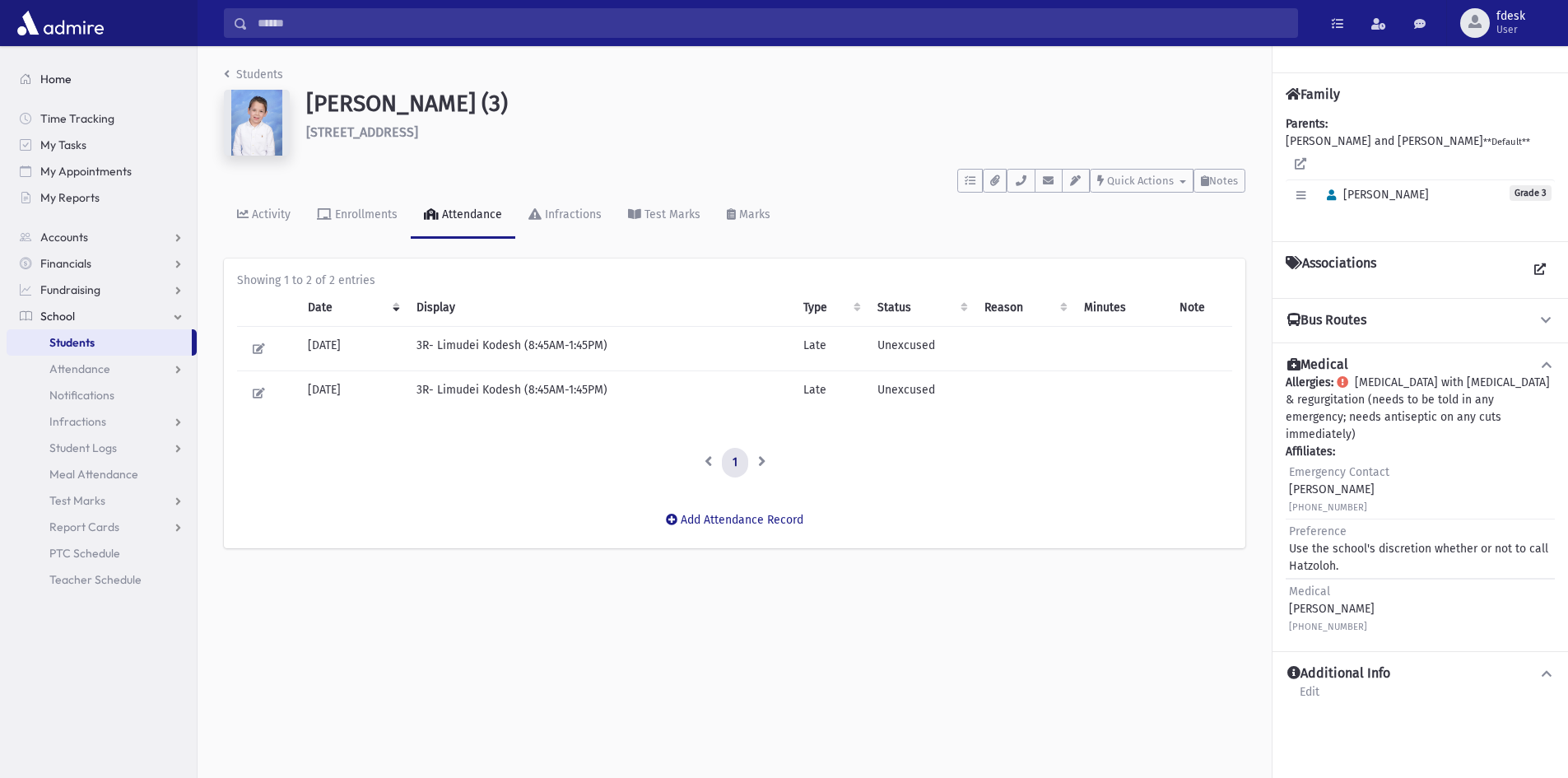
click at [45, 80] on span "Home" at bounding box center [56, 78] width 32 height 15
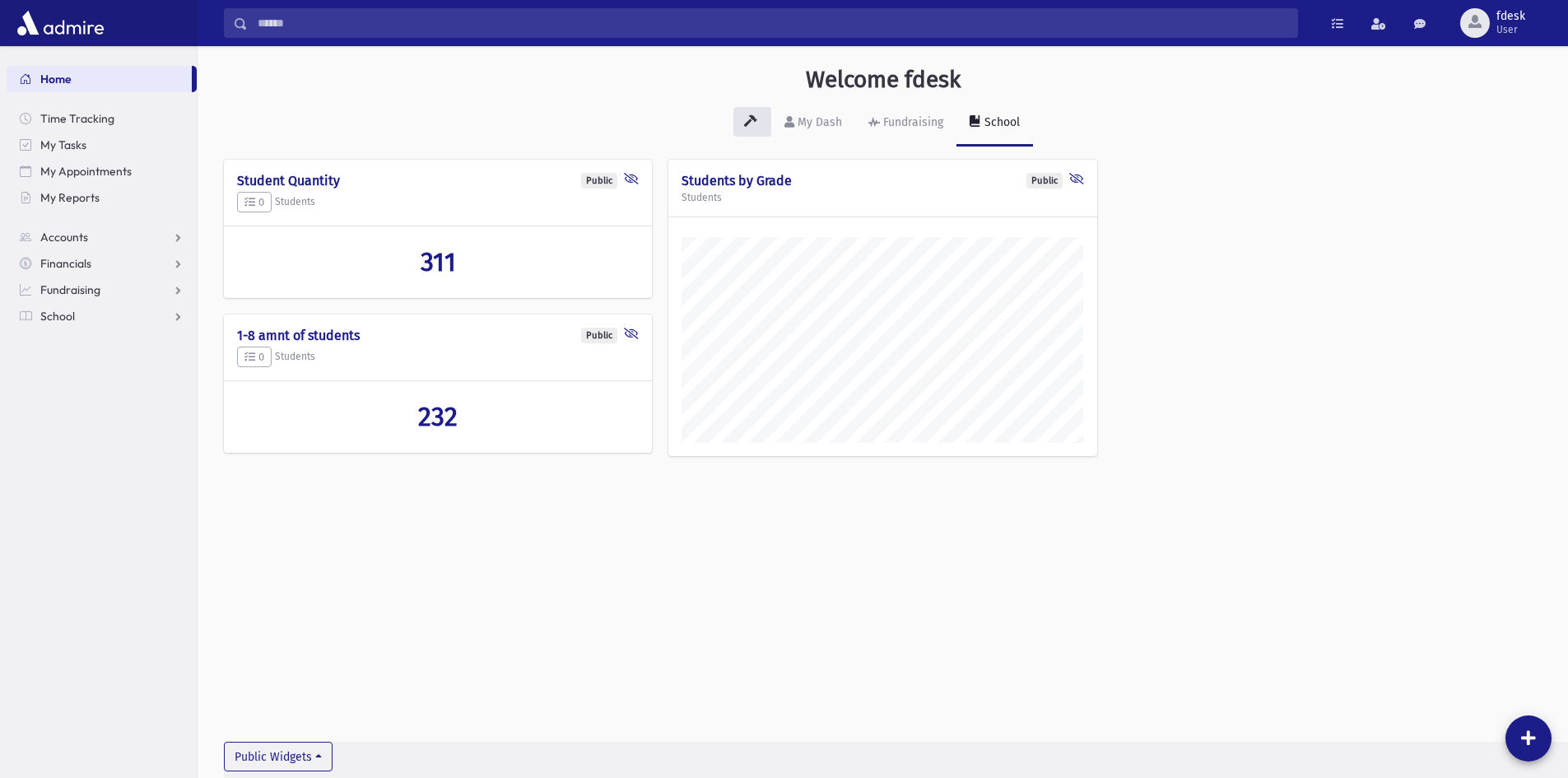
scroll to position [769, 1370]
click at [84, 309] on link "School" at bounding box center [101, 316] width 190 height 26
click at [84, 343] on span "Students" at bounding box center [72, 342] width 46 height 15
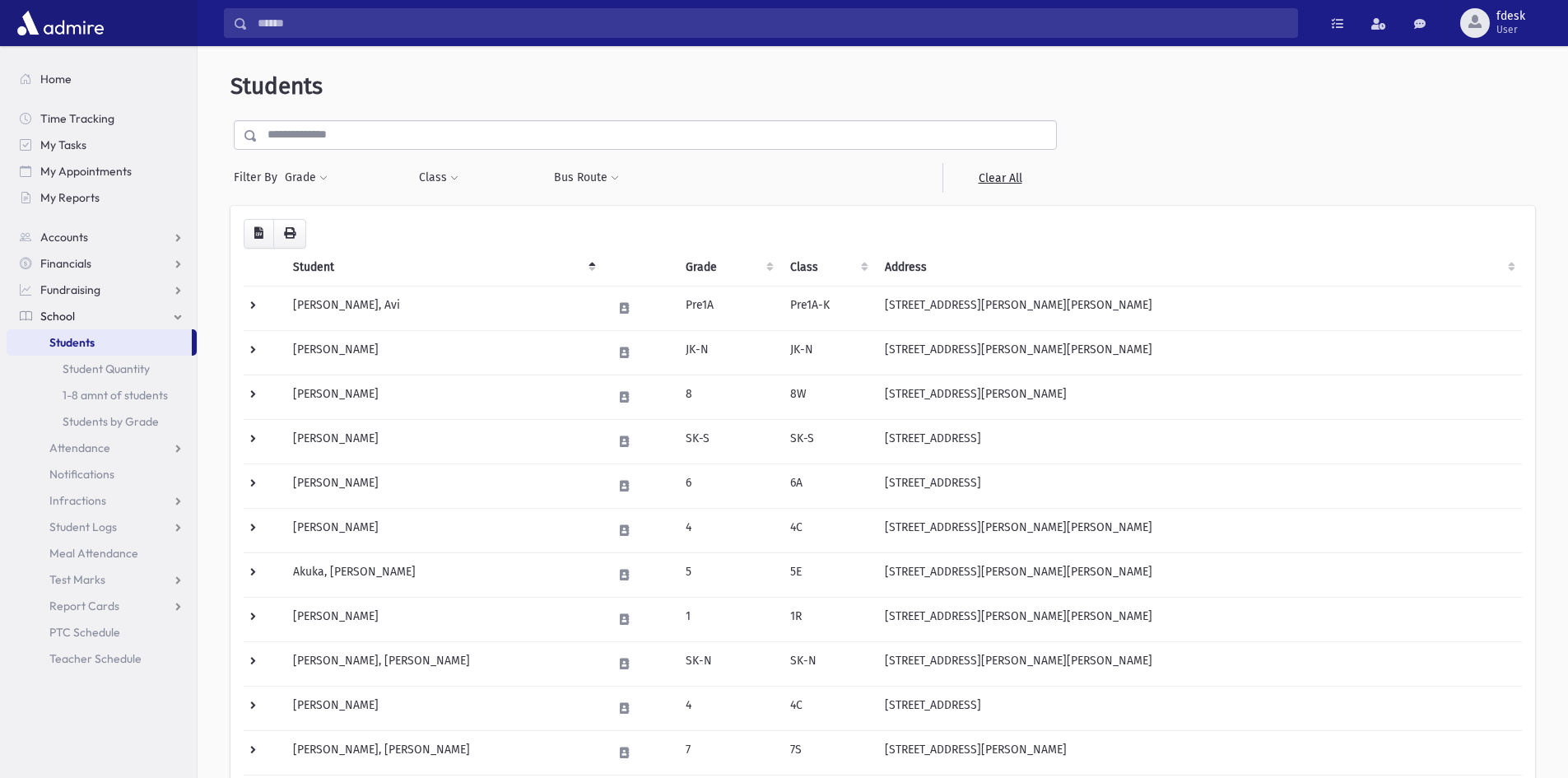
click at [340, 131] on input "text" at bounding box center [657, 135] width 798 height 30
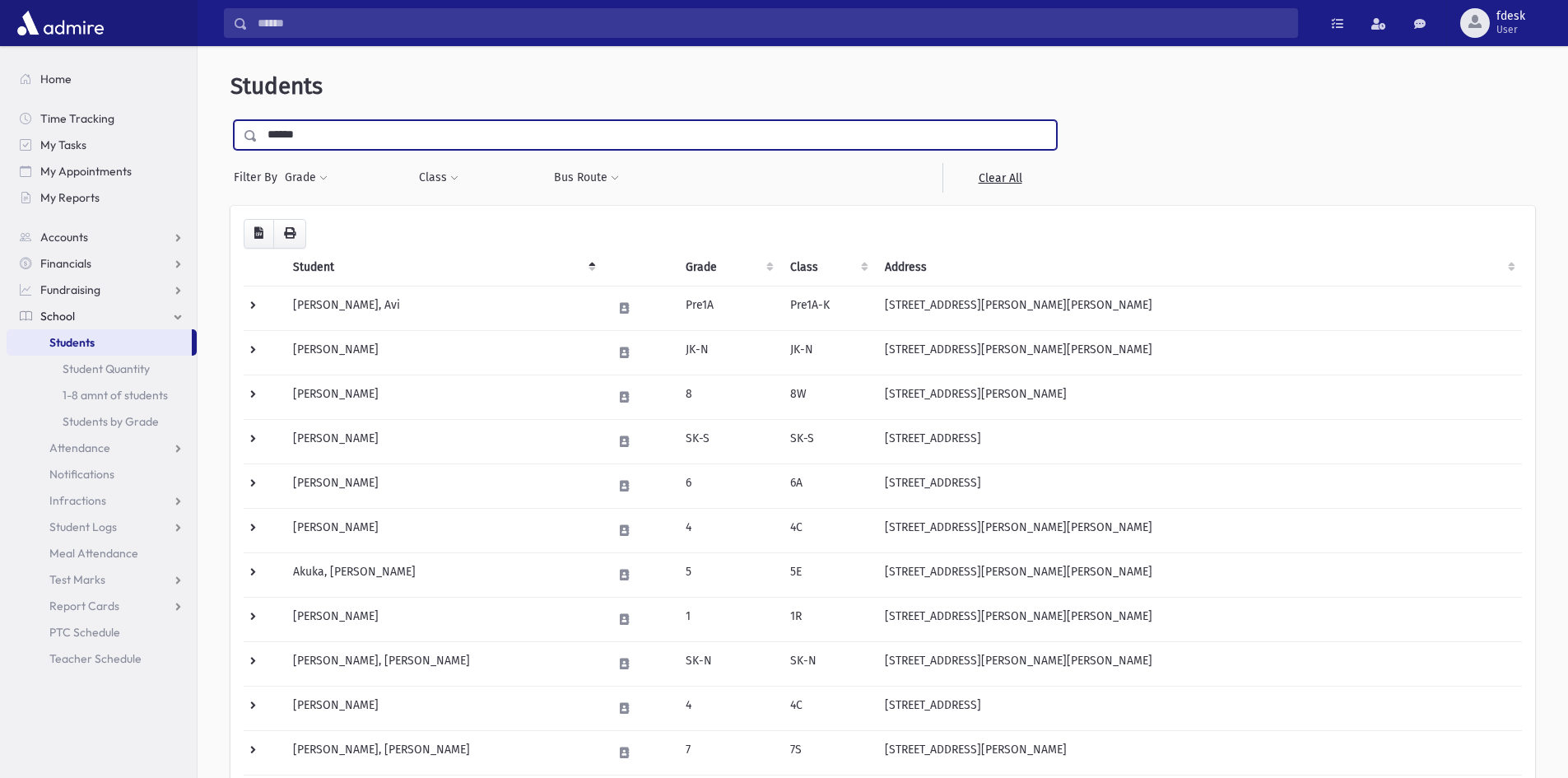
type input "******"
click at [230, 120] on input "submit" at bounding box center [253, 131] width 46 height 22
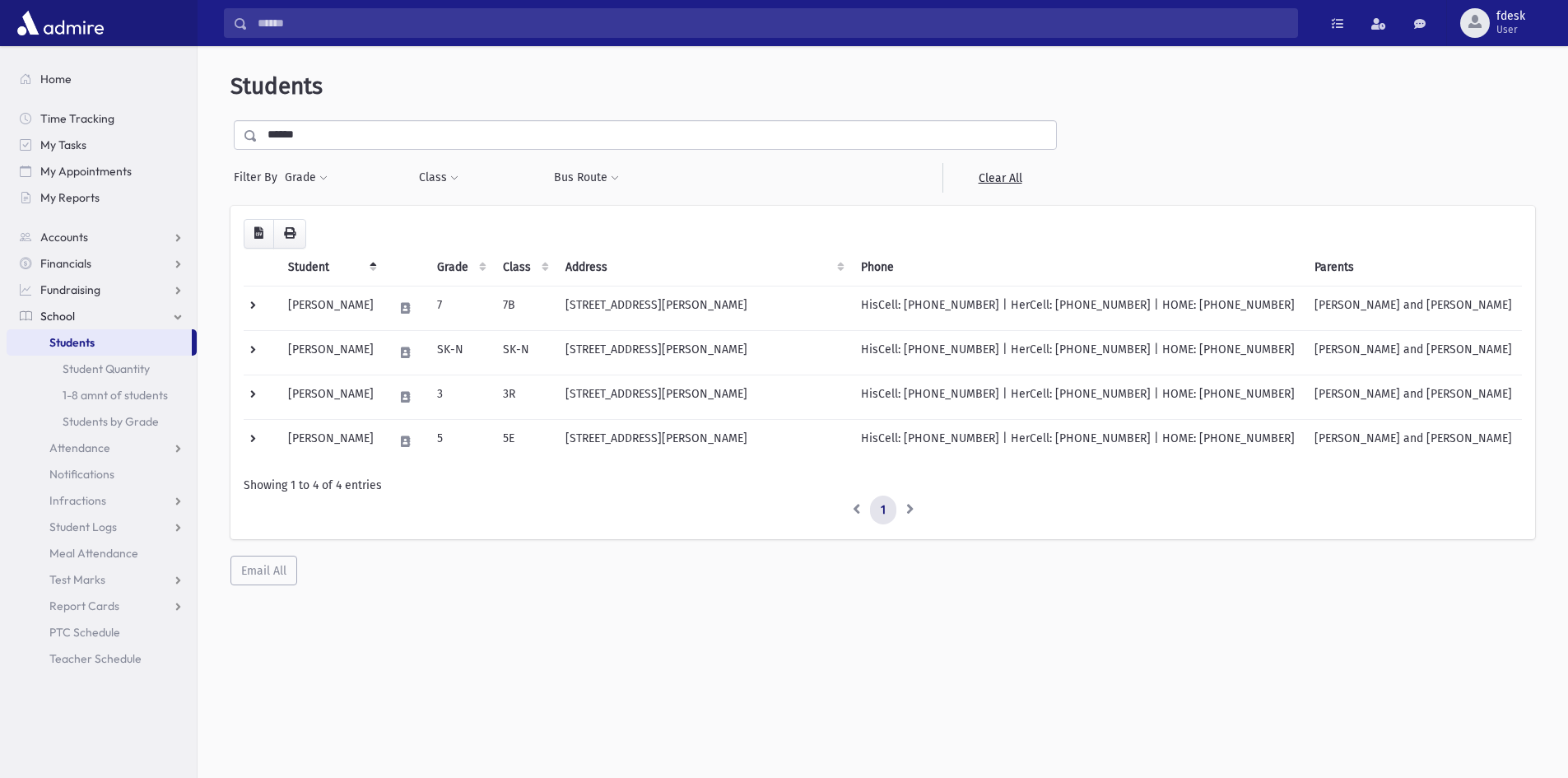
drag, startPoint x: 369, startPoint y: 127, endPoint x: 126, endPoint y: 98, distance: 244.7
click at [158, 100] on div "Search Results All Accounts" at bounding box center [784, 411] width 1568 height 822
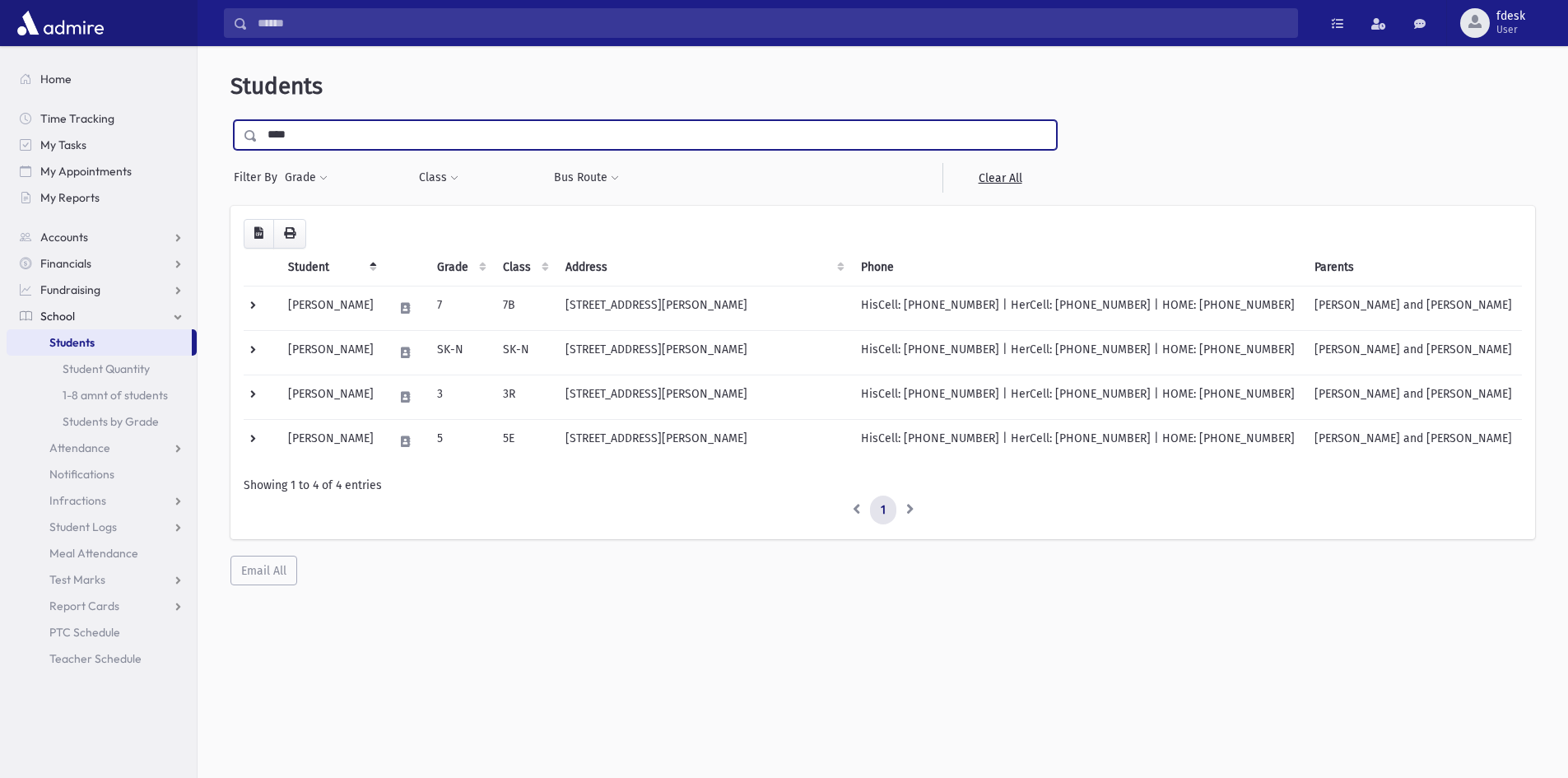
type input "****"
click at [230, 120] on input "submit" at bounding box center [253, 131] width 46 height 22
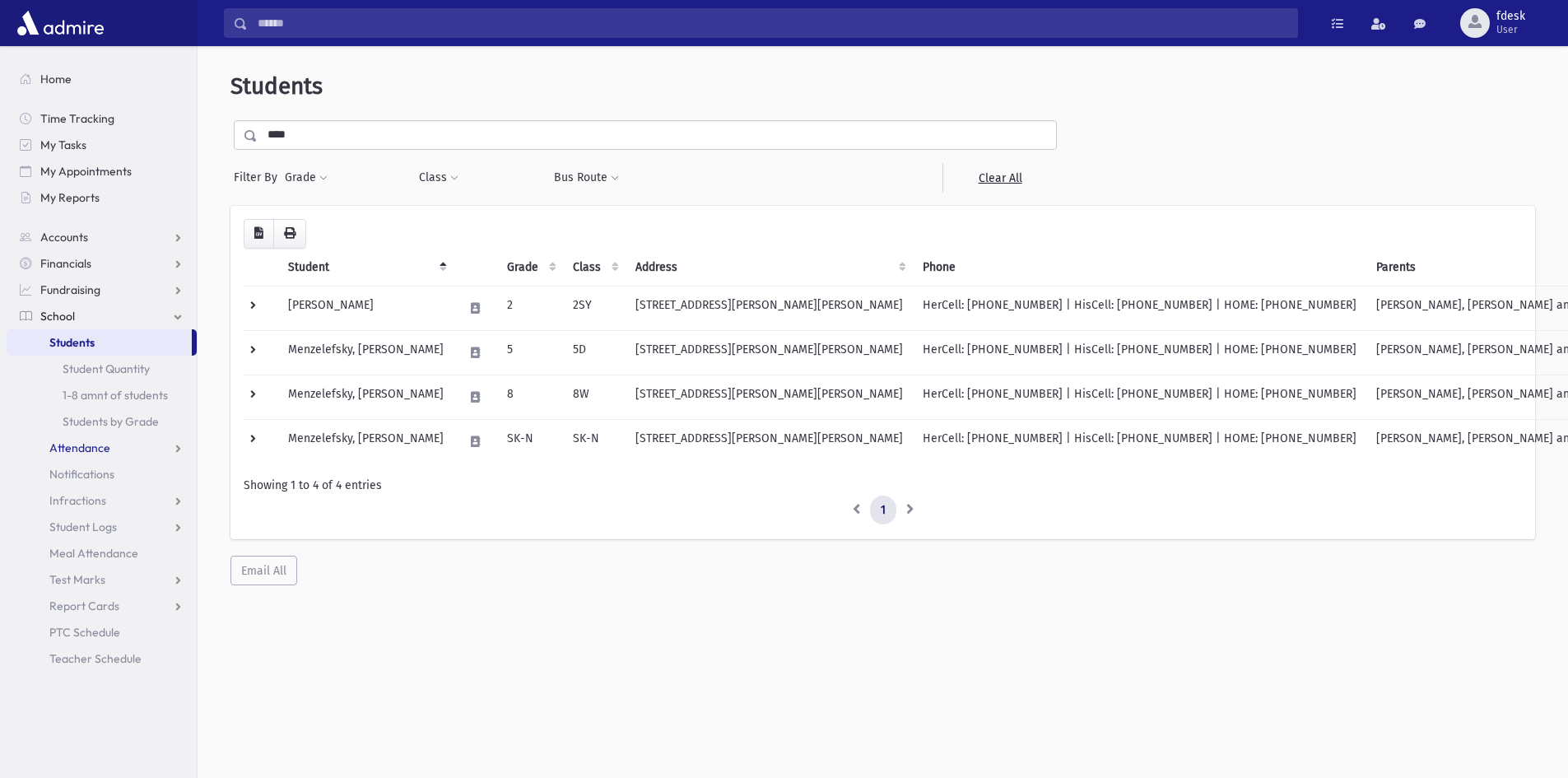
click at [93, 443] on span "Attendance" at bounding box center [79, 447] width 61 height 15
click at [101, 479] on link "Entry" at bounding box center [101, 474] width 190 height 26
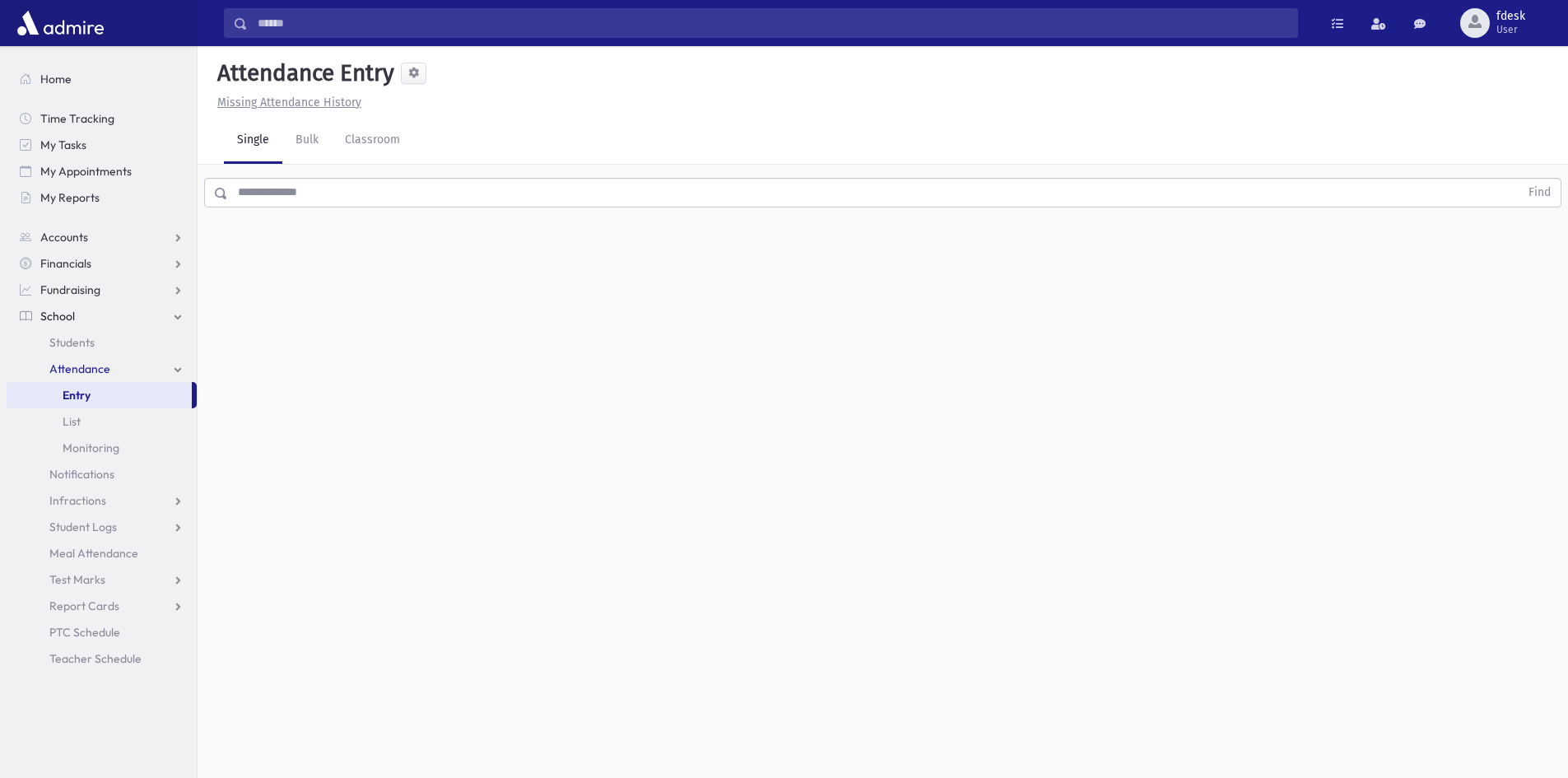
click at [298, 199] on input "text" at bounding box center [873, 193] width 1291 height 30
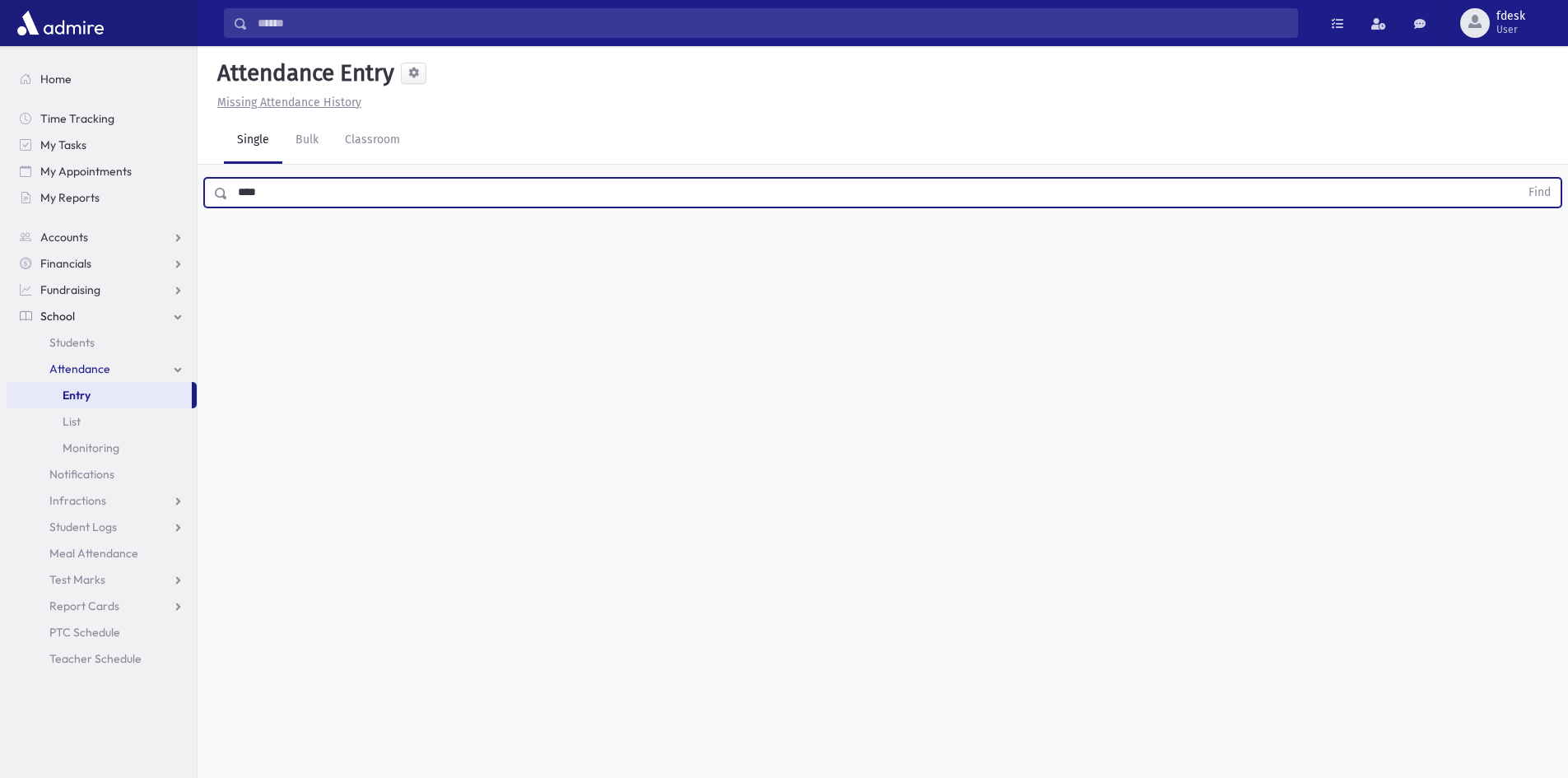
click at [1519, 178] on button "Find" at bounding box center [1540, 193] width 42 height 28
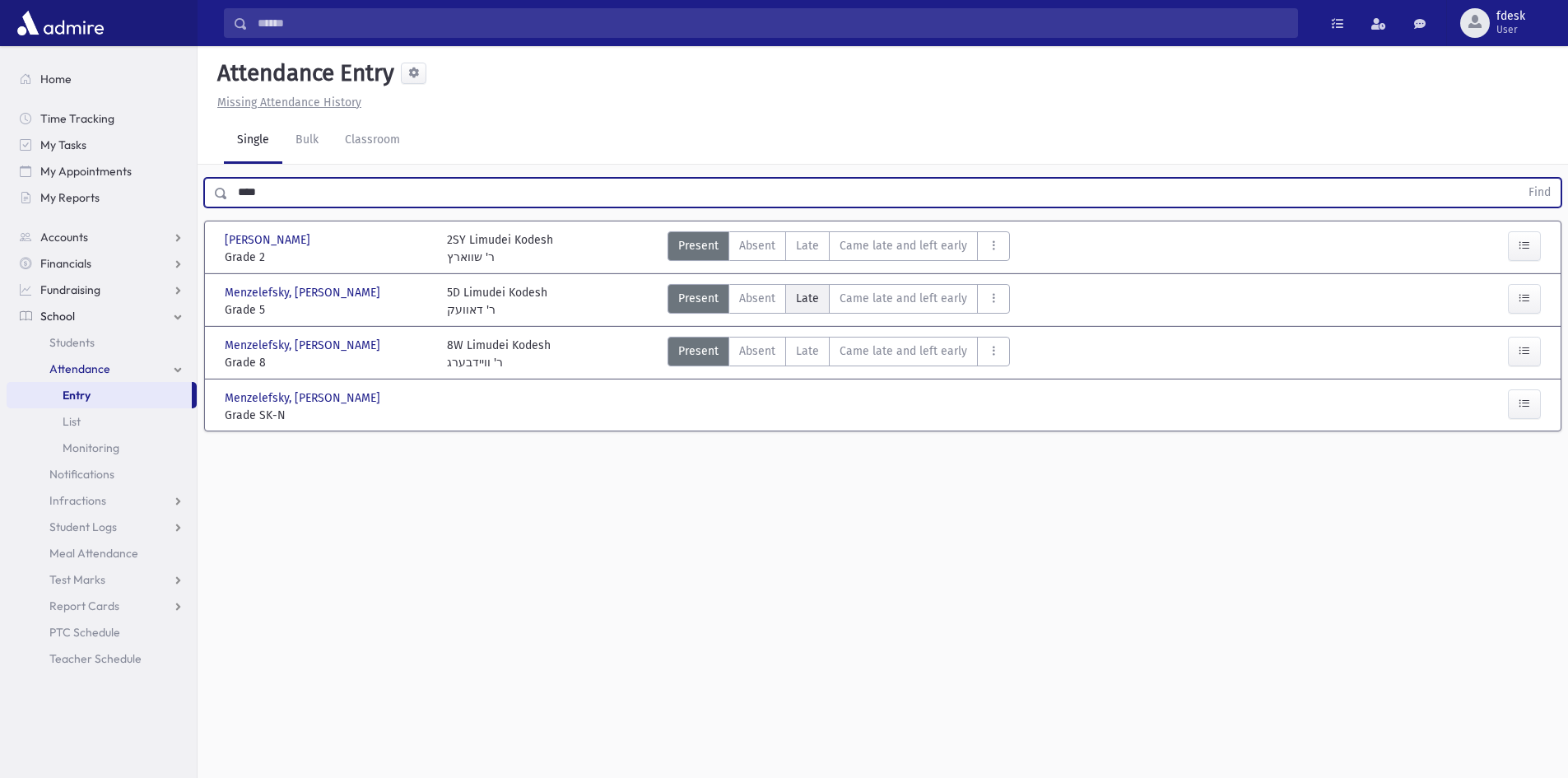
click at [802, 309] on label "Late L" at bounding box center [807, 299] width 45 height 30
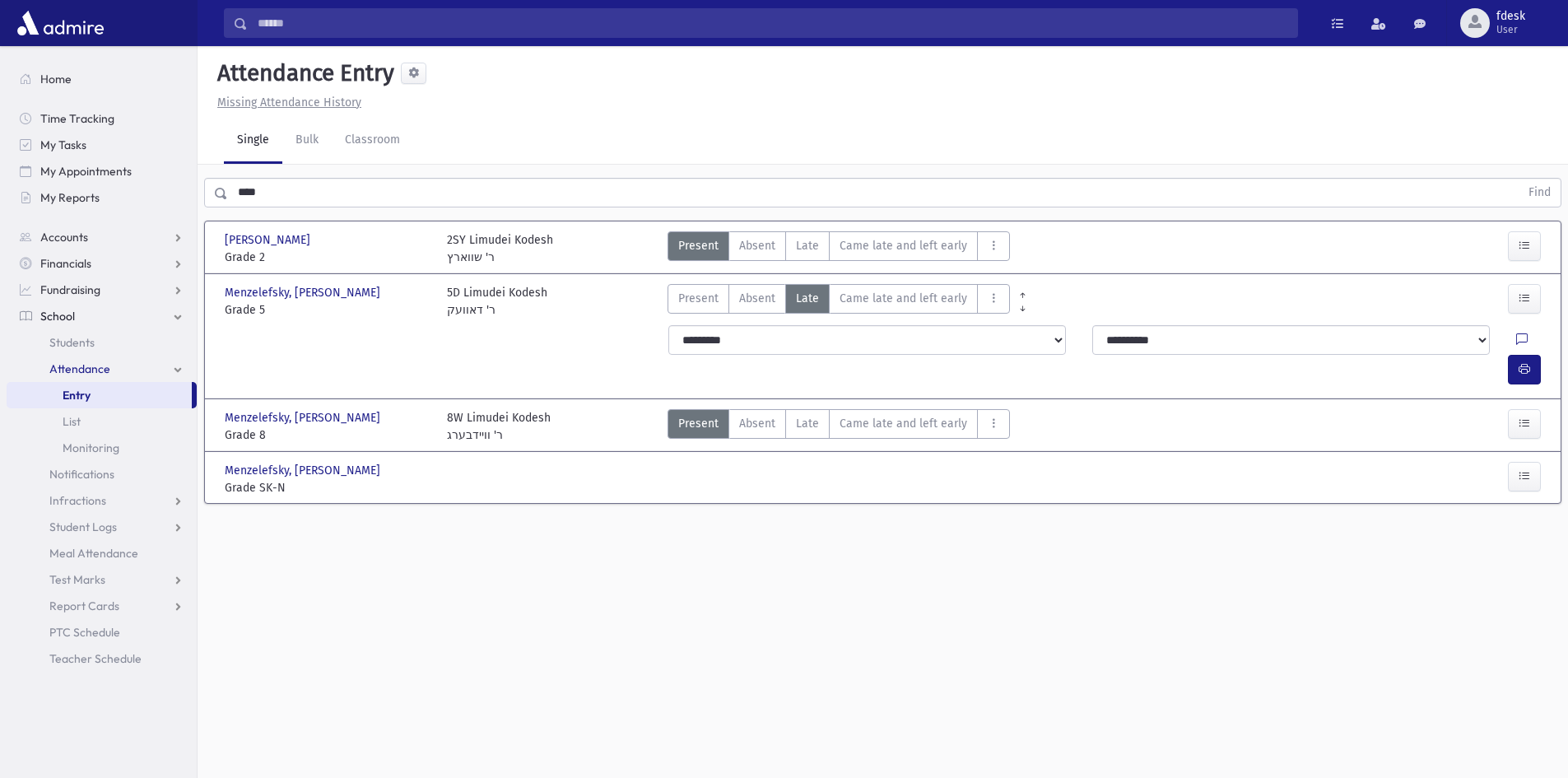
drag, startPoint x: 294, startPoint y: 193, endPoint x: 236, endPoint y: 198, distance: 58.2
click at [236, 198] on input "****" at bounding box center [873, 193] width 1291 height 30
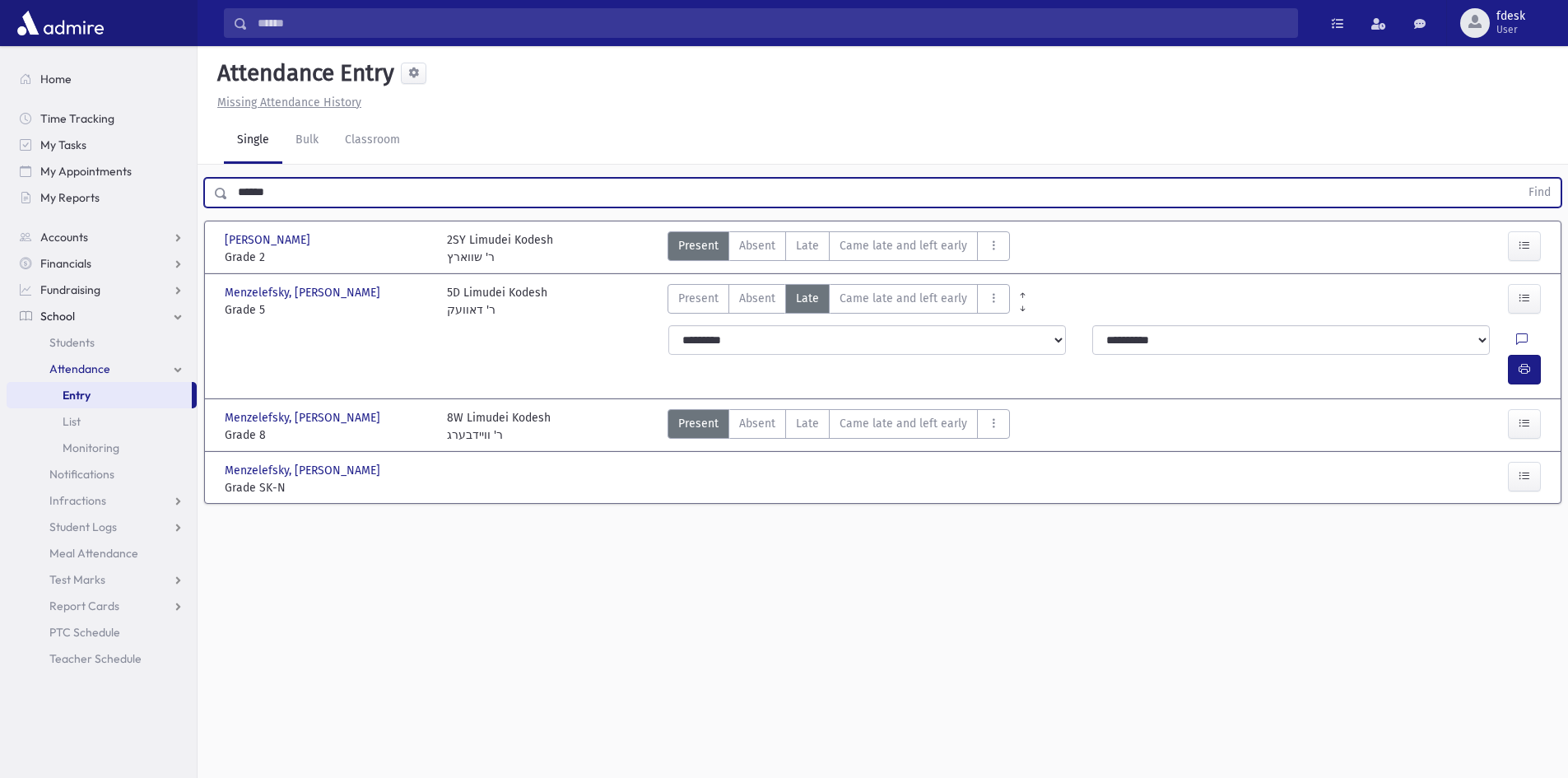
click at [1519, 178] on button "Find" at bounding box center [1540, 193] width 42 height 28
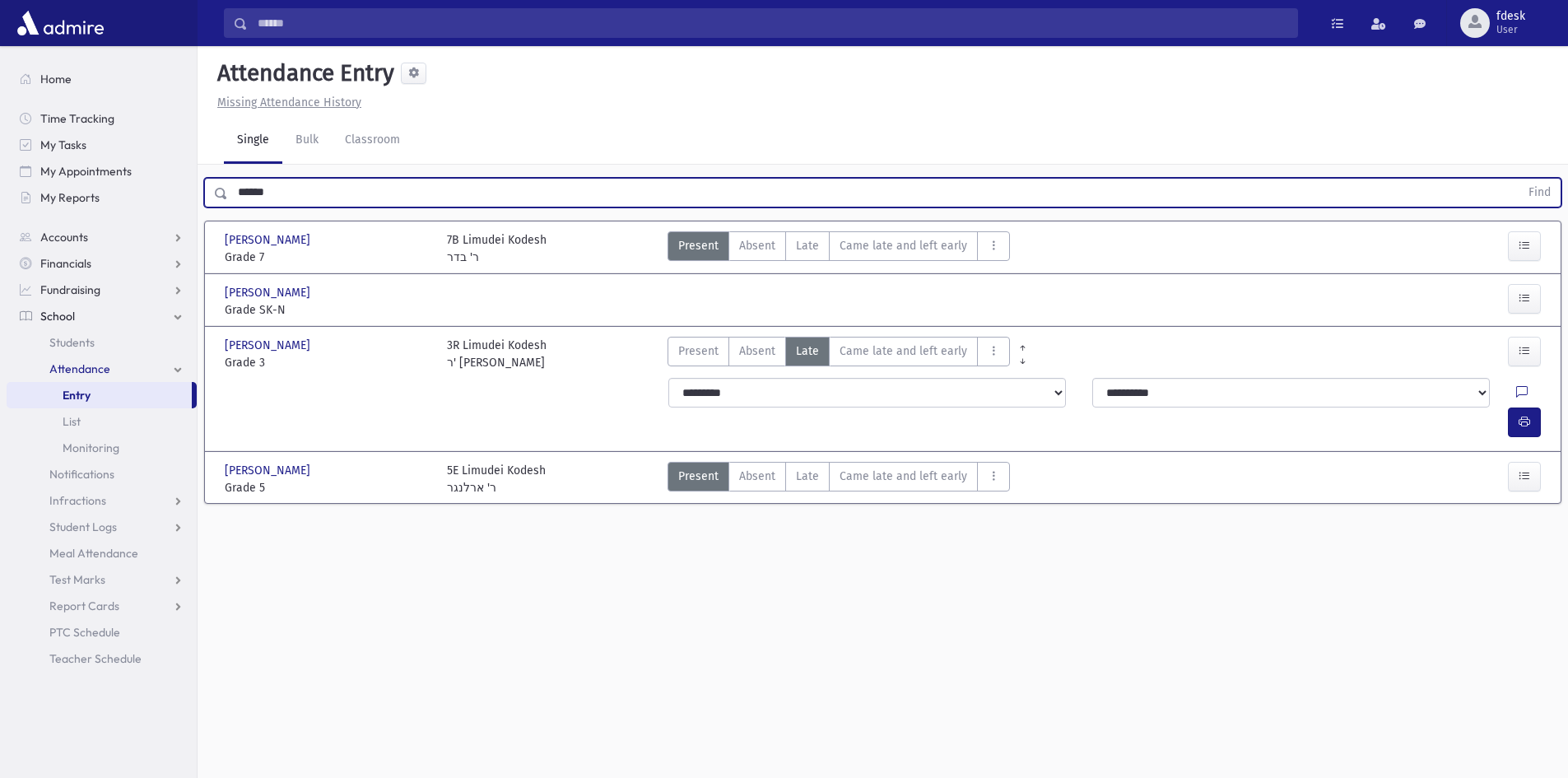
drag, startPoint x: 279, startPoint y: 187, endPoint x: 238, endPoint y: 186, distance: 41.0
click at [238, 186] on input "******" at bounding box center [873, 193] width 1291 height 30
type input "*****"
click at [1519, 178] on button "Find" at bounding box center [1540, 193] width 42 height 28
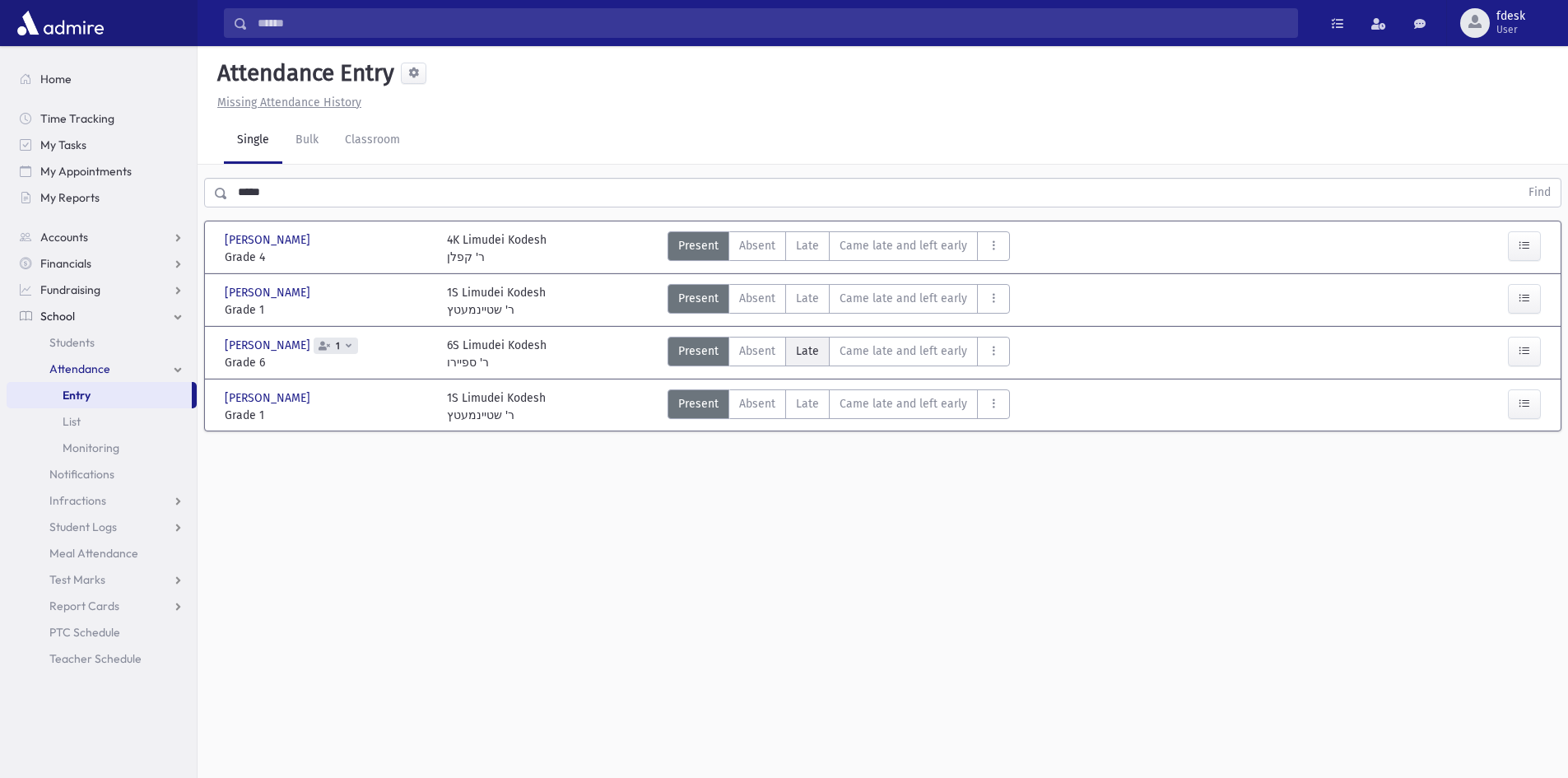
drag, startPoint x: 809, startPoint y: 348, endPoint x: 793, endPoint y: 353, distance: 16.8
click at [808, 349] on span "Late" at bounding box center [808, 352] width 23 height 18
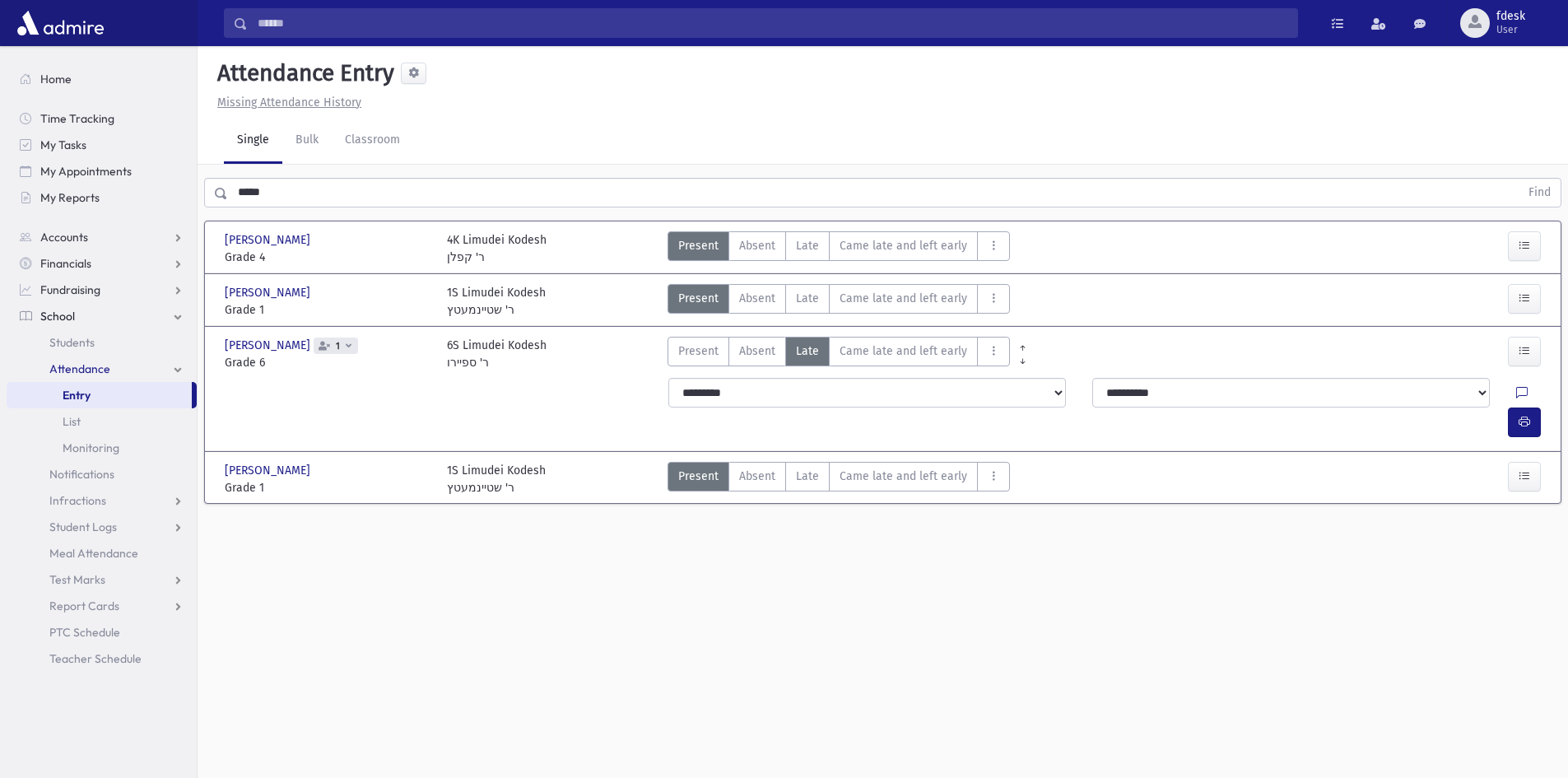
click at [407, 18] on input "Search" at bounding box center [773, 23] width 1049 height 30
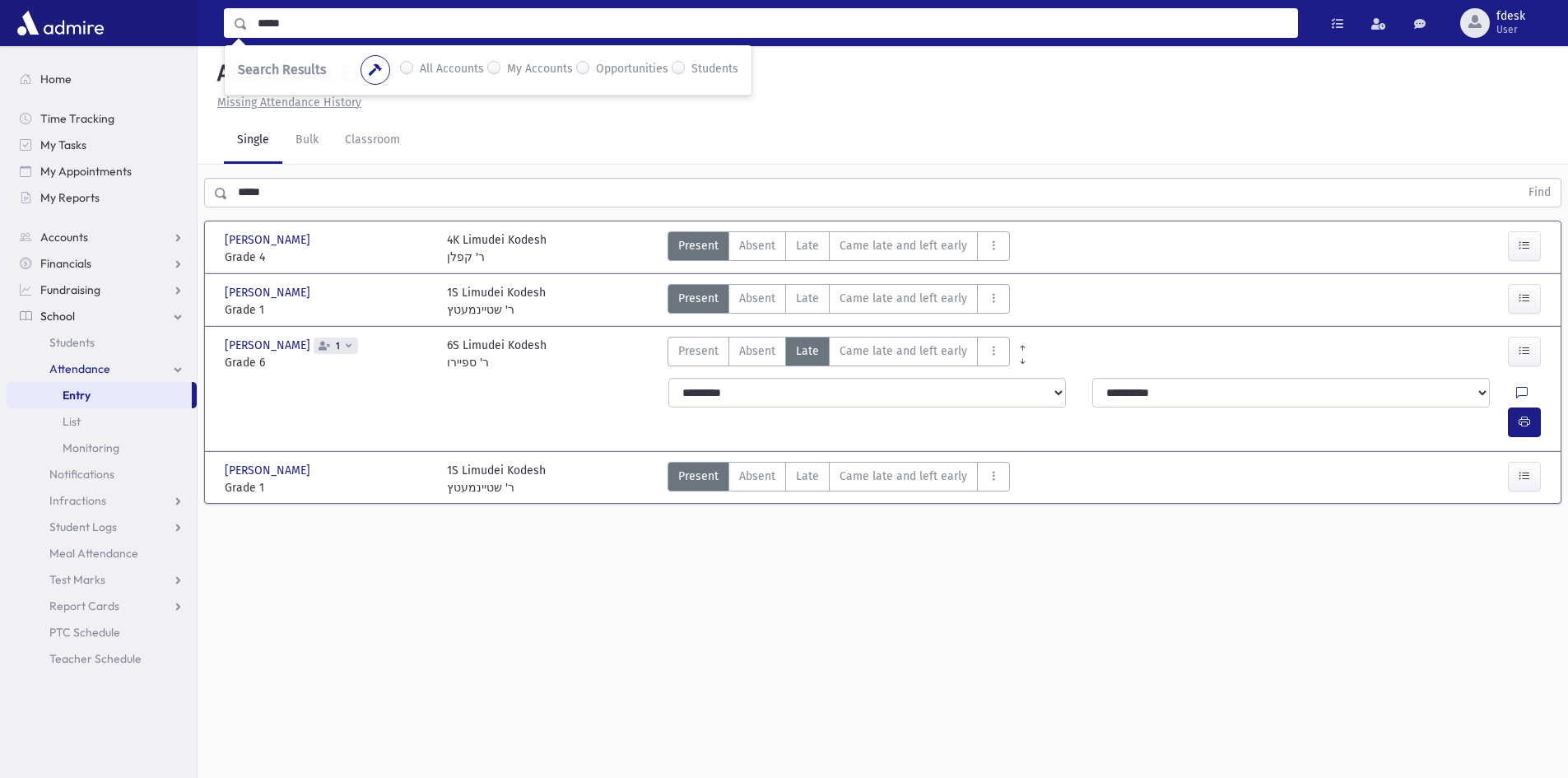
type input "*****"
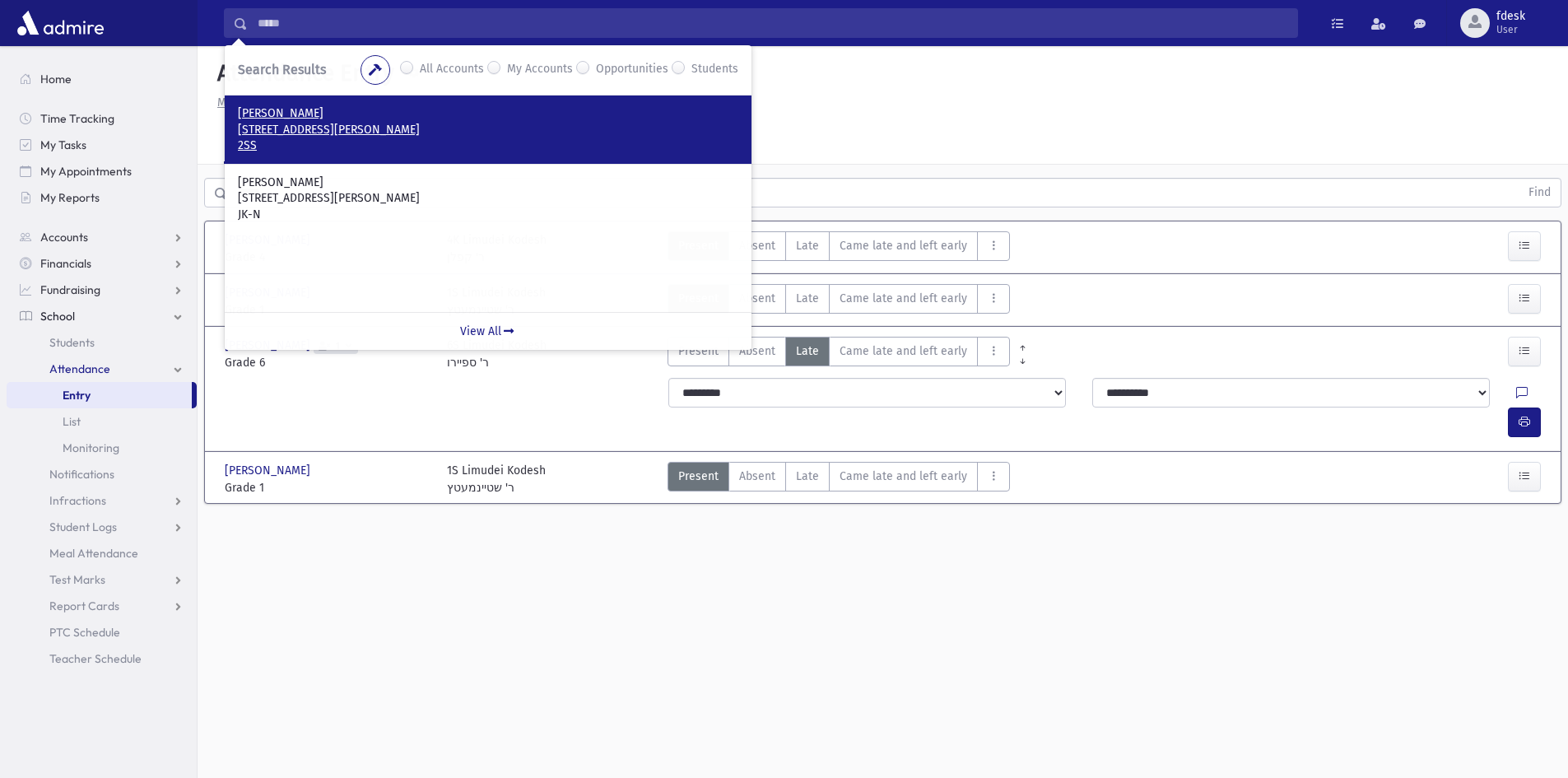
click at [291, 120] on link "Oberstein, Ephraim Zalman 461 York Hill Boulevard Thornhill, ON L4J 3C6 CANADA …" at bounding box center [488, 129] width 500 height 48
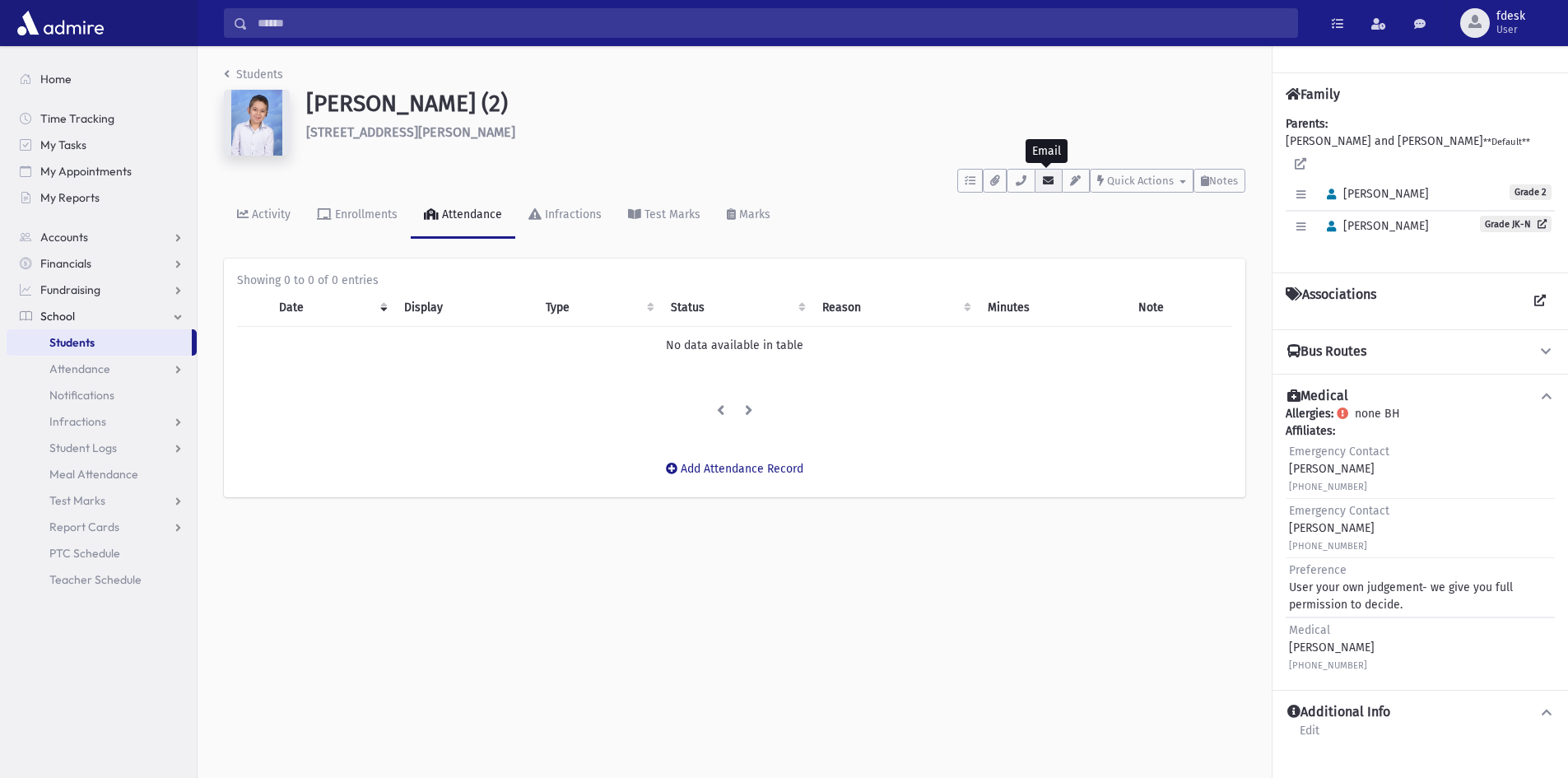
click at [1044, 181] on icon "button" at bounding box center [1049, 180] width 13 height 11
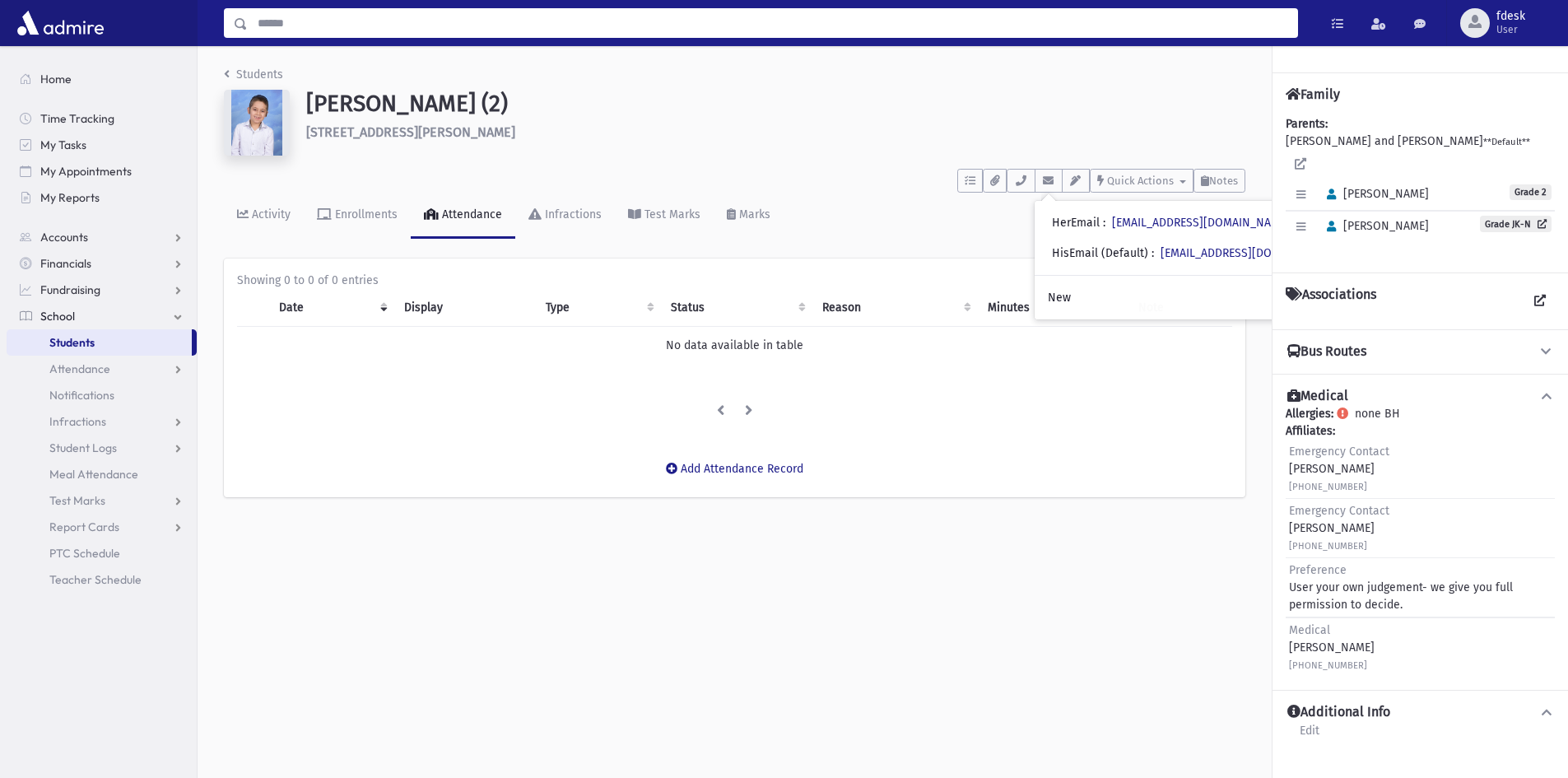
click at [278, 15] on input "Search" at bounding box center [773, 23] width 1049 height 30
type input "****"
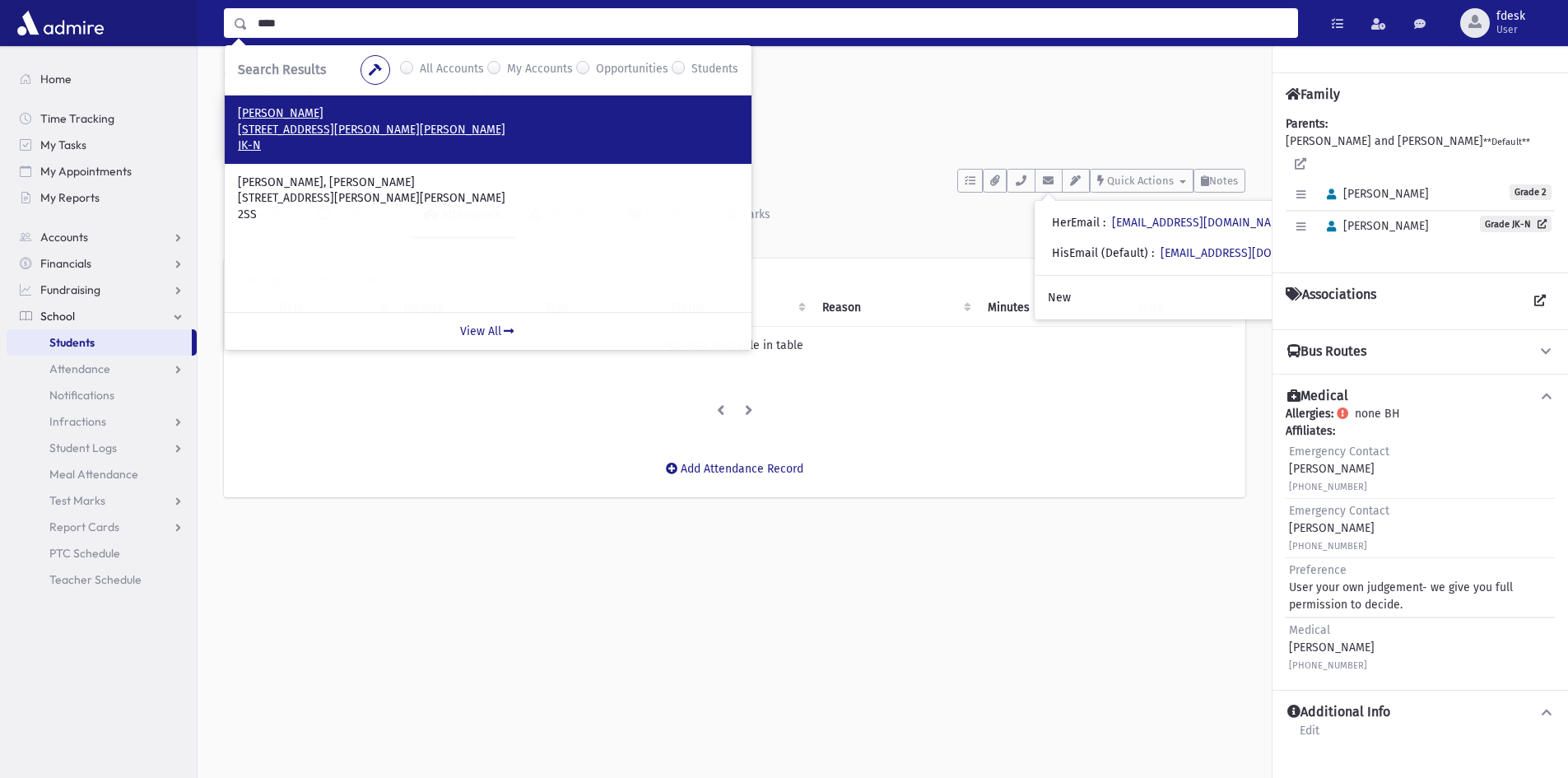
click at [361, 127] on p "306 Ilan Ramon Boulevard Vaughan, ON L6A 0W4 CANADA" at bounding box center [488, 130] width 500 height 17
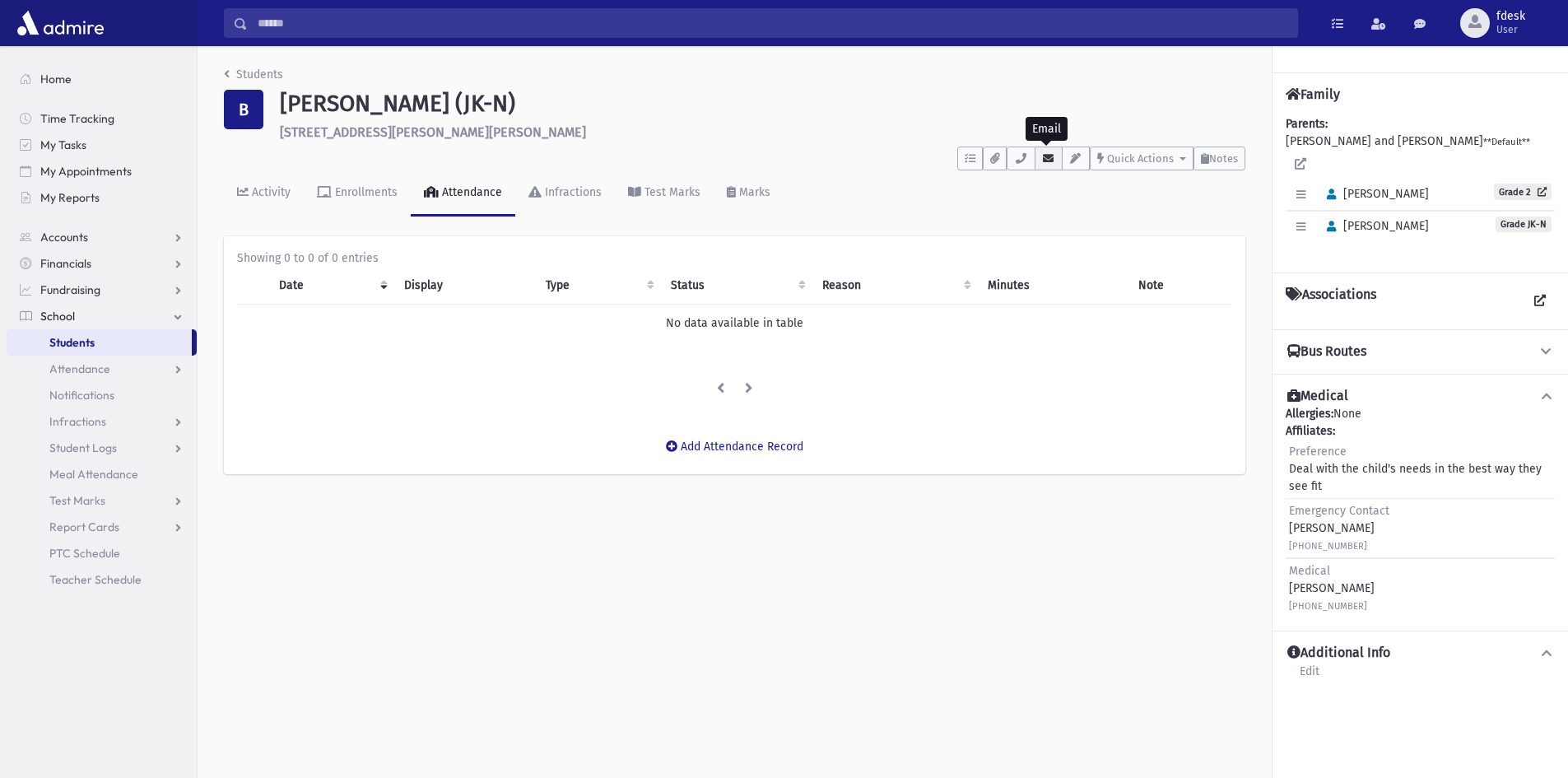
click at [1046, 156] on icon "button" at bounding box center [1049, 158] width 13 height 11
click at [336, 23] on input "Search" at bounding box center [773, 23] width 1049 height 30
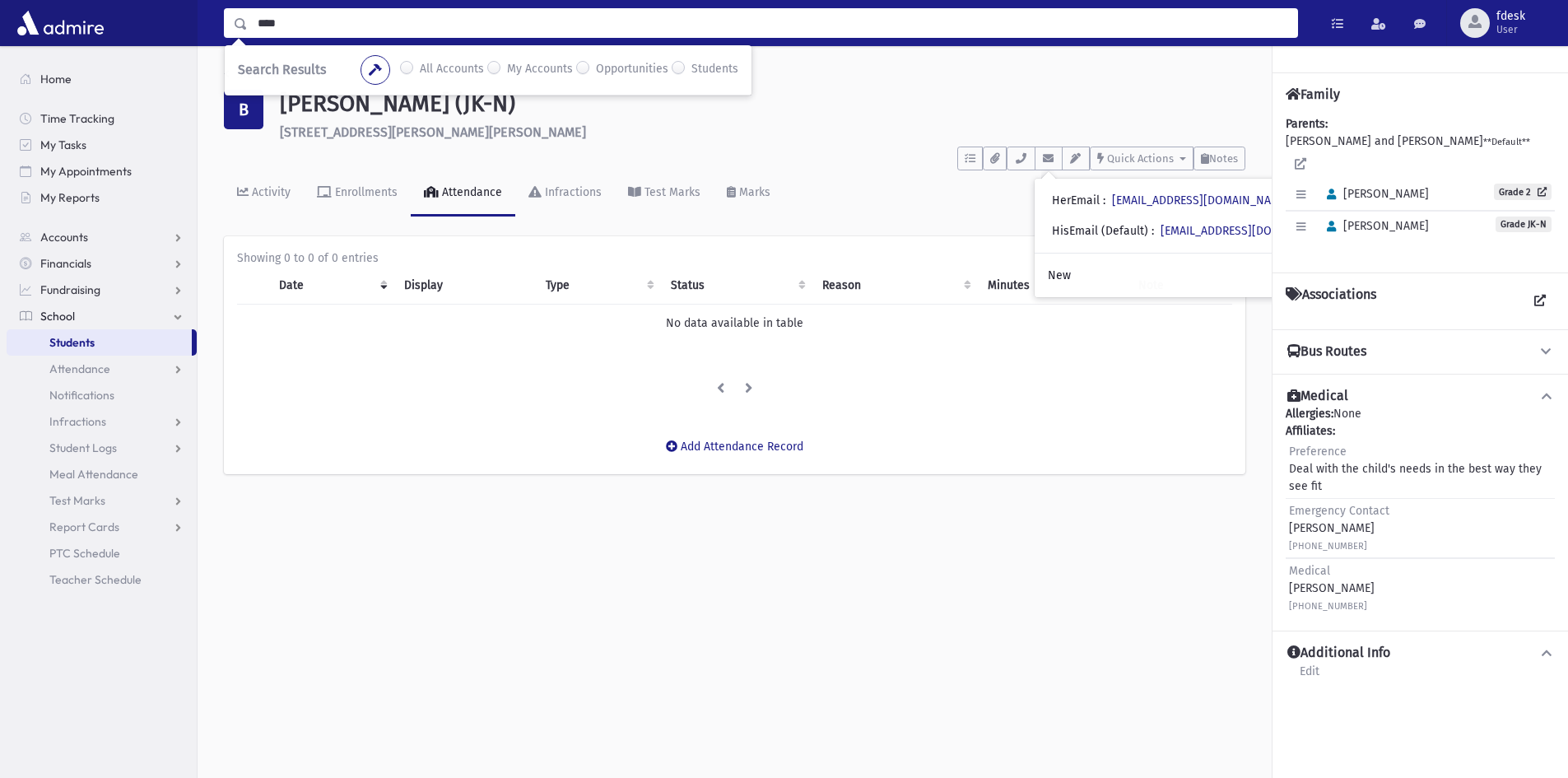
type input "****"
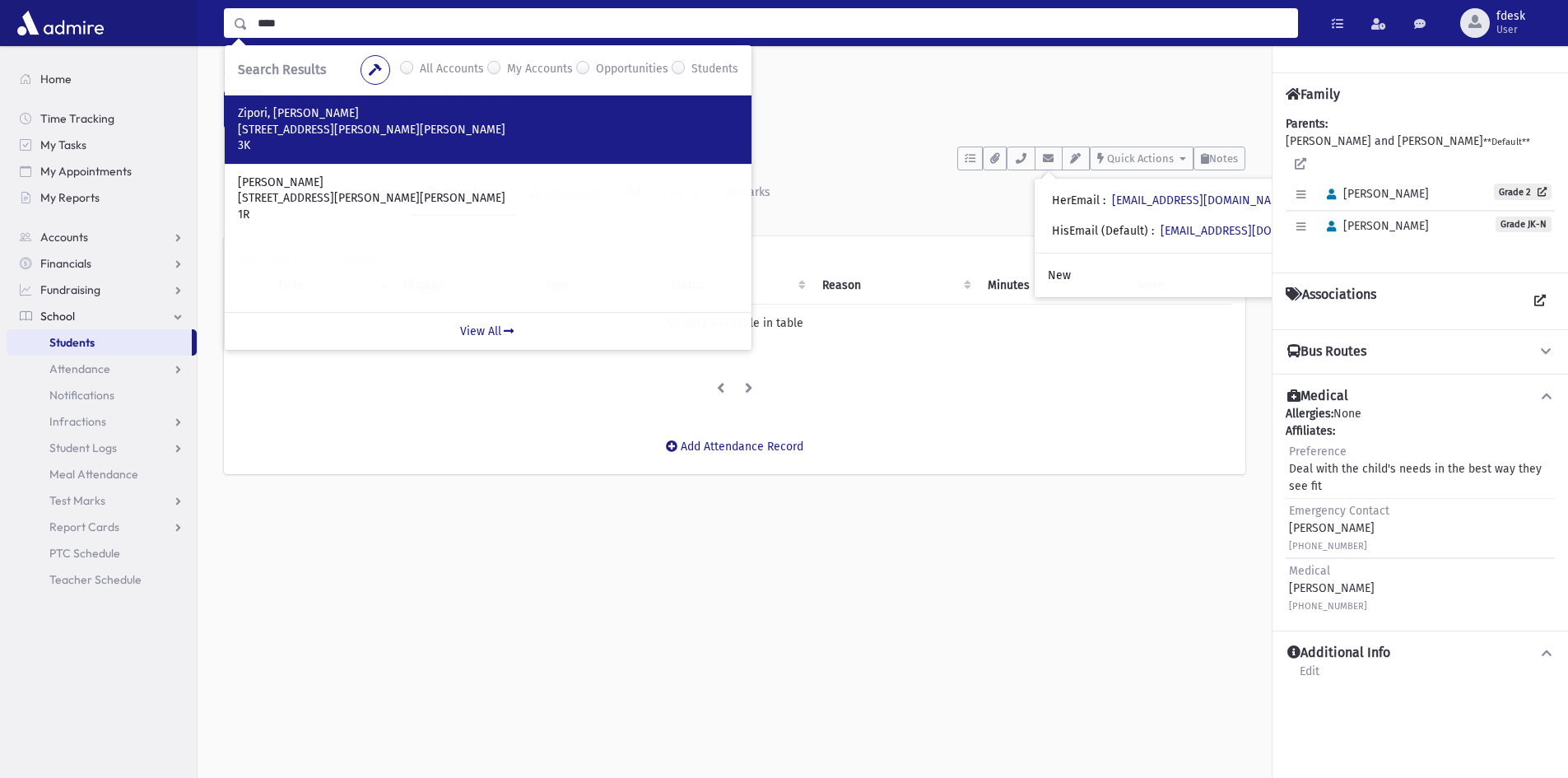
click at [342, 156] on div "Zipori, Avraham Aharon 145 Esther Crescent Thornhill, ON L4J 3J8 CANADA 3K" at bounding box center [488, 130] width 526 height 69
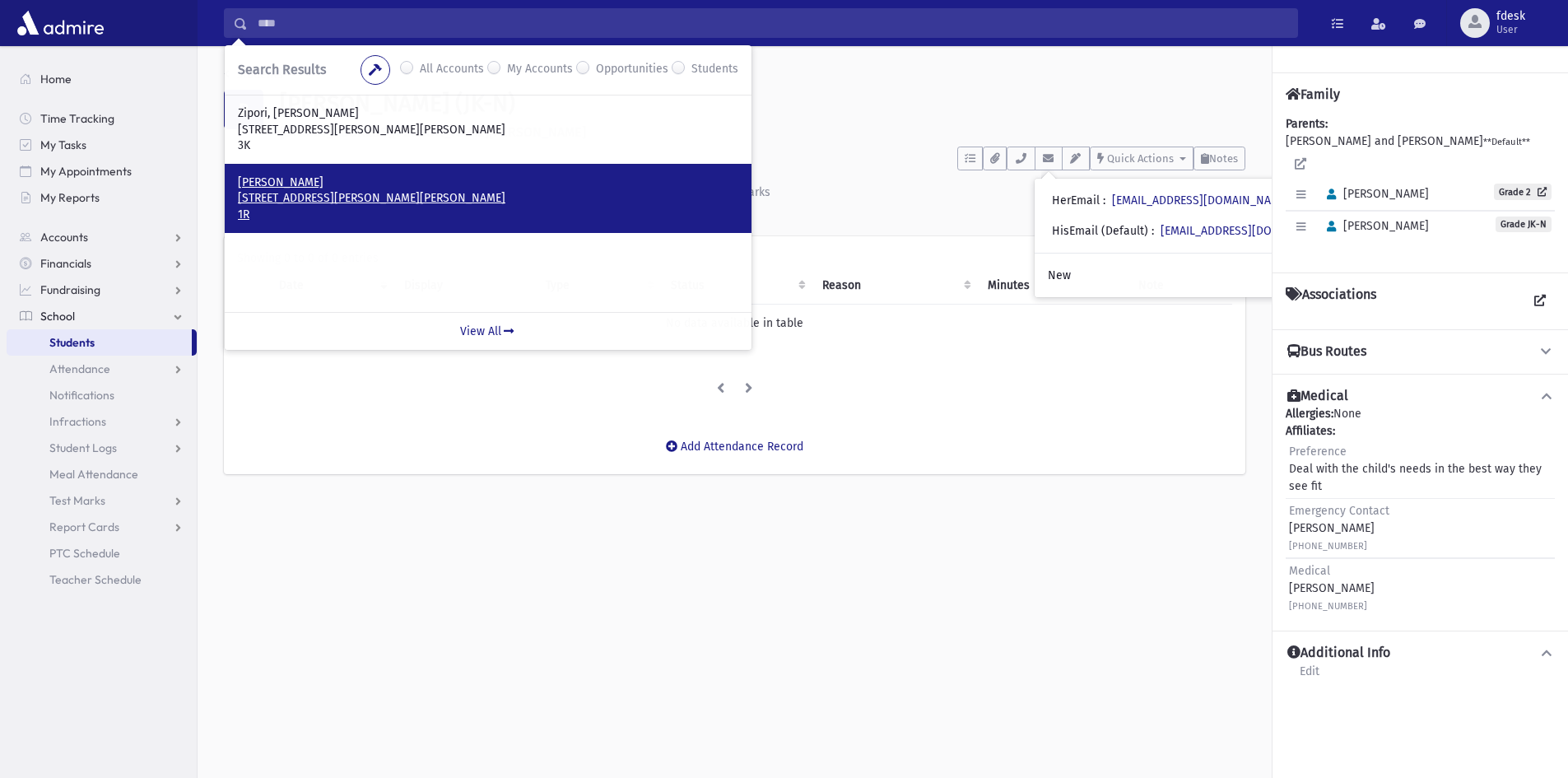
click at [328, 182] on p "Zipori, Eliyahu" at bounding box center [488, 183] width 500 height 17
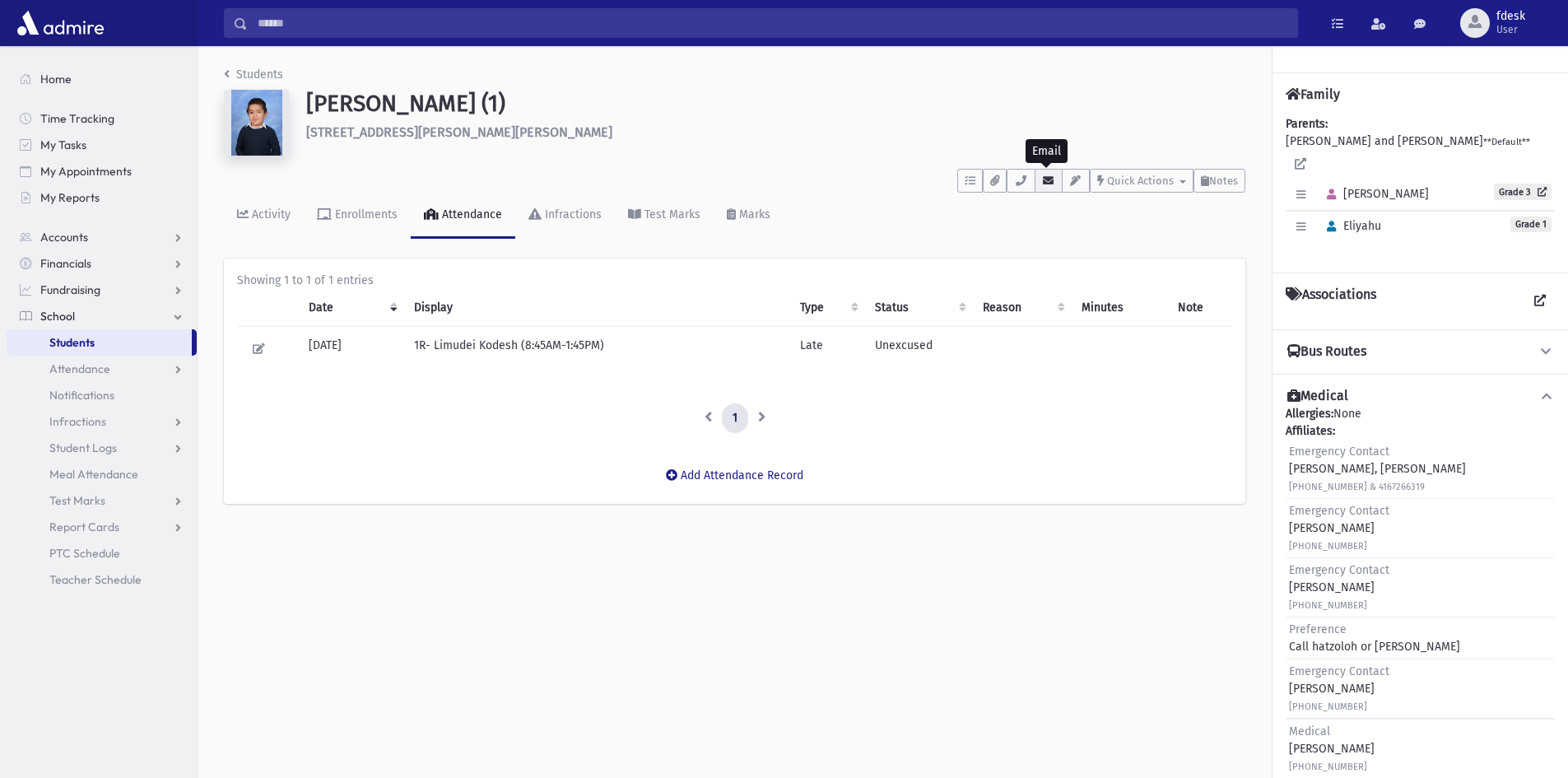
click at [1046, 182] on icon "button" at bounding box center [1049, 180] width 13 height 11
click at [1017, 178] on icon "button" at bounding box center [1020, 180] width 13 height 11
click at [356, 26] on input "Search" at bounding box center [773, 23] width 1049 height 30
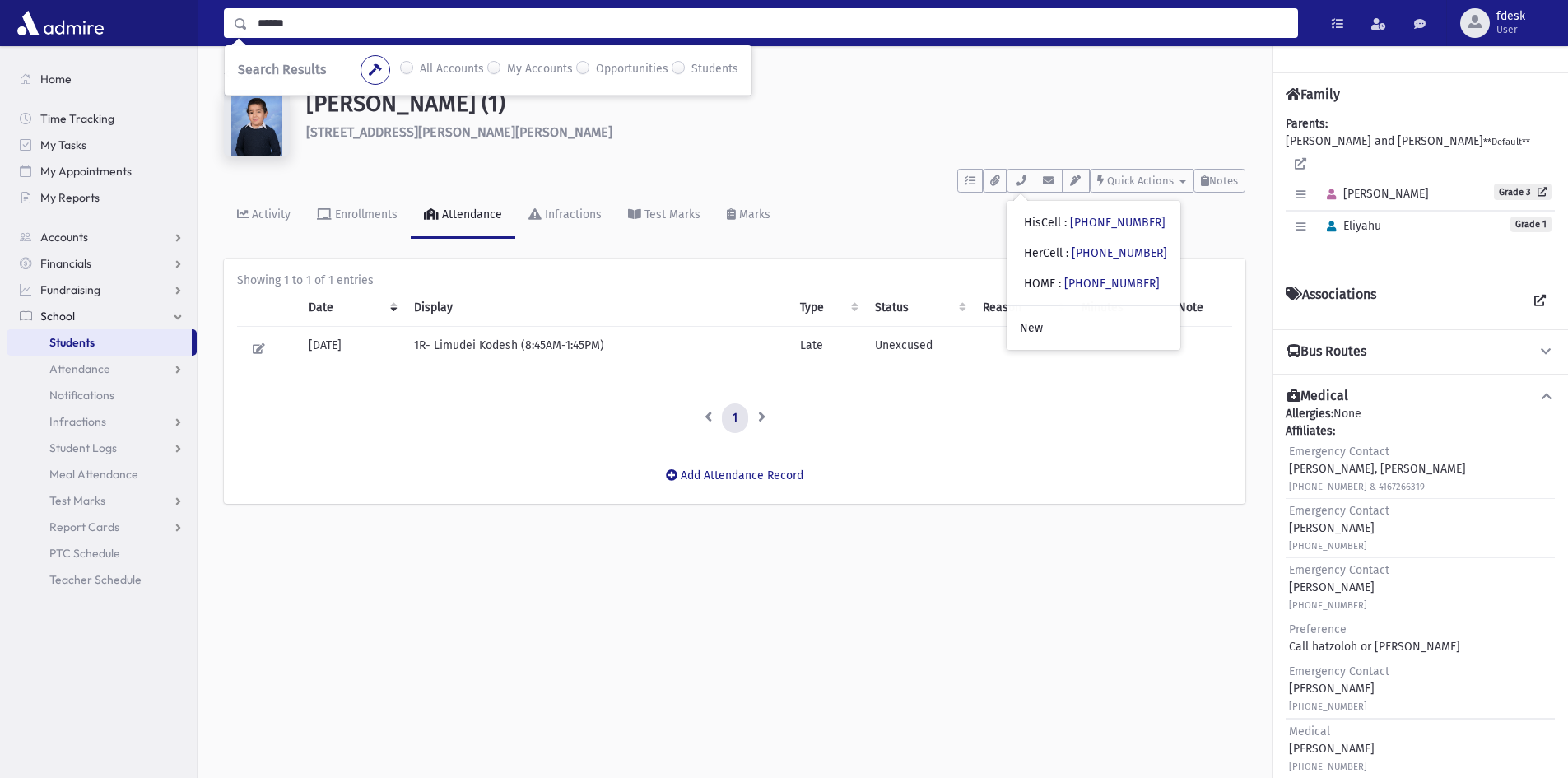
type input "******"
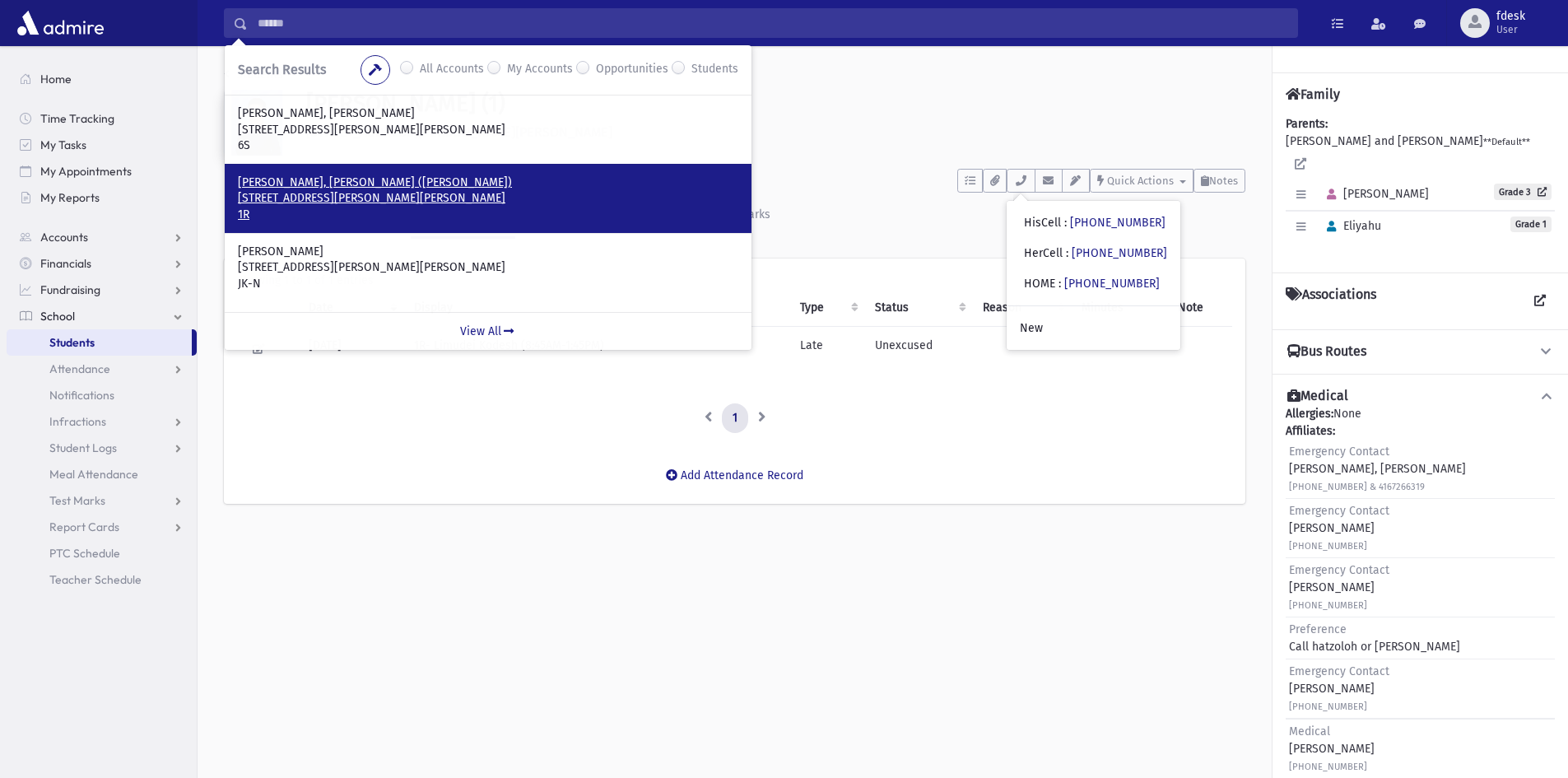
click at [311, 204] on p "[STREET_ADDRESS][PERSON_NAME][PERSON_NAME]" at bounding box center [488, 198] width 500 height 17
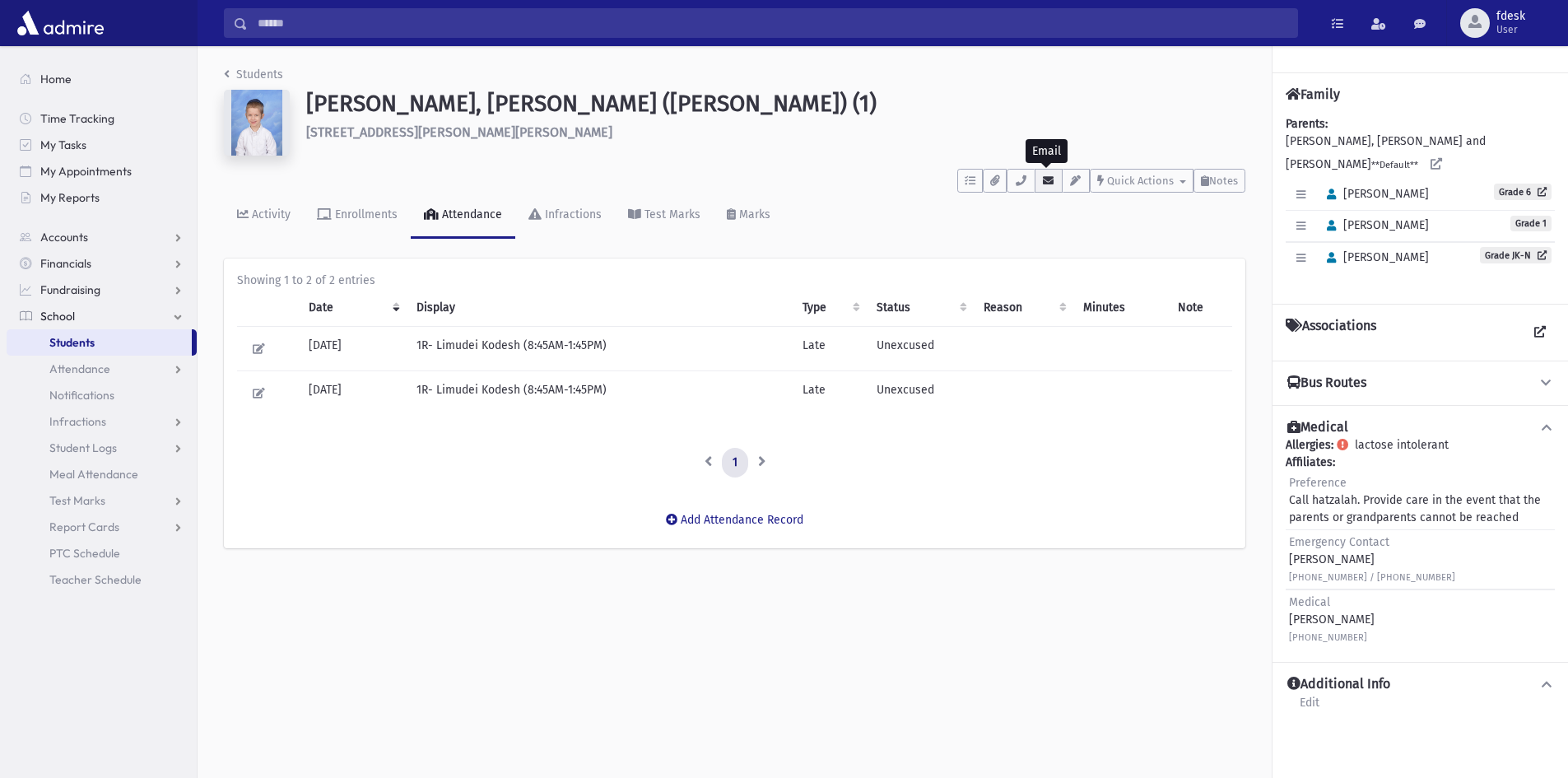
click at [1046, 169] on button "button" at bounding box center [1049, 180] width 28 height 24
click at [111, 369] on link "Attendance" at bounding box center [101, 369] width 190 height 26
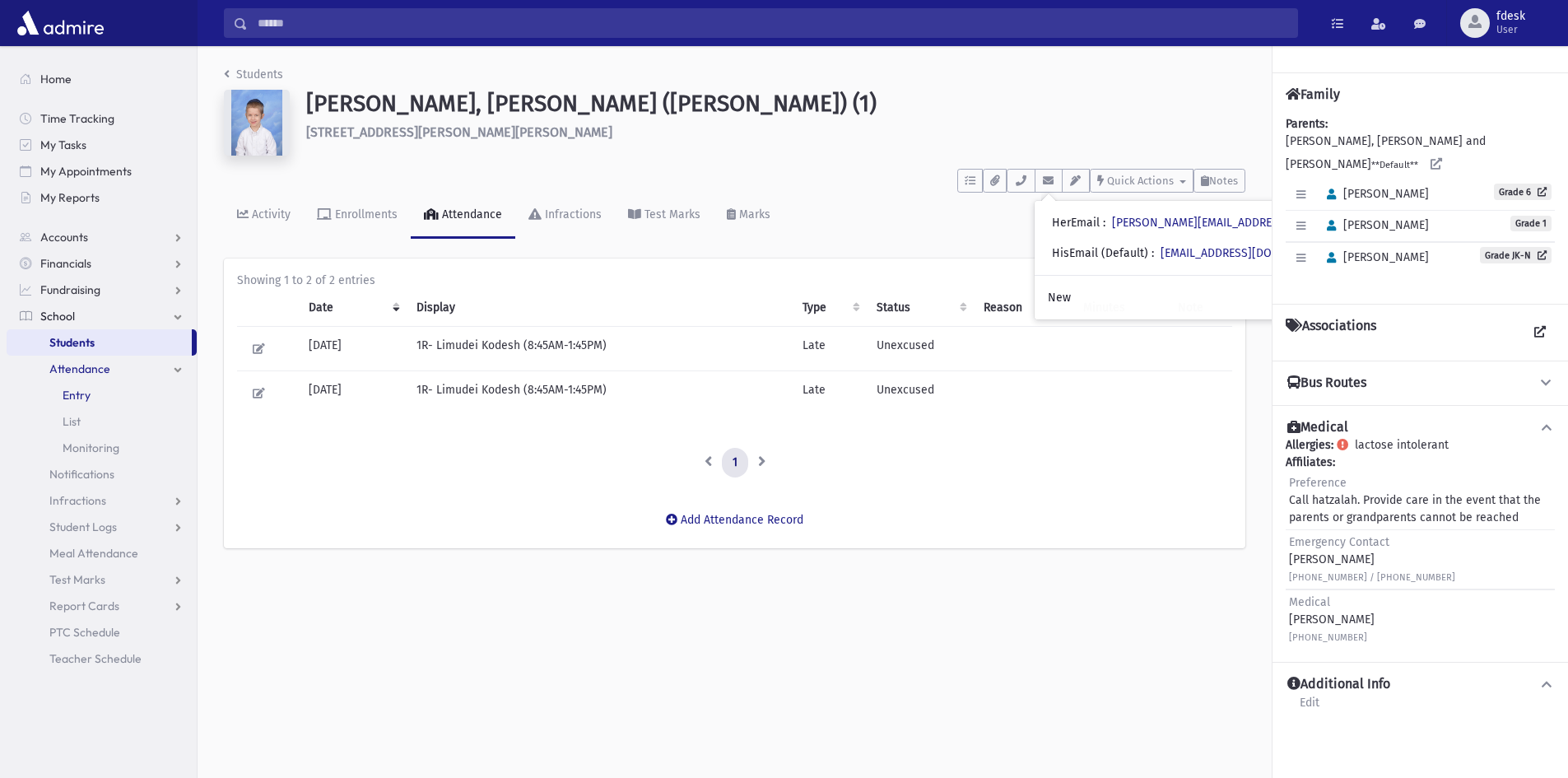
click at [99, 397] on link "Entry" at bounding box center [101, 396] width 190 height 26
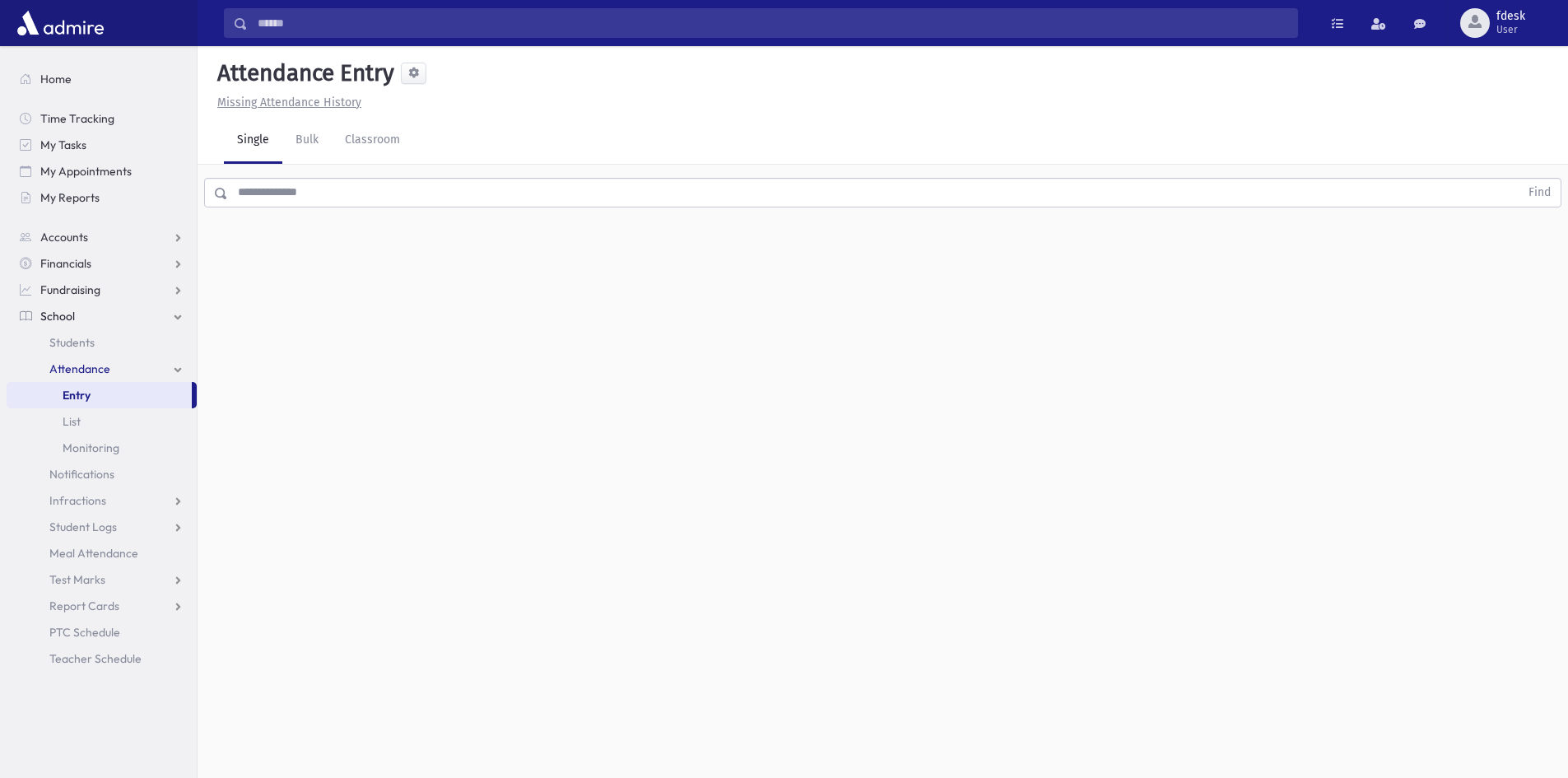
click at [307, 188] on input "text" at bounding box center [873, 193] width 1291 height 30
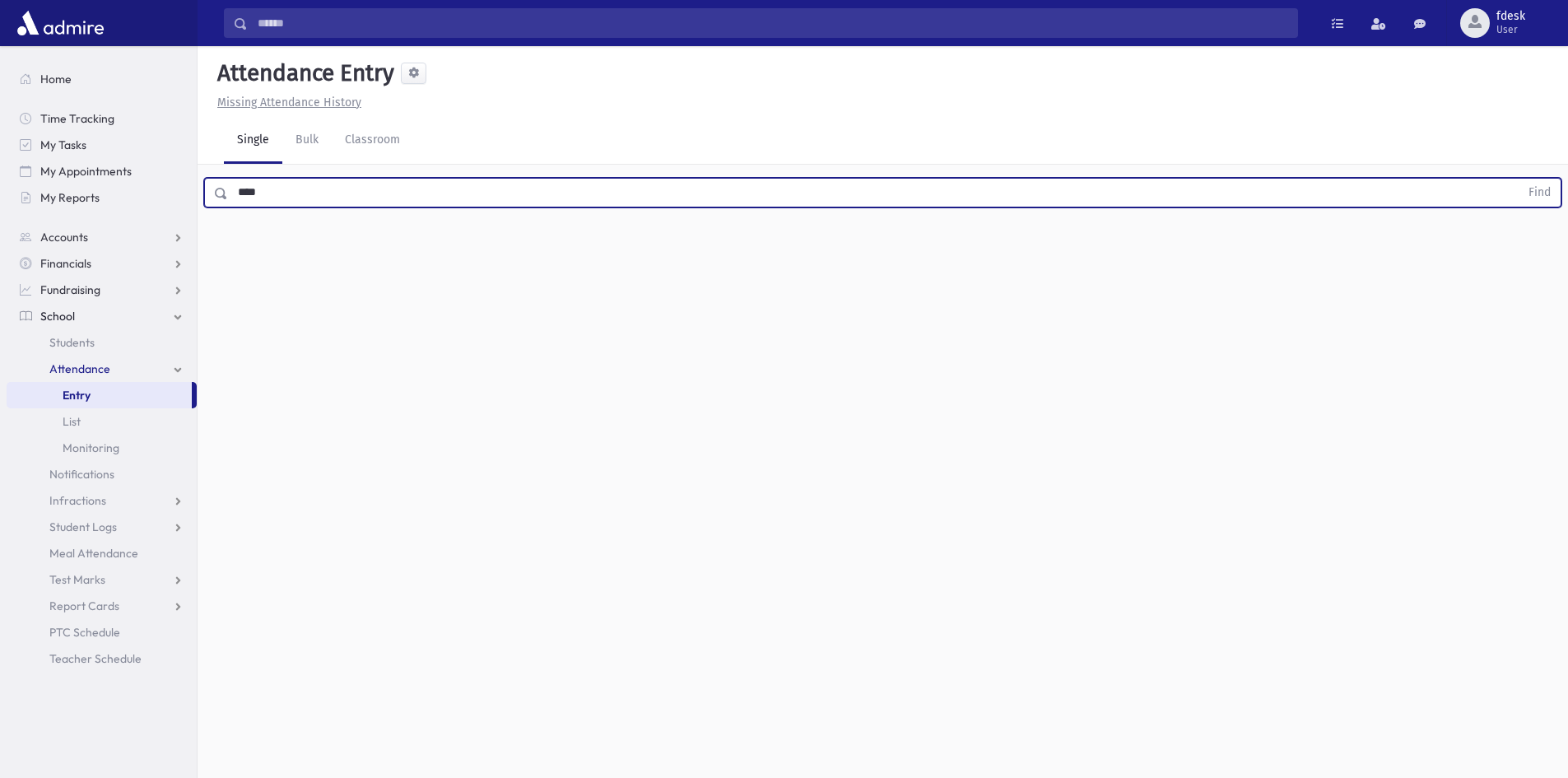
type input "****"
click at [1519, 178] on button "Find" at bounding box center [1540, 193] width 42 height 28
click at [804, 244] on span "Late" at bounding box center [808, 246] width 23 height 18
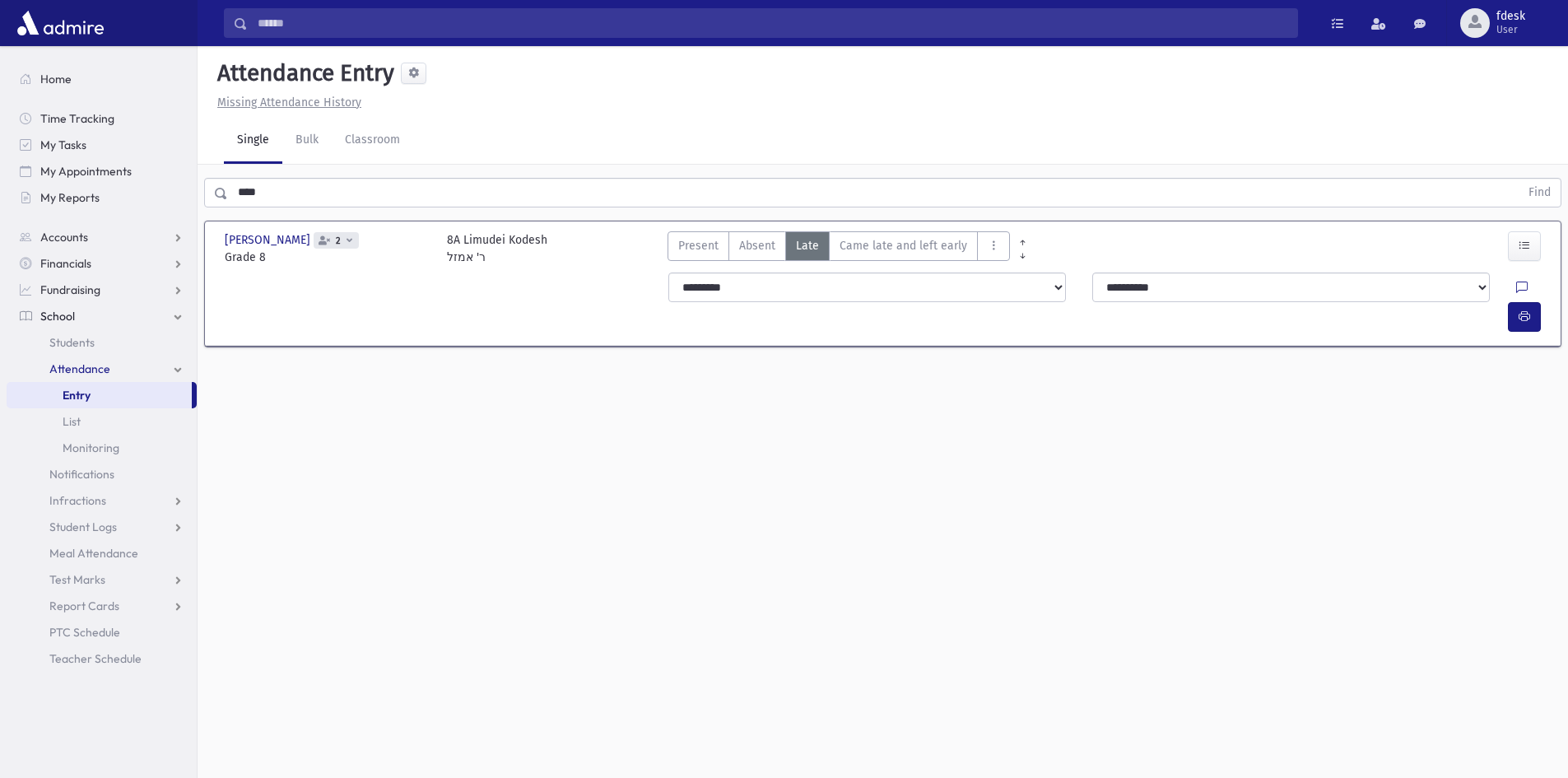
drag, startPoint x: 365, startPoint y: 29, endPoint x: 355, endPoint y: 39, distance: 14.1
click at [359, 34] on input "Search" at bounding box center [773, 23] width 1049 height 30
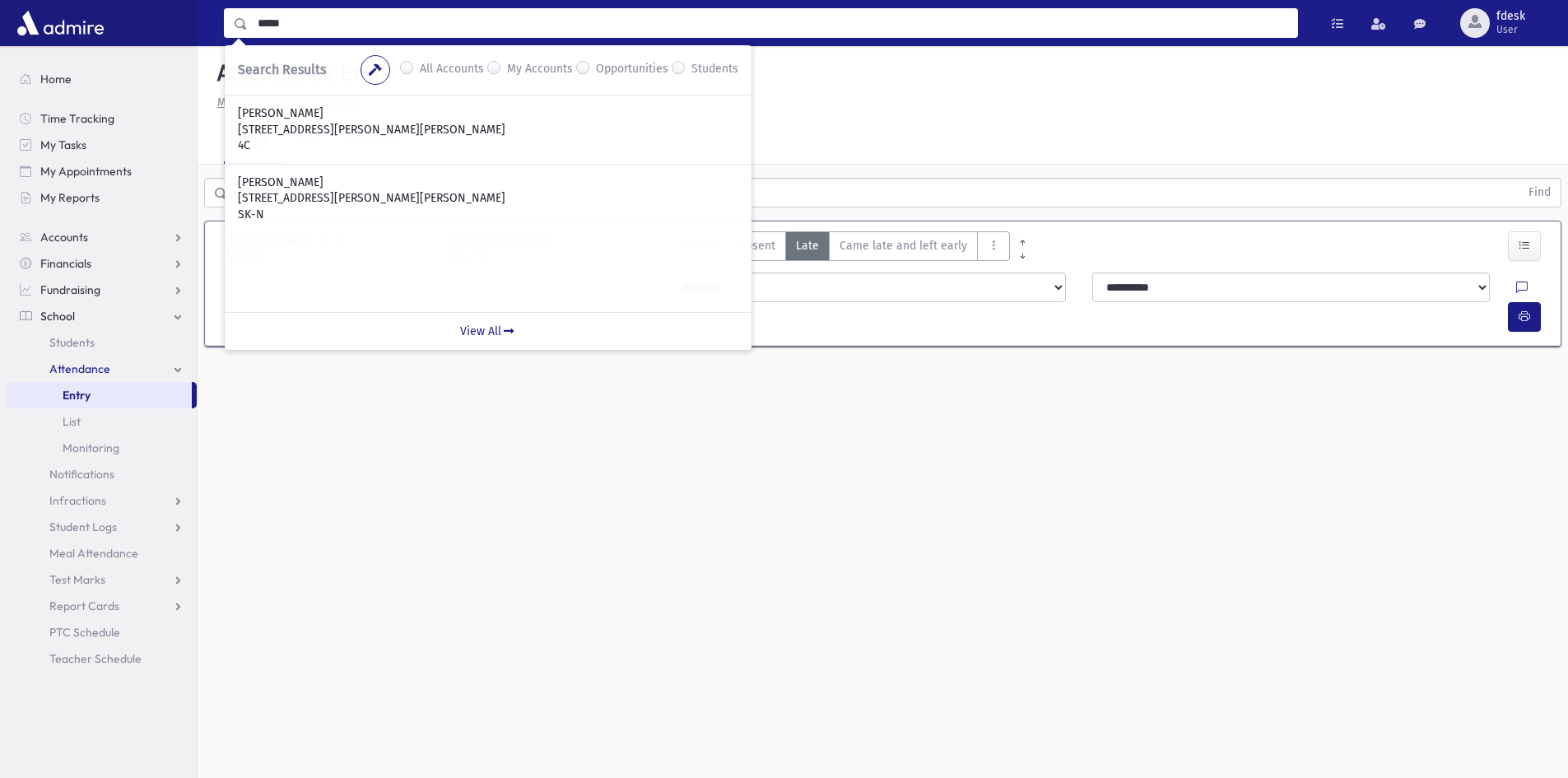
drag, startPoint x: 383, startPoint y: 11, endPoint x: 250, endPoint y: 29, distance: 134.2
click at [250, 29] on input "*****" at bounding box center [773, 23] width 1049 height 30
drag, startPoint x: 302, startPoint y: 24, endPoint x: 250, endPoint y: 23, distance: 52.0
click at [250, 23] on input "********" at bounding box center [773, 23] width 1049 height 30
type input "***"
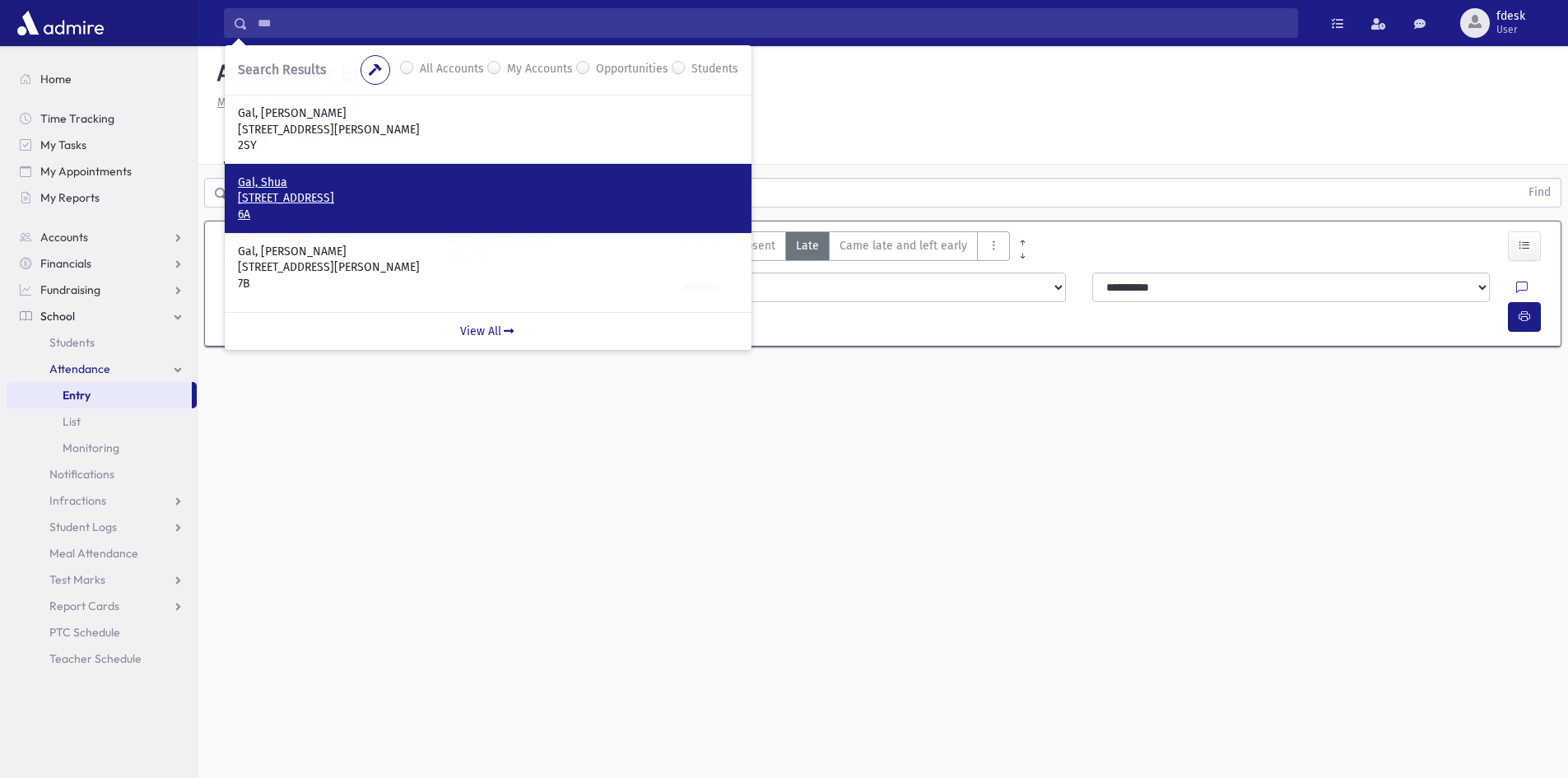
click at [329, 196] on p "35 Dell Park Avenue Toronto, ON M6B 2T5 CANADA" at bounding box center [488, 198] width 500 height 17
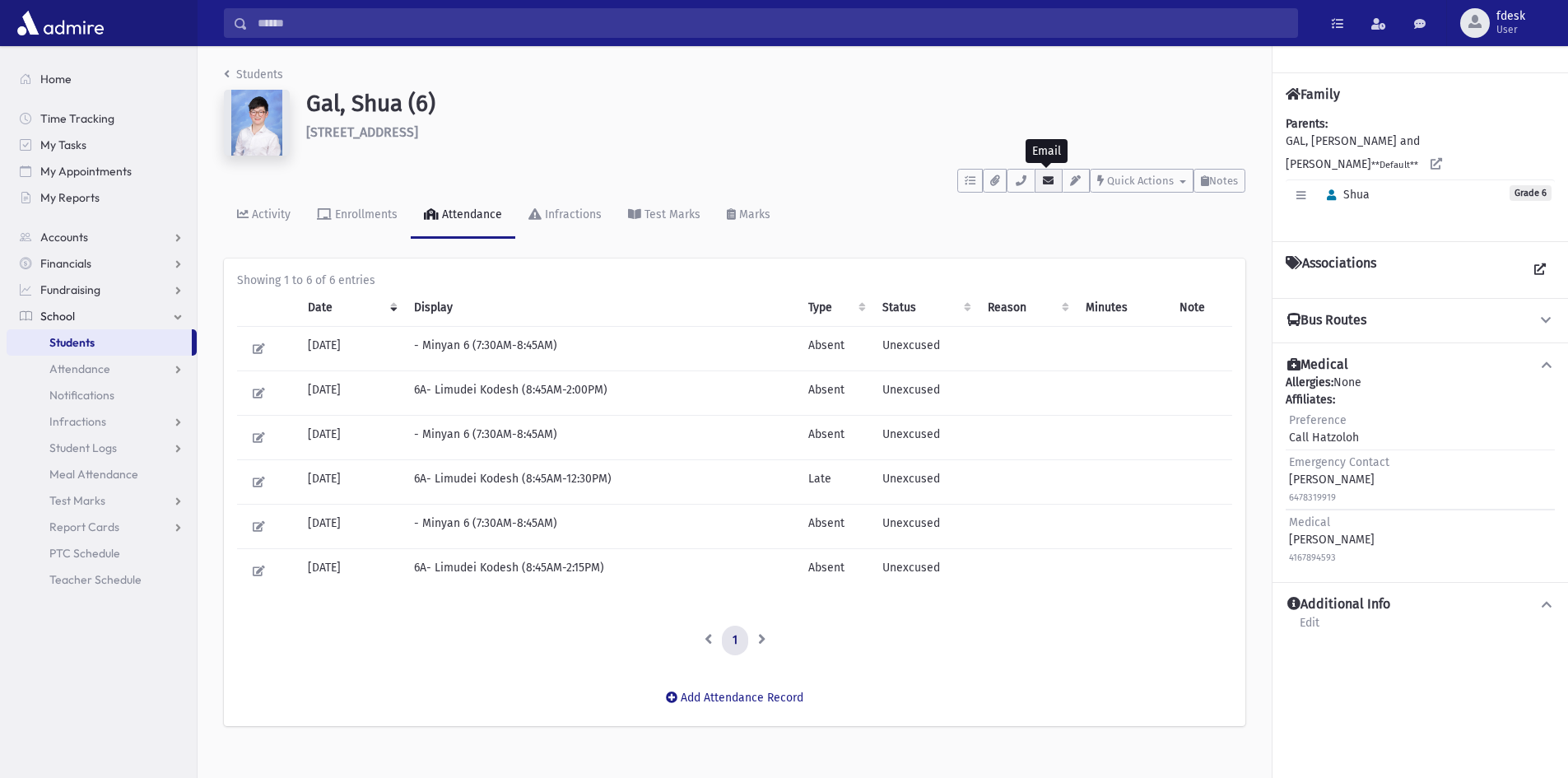
click at [1035, 175] on button "button" at bounding box center [1049, 180] width 28 height 24
click at [288, 12] on input "Search" at bounding box center [773, 23] width 1049 height 30
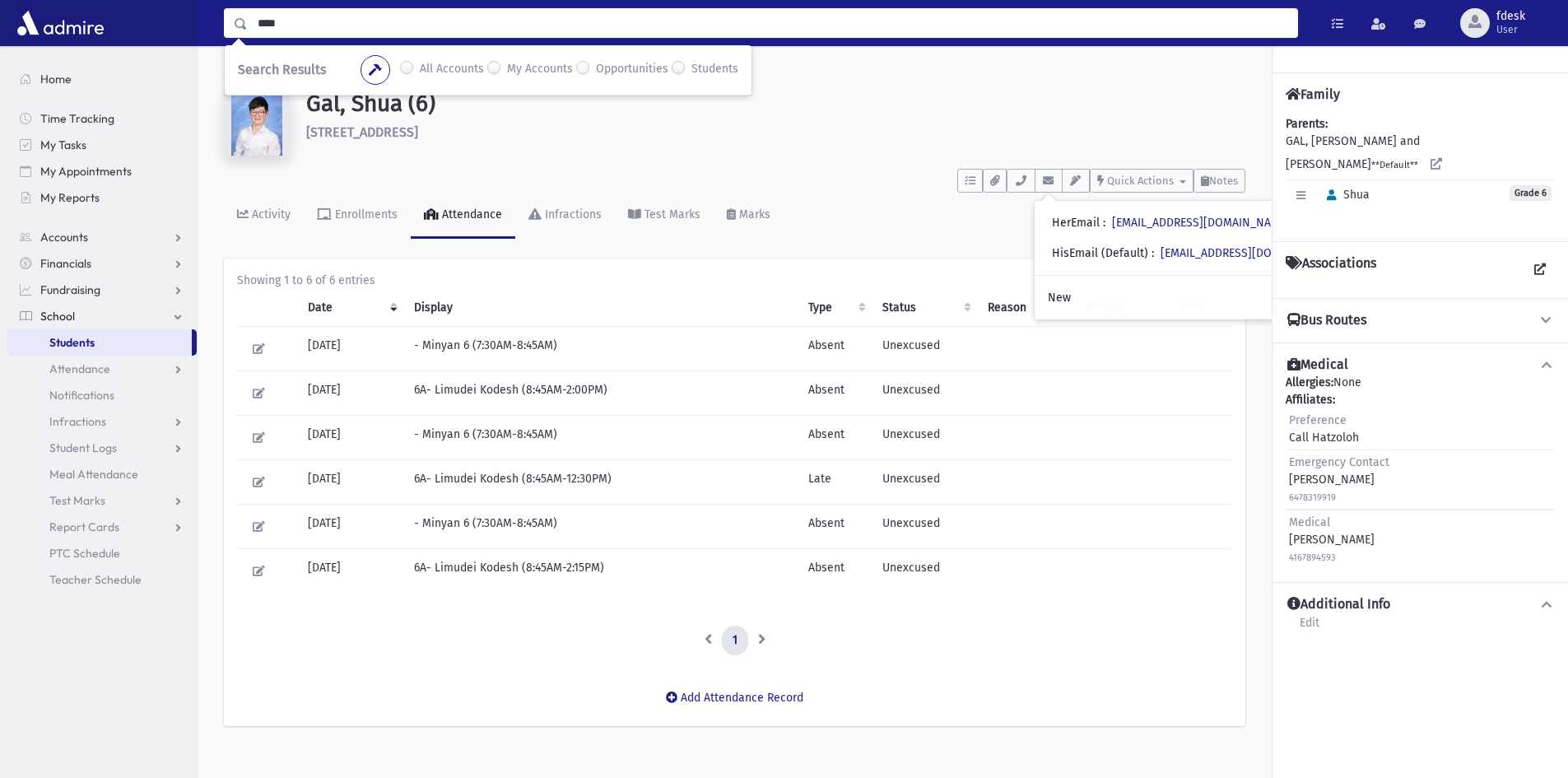
type input "****"
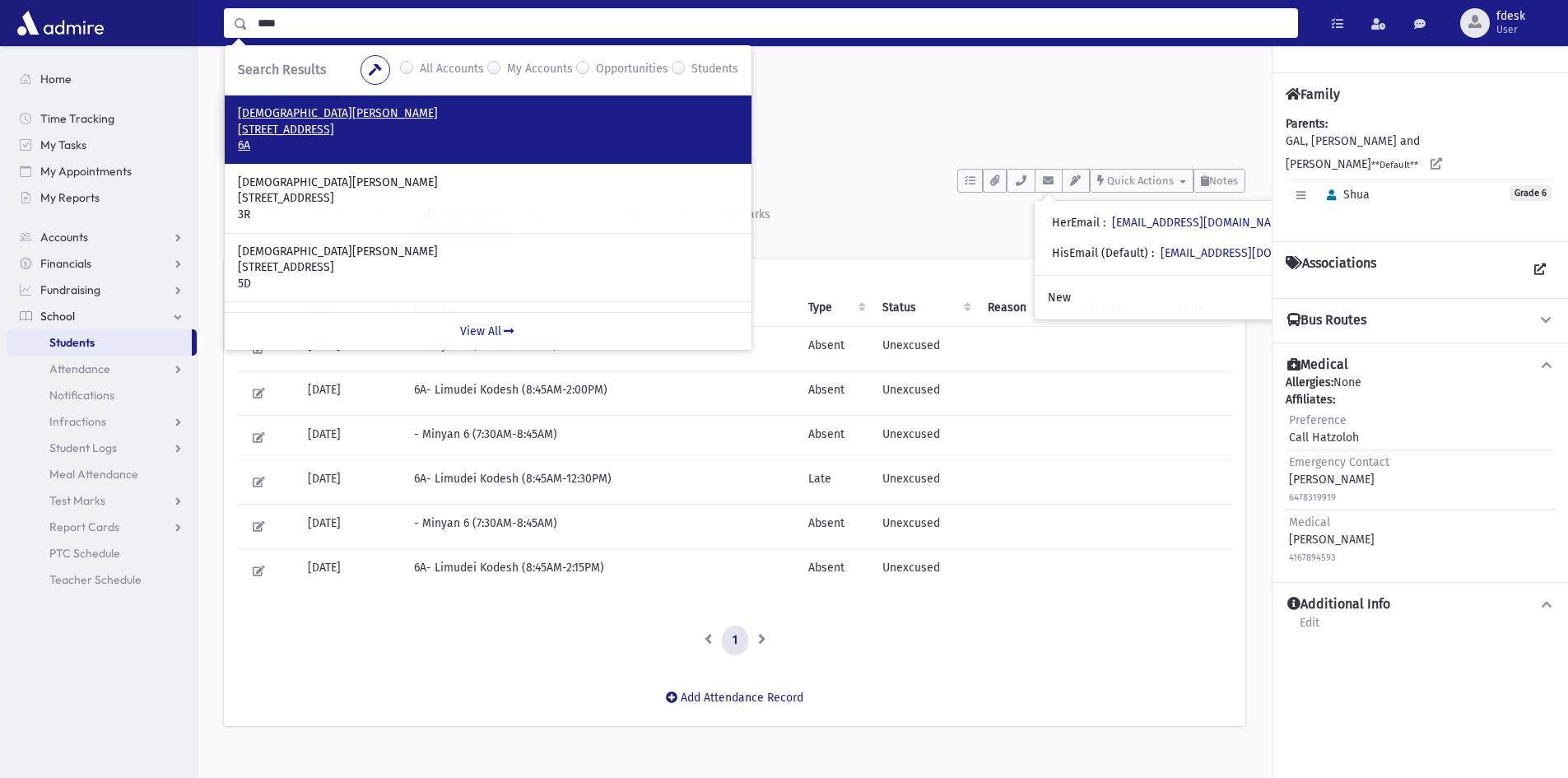
click at [362, 122] on p "[STREET_ADDRESS]" at bounding box center [488, 130] width 500 height 17
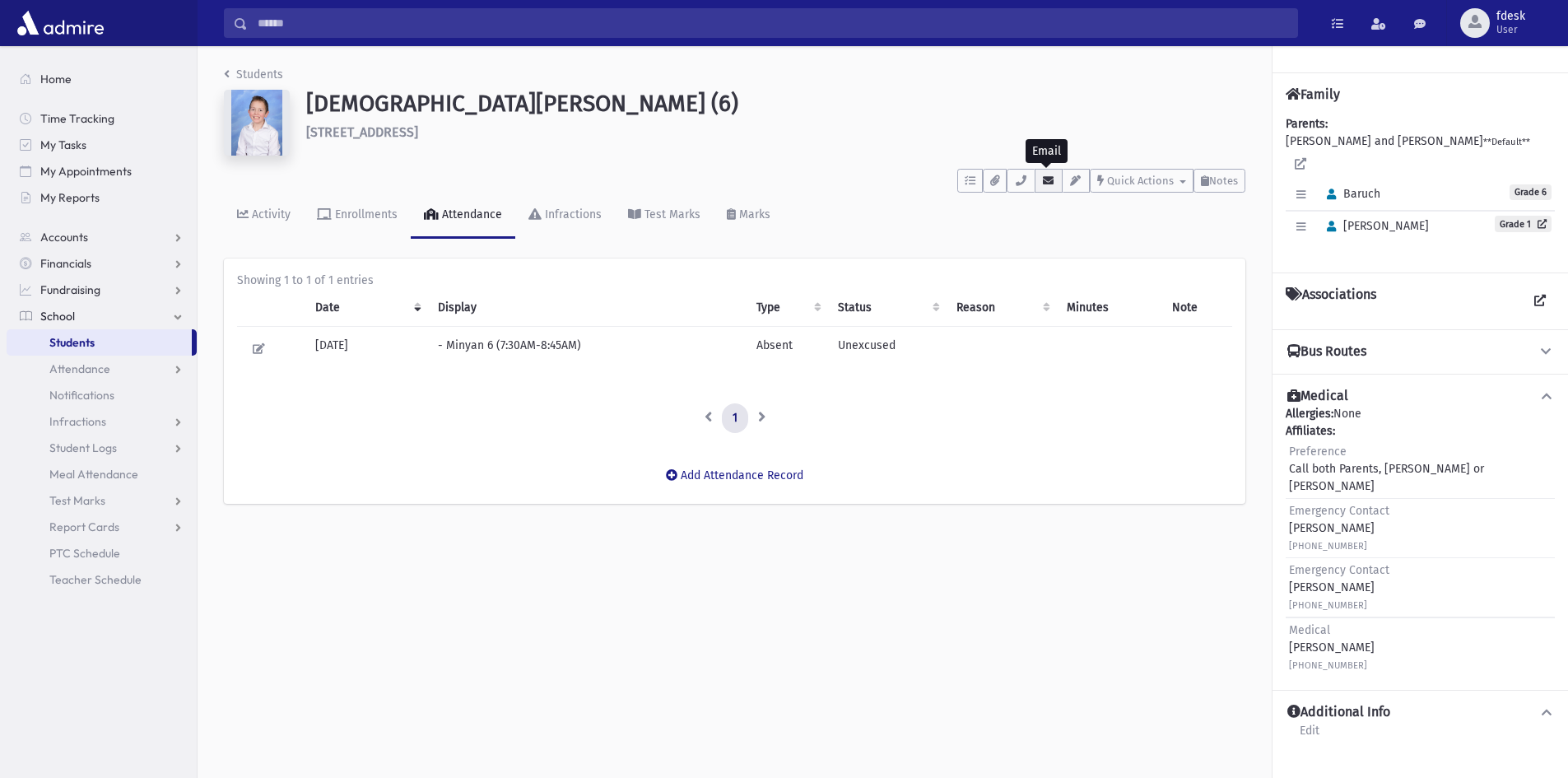
click at [1046, 178] on icon "button" at bounding box center [1049, 180] width 13 height 11
click at [450, 36] on input "Search" at bounding box center [773, 23] width 1049 height 30
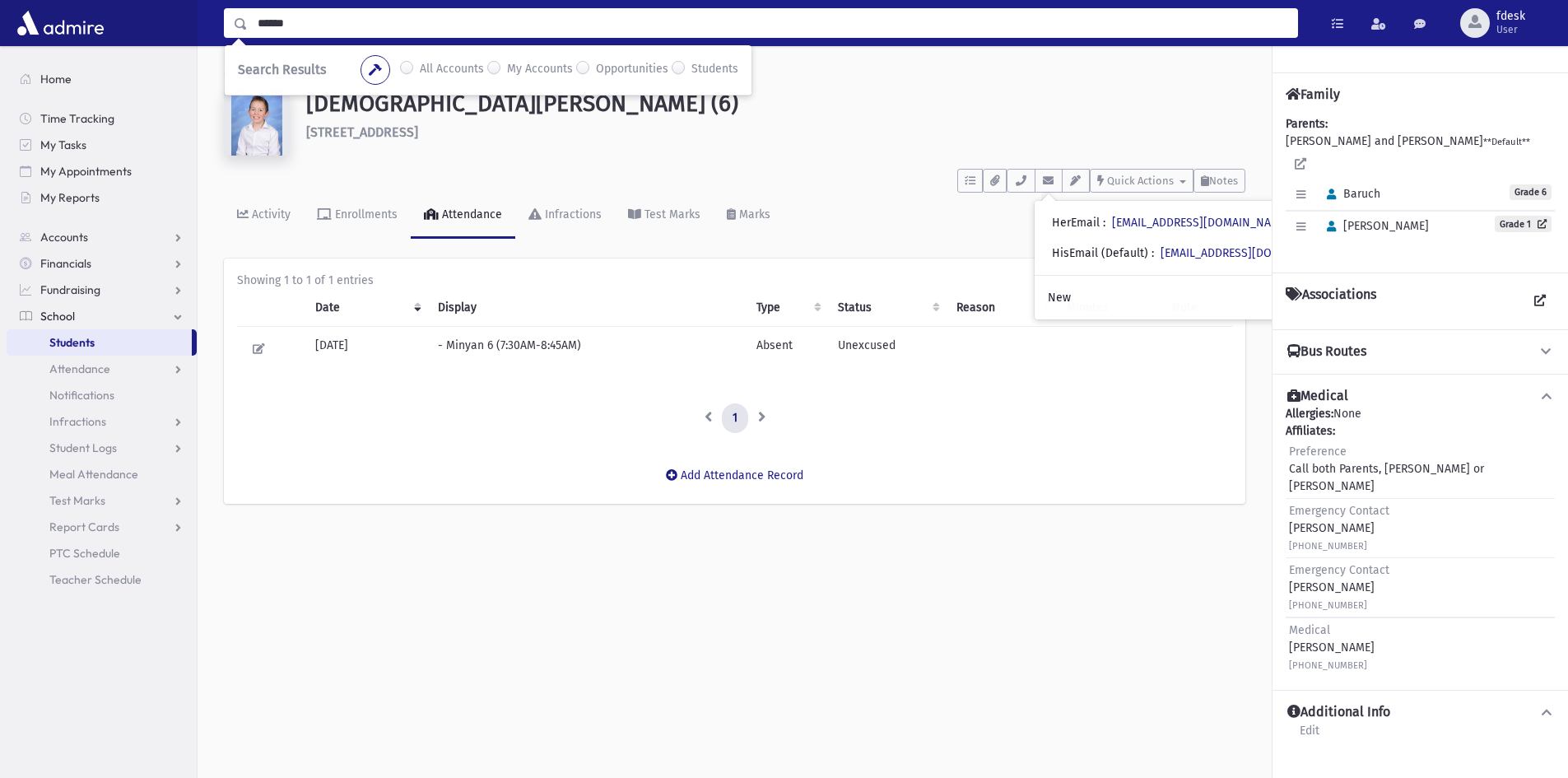
type input "******"
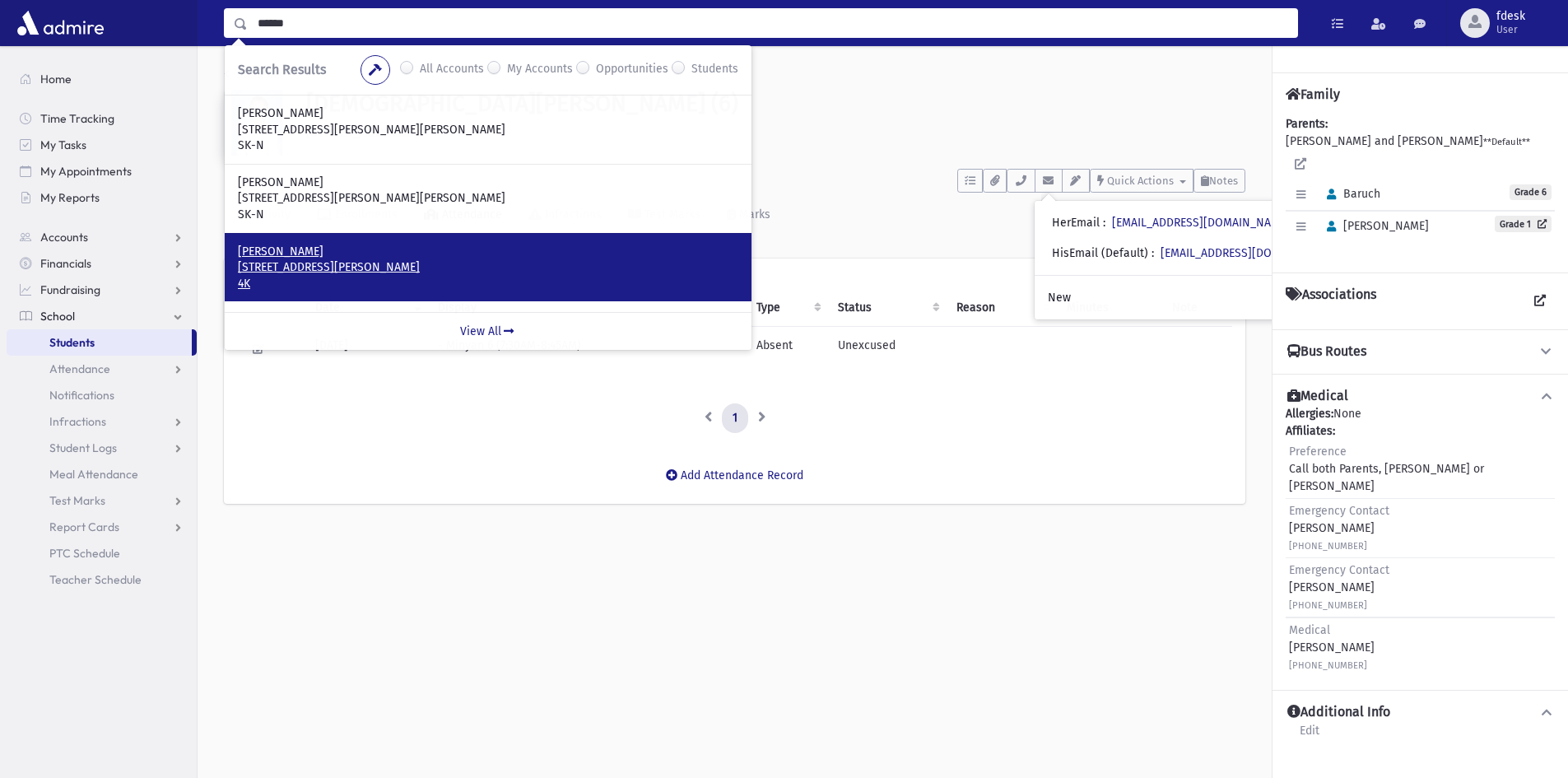
click at [342, 263] on p "35 Bevshire Circle Thornhill, ON L4J 5B4 CANADA" at bounding box center [488, 267] width 500 height 17
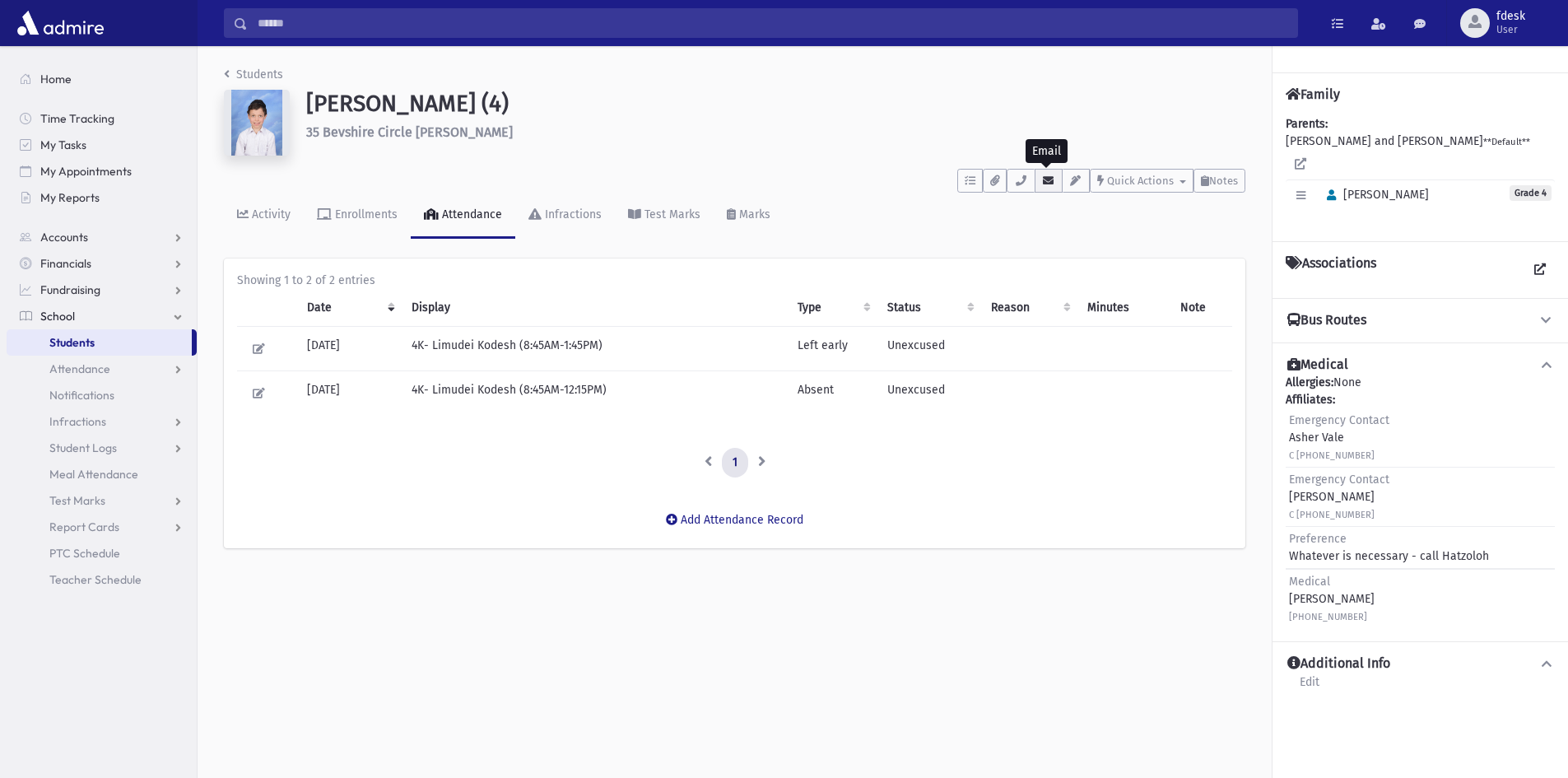
click at [1042, 179] on icon "button" at bounding box center [1049, 180] width 13 height 11
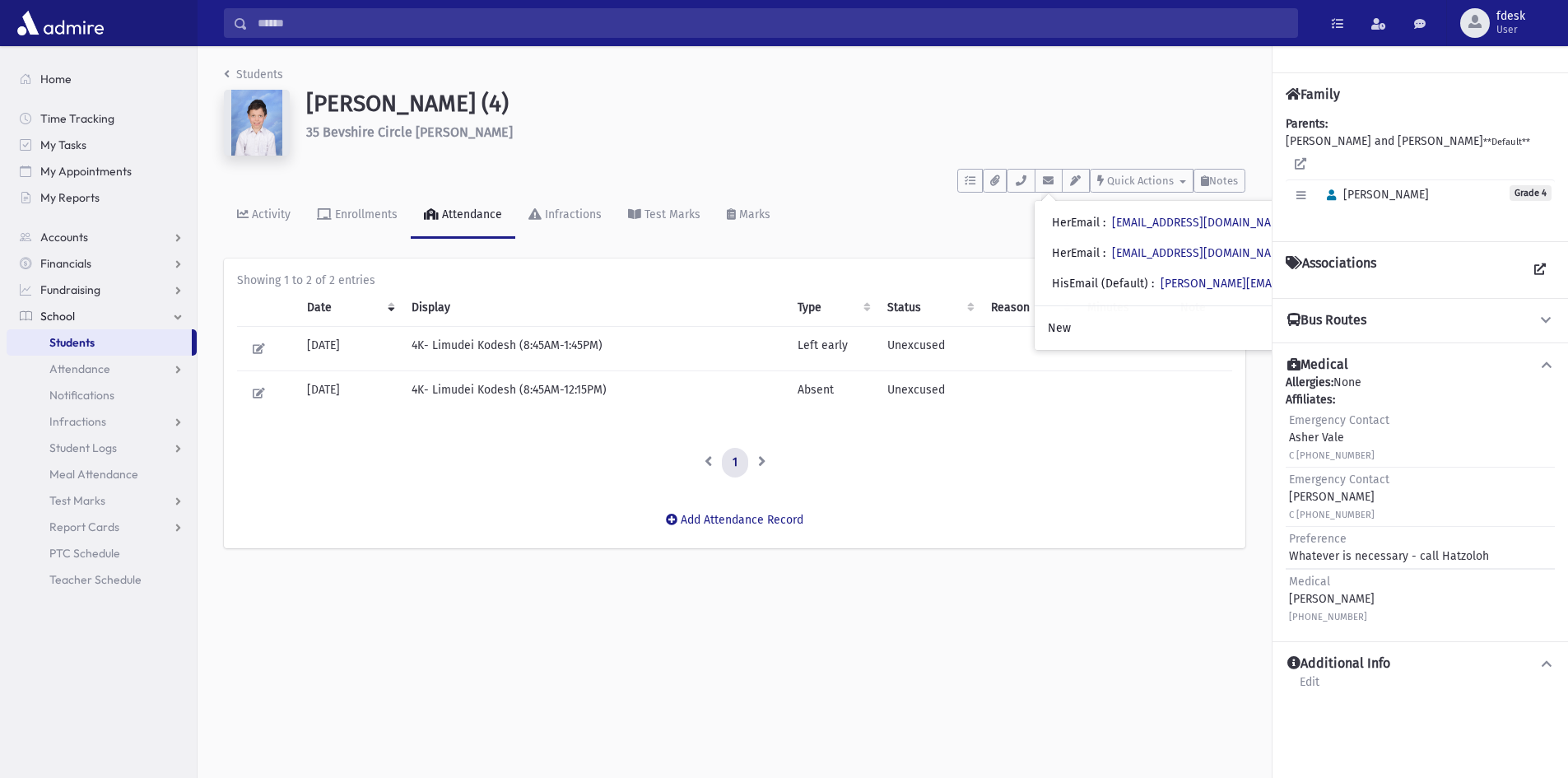
click at [397, 23] on input "Search" at bounding box center [773, 23] width 1049 height 30
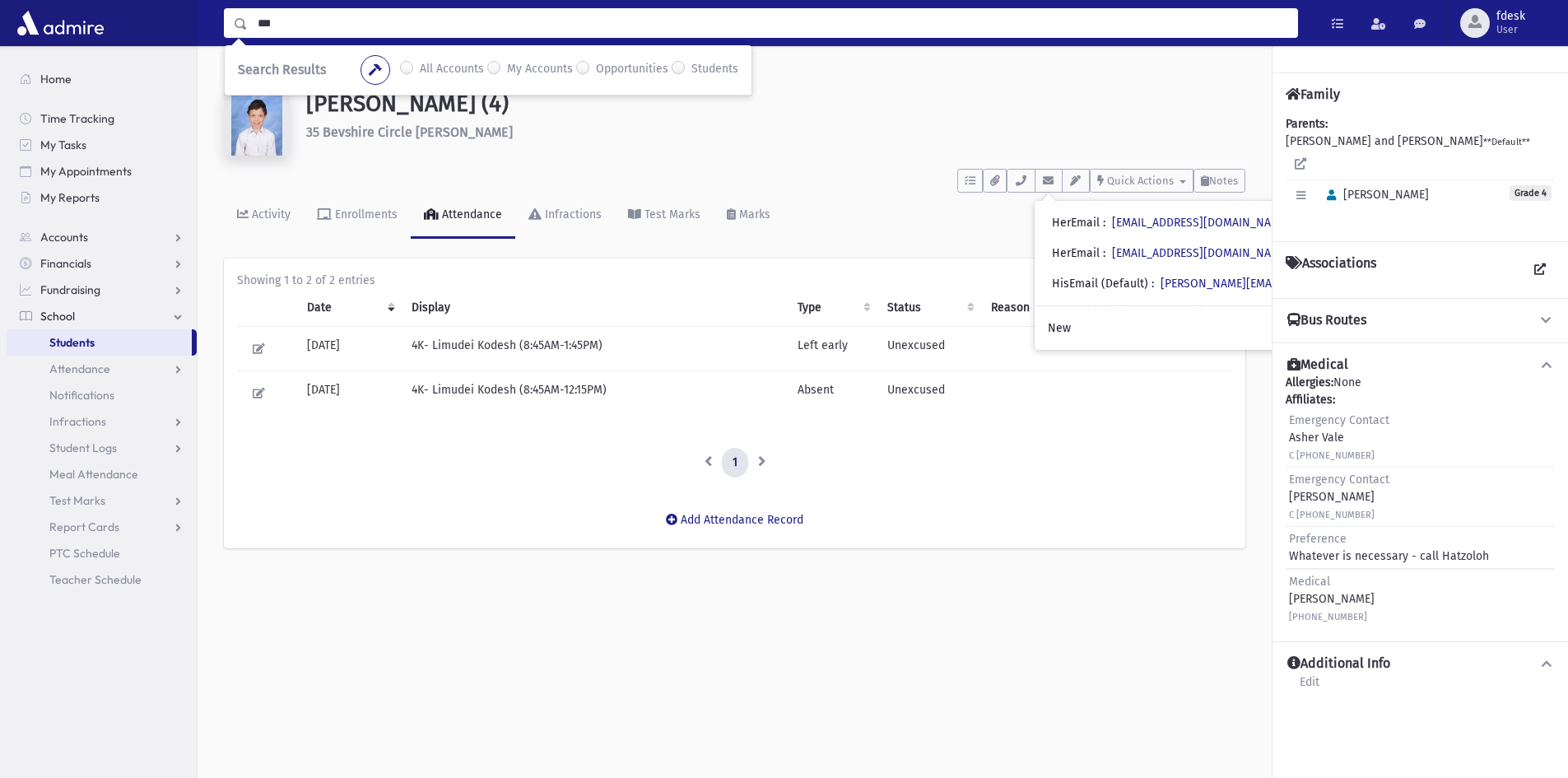
type input "***"
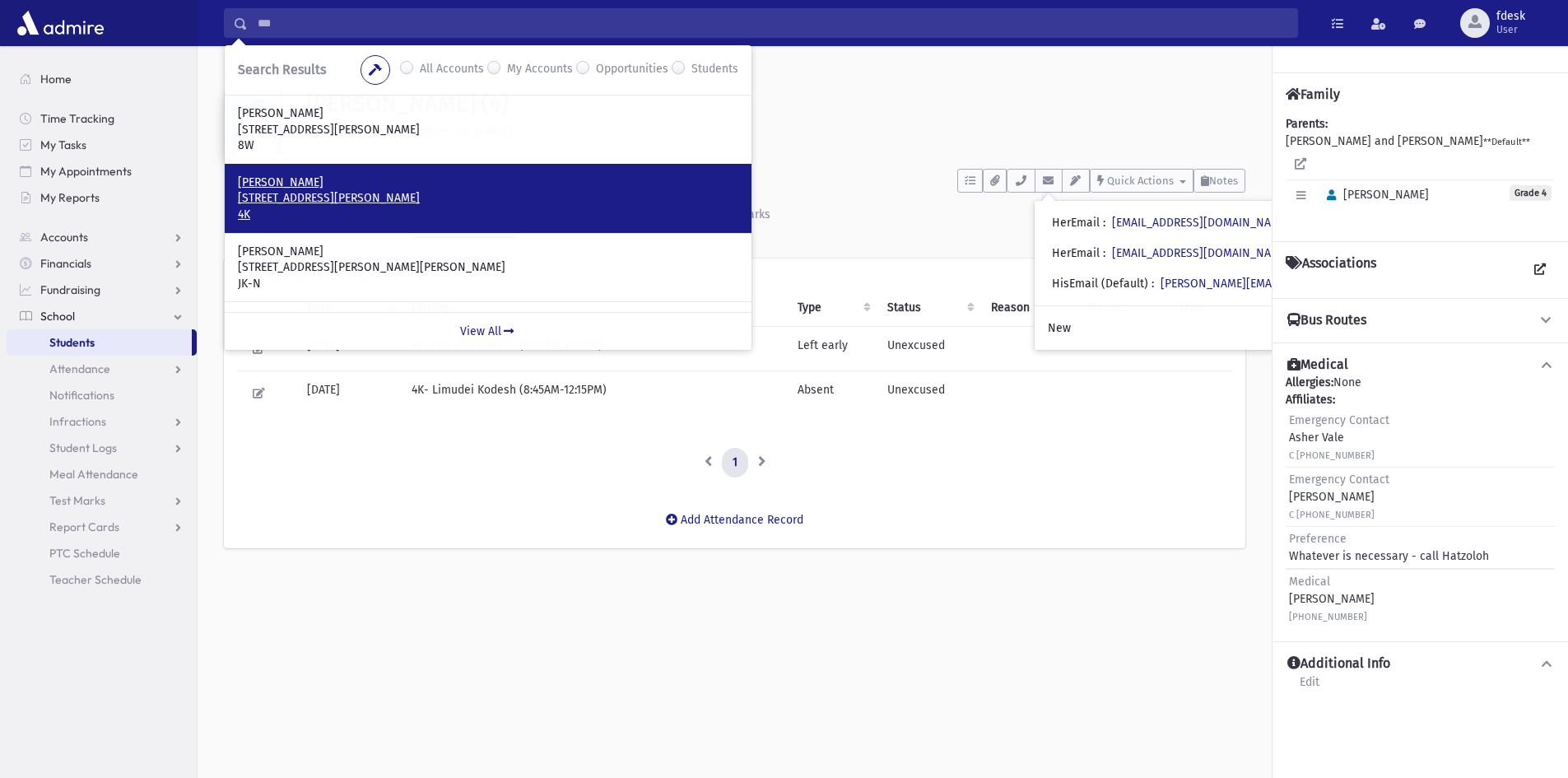
click at [373, 186] on p "Kopstick, Eliezer" at bounding box center [488, 183] width 500 height 17
click at [263, 201] on p "20 Rondale Boulevard Toronto, ON M6A 1H5 CANADA" at bounding box center [488, 198] width 500 height 17
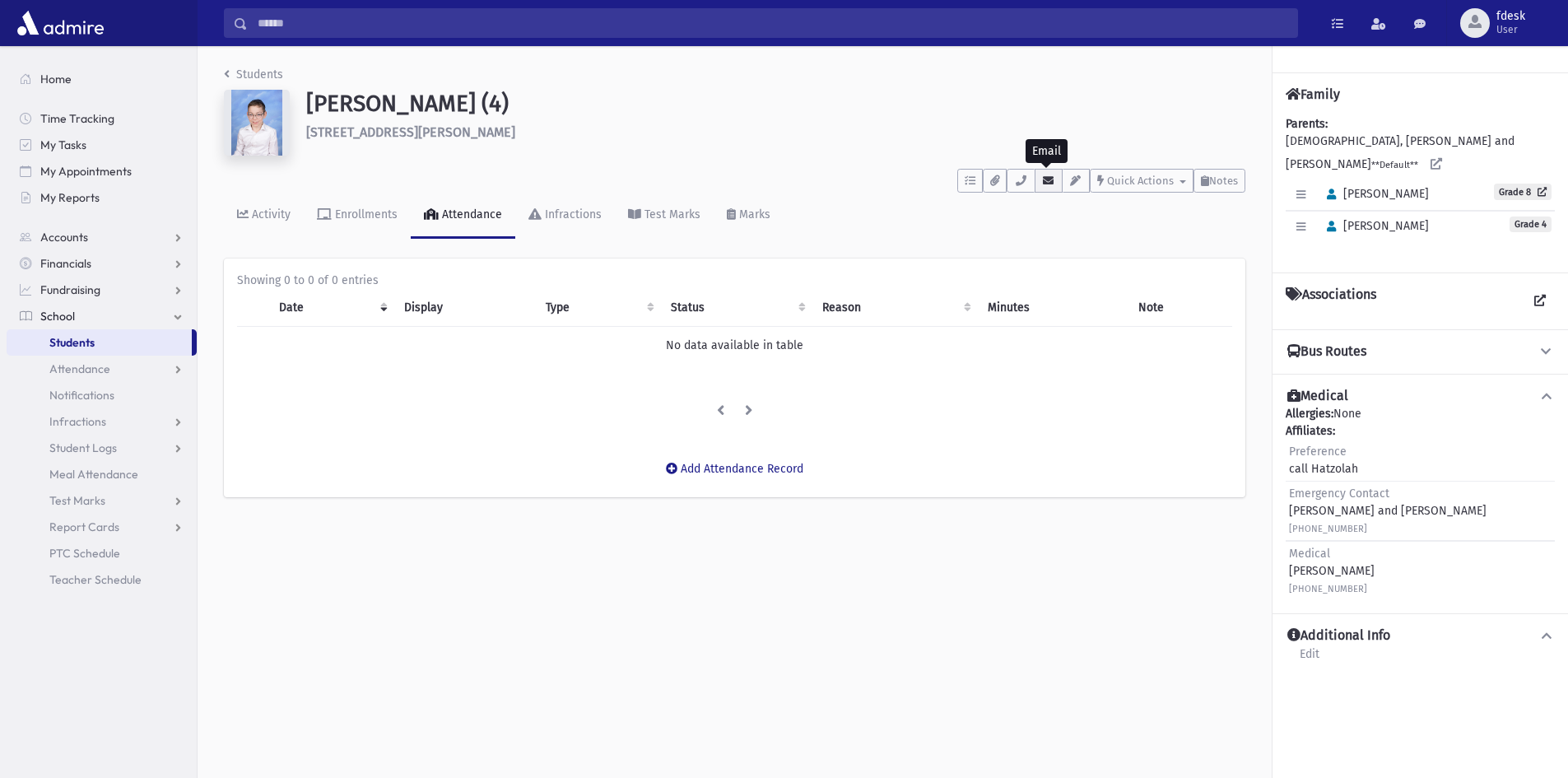
click at [1047, 178] on icon "button" at bounding box center [1049, 180] width 13 height 11
click at [323, 27] on input "Search" at bounding box center [773, 23] width 1049 height 30
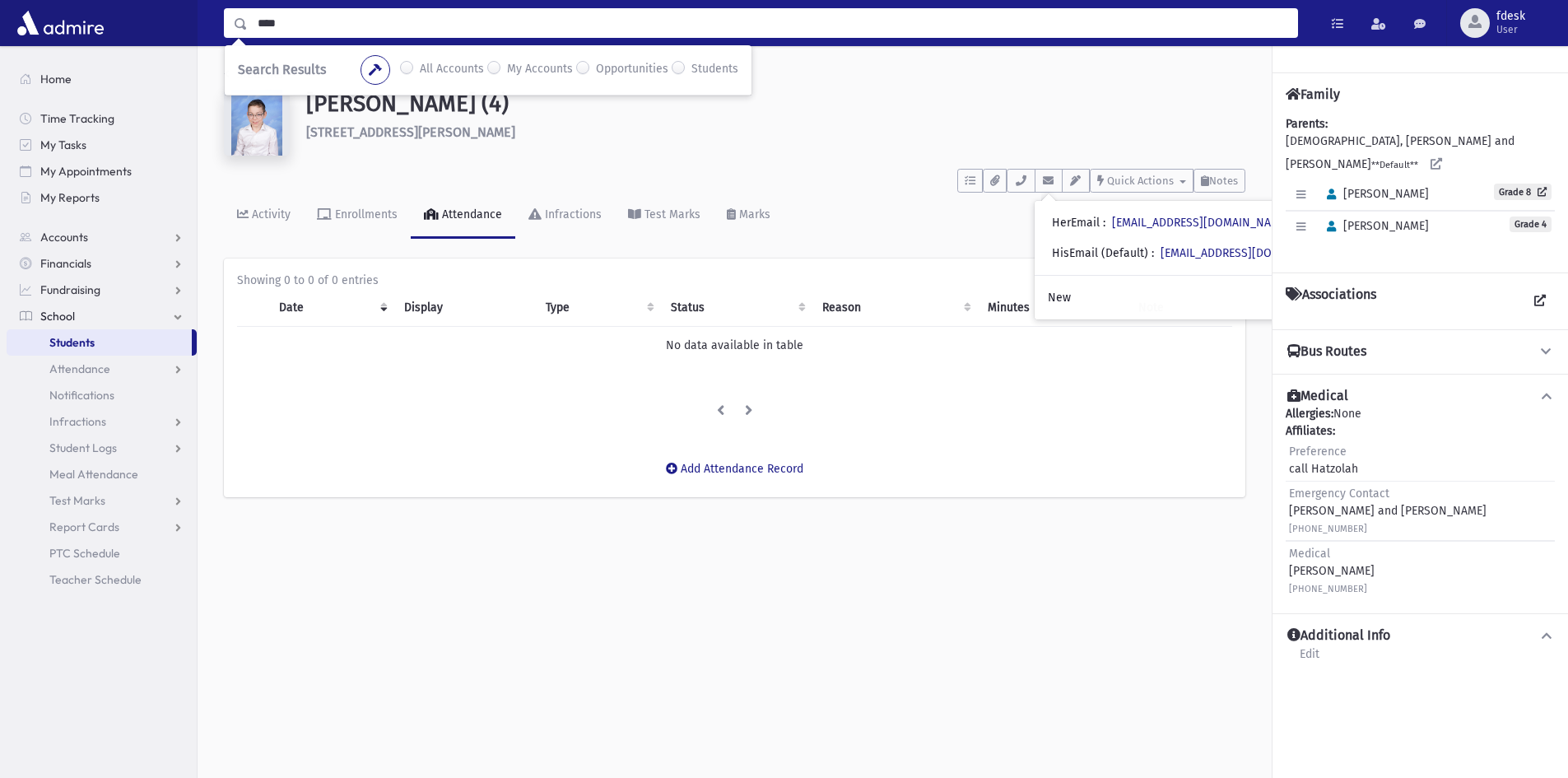
type input "****"
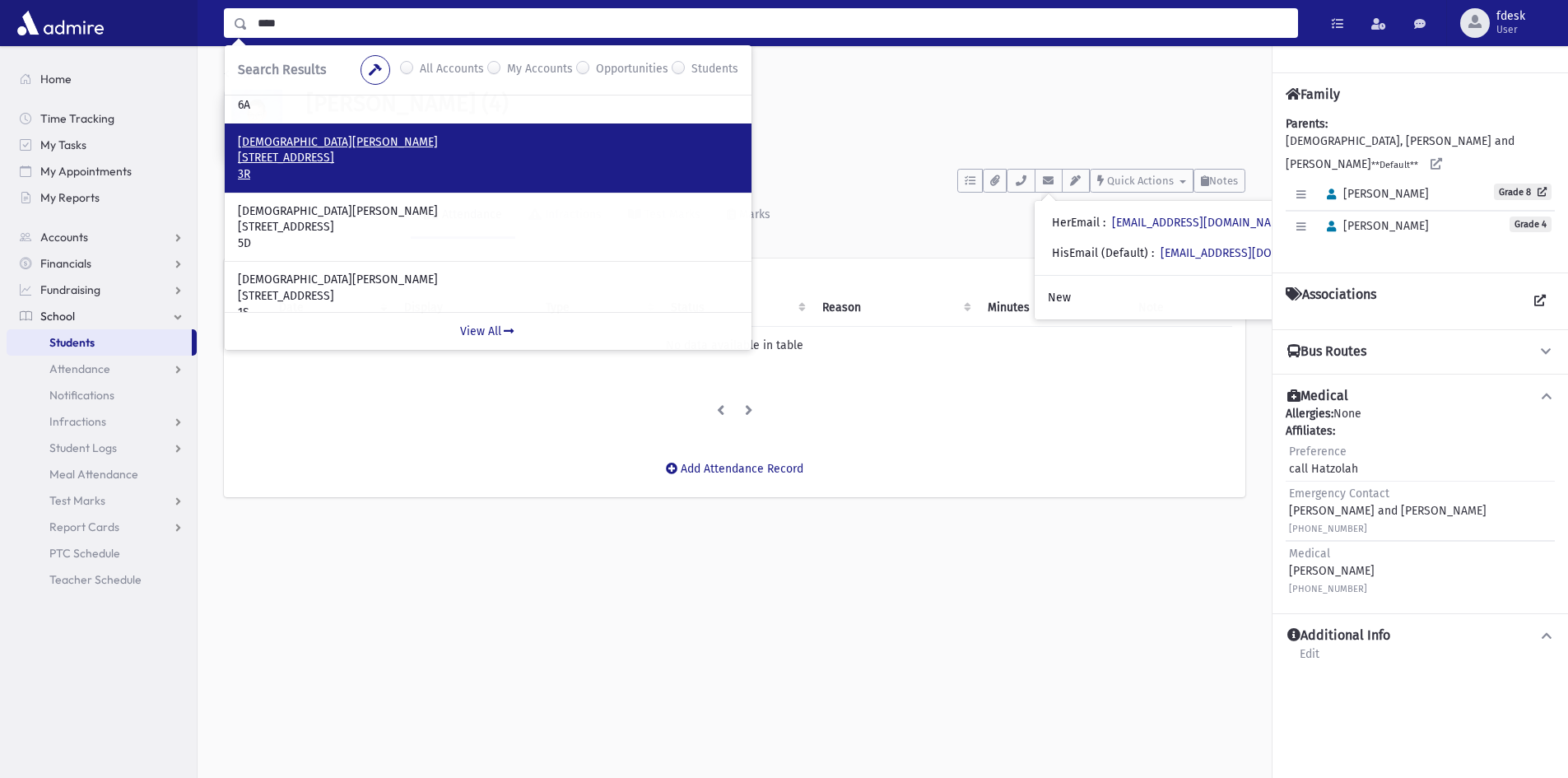
scroll to position [58, 0]
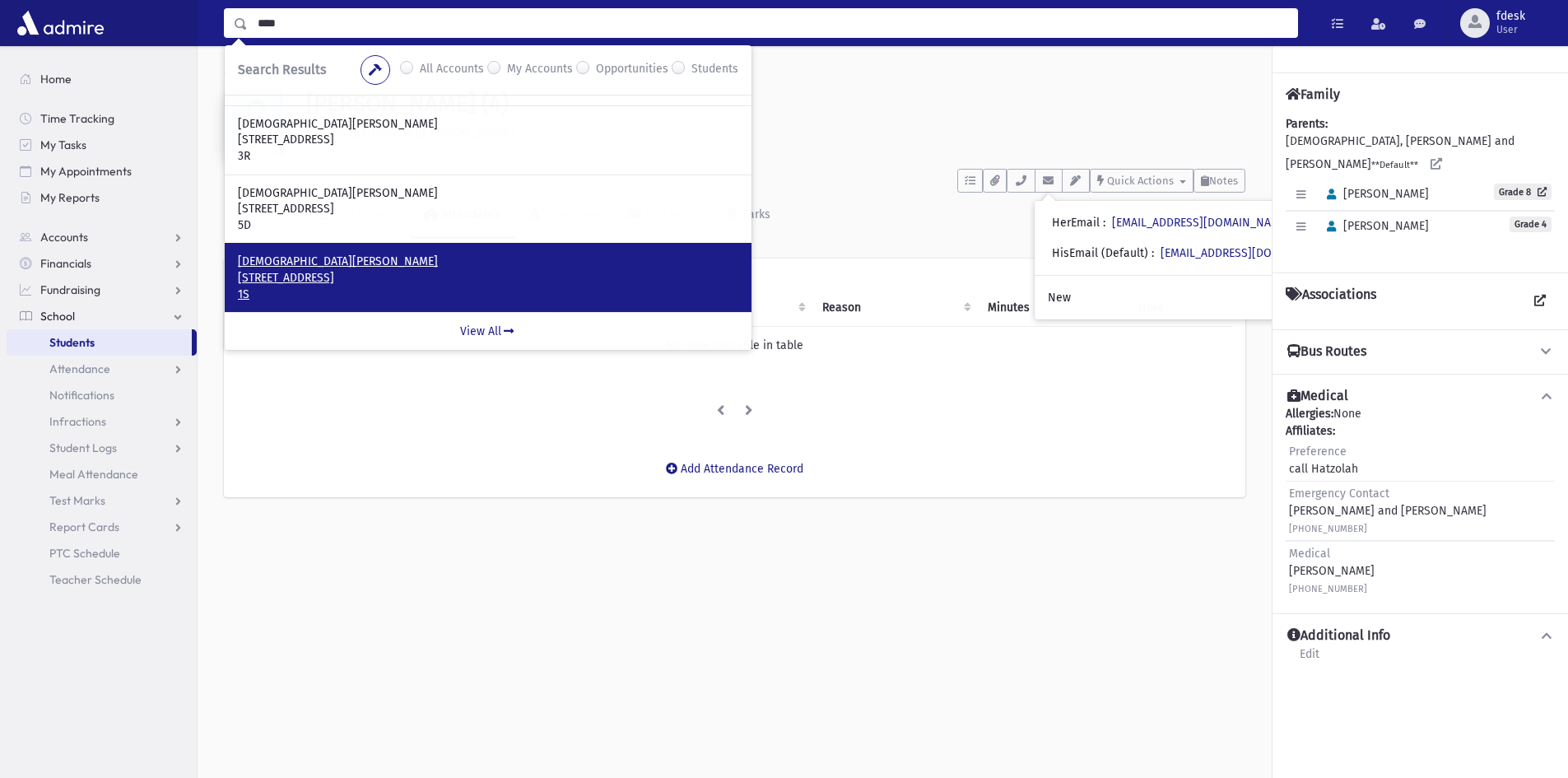
click at [312, 273] on p "633 Coldstream Avenue Toronto, ON M6B 2L3 CANADA" at bounding box center [488, 278] width 500 height 17
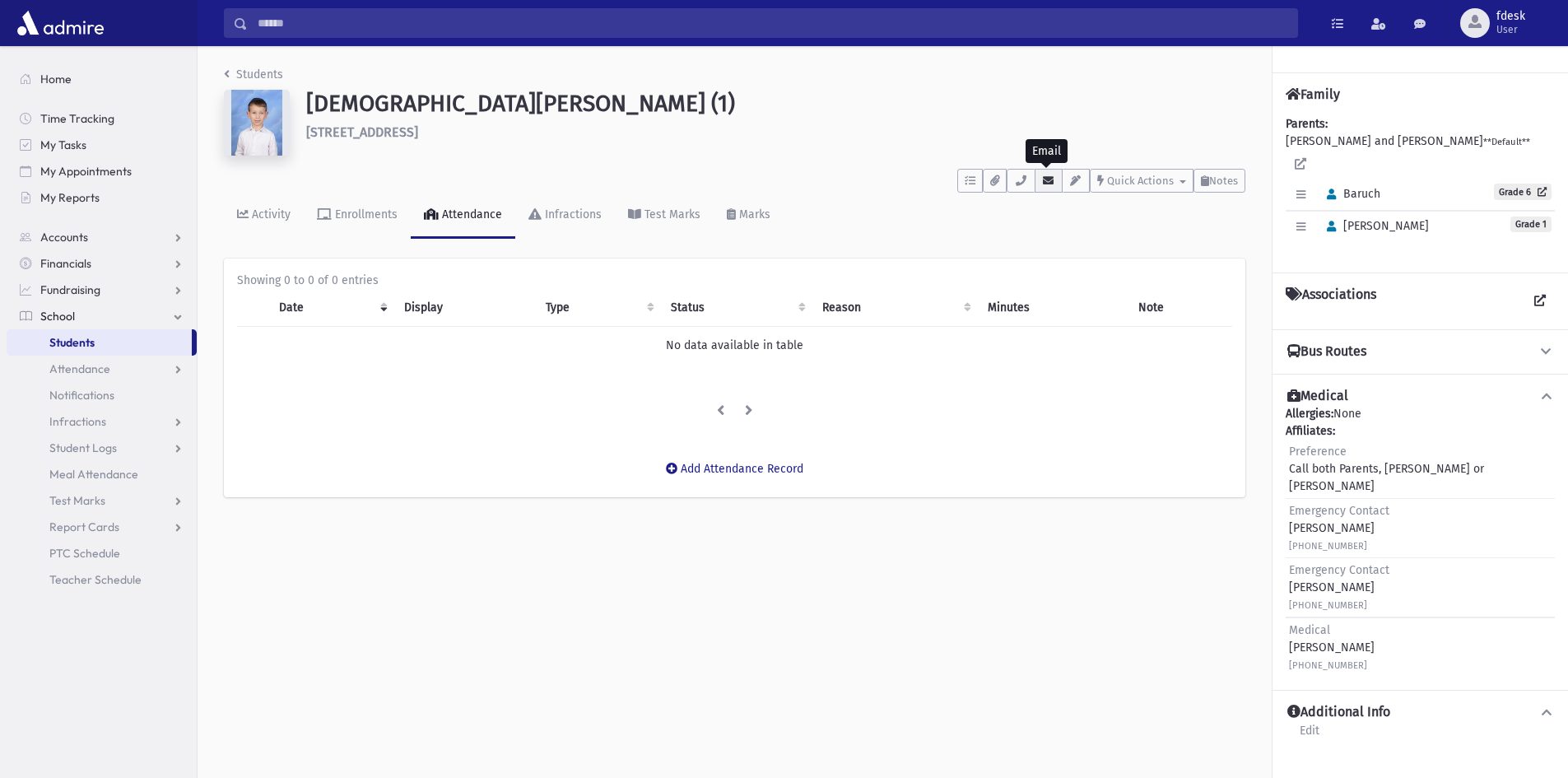
click at [1042, 183] on icon "button" at bounding box center [1049, 180] width 13 height 11
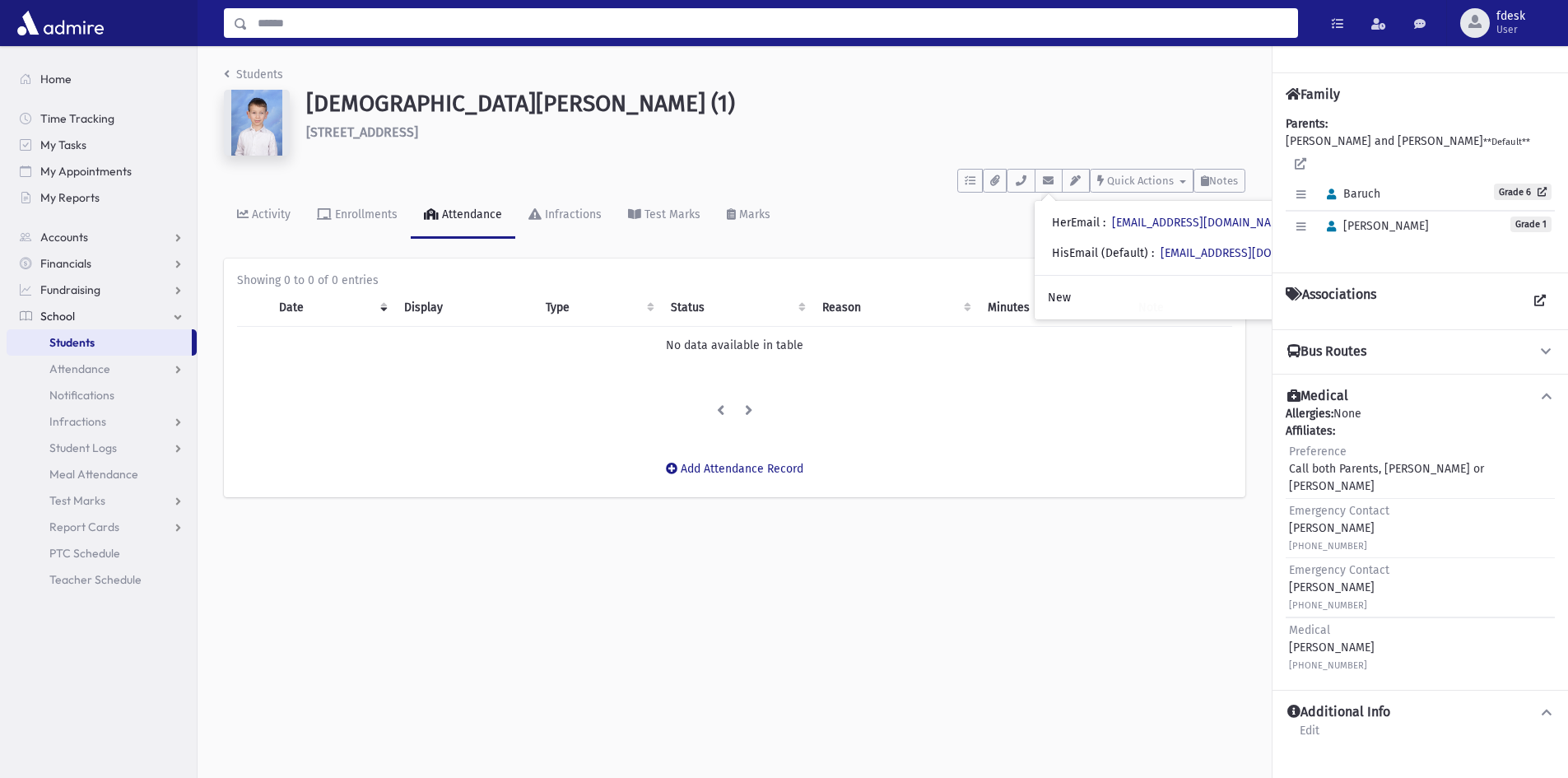
click at [347, 18] on input "Search" at bounding box center [773, 23] width 1049 height 30
type input "*******"
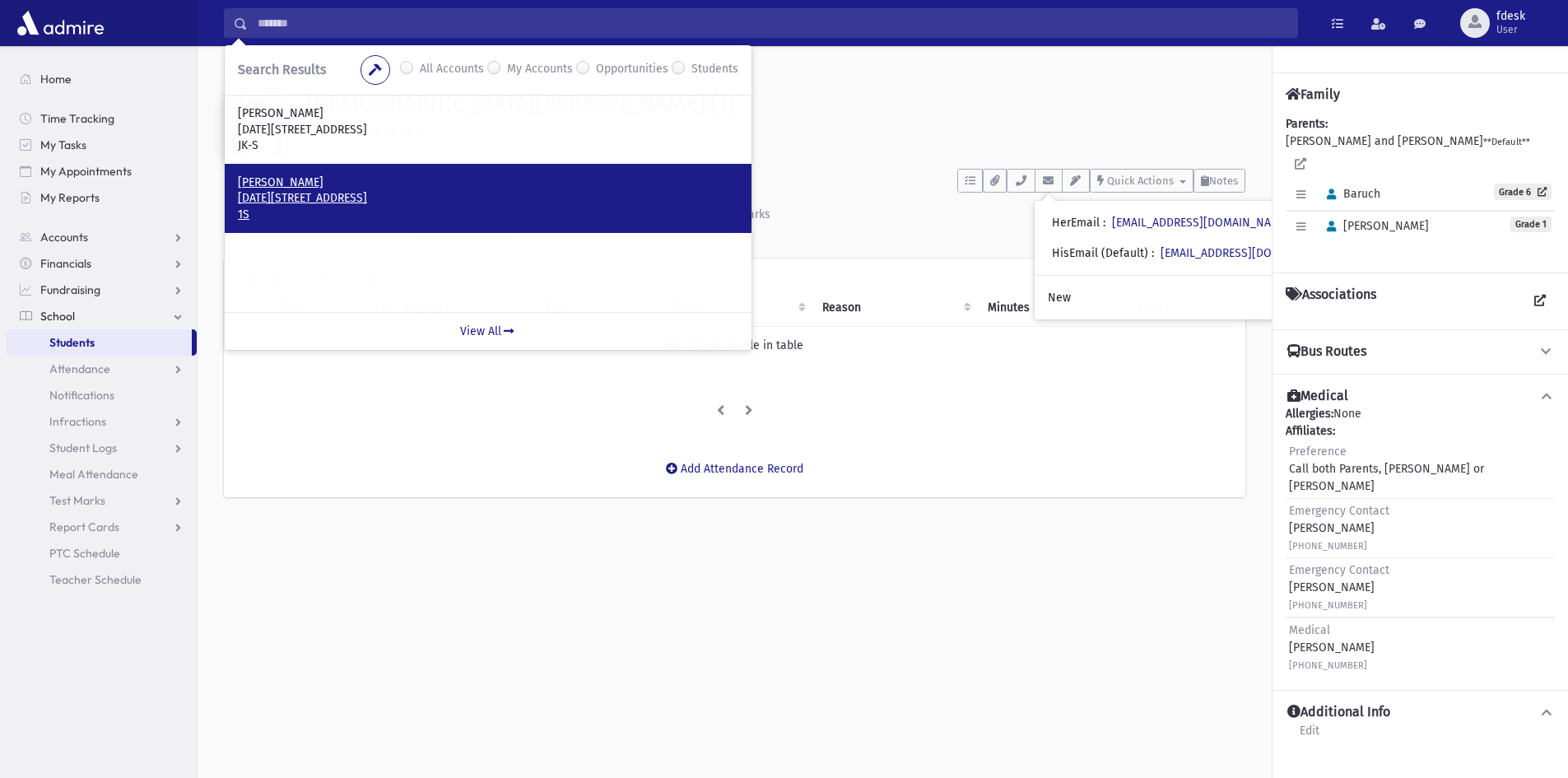
click at [326, 195] on p "[DATE][STREET_ADDRESS]" at bounding box center [488, 198] width 500 height 17
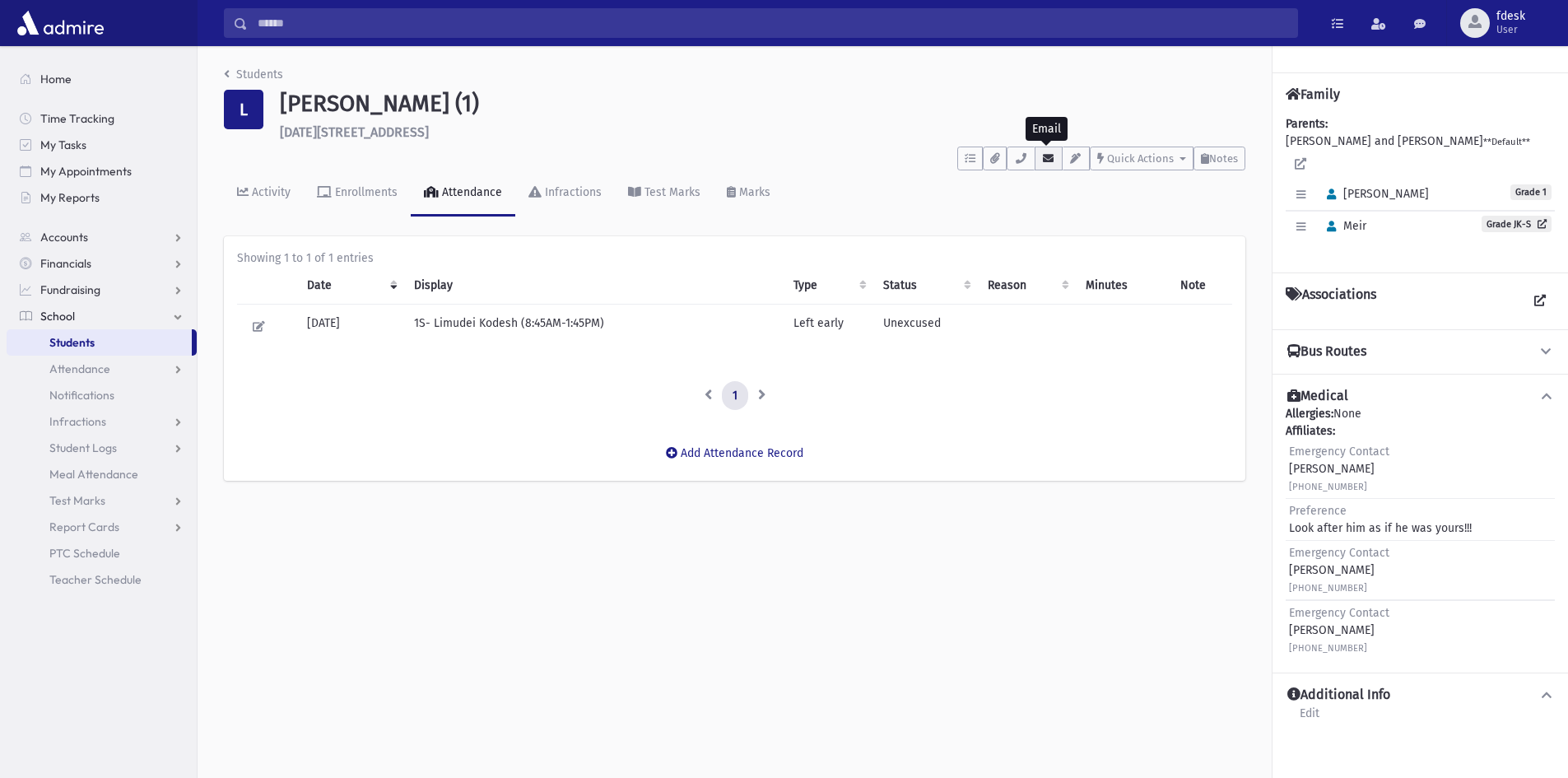
click at [1048, 162] on icon "button" at bounding box center [1049, 158] width 13 height 11
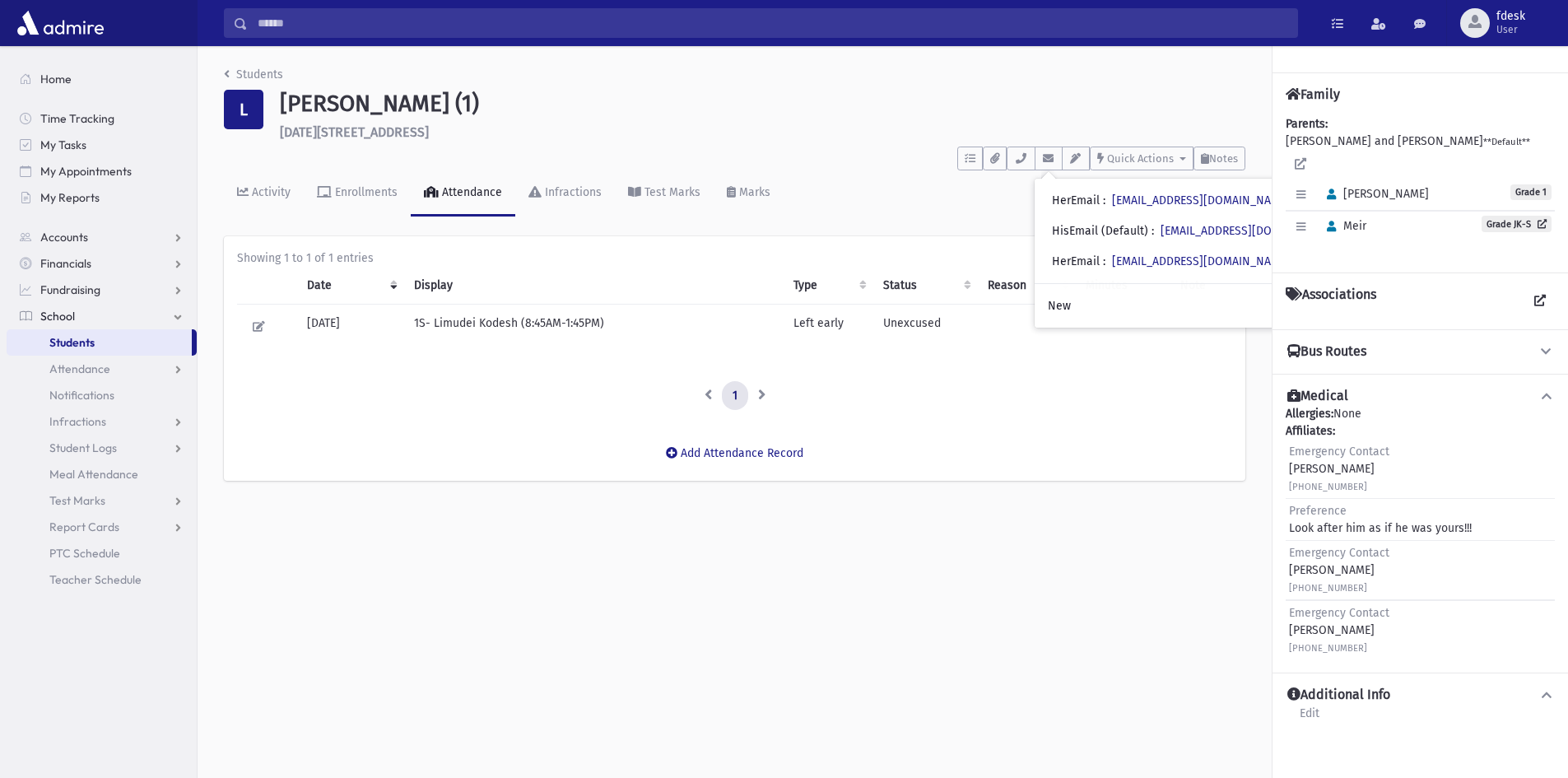
click at [319, 28] on input "Search" at bounding box center [773, 23] width 1049 height 30
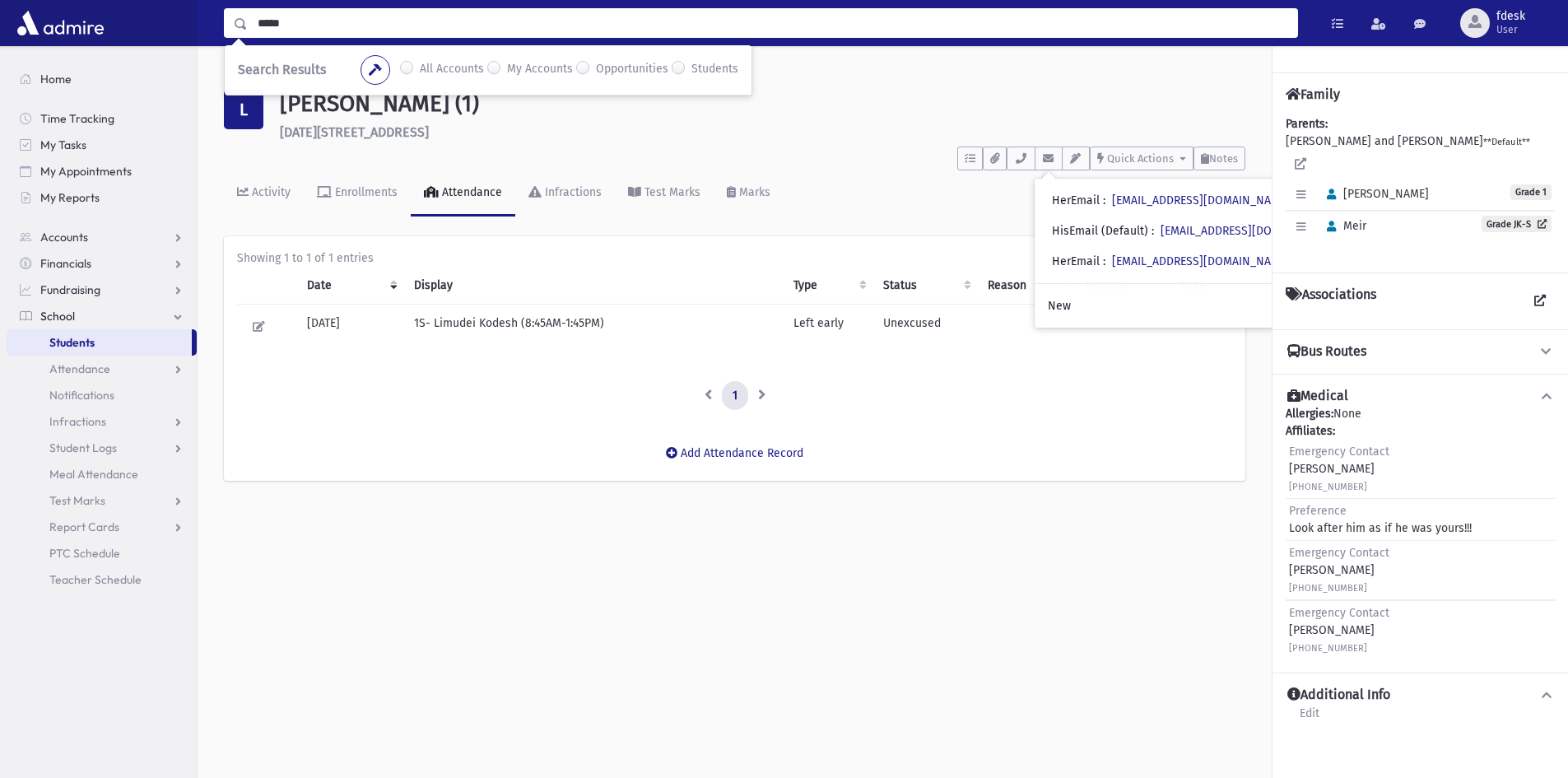
type input "*****"
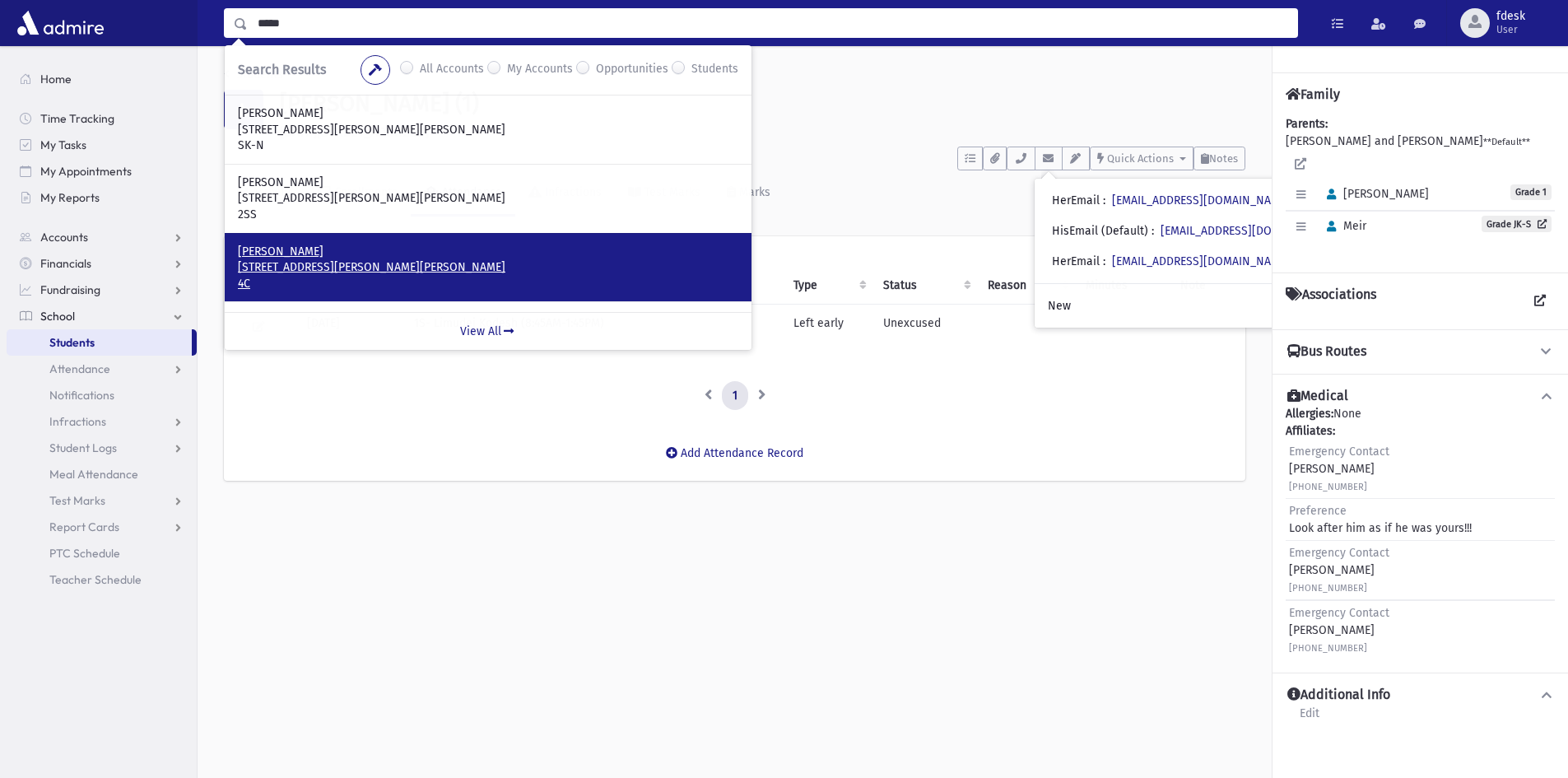
scroll to position [58, 0]
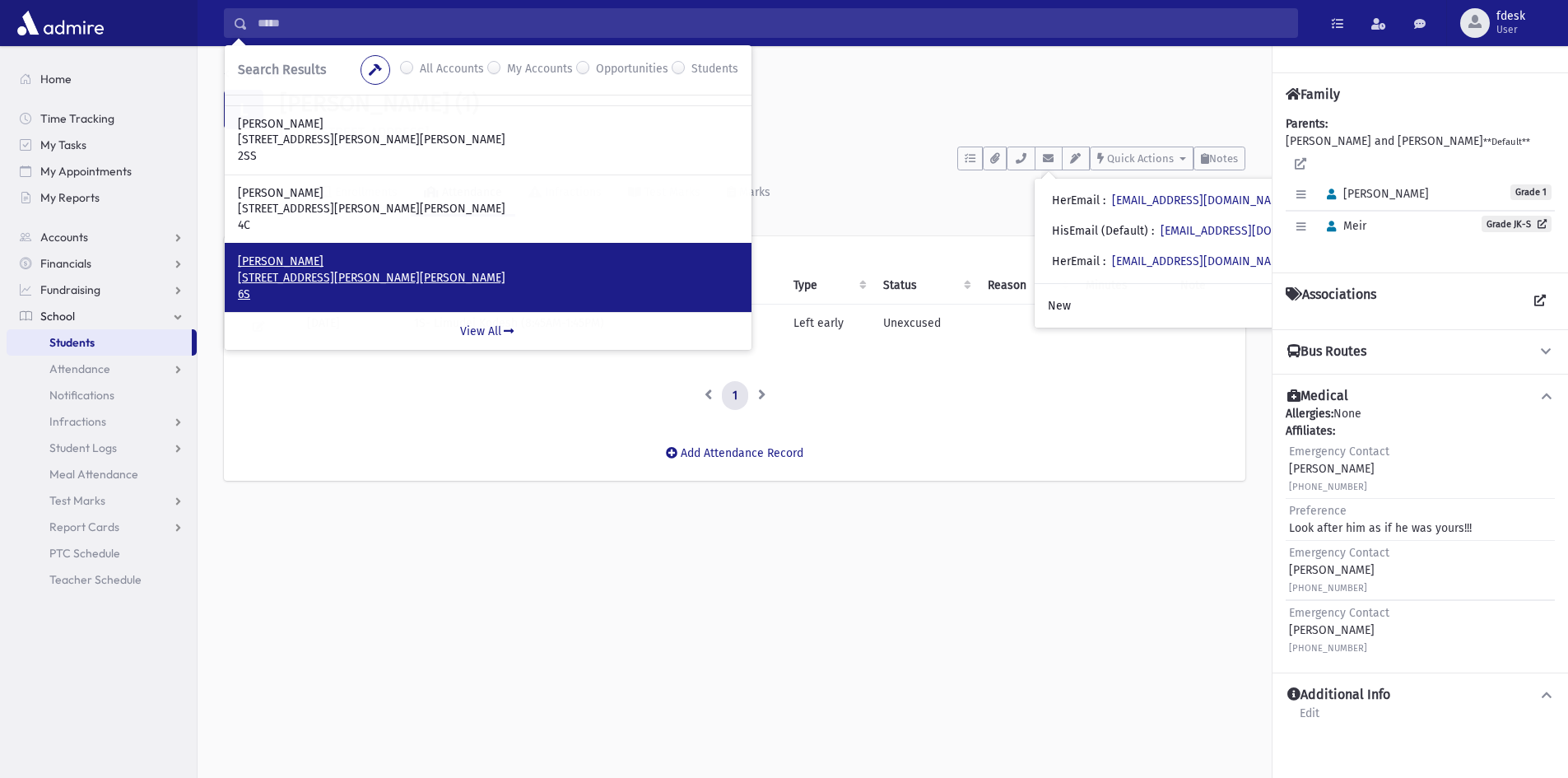
click at [337, 273] on p "27 Noam Court Thornhill, ON L4J 9K6 CANADA" at bounding box center [488, 278] width 500 height 17
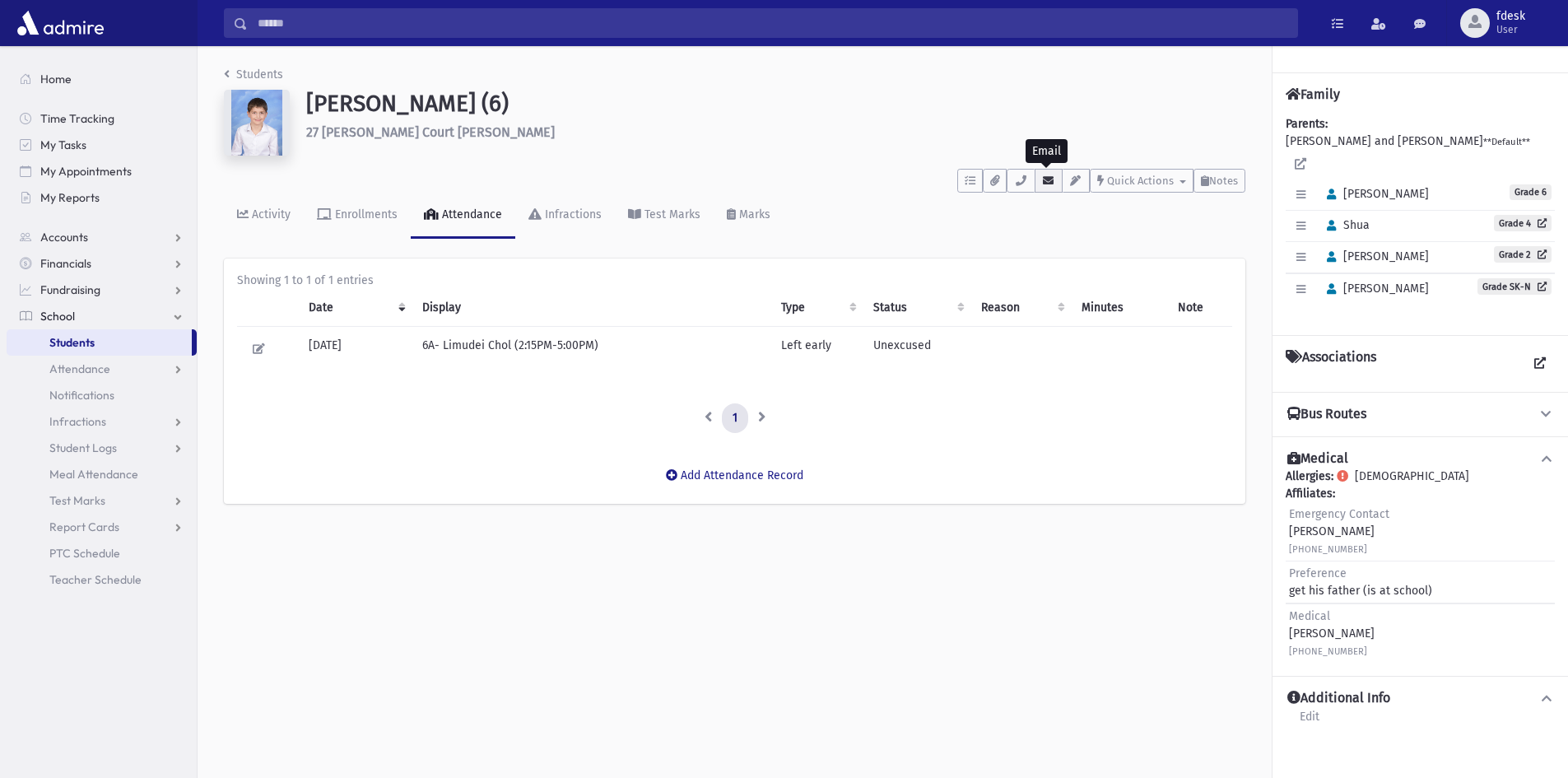
click at [1056, 175] on button "button" at bounding box center [1049, 180] width 28 height 24
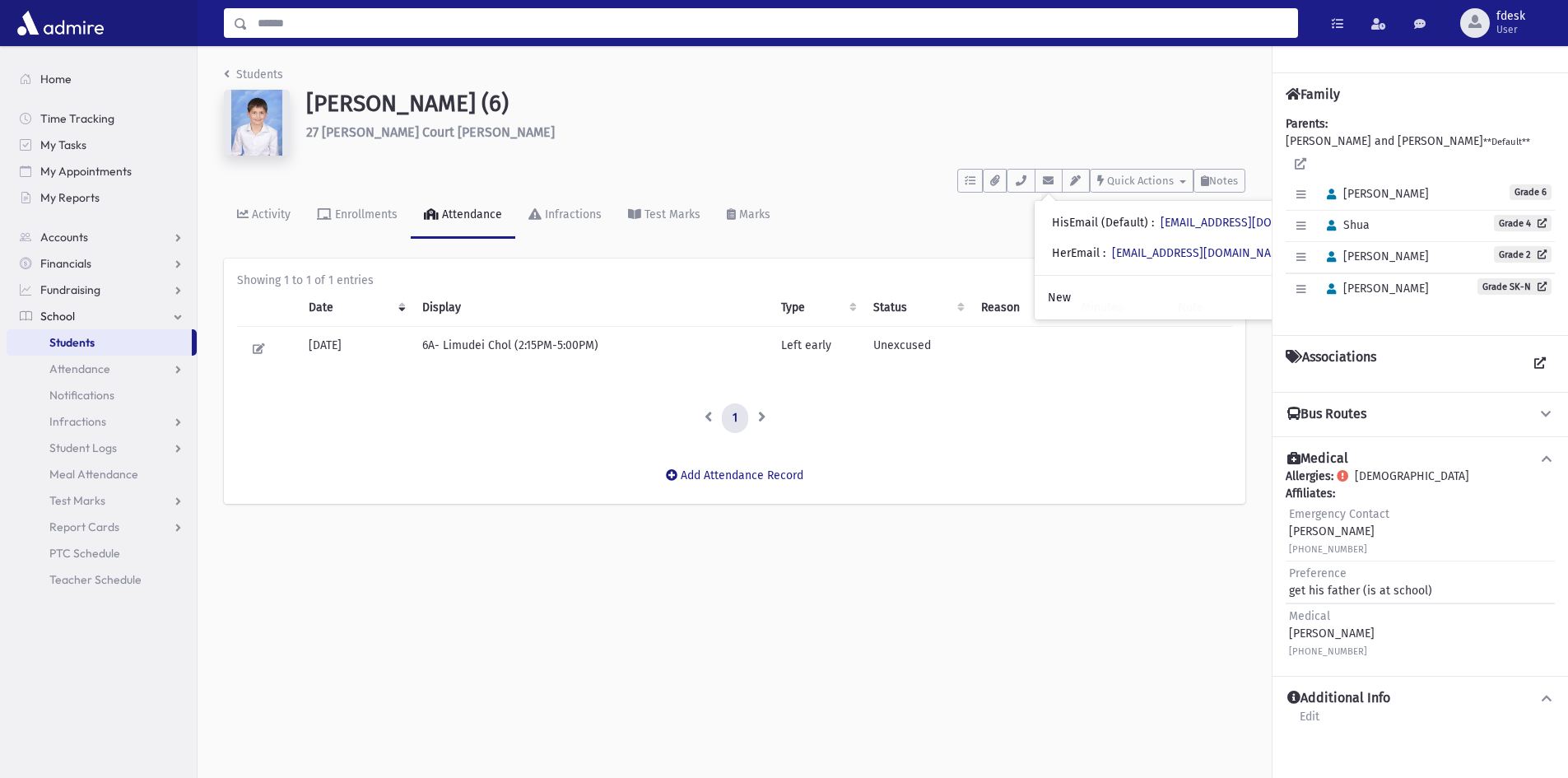
click at [329, 31] on input "Search" at bounding box center [773, 23] width 1049 height 30
type input "****"
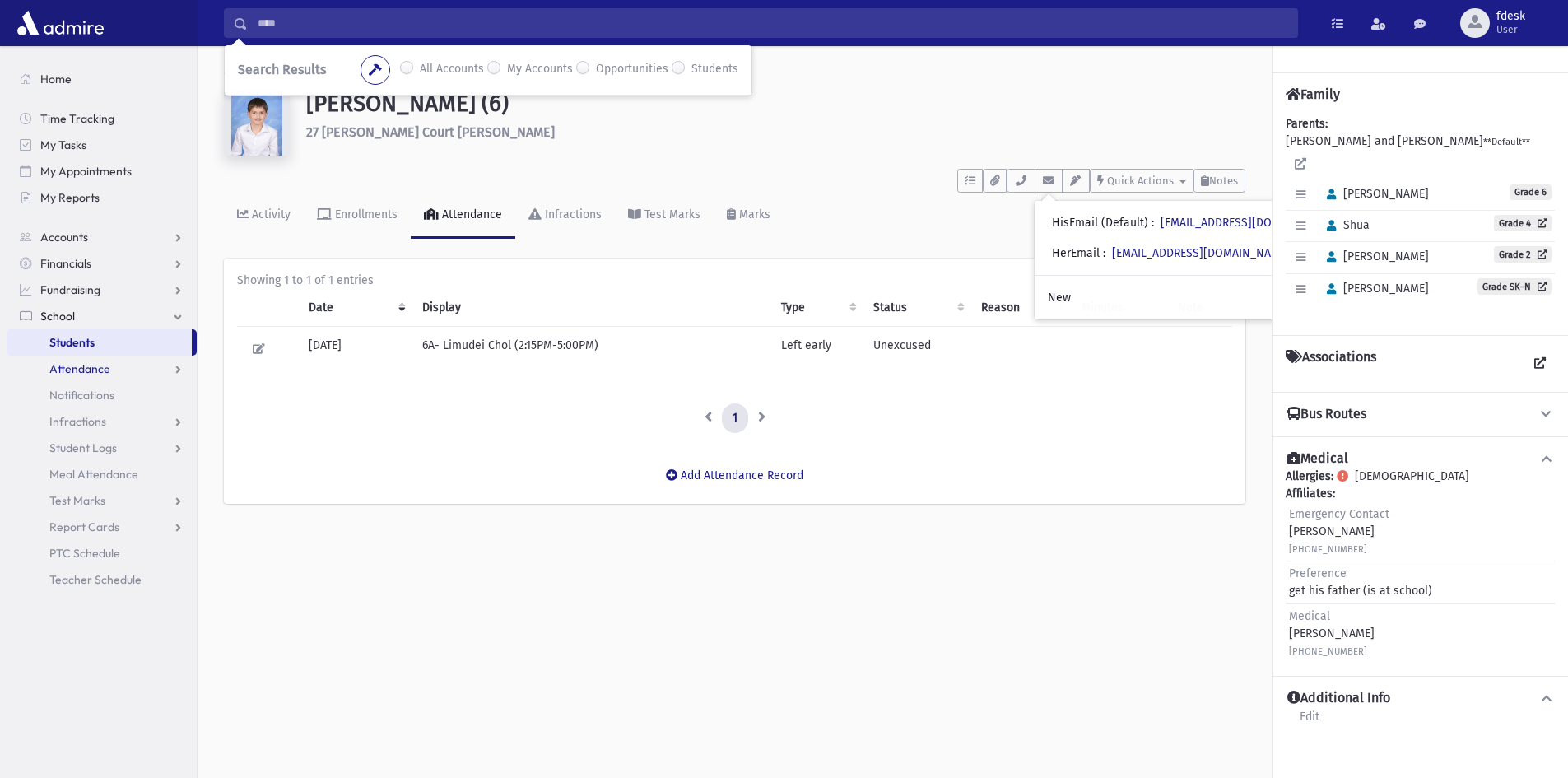
click at [103, 369] on span "Attendance" at bounding box center [79, 368] width 61 height 15
click at [95, 395] on link "Entry" at bounding box center [101, 396] width 190 height 26
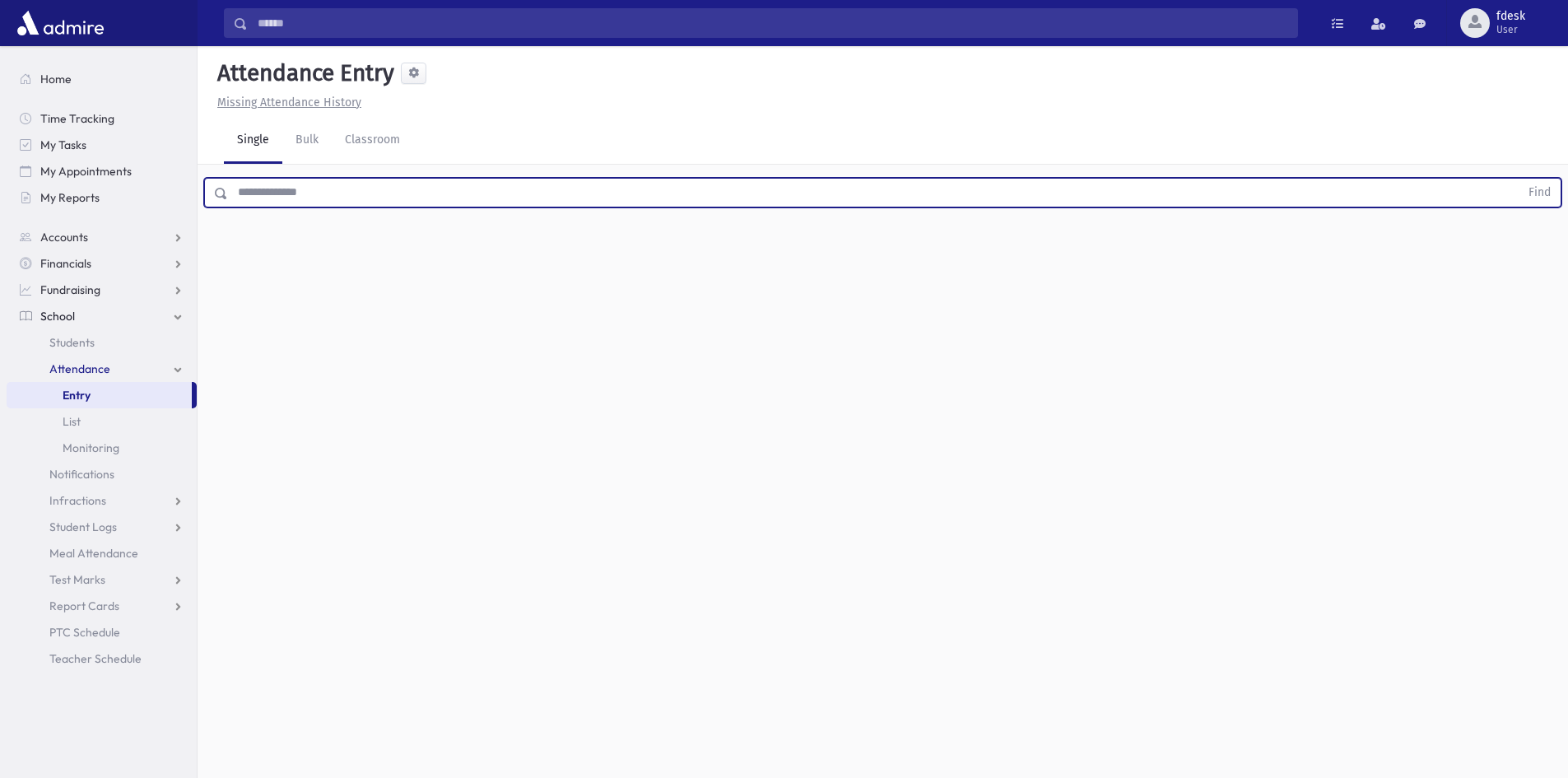
drag, startPoint x: 309, startPoint y: 195, endPoint x: 289, endPoint y: 206, distance: 22.8
click at [304, 199] on input "text" at bounding box center [873, 193] width 1291 height 30
type input "*****"
click at [1519, 178] on button "Find" at bounding box center [1540, 193] width 42 height 28
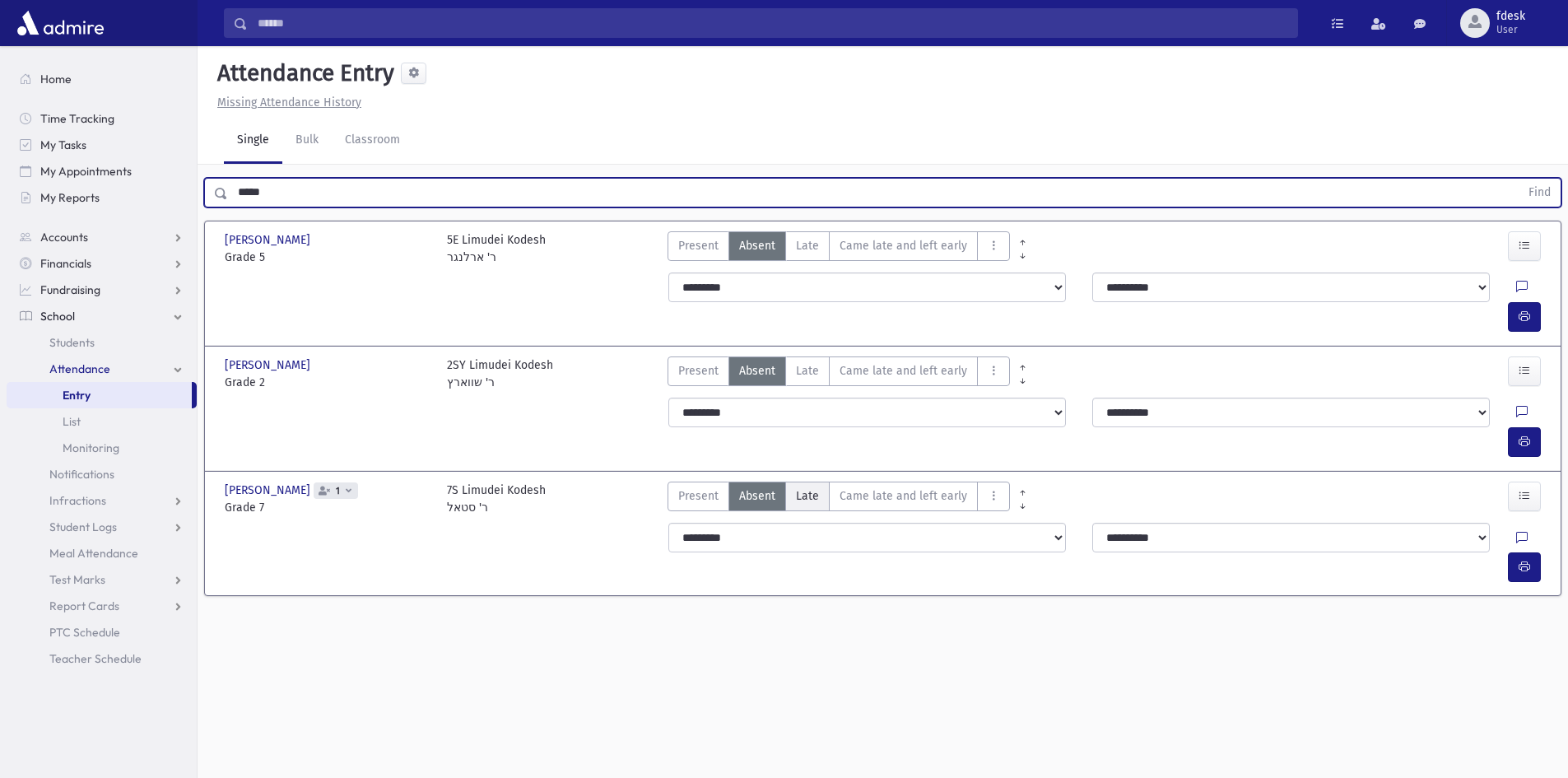
click at [810, 482] on label "Late L" at bounding box center [807, 497] width 45 height 30
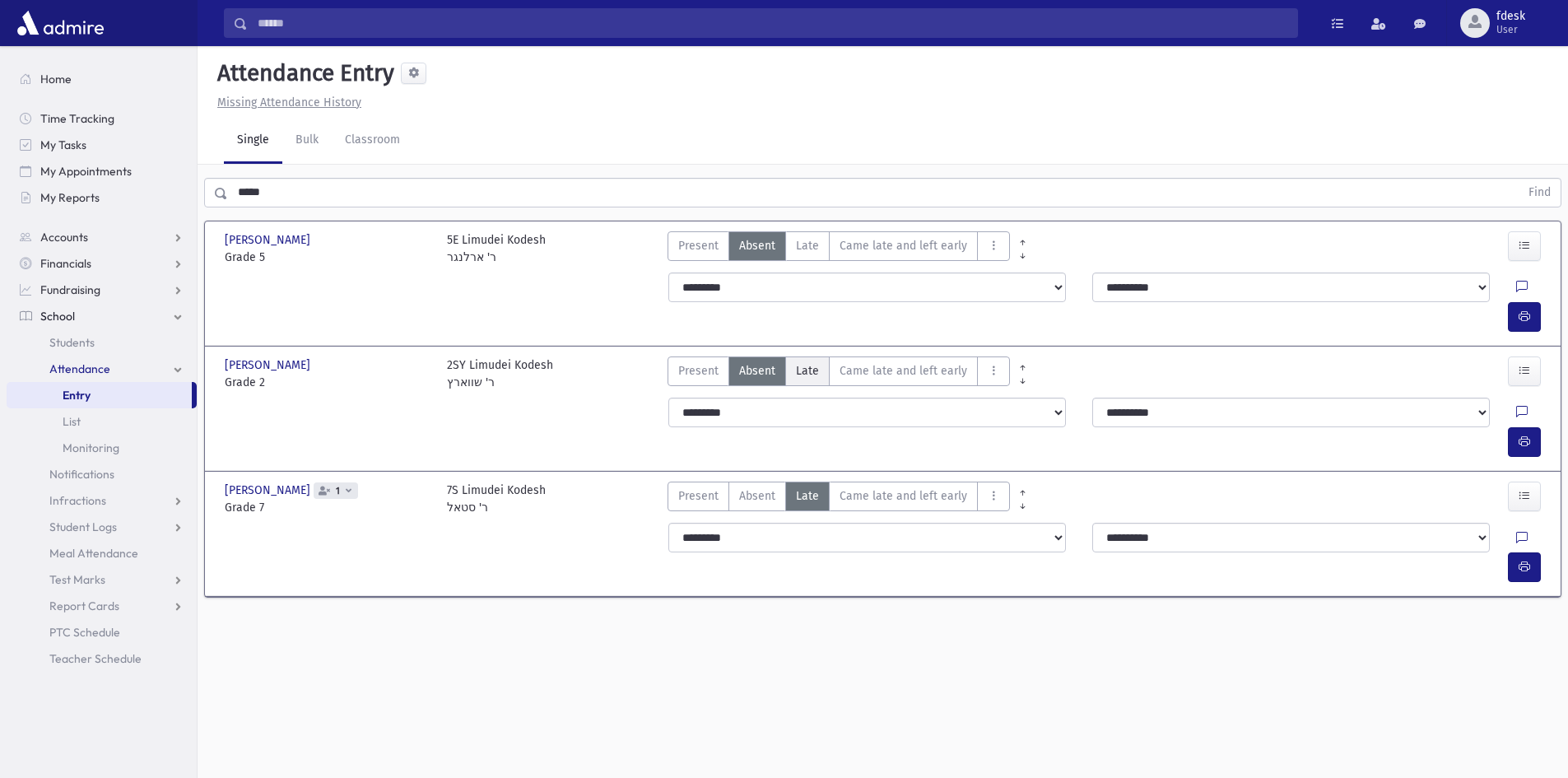
click at [802, 356] on label "Late L" at bounding box center [807, 371] width 45 height 30
click at [809, 244] on span "Late" at bounding box center [808, 246] width 23 height 18
click at [436, 635] on div "Attendance Entry Missing Attendance History Single Bulk Classroom ***** Find Az…" at bounding box center [882, 411] width 1370 height 731
click at [300, 20] on input "Search" at bounding box center [773, 23] width 1049 height 30
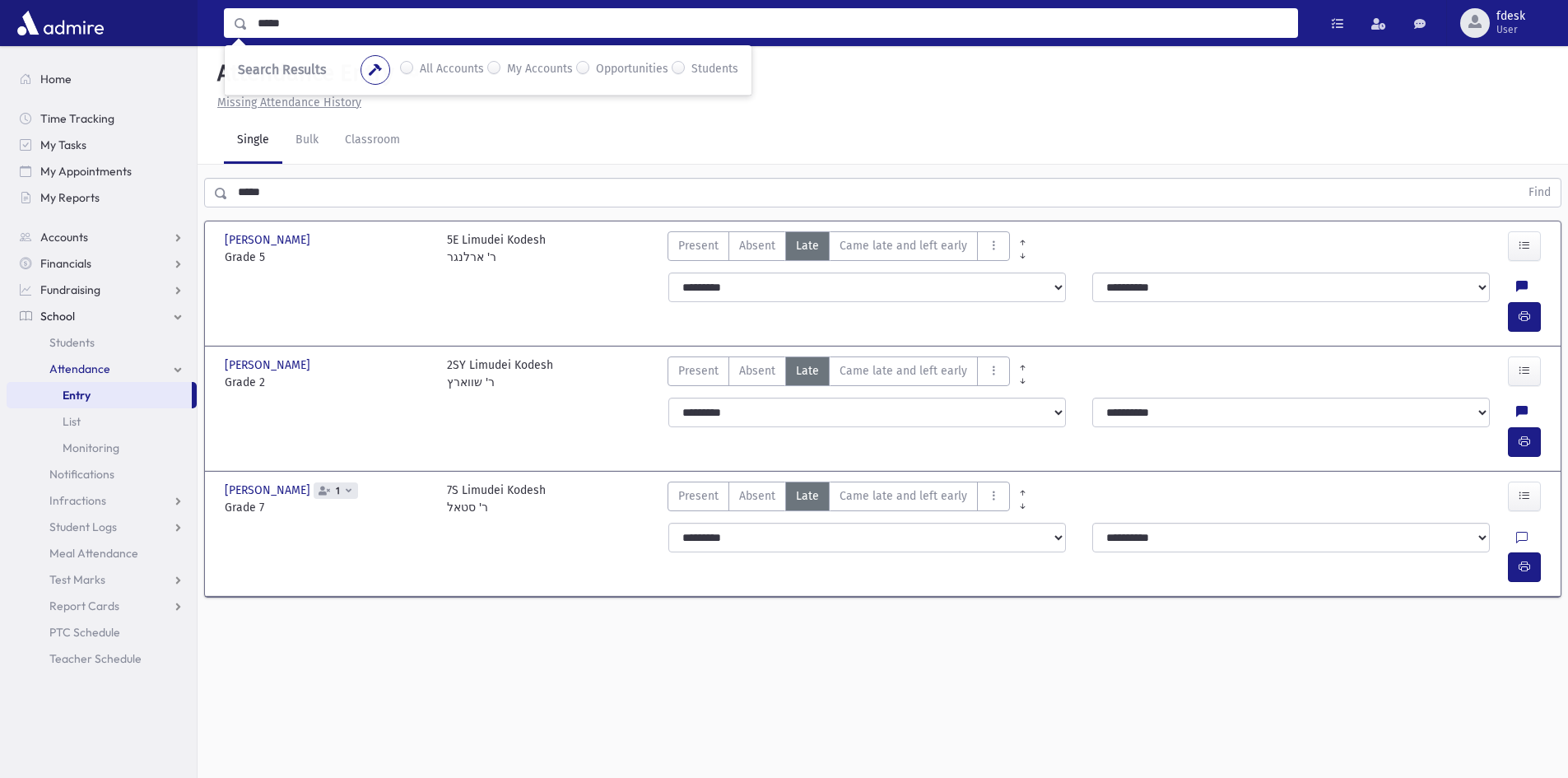
type input "*****"
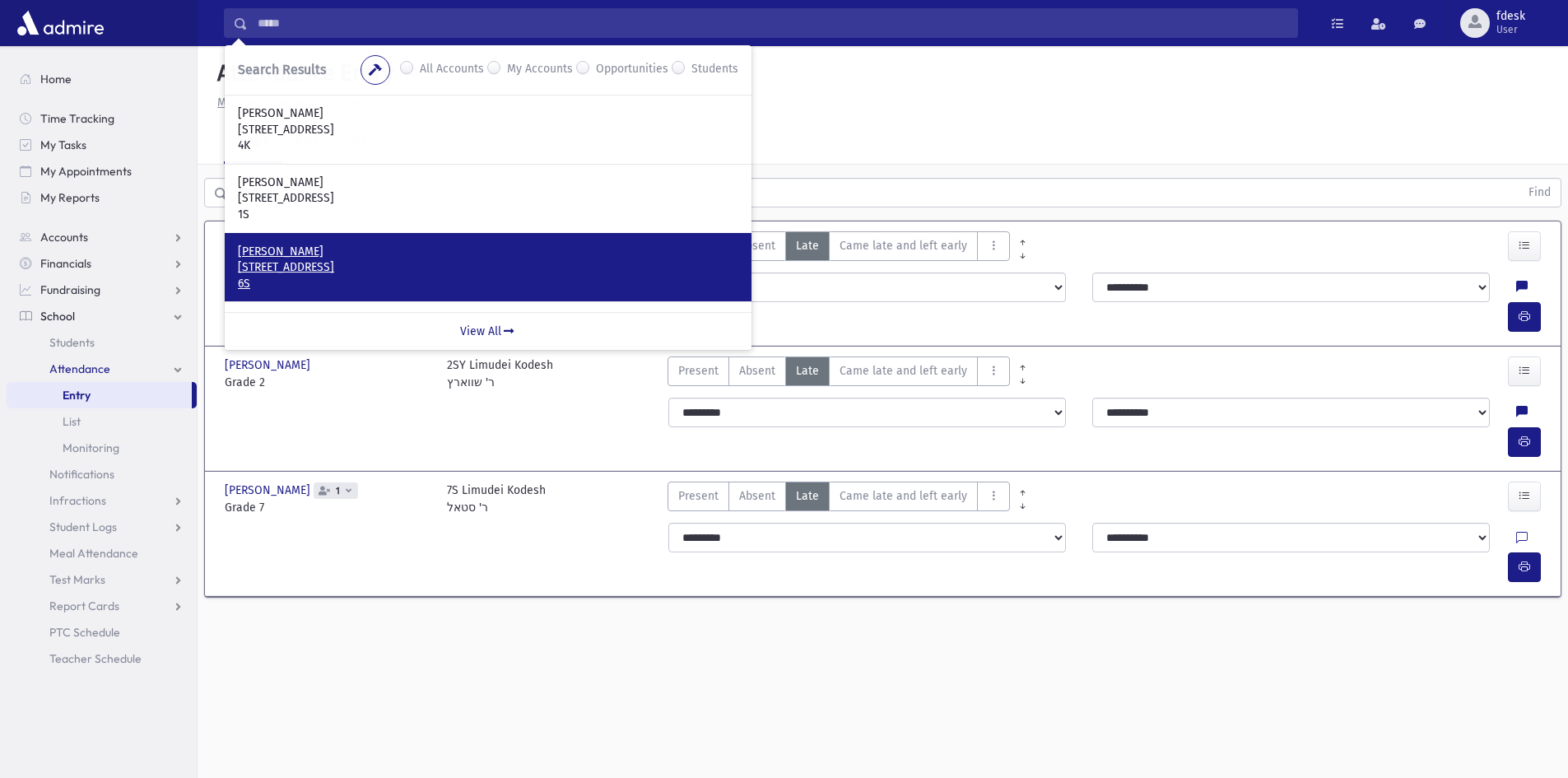
click at [345, 251] on p "Zolty, Meyer" at bounding box center [488, 251] width 500 height 17
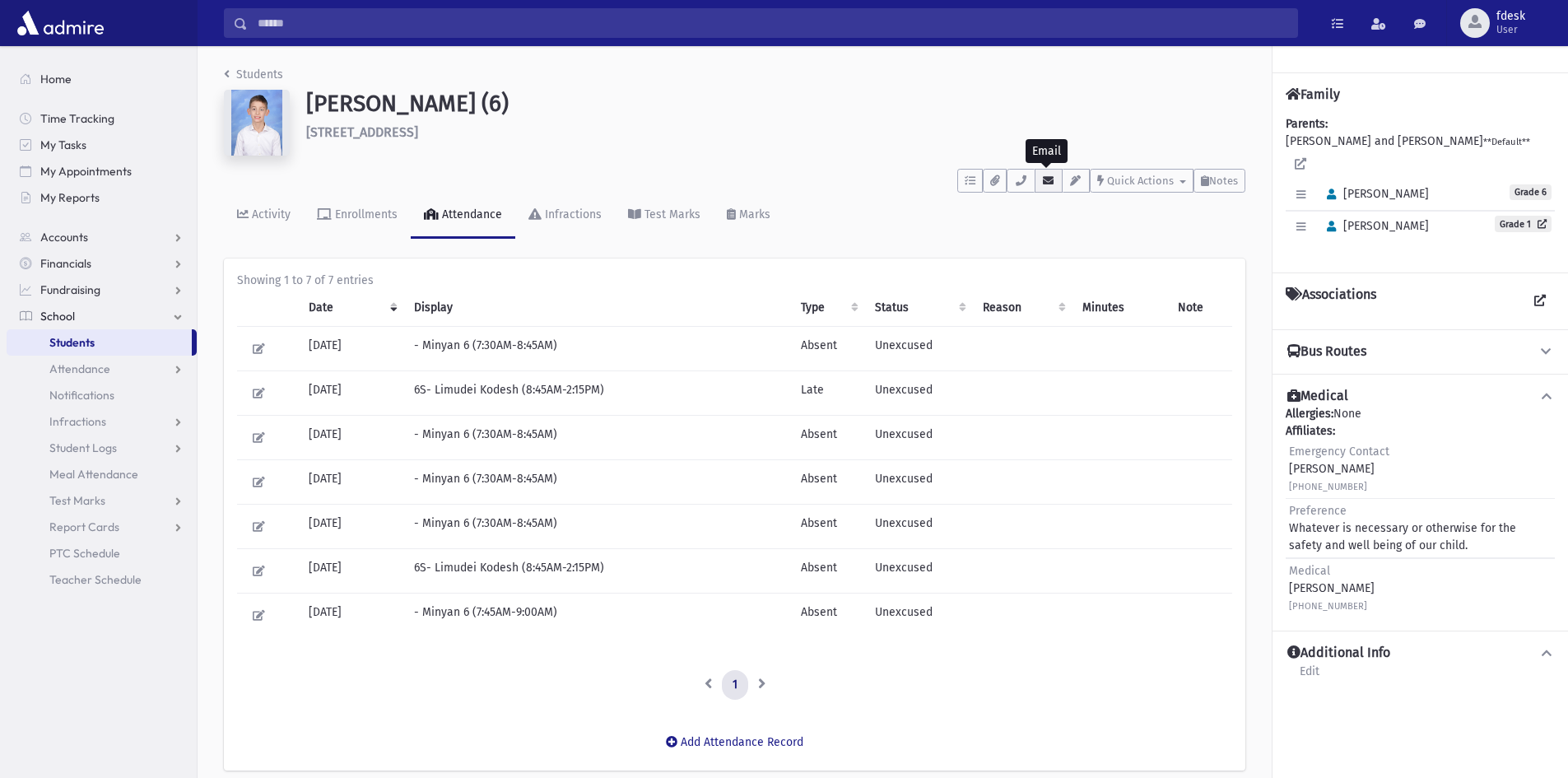
click at [1045, 181] on icon "button" at bounding box center [1049, 180] width 13 height 11
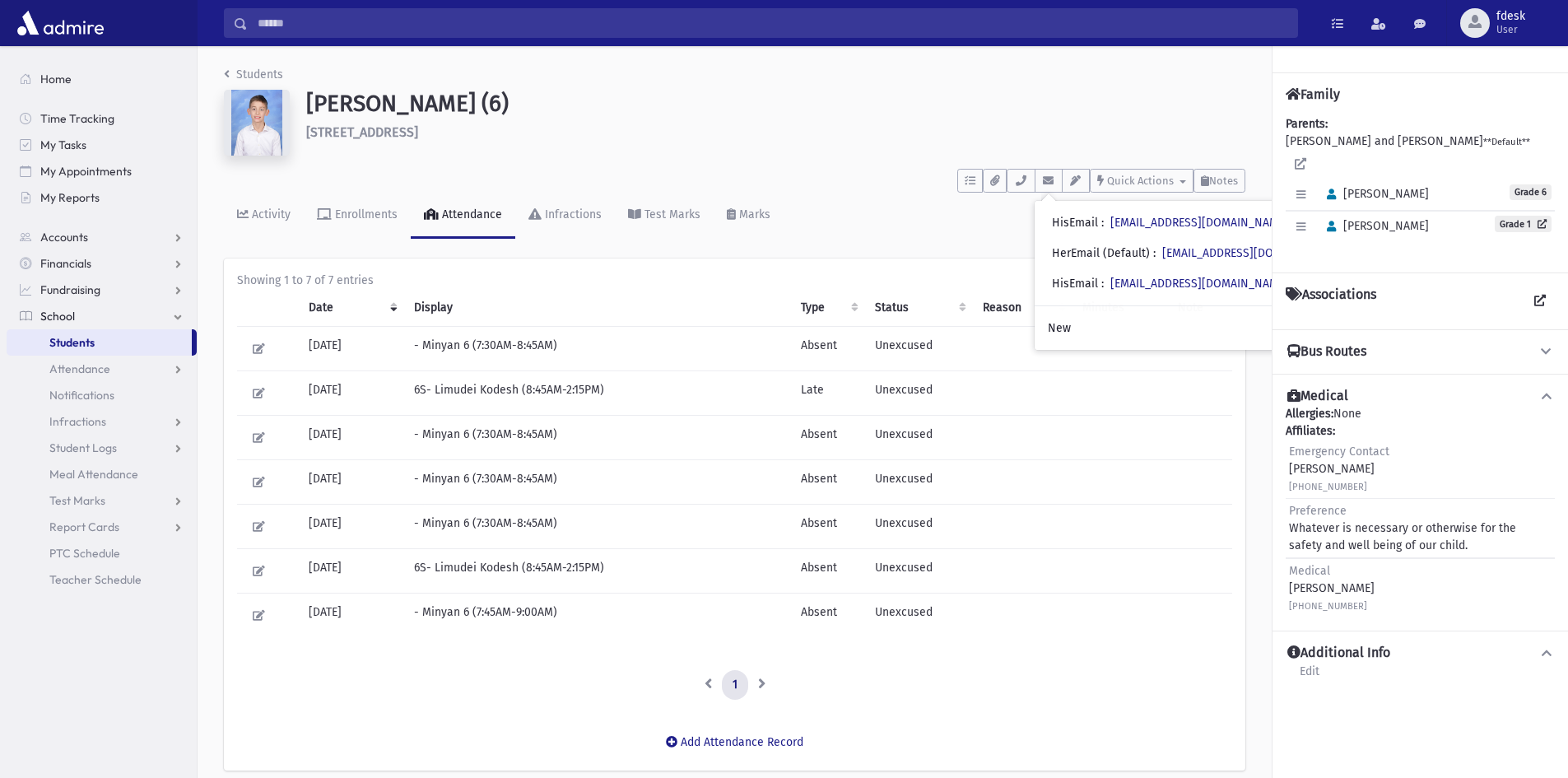
drag, startPoint x: 1119, startPoint y: 279, endPoint x: 1058, endPoint y: 363, distance: 103.8
click at [1058, 363] on td at bounding box center [1022, 349] width 99 height 45
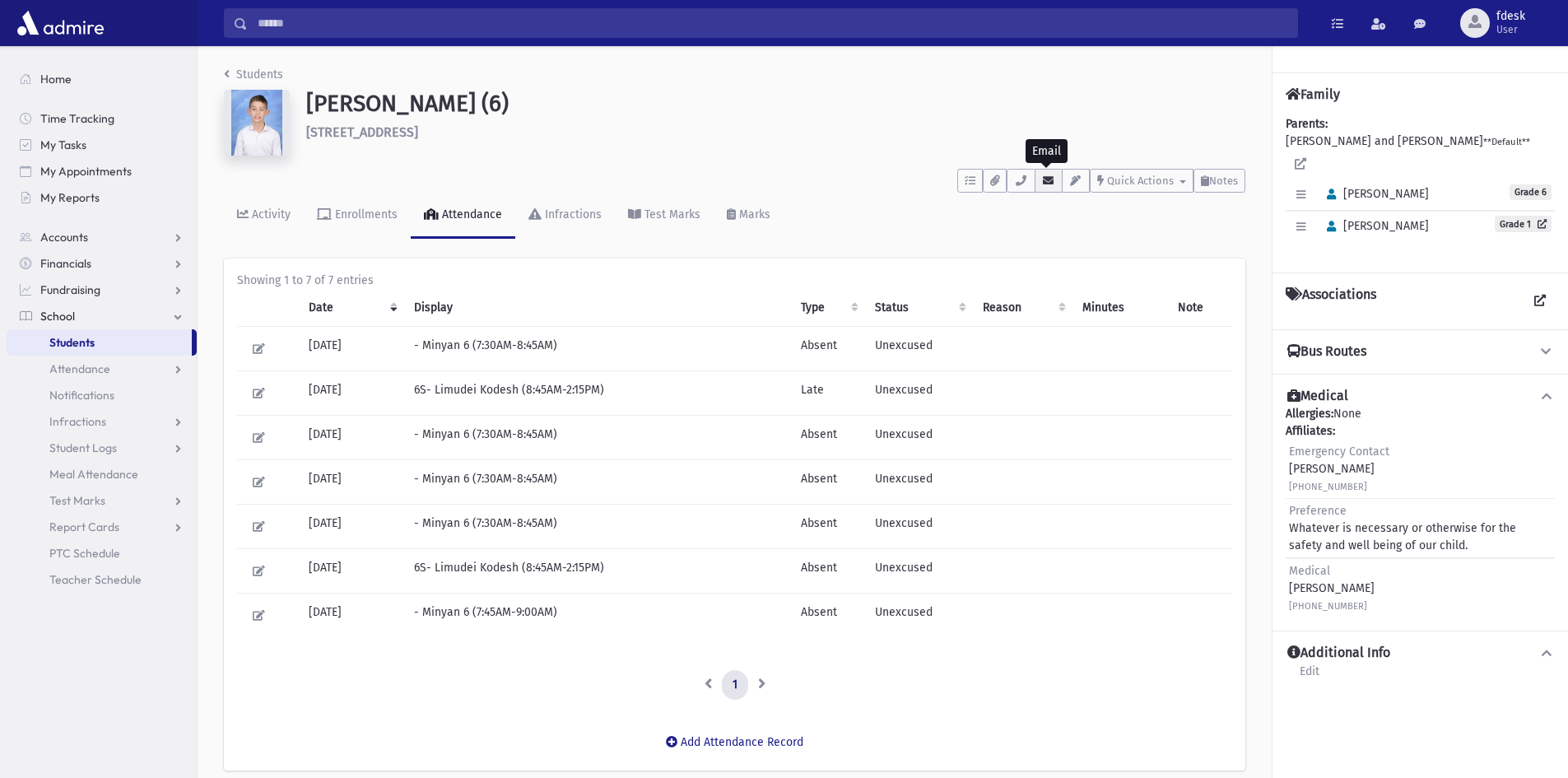
click at [1056, 175] on button "button" at bounding box center [1049, 180] width 28 height 24
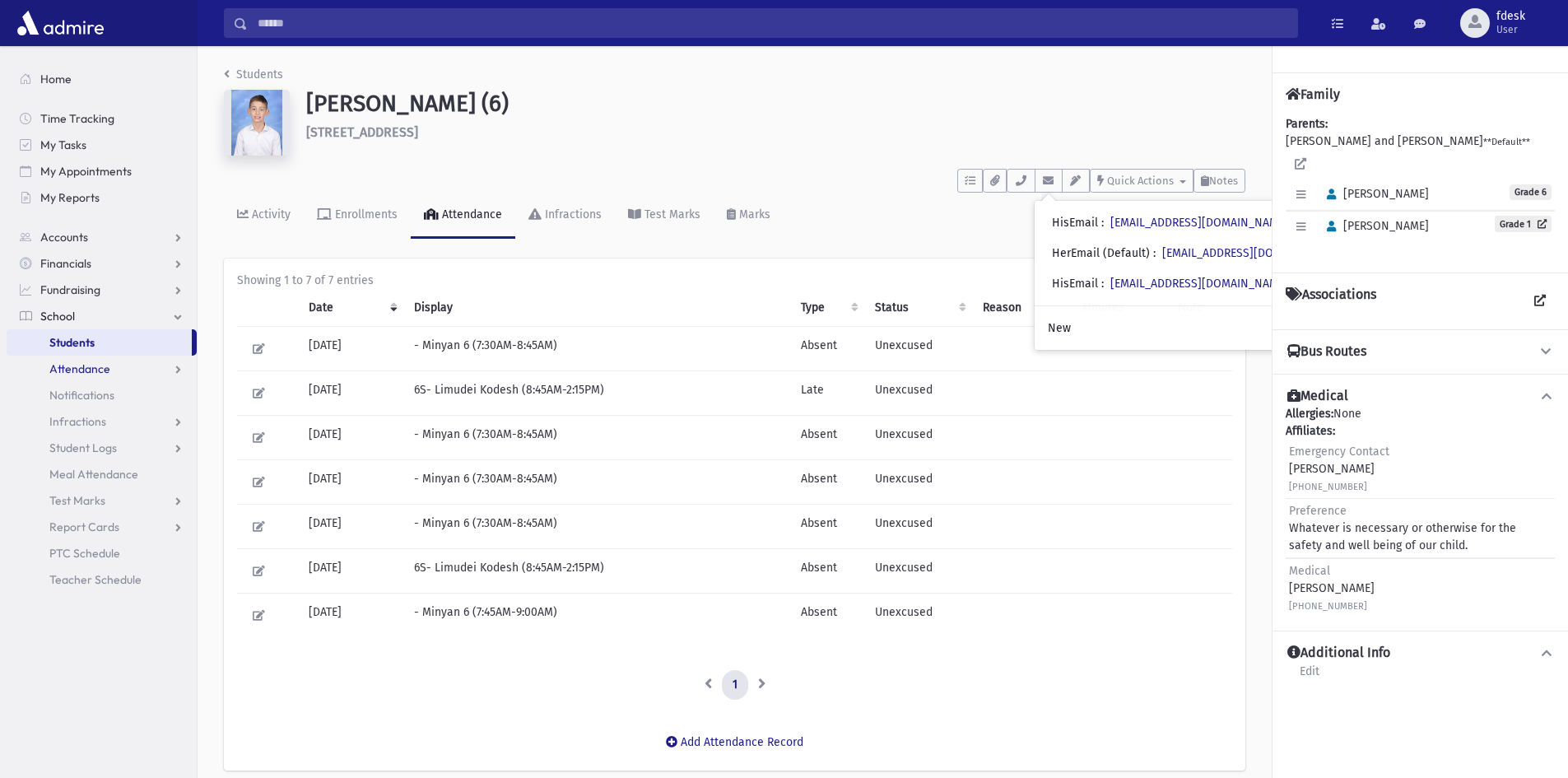
click at [74, 370] on span "Attendance" at bounding box center [79, 368] width 61 height 15
click at [104, 391] on link "Entry" at bounding box center [101, 396] width 190 height 26
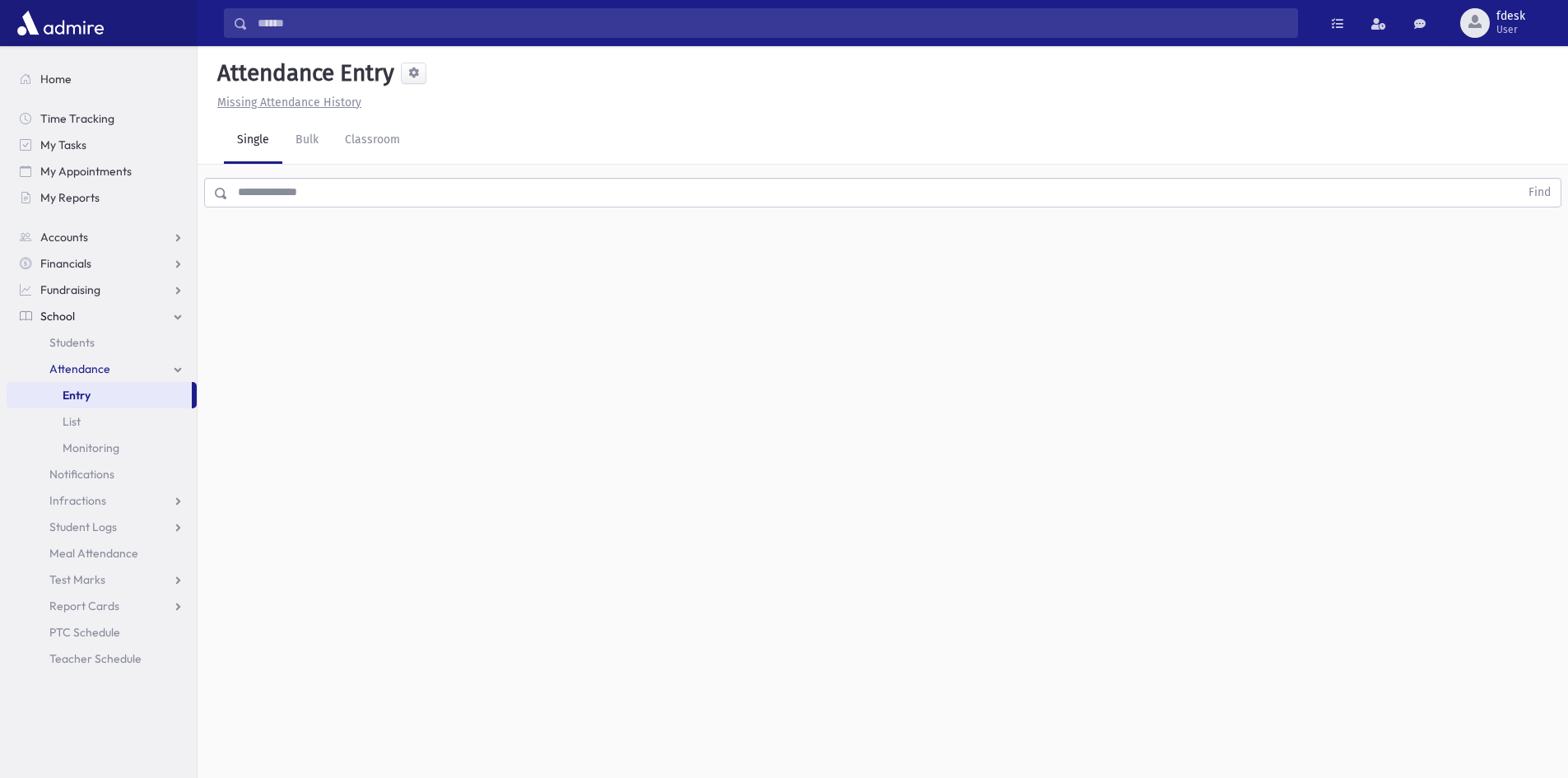
click at [328, 203] on input "text" at bounding box center [873, 193] width 1291 height 30
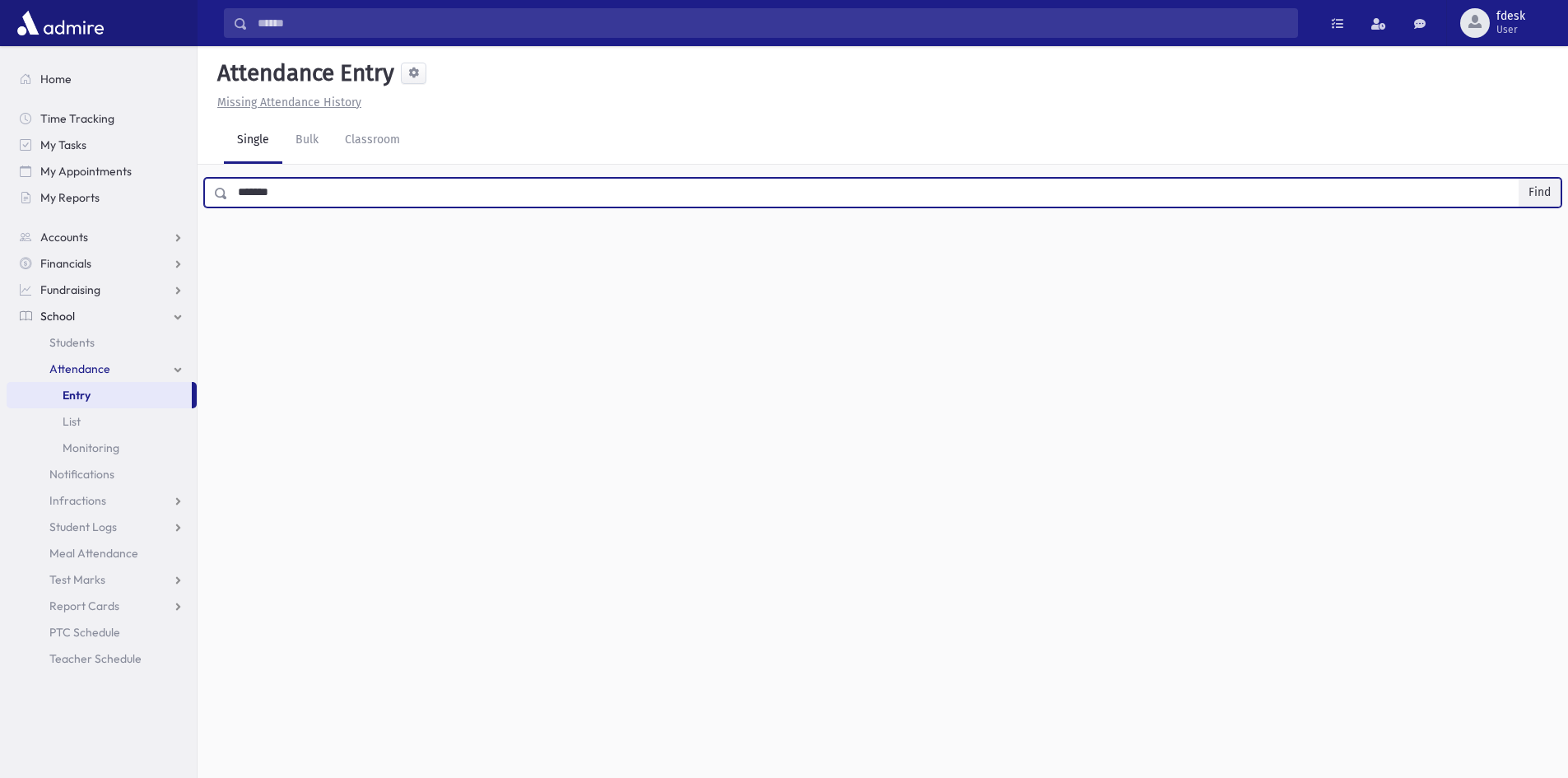
type input "*******"
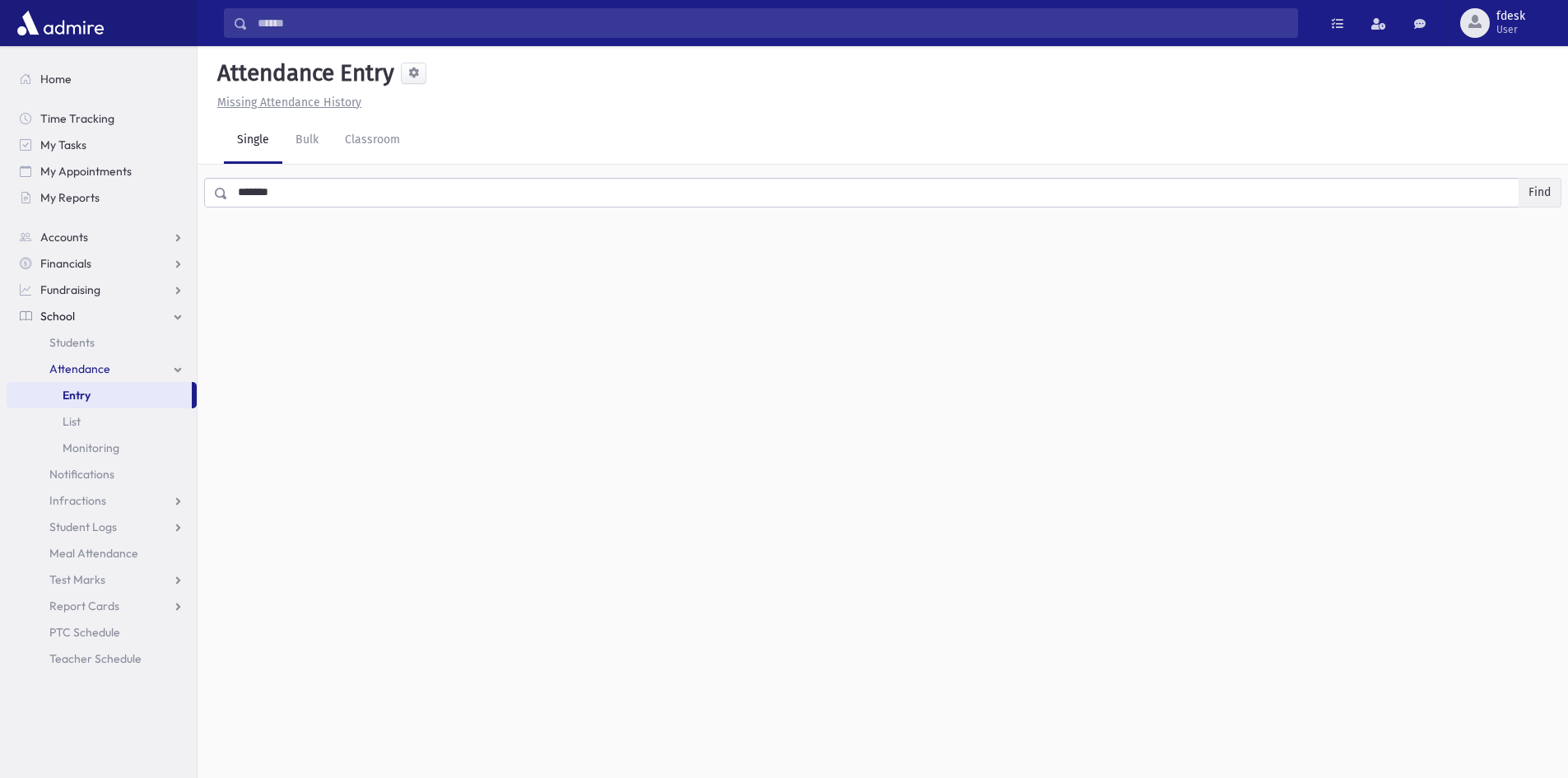
click at [1542, 188] on button "Find" at bounding box center [1540, 193] width 42 height 28
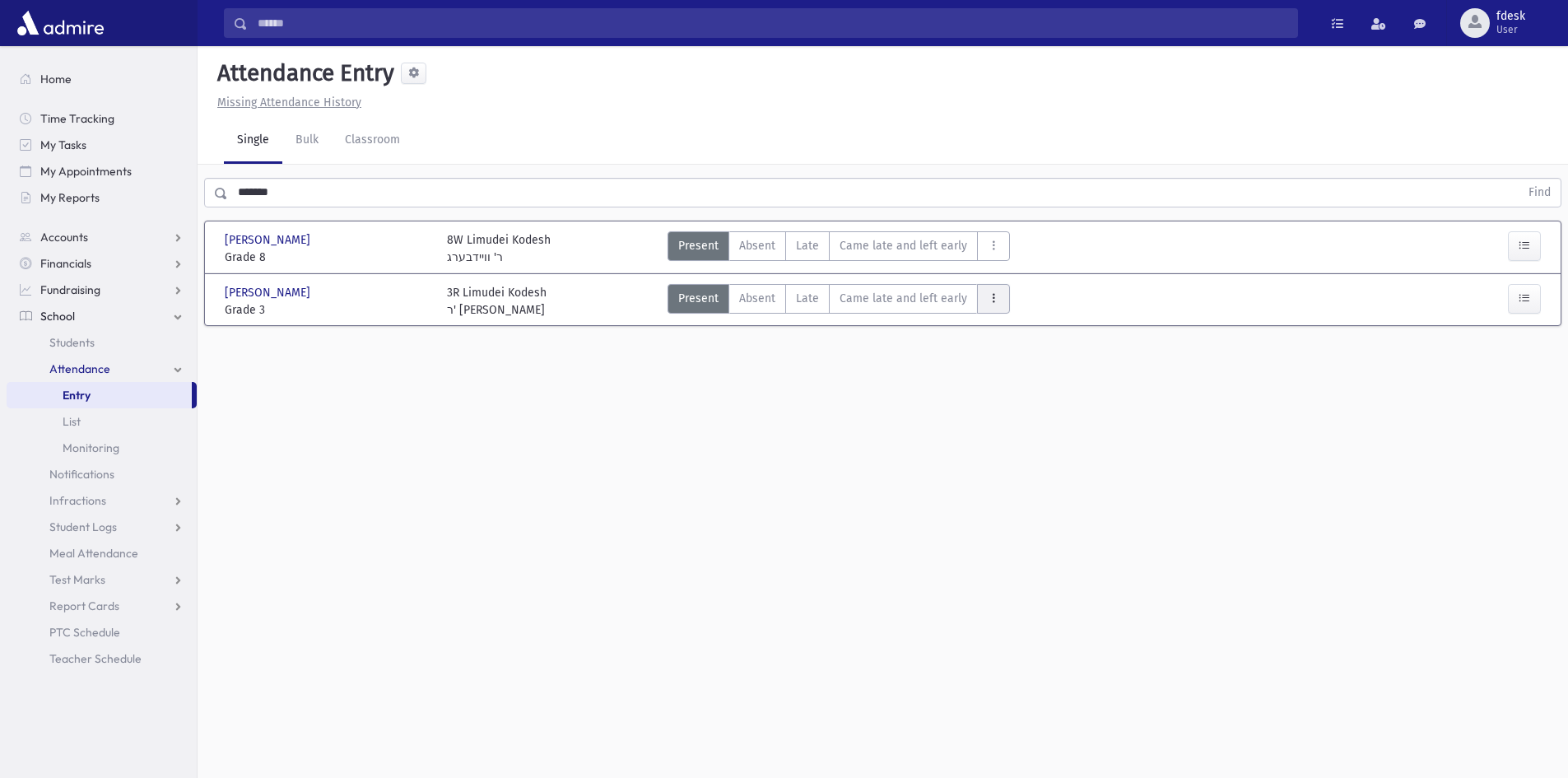
click at [988, 295] on icon "AttTypes" at bounding box center [993, 298] width 11 height 14
click at [999, 400] on span "Left early" at bounding box center [1043, 404] width 105 height 18
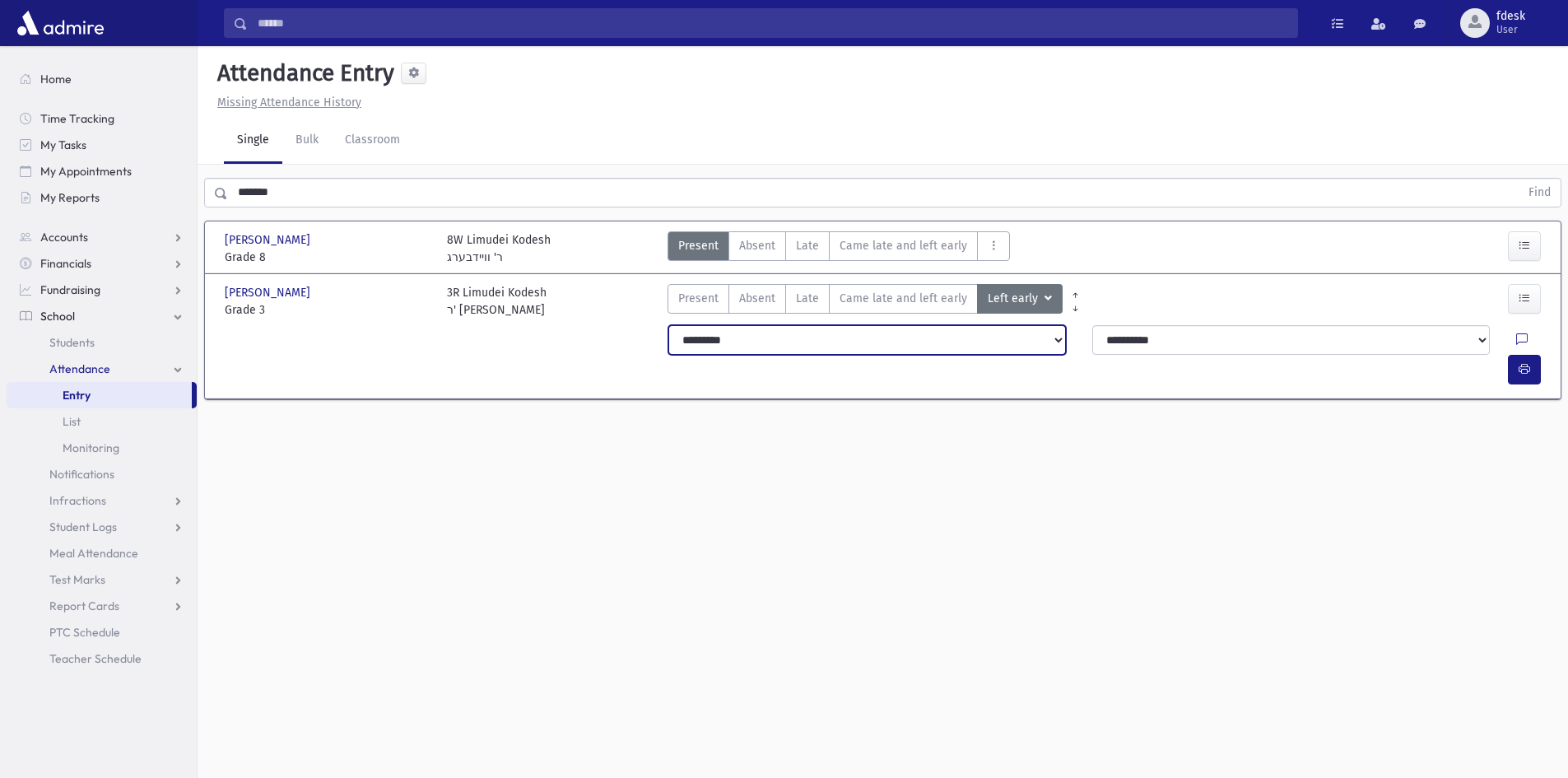
click at [955, 347] on select "**********" at bounding box center [867, 340] width 397 height 30
select select "*******"
click at [668, 325] on select "**********" at bounding box center [867, 340] width 397 height 30
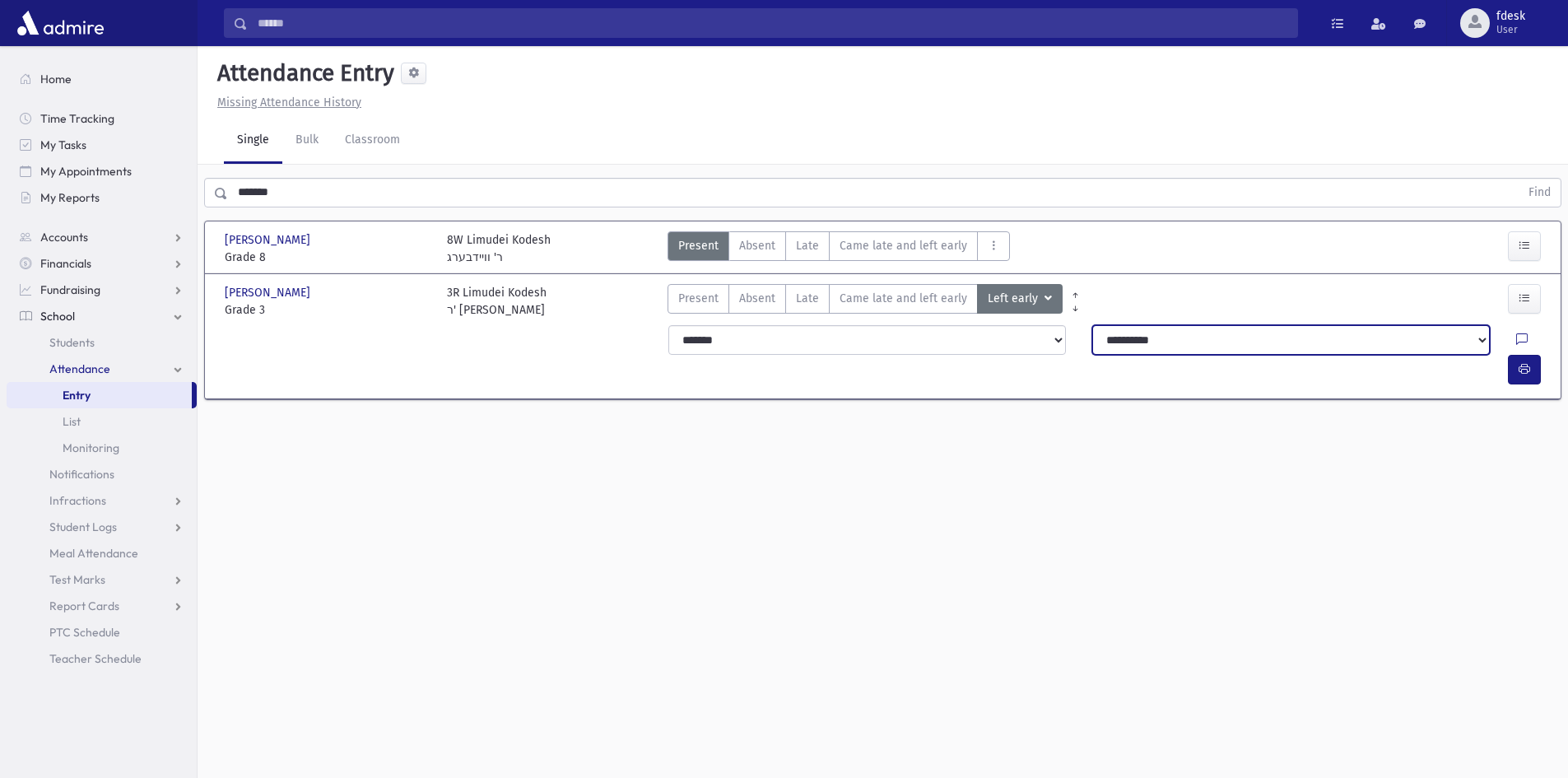
click at [1114, 332] on select "**********" at bounding box center [1291, 340] width 397 height 30
select select "****"
click at [1093, 325] on select "**********" at bounding box center [1291, 340] width 397 height 30
click at [1116, 483] on div "Attendance Entry Missing Attendance History Single Bulk Classroom ******* Find …" at bounding box center [882, 411] width 1370 height 731
